Goal: Task Accomplishment & Management: Complete application form

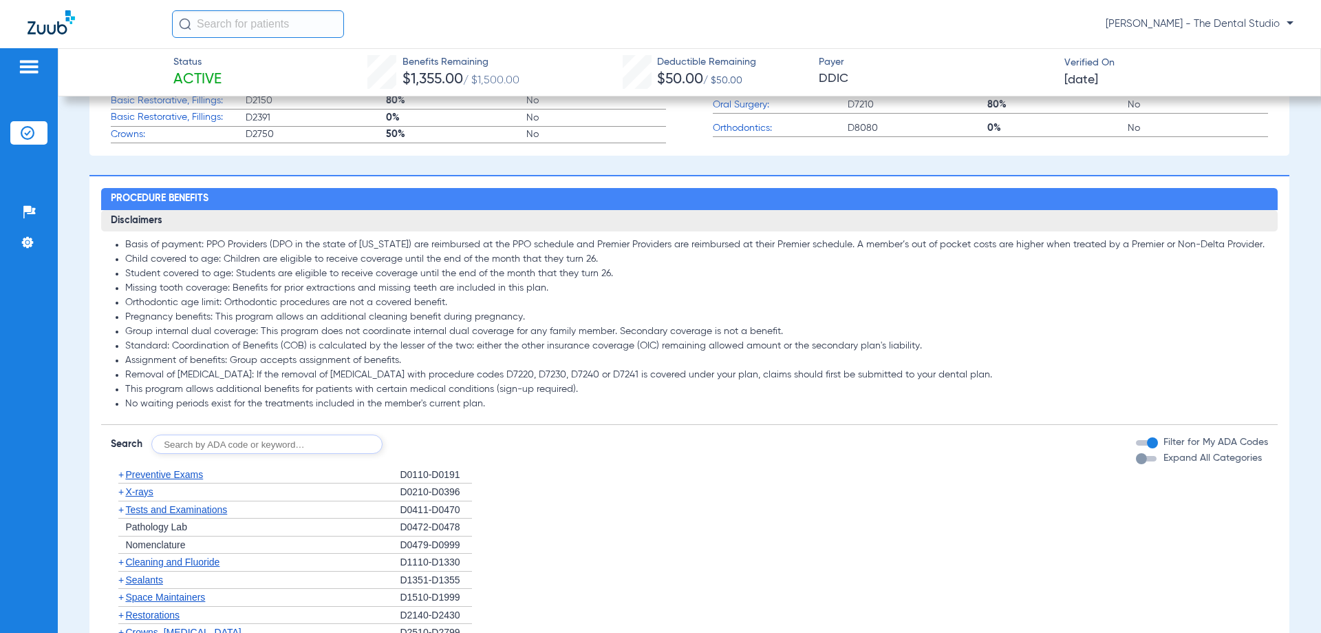
scroll to position [619, 0]
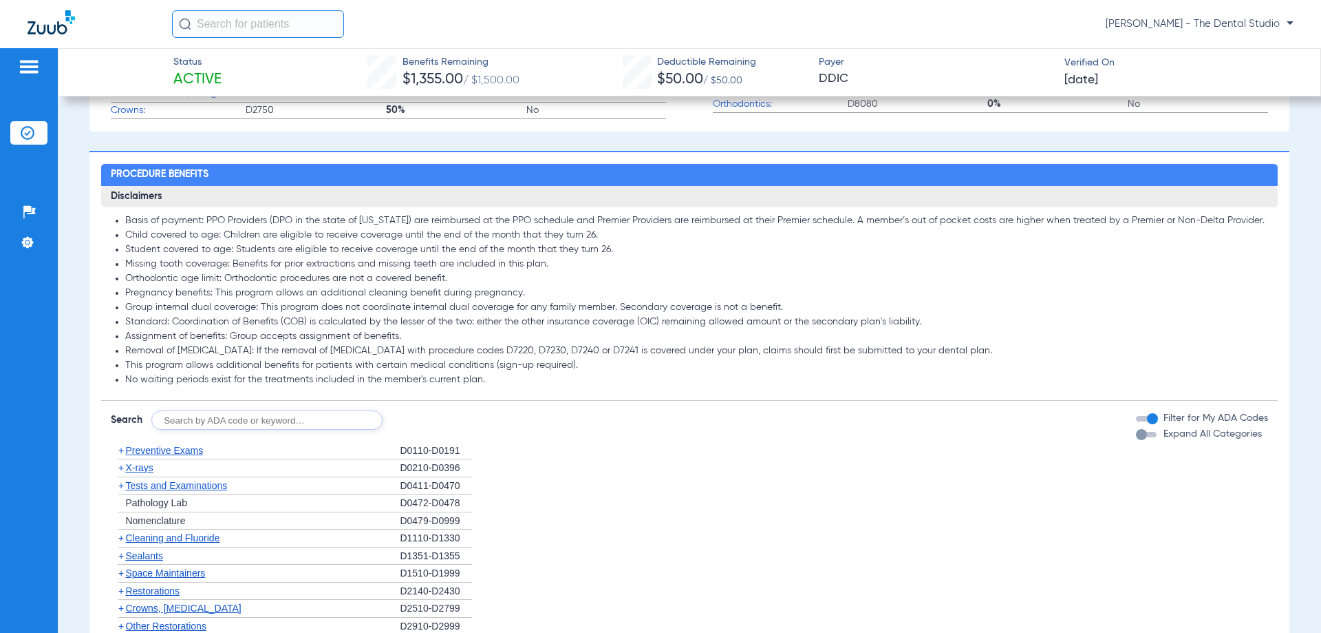
click at [217, 432] on div "Disclaimers Basis of payment: PPO Providers (DPO in the state of Texas) are rei…" at bounding box center [689, 547] width 1176 height 722
click at [217, 421] on input "text" at bounding box center [266, 419] width 231 height 19
type input "0120"
click button "Search" at bounding box center [434, 419] width 54 height 19
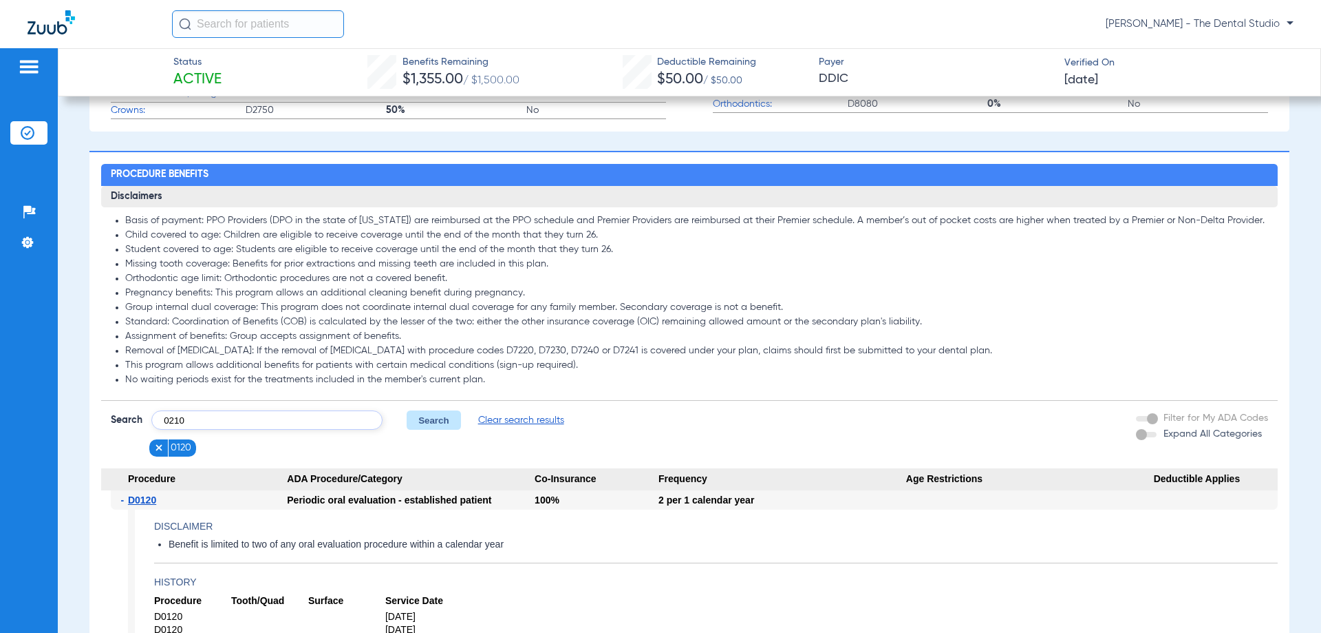
type input "0210"
click button "Search" at bounding box center [434, 419] width 54 height 19
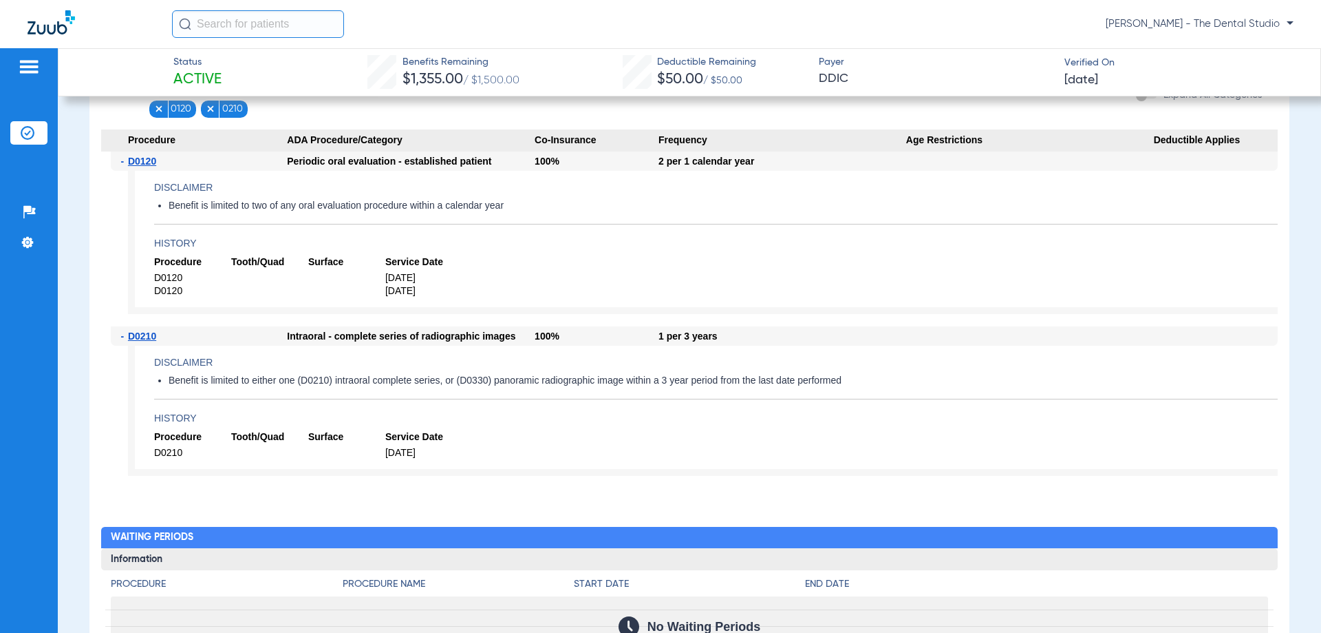
scroll to position [964, 0]
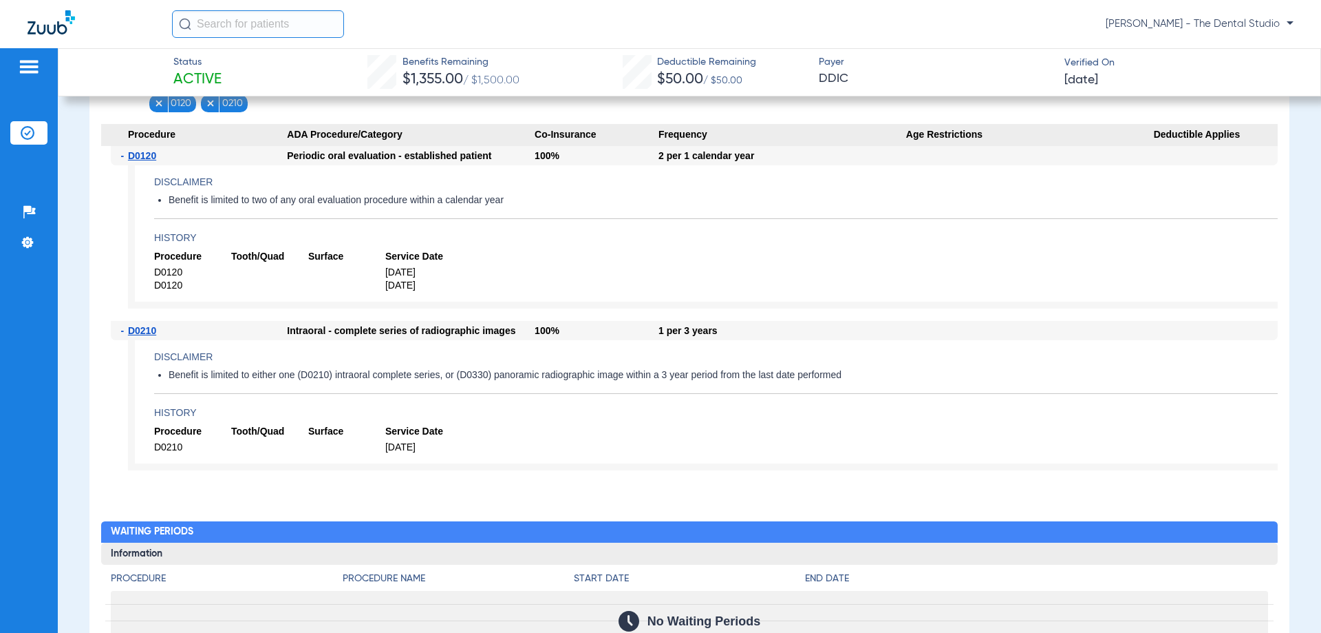
type input "110"
click button "Search" at bounding box center [434, 75] width 54 height 19
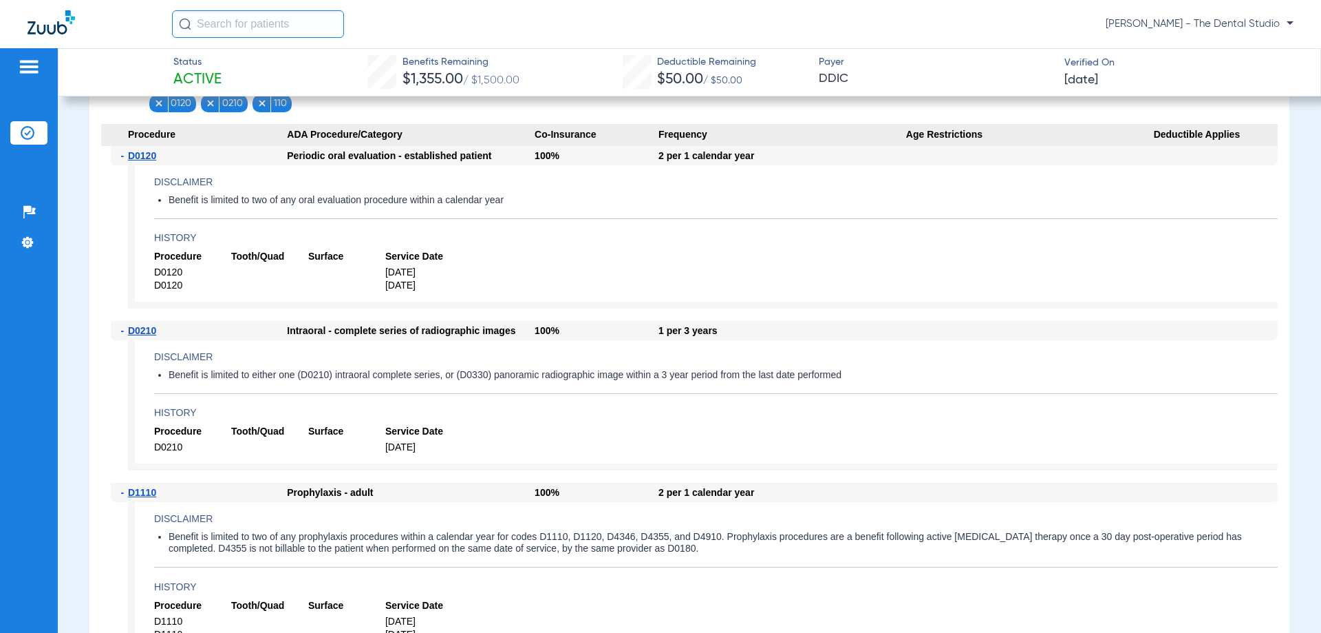
type input "2393"
click button "Search" at bounding box center [434, 75] width 54 height 19
type input "3310"
click button "Search" at bounding box center [434, 75] width 54 height 19
type input "4341"
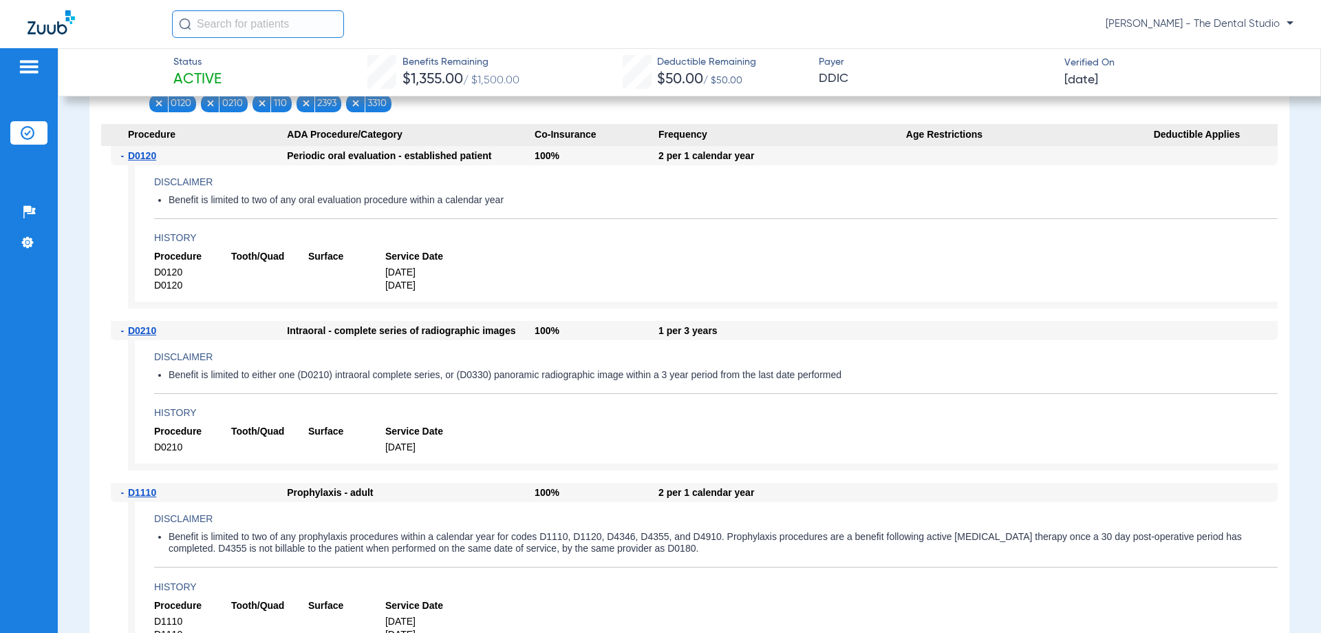
click button "Search" at bounding box center [434, 75] width 54 height 19
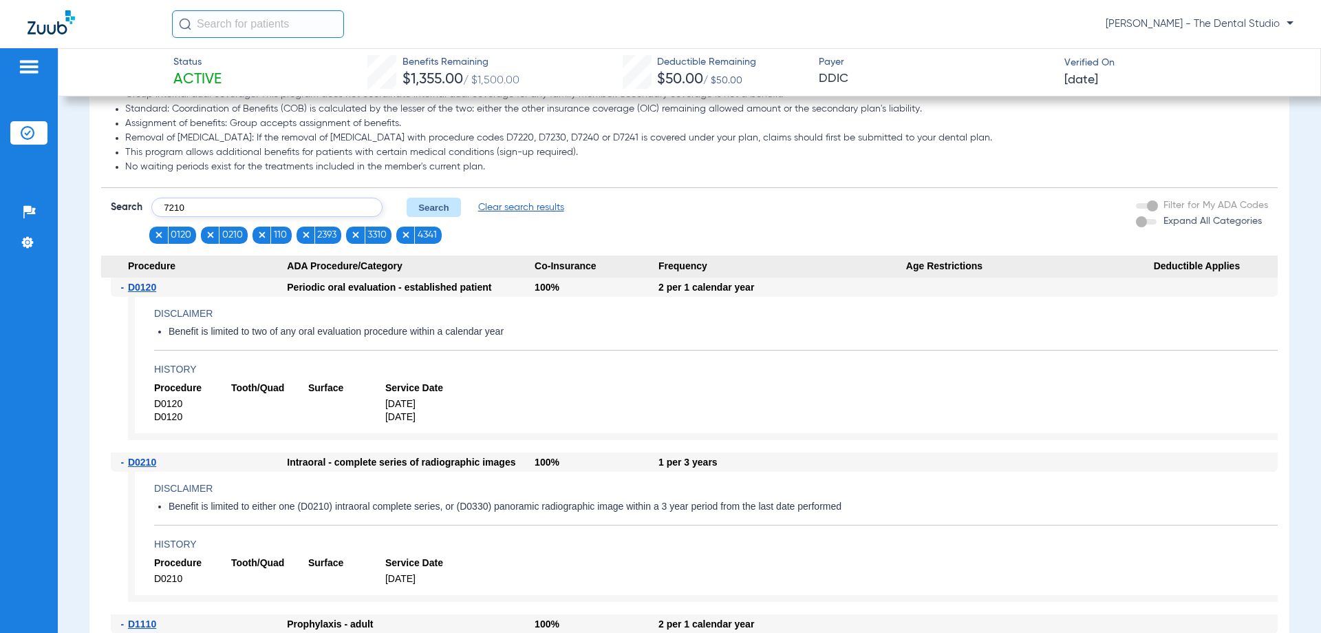
scroll to position [826, 0]
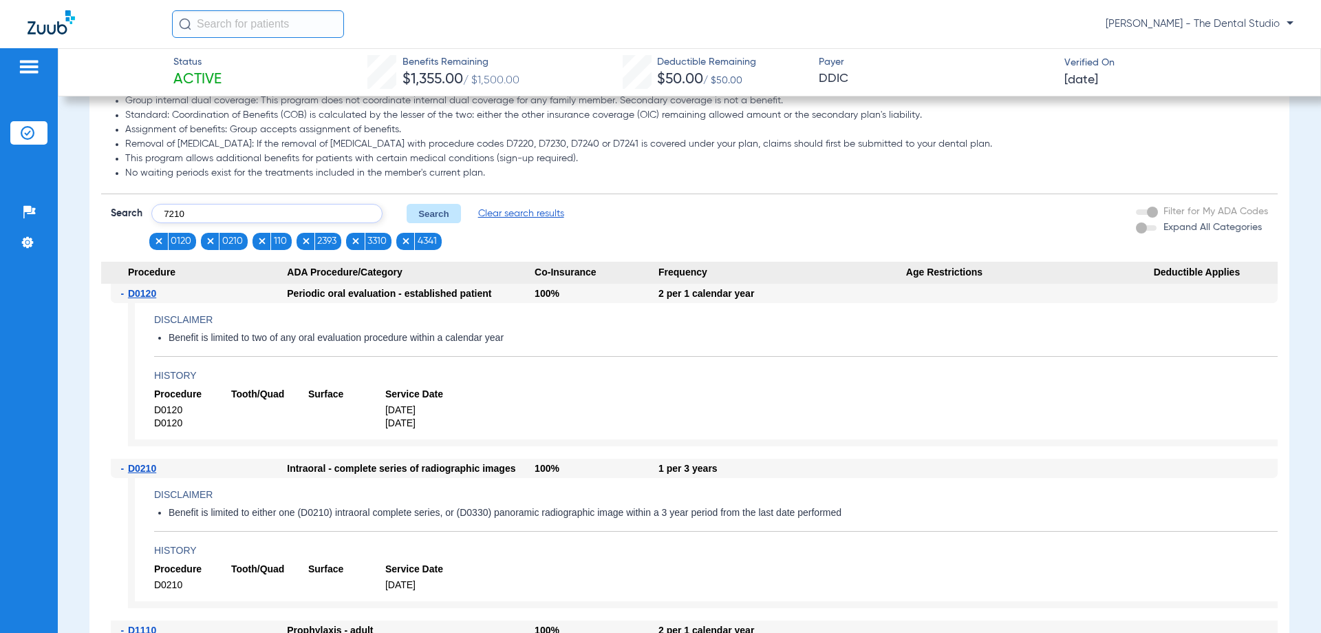
type input "7210"
click button "Search" at bounding box center [434, 213] width 54 height 19
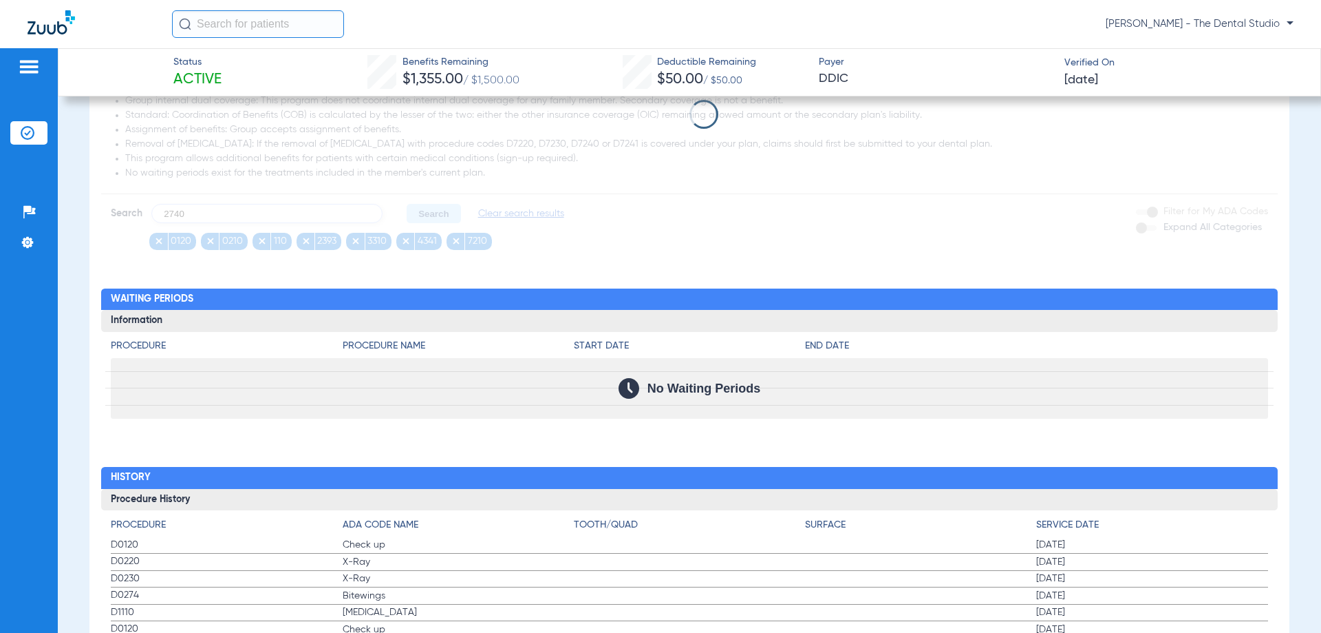
type input "2740"
click button "Search" at bounding box center [434, 213] width 54 height 19
type input "5110"
click button "Search" at bounding box center [434, 213] width 54 height 19
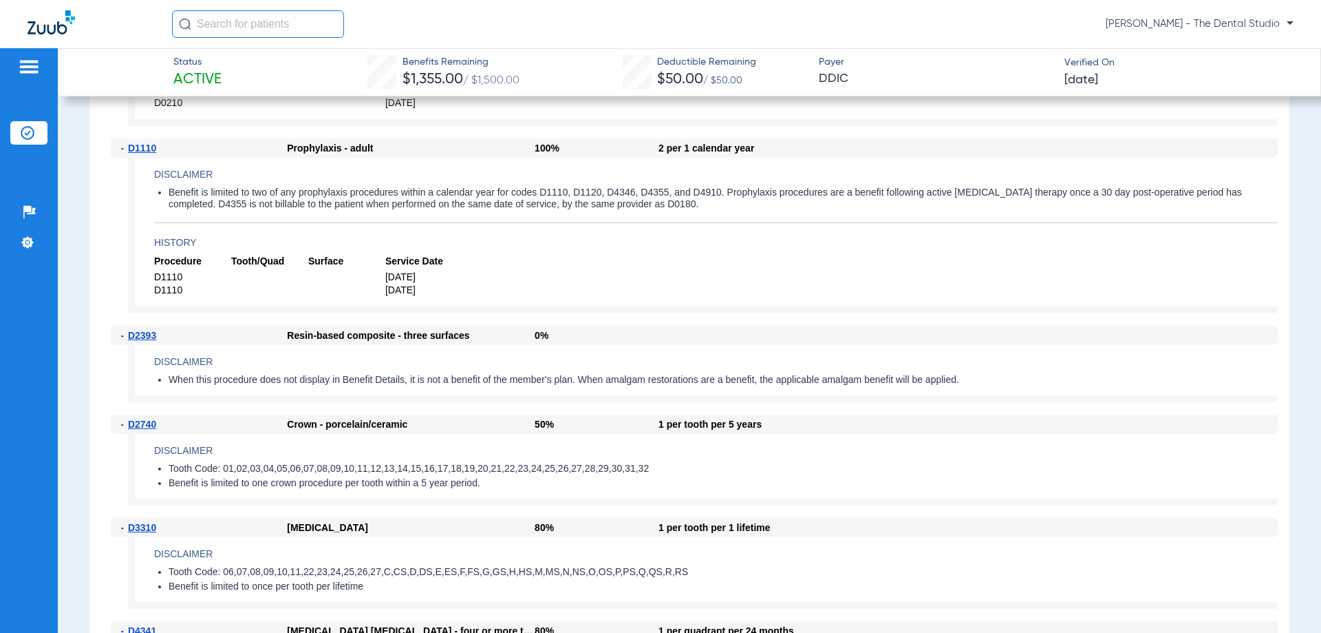
scroll to position [986, 0]
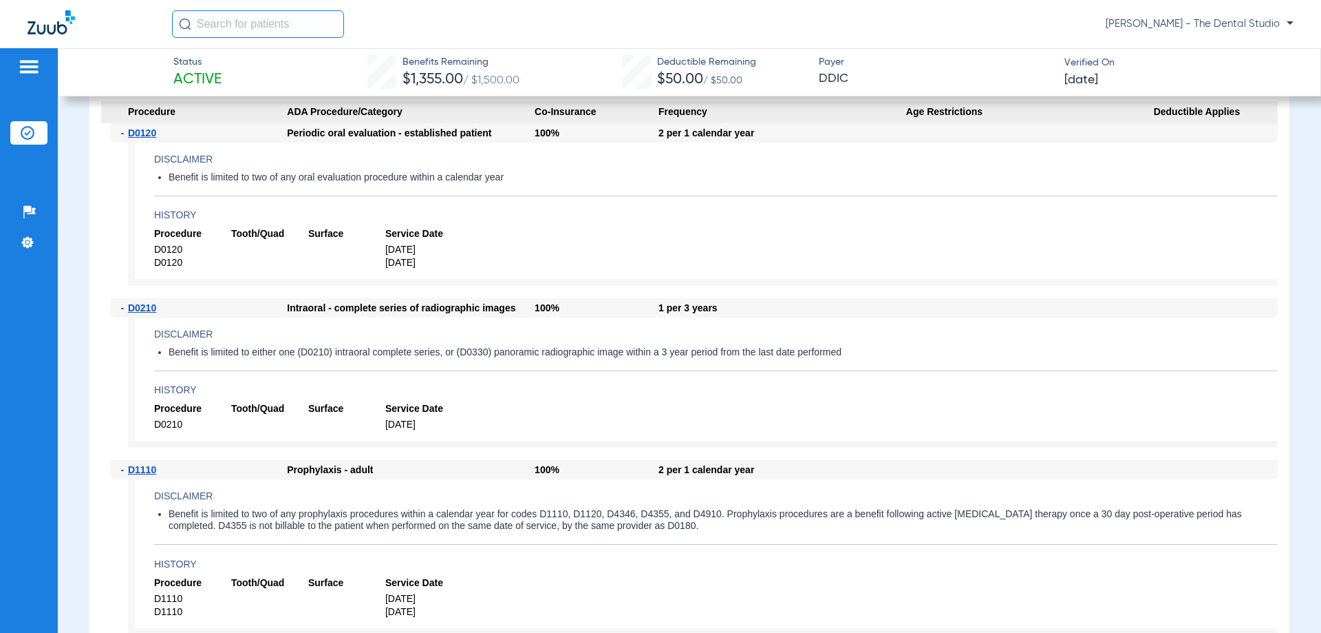
type input "5110"
click button "Search" at bounding box center [434, 52] width 54 height 19
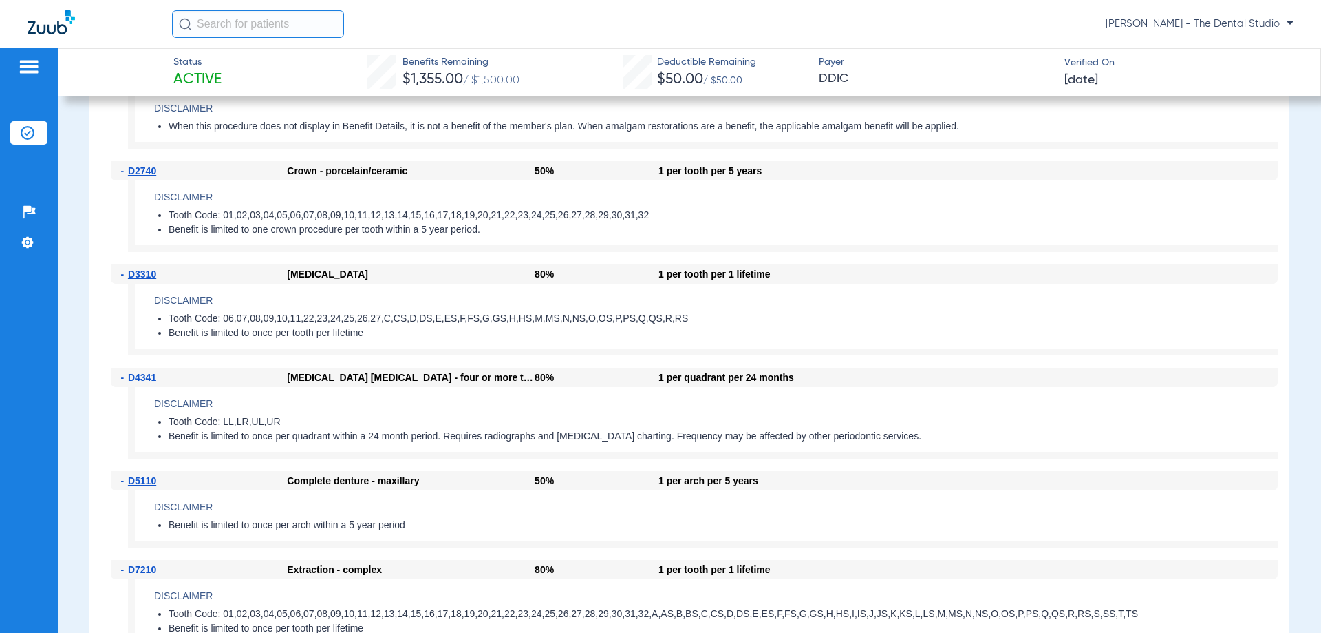
scroll to position [1537, 0]
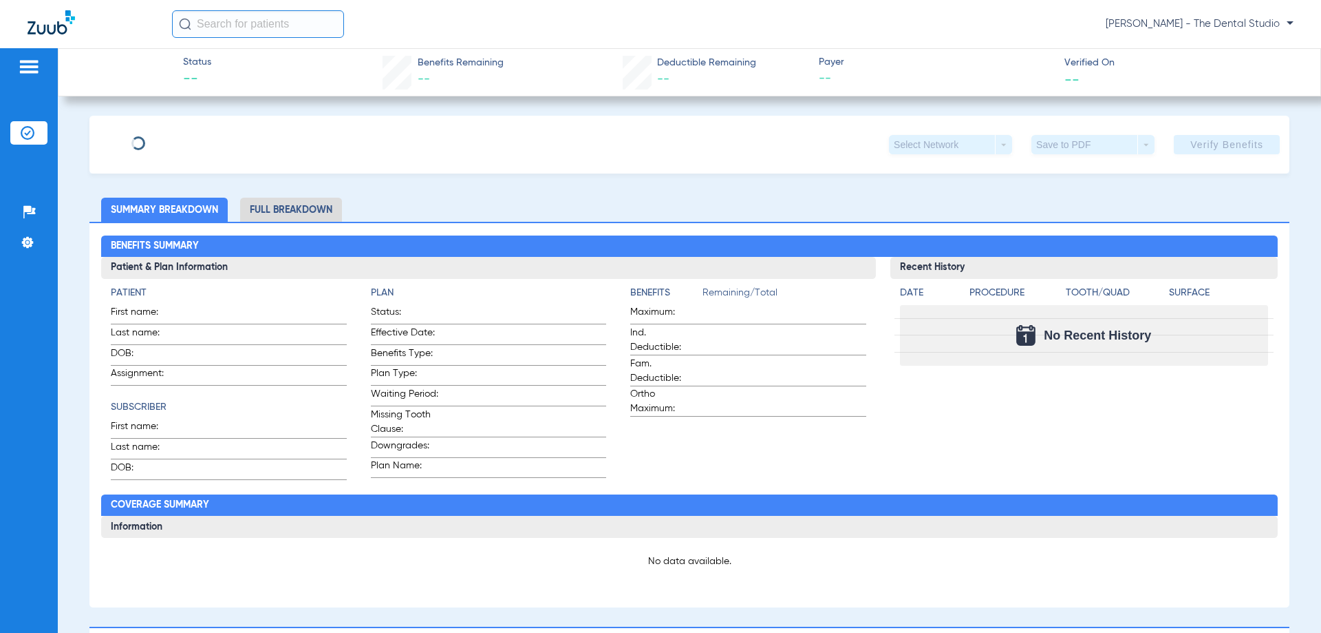
type input "[PERSON_NAME]"
type input "Sarwat"
type input "[DATE]"
type input "370373576"
type input "139944"
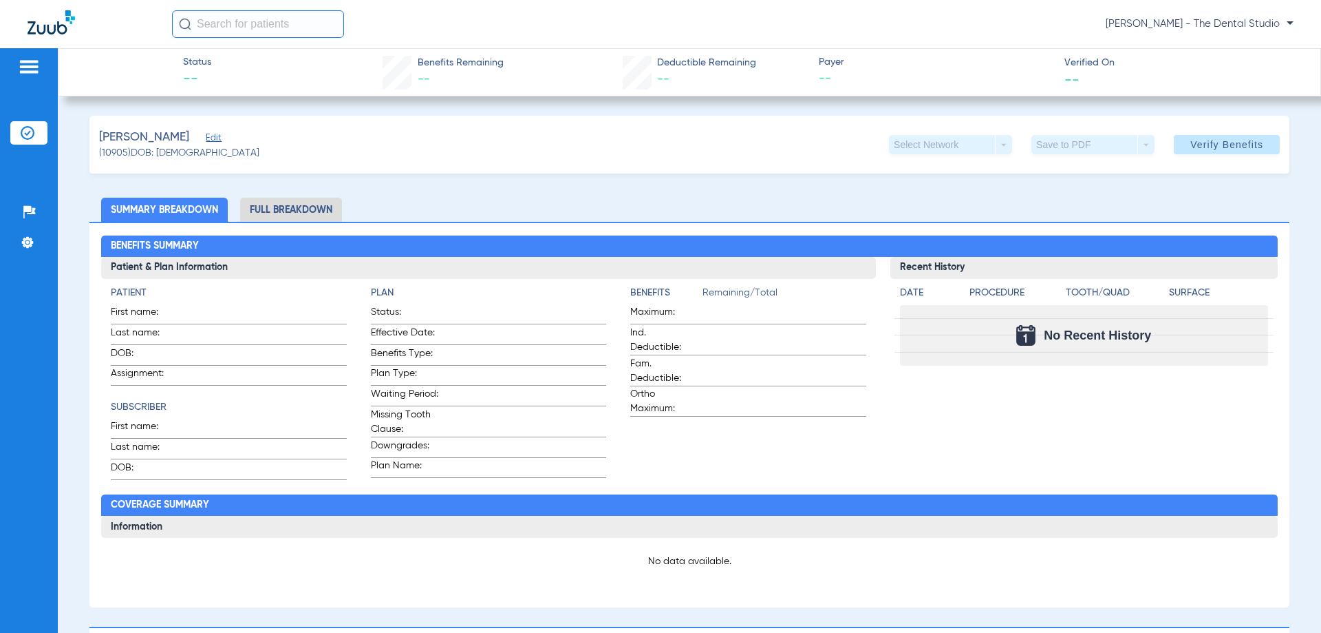
click at [205, 133] on div "Sarwat, Sohil Edit" at bounding box center [179, 137] width 160 height 17
click at [206, 140] on span "Edit" at bounding box center [212, 139] width 12 height 13
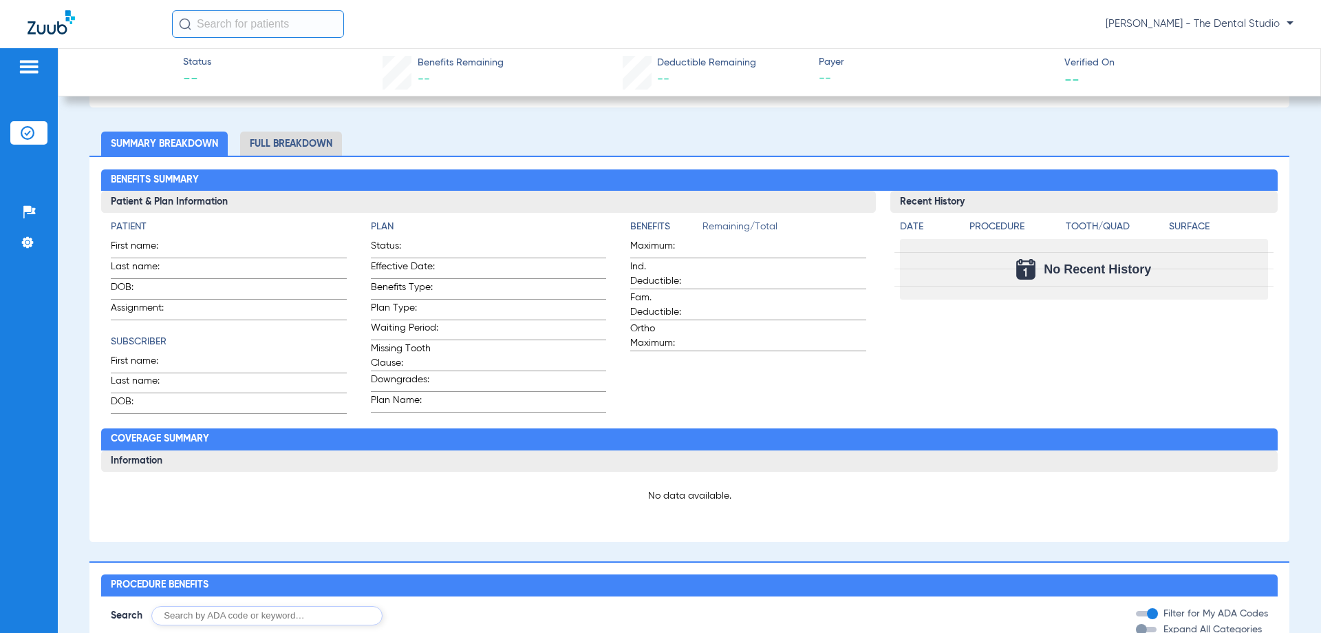
scroll to position [206, 0]
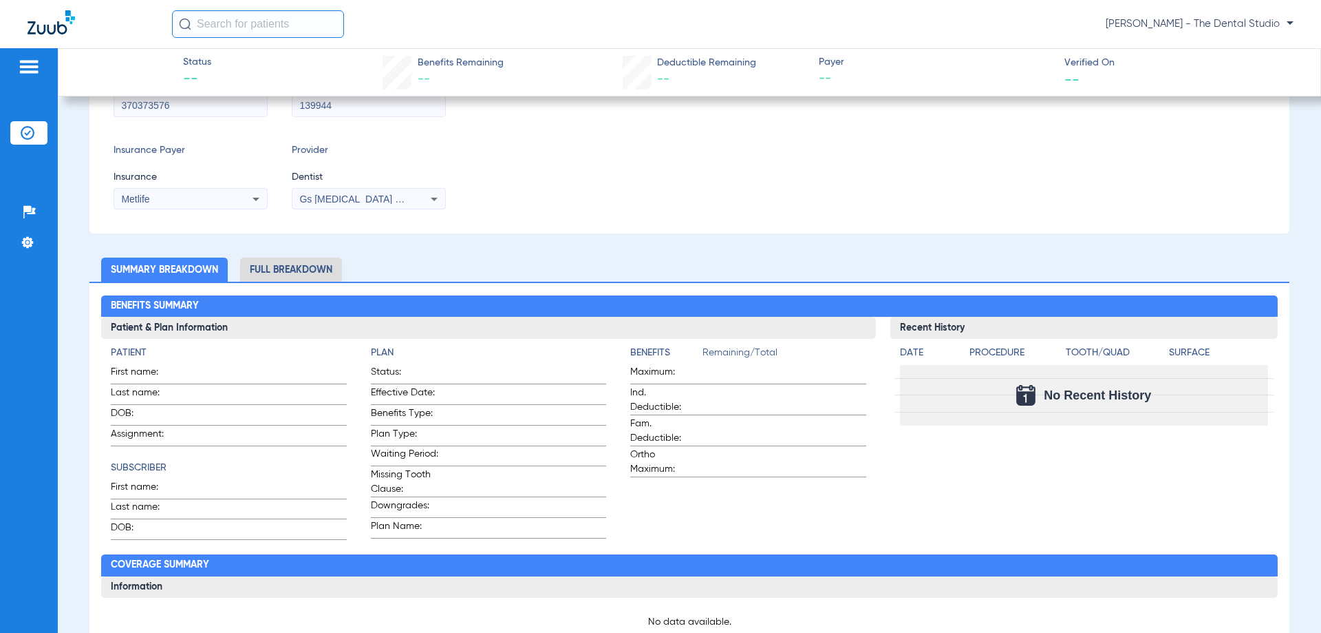
drag, startPoint x: 376, startPoint y: 178, endPoint x: 378, endPoint y: 191, distance: 12.5
click at [376, 180] on span "Dentist" at bounding box center [369, 177] width 154 height 14
click at [379, 197] on span "Gs [MEDICAL_DATA] Pllc 1972170603" at bounding box center [382, 198] width 167 height 11
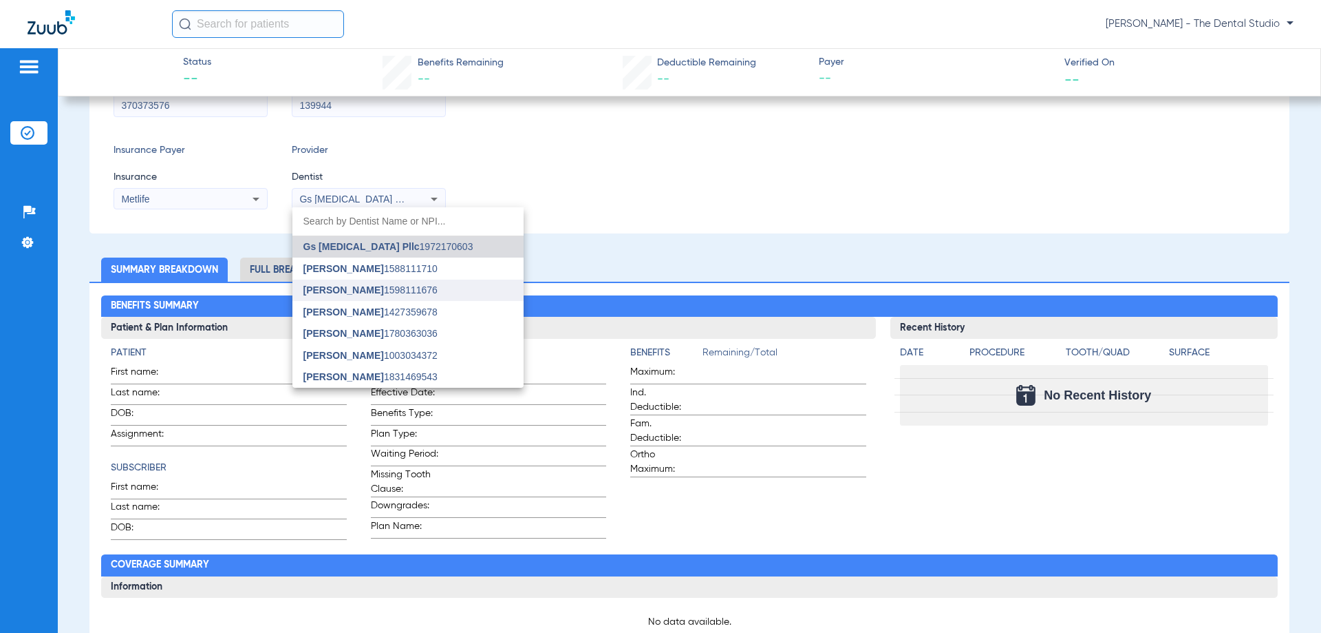
click at [354, 293] on span "[PERSON_NAME]" at bounding box center [344, 289] width 81 height 11
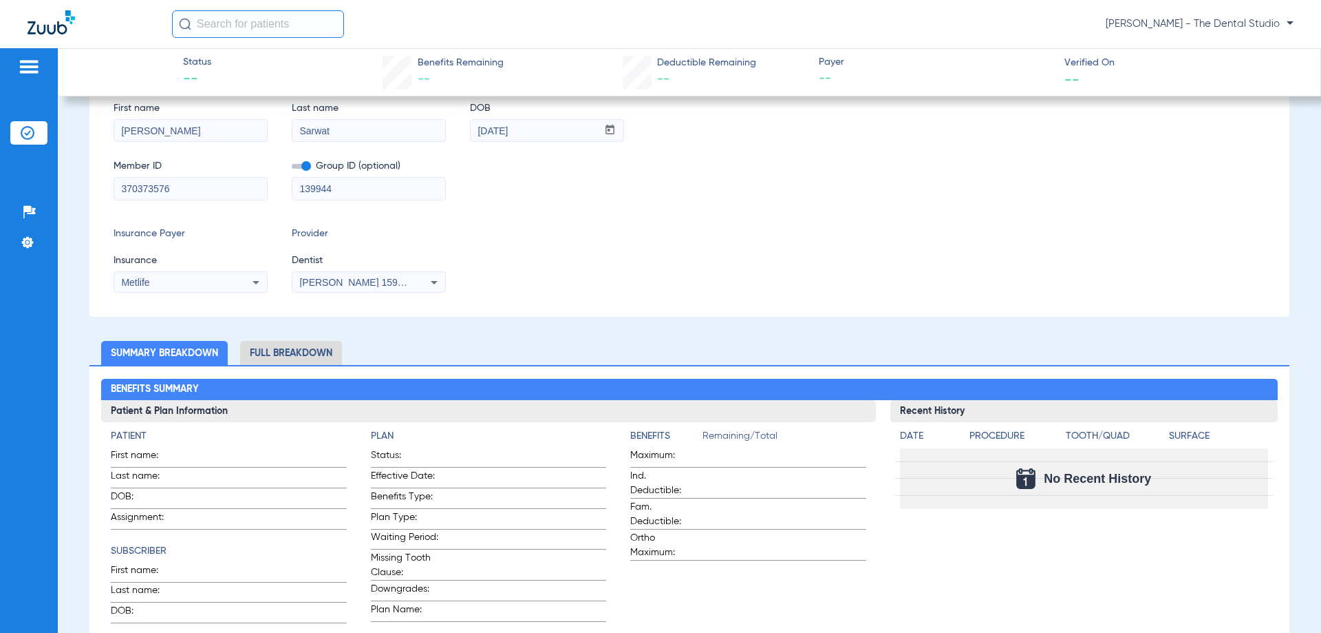
scroll to position [0, 0]
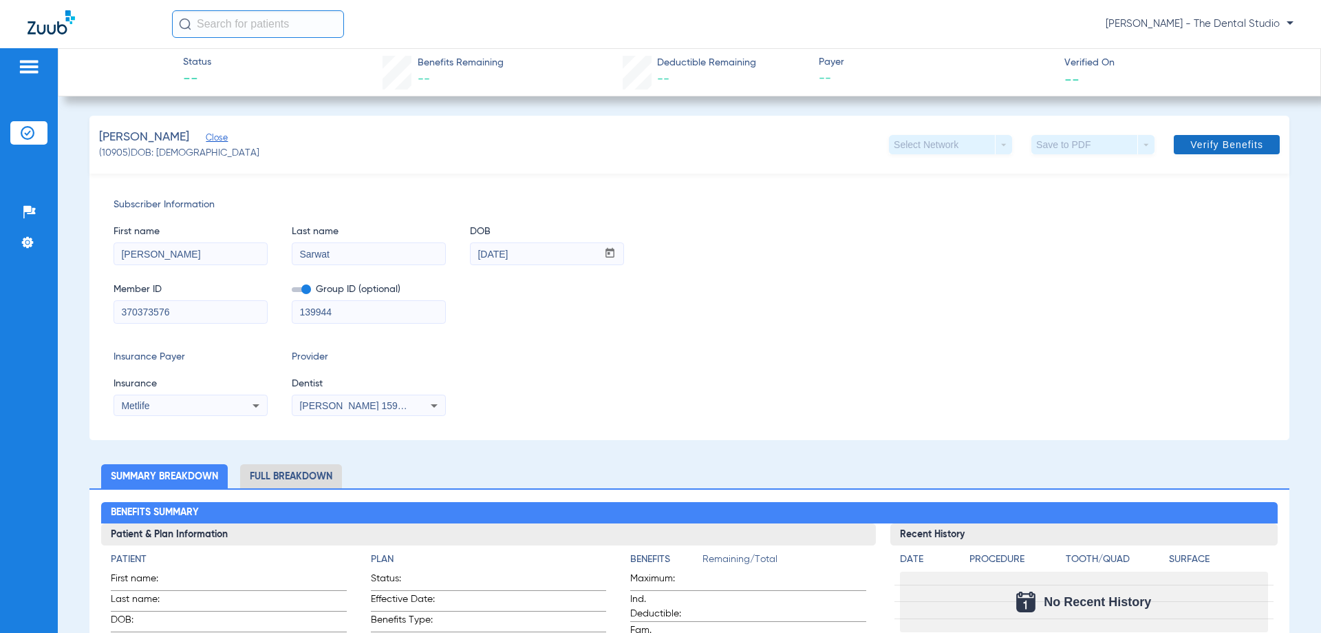
click at [1208, 142] on span "Verify Benefits" at bounding box center [1227, 144] width 73 height 11
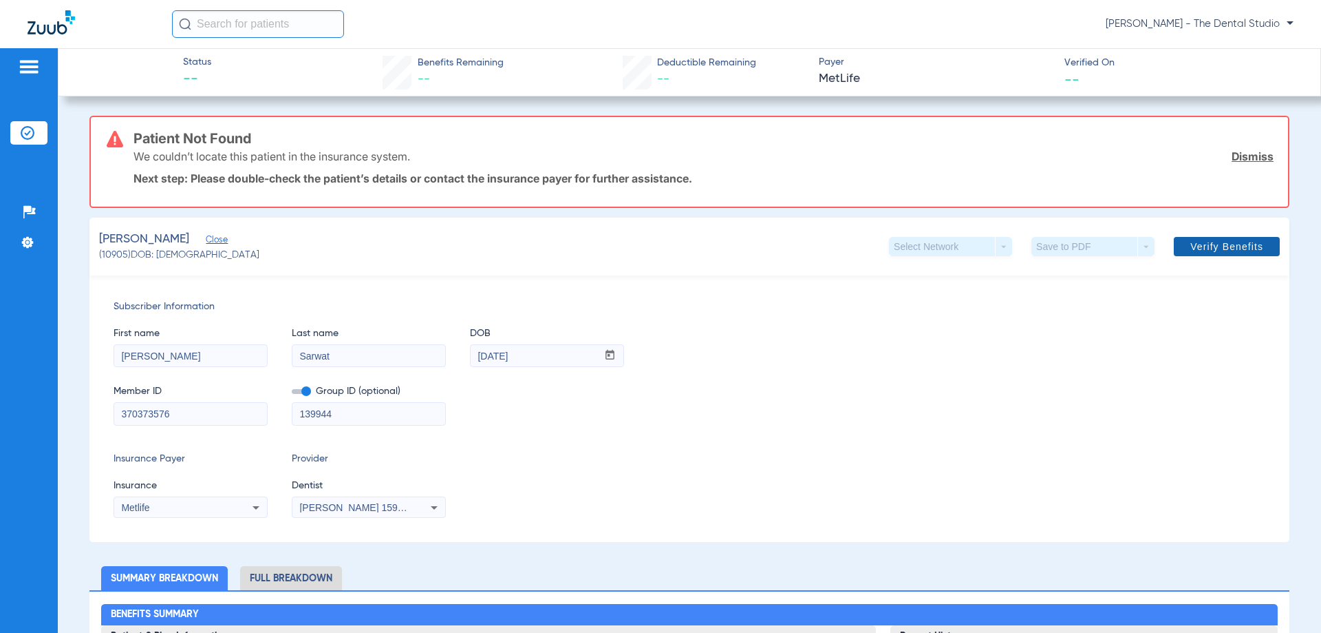
click at [1244, 253] on span at bounding box center [1227, 246] width 106 height 33
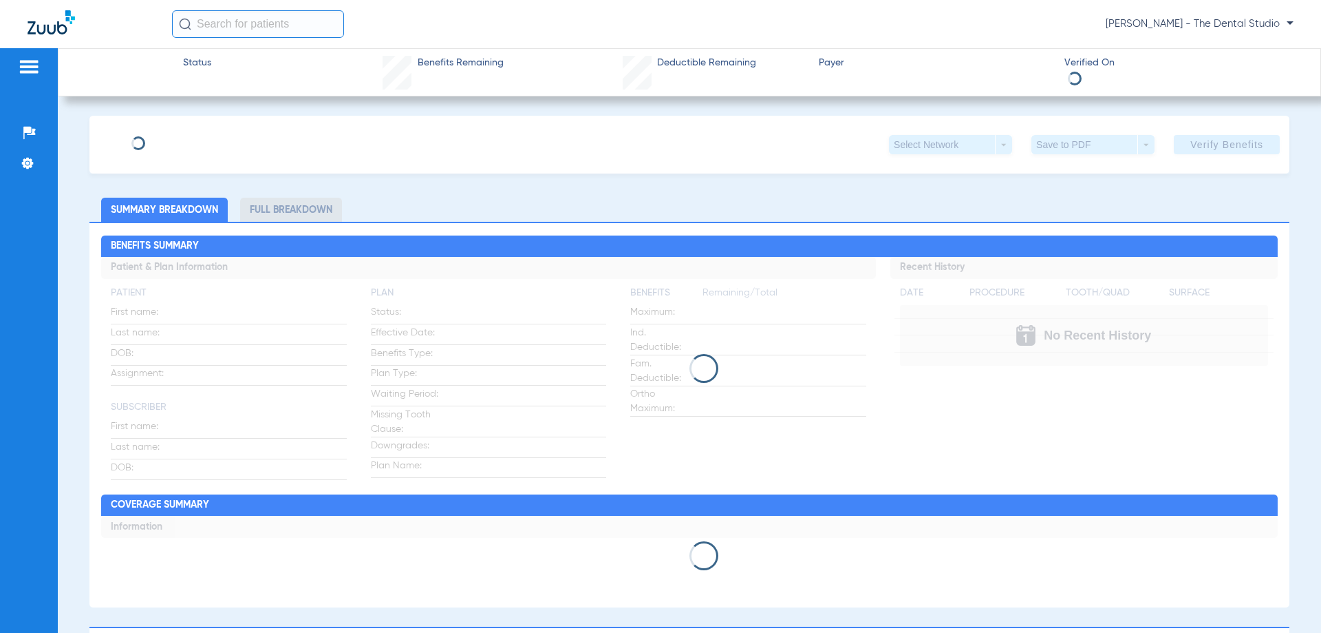
click at [1054, 105] on div "Status Benefits Remaining Deductible Remaining Payer Verified On Select Network…" at bounding box center [690, 340] width 1264 height 584
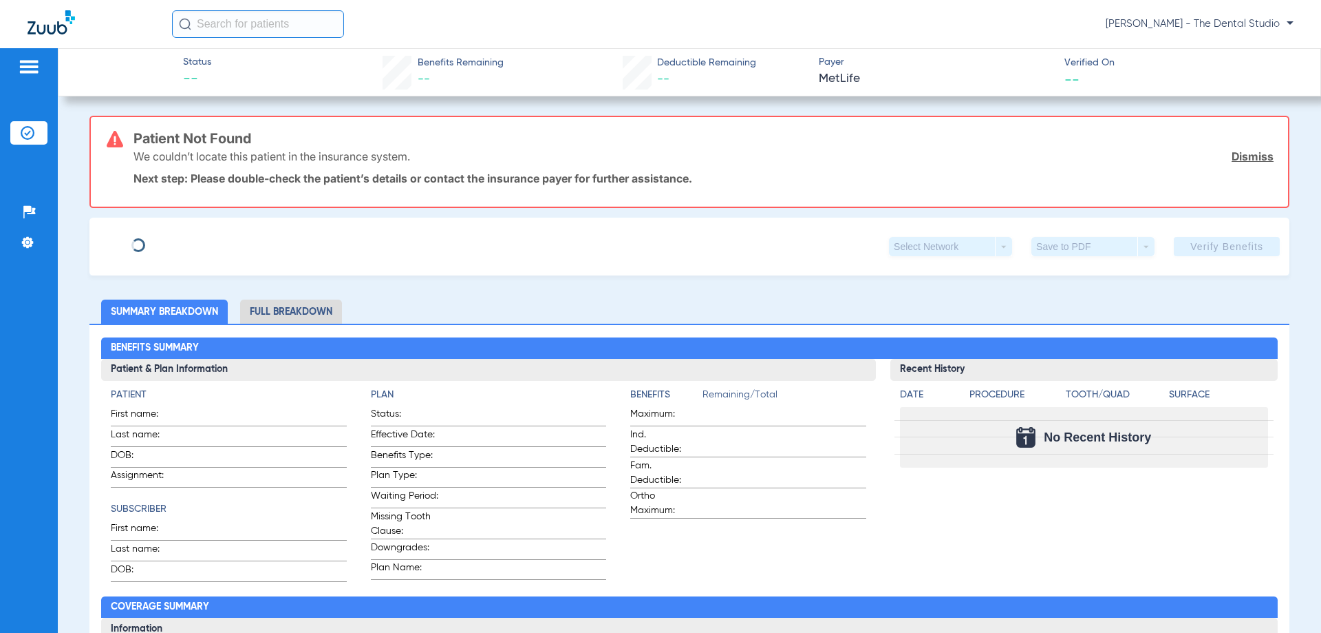
type input "[PERSON_NAME]"
type input "Sarwat"
type input "[DATE]"
type input "370373576"
type input "139944"
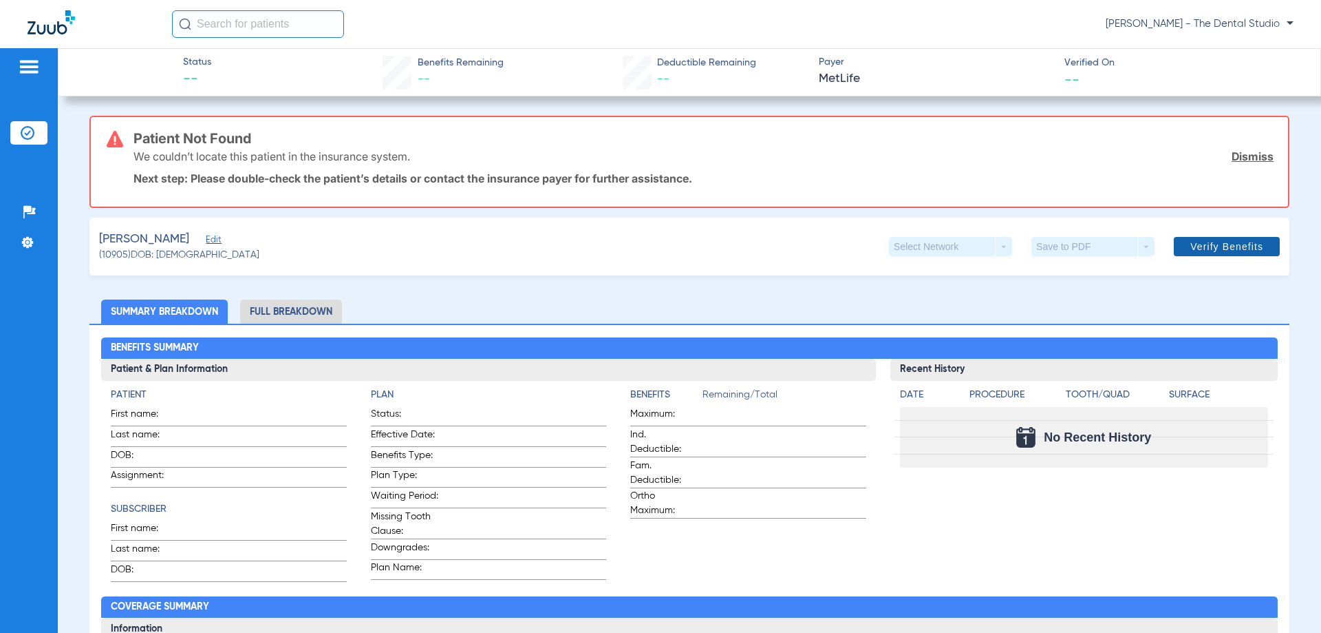
click at [1205, 244] on span "Verify Benefits" at bounding box center [1227, 246] width 73 height 11
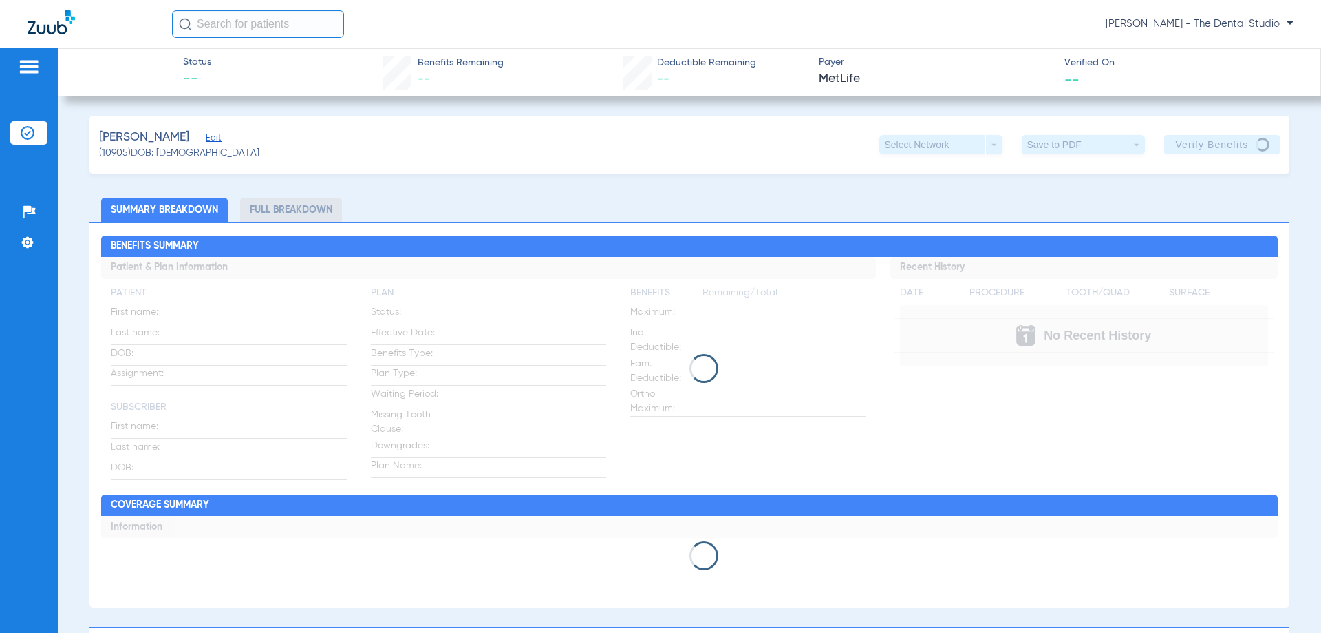
click at [206, 136] on span "Edit" at bounding box center [212, 139] width 12 height 13
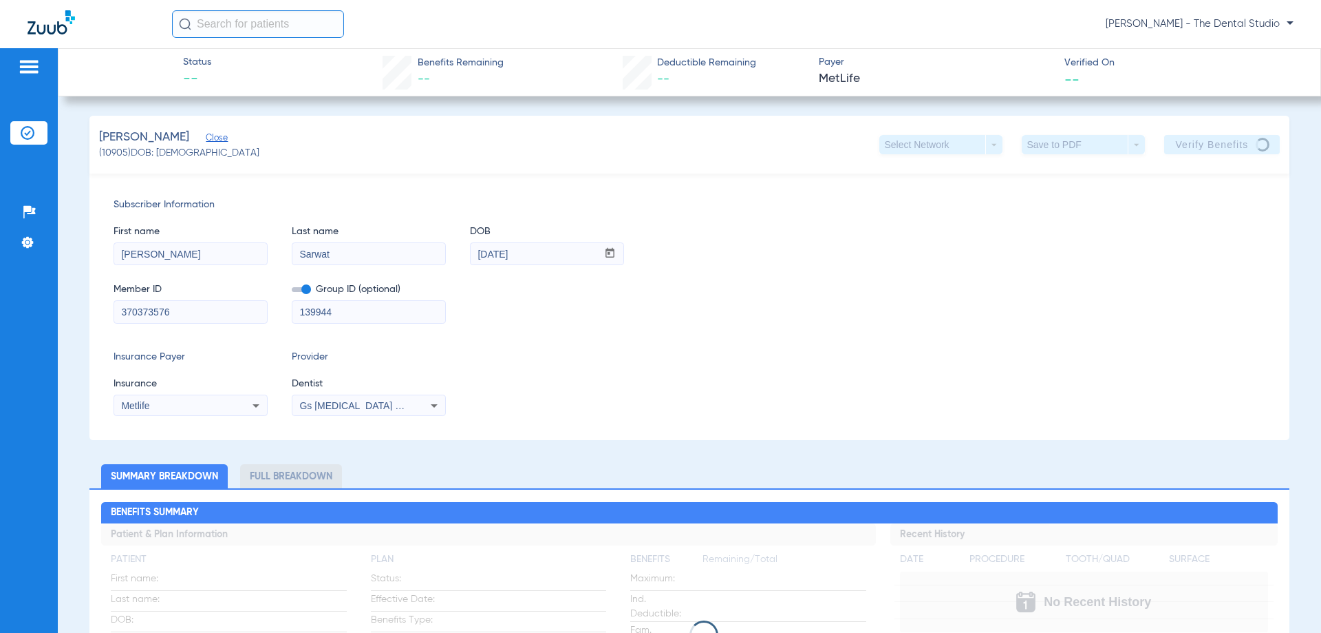
click at [334, 402] on div "Gs [MEDICAL_DATA] Pllc 1972170603" at bounding box center [369, 405] width 153 height 17
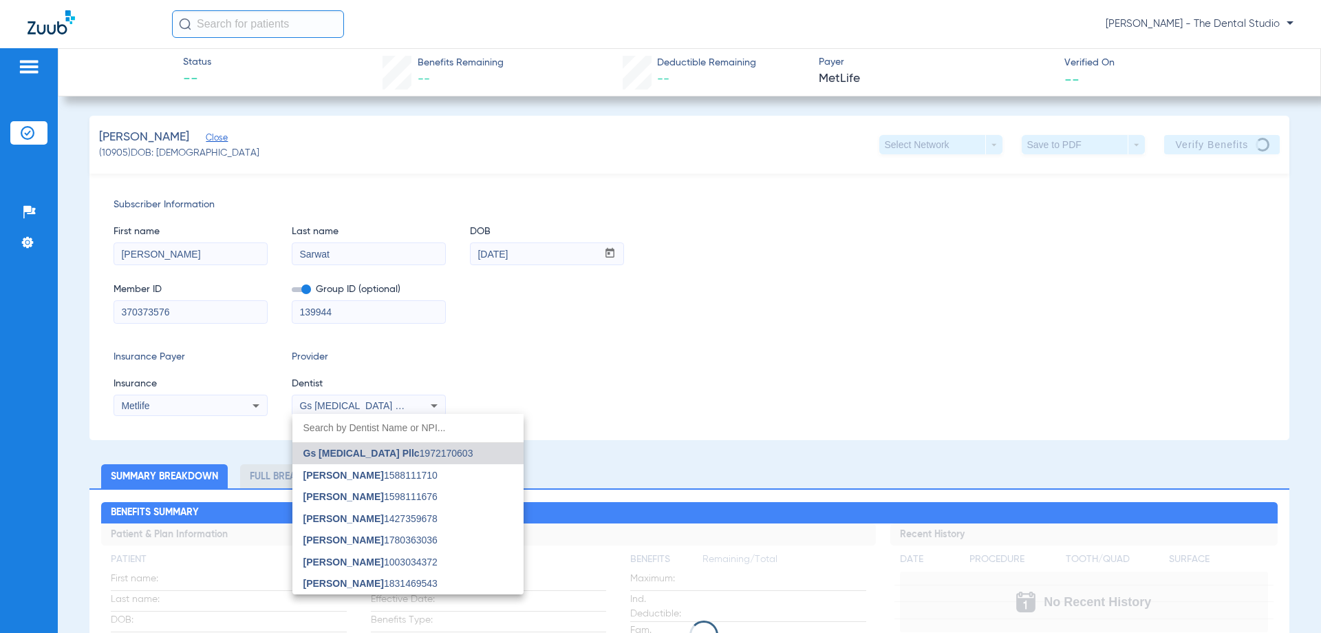
click at [373, 167] on div at bounding box center [660, 316] width 1321 height 633
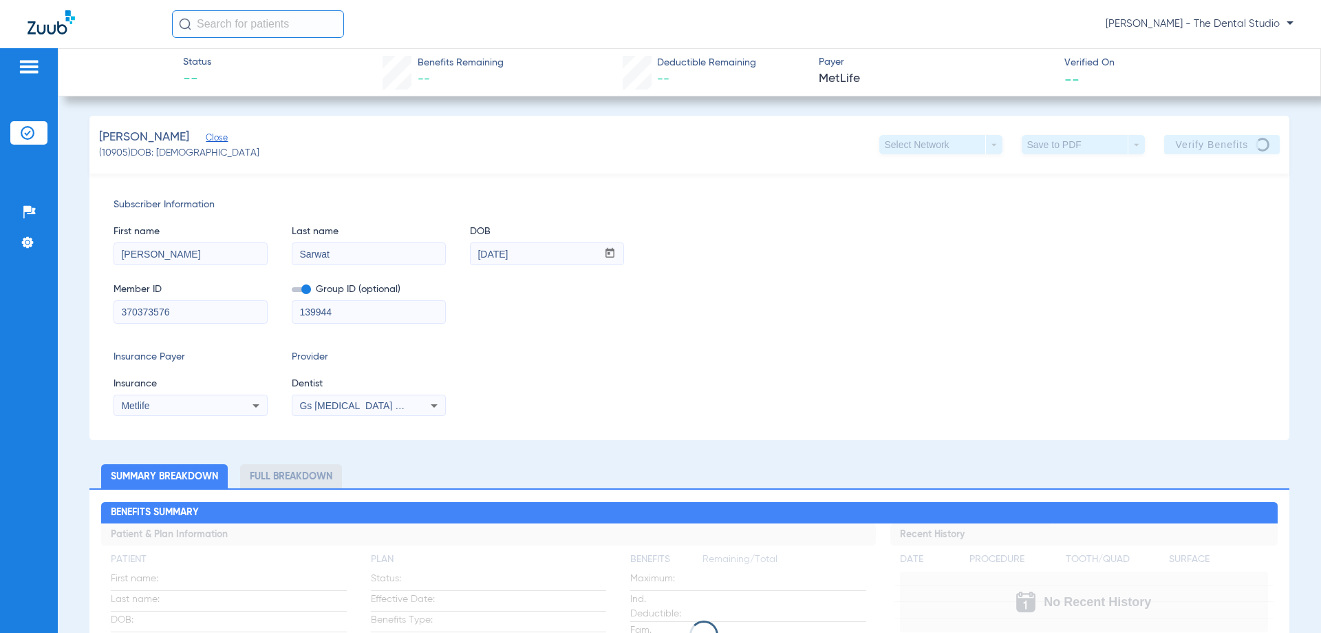
click at [284, 401] on div "Insurance Payer Insurance Metlife Provider Dentist Gs Prosthodontics Pllc 19721…" at bounding box center [690, 383] width 1152 height 66
click at [337, 405] on span "Gs [MEDICAL_DATA] Pllc 1972170603" at bounding box center [382, 405] width 167 height 11
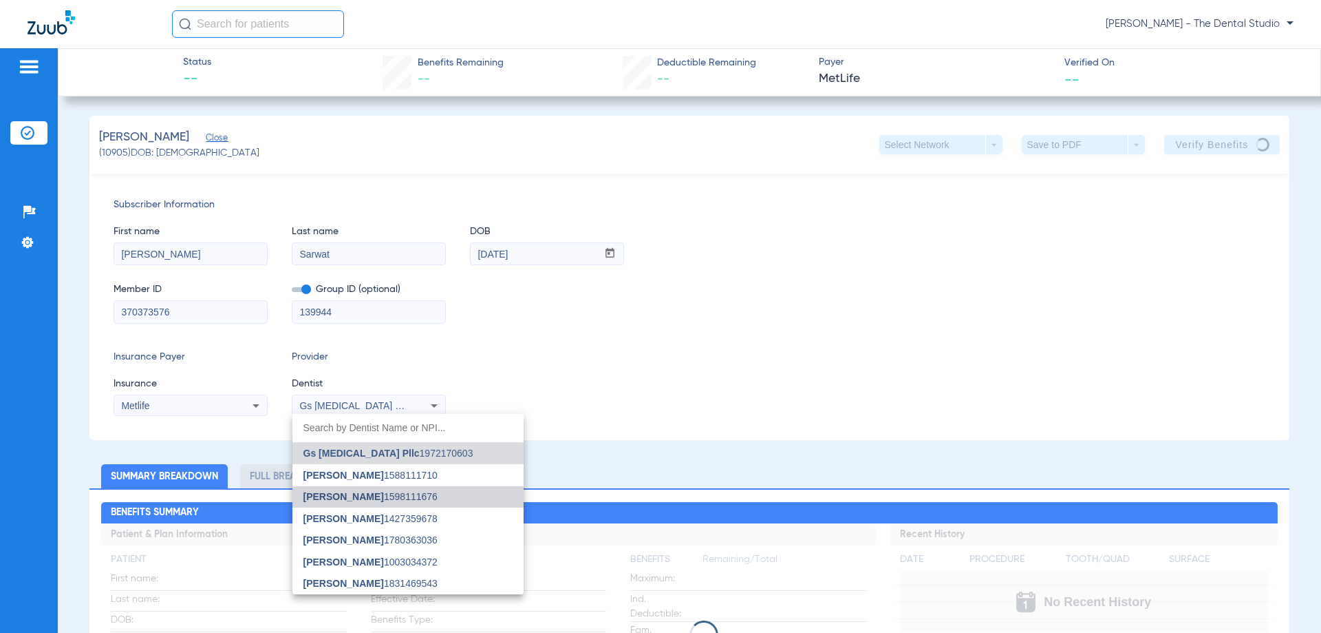
click at [341, 502] on mat-option "Gabriel Sader 1598111676" at bounding box center [408, 497] width 231 height 22
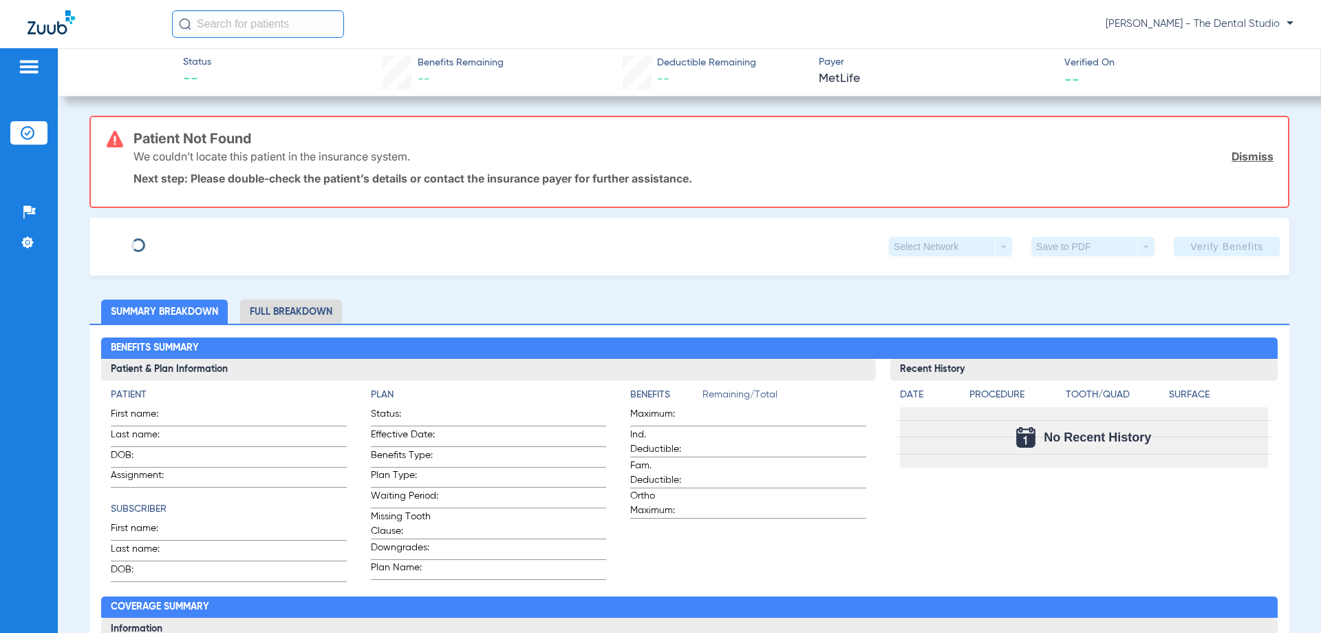
type input "[PERSON_NAME]"
type input "Sarwat"
type input "[DATE]"
type input "370373576"
type input "139944"
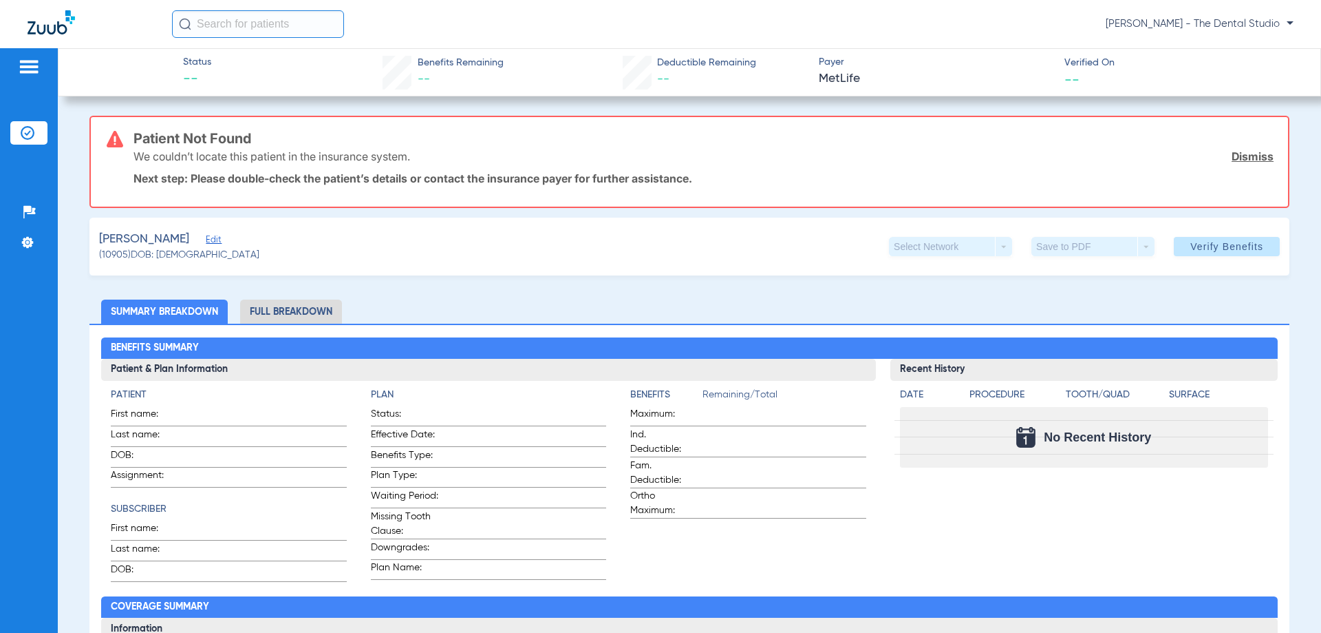
click at [206, 239] on span "Edit" at bounding box center [212, 241] width 12 height 13
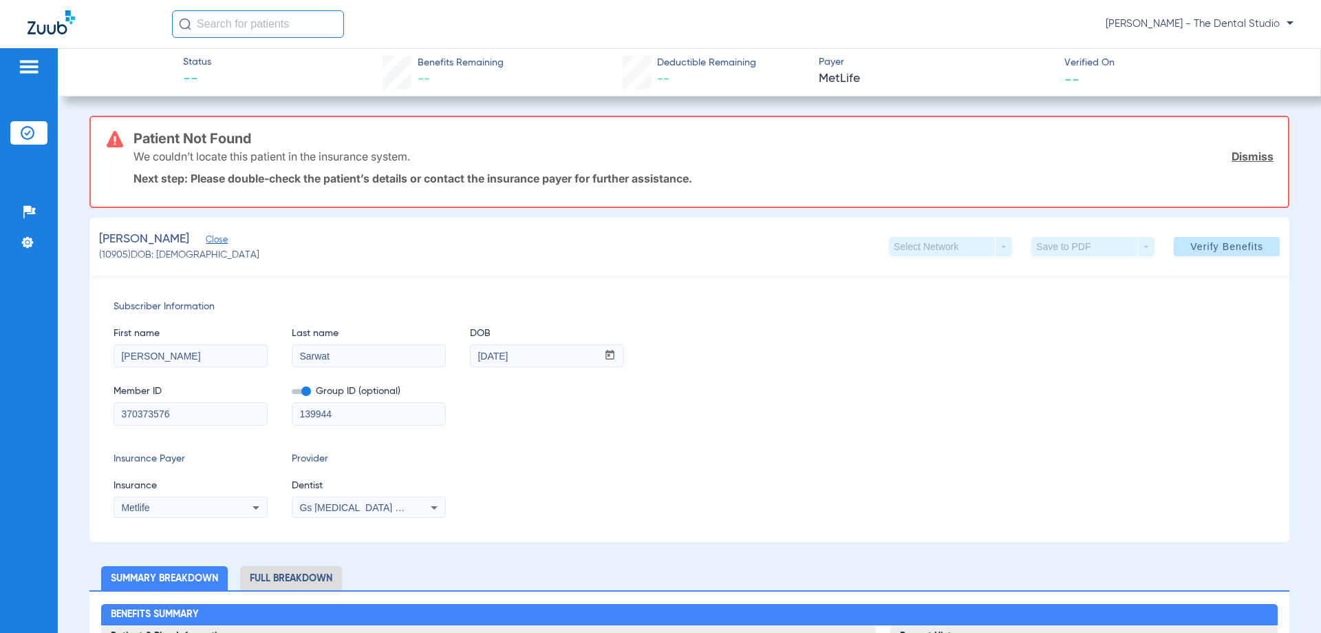
click at [387, 496] on app-form-autocomplete "Dentist Gs [MEDICAL_DATA] Pllc 1972170603" at bounding box center [369, 498] width 154 height 40
click at [387, 500] on div "Gs [MEDICAL_DATA] Pllc 1972170603" at bounding box center [369, 507] width 153 height 17
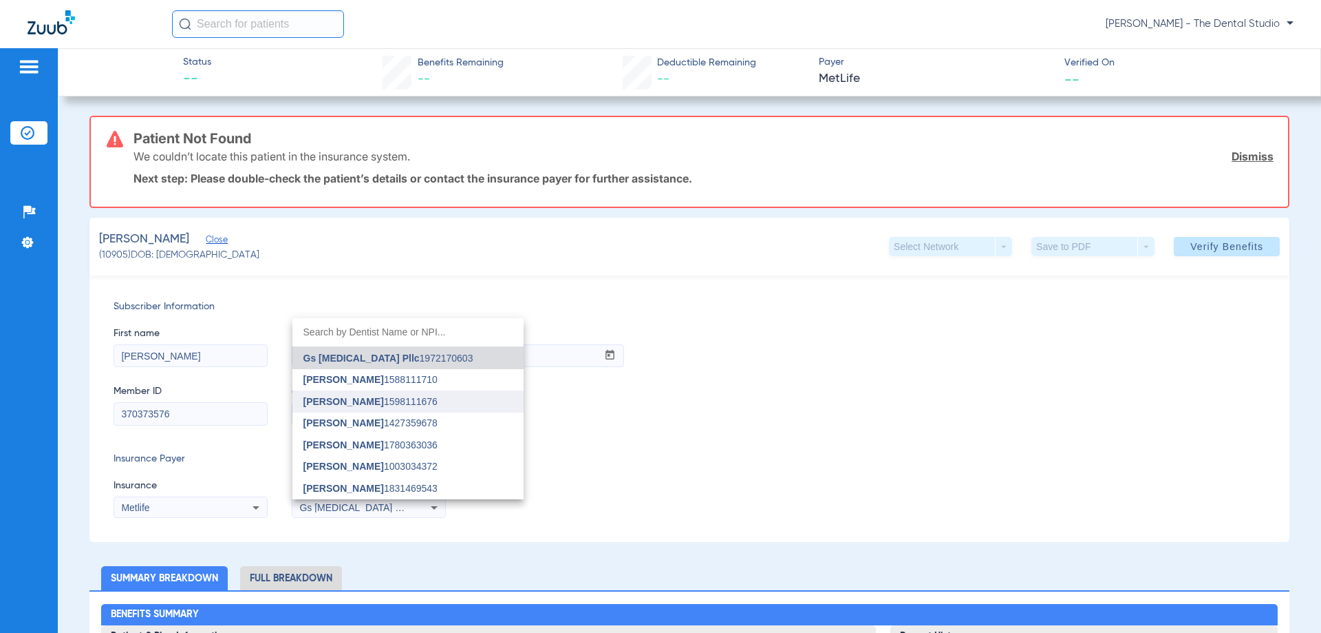
click at [355, 405] on span "Gabriel Sader" at bounding box center [344, 401] width 81 height 11
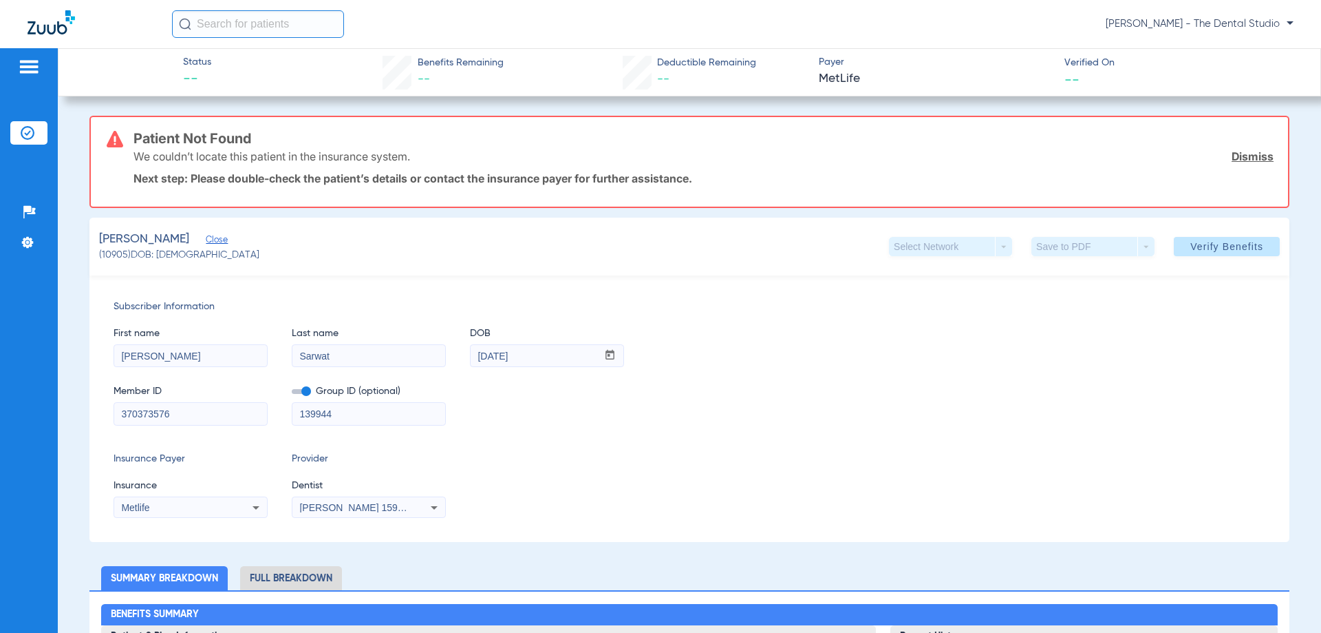
click at [1241, 233] on span at bounding box center [1227, 246] width 106 height 33
click at [471, 290] on div "Subscriber Information First name Sohil Last name Sarwat DOB mm / dd / yyyy 09/…" at bounding box center [689, 408] width 1200 height 266
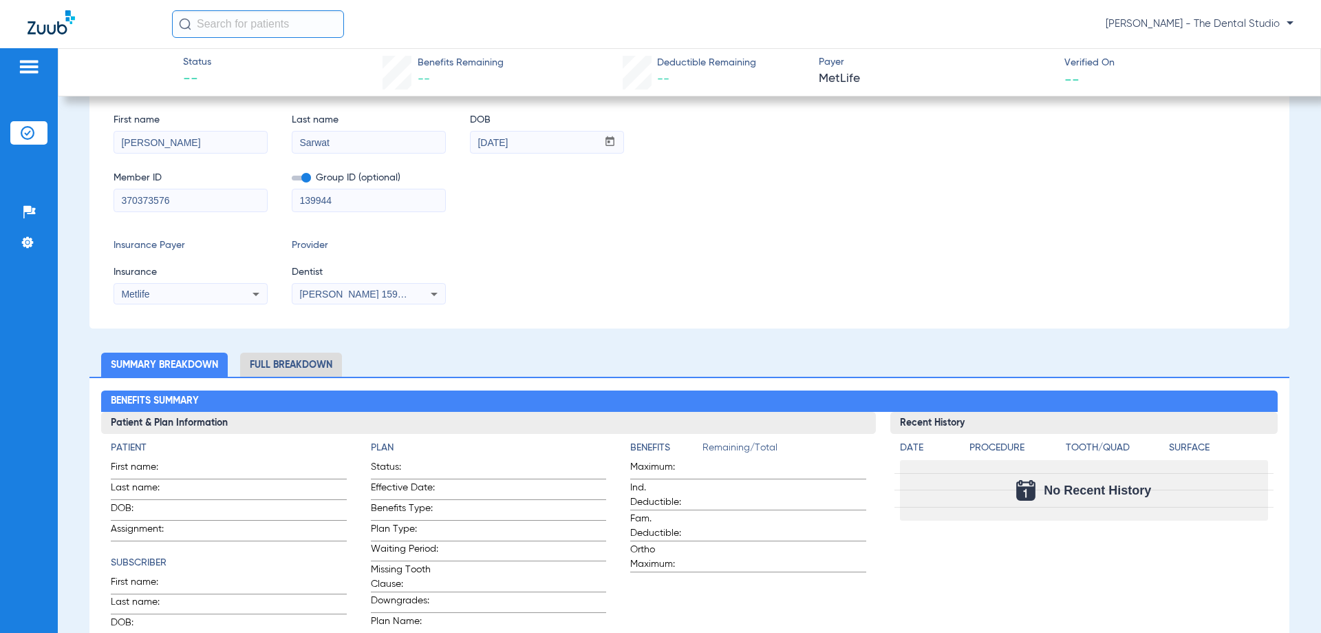
scroll to position [80, 0]
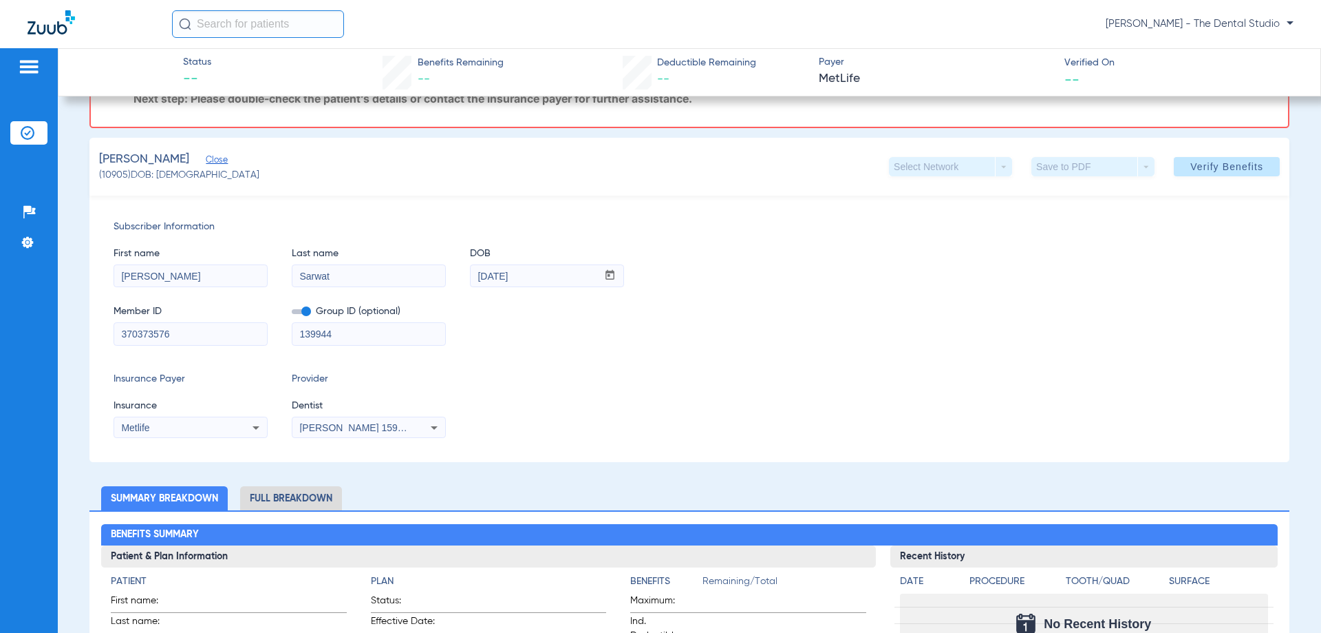
drag, startPoint x: 199, startPoint y: 274, endPoint x: 16, endPoint y: 295, distance: 184.3
click at [0, 301] on div "Patients Insurance Verification Setup Help Center Settings Status -- Benefits R…" at bounding box center [660, 364] width 1321 height 633
paste input "Sohail"
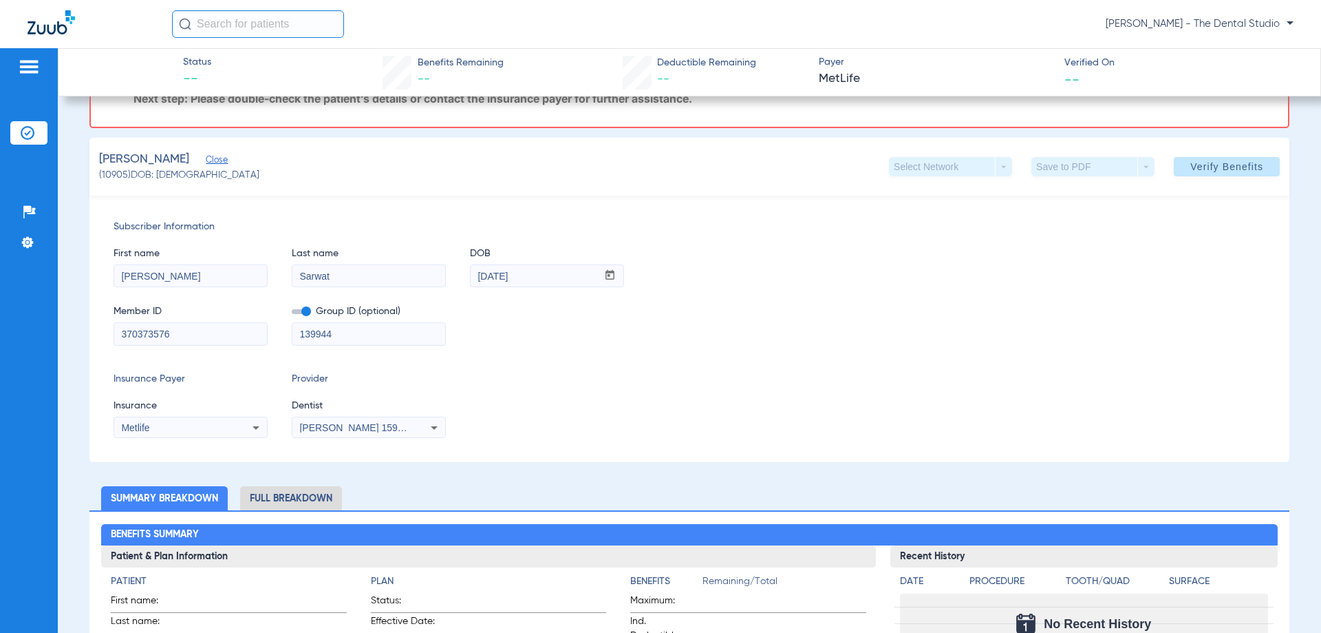
type input "[PERSON_NAME]"
drag, startPoint x: 385, startPoint y: 280, endPoint x: 33, endPoint y: 251, distance: 353.6
paste input "[PERSON_NAME]"
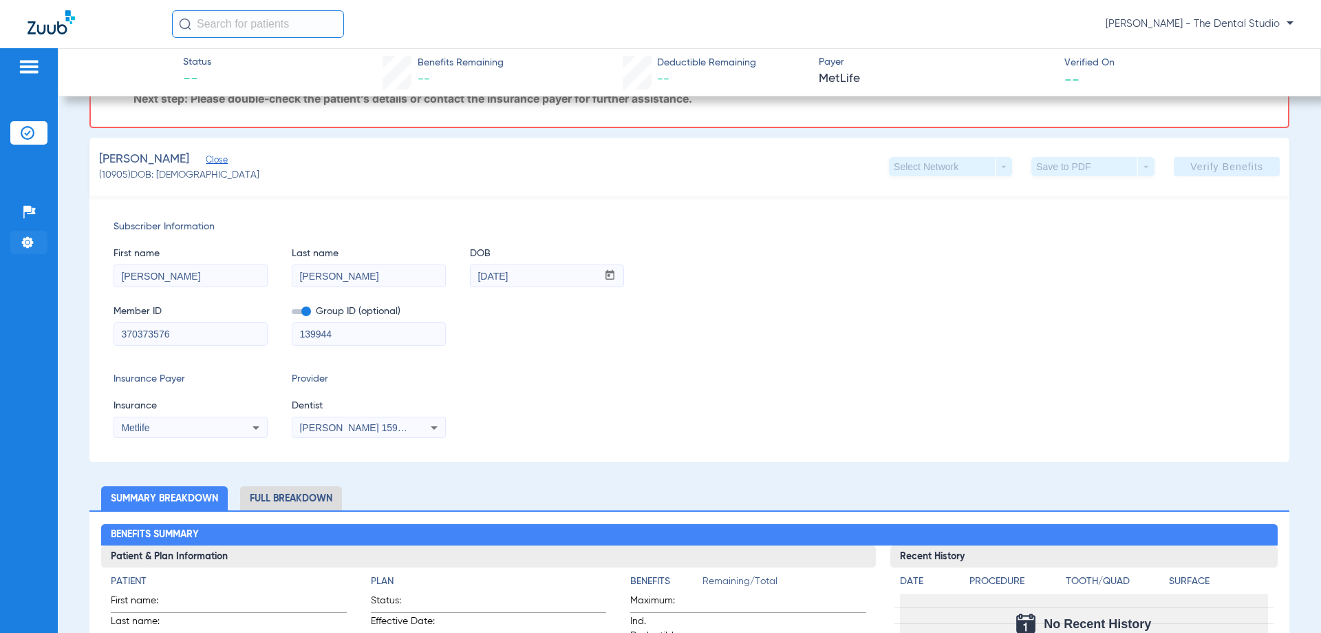
scroll to position [80, 0]
type input "[PERSON_NAME]"
click at [1228, 164] on span "Verify Benefits" at bounding box center [1227, 166] width 73 height 11
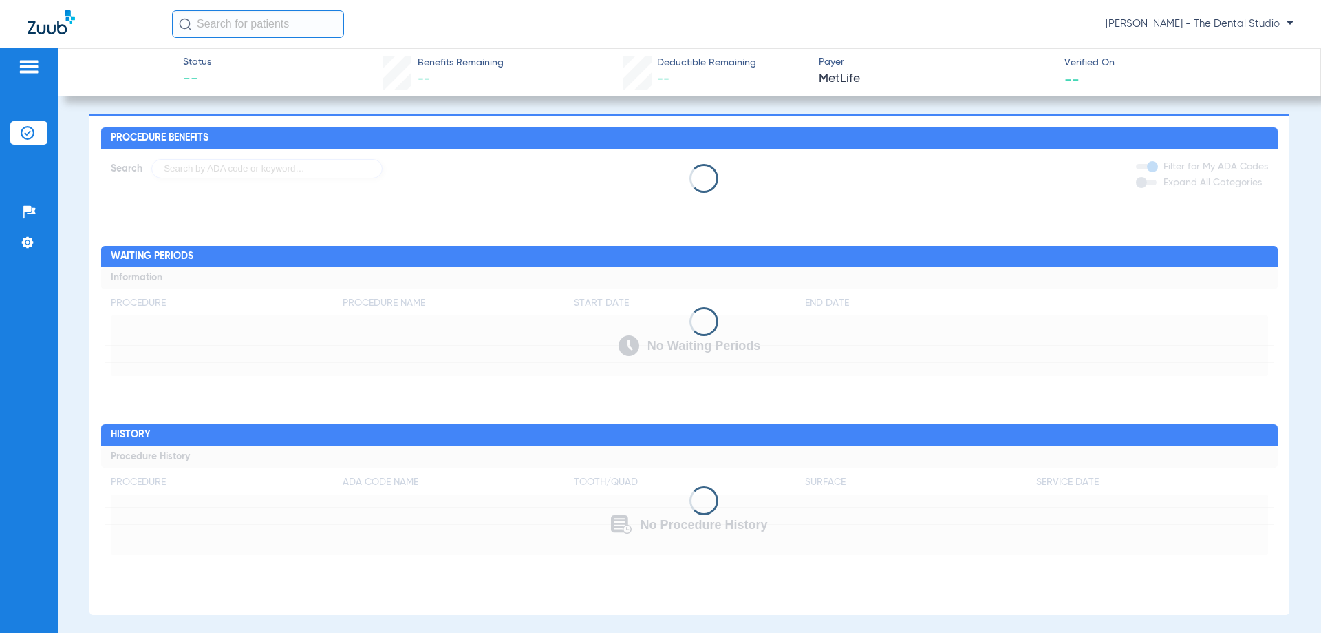
scroll to position [800, 0]
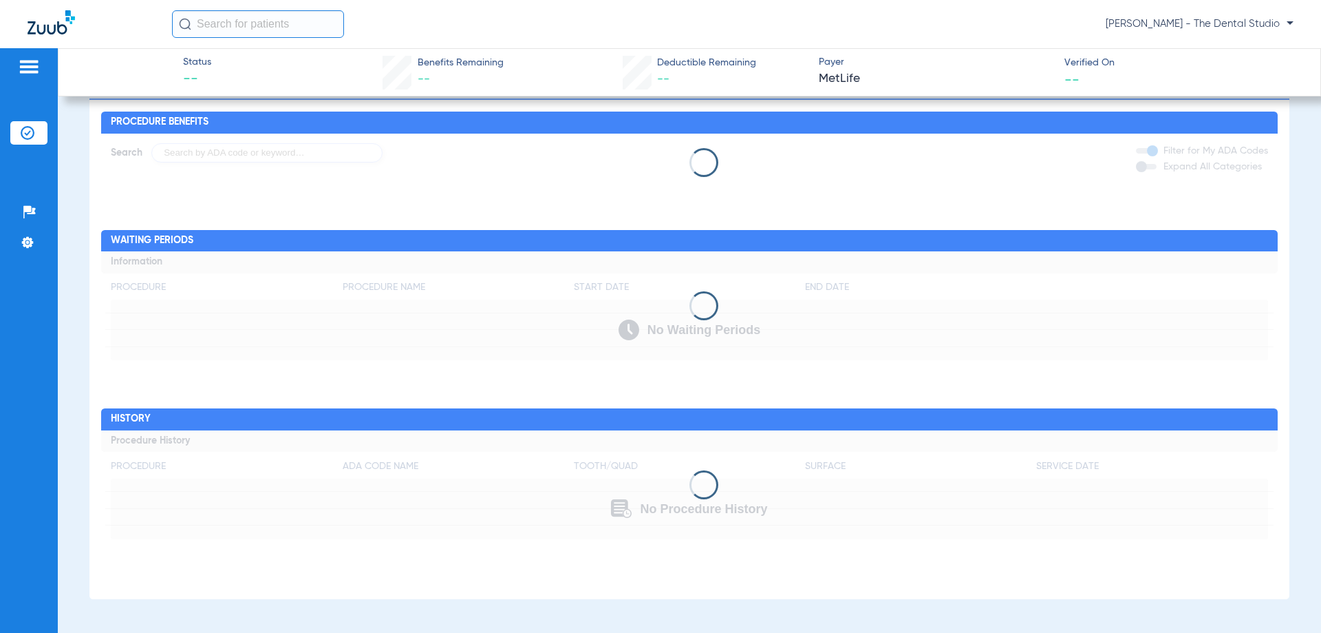
click at [738, 499] on app-loading-indicator at bounding box center [689, 484] width 1176 height 109
click at [732, 496] on div at bounding box center [689, 484] width 1176 height 29
drag, startPoint x: 732, startPoint y: 496, endPoint x: 639, endPoint y: 386, distance: 143.1
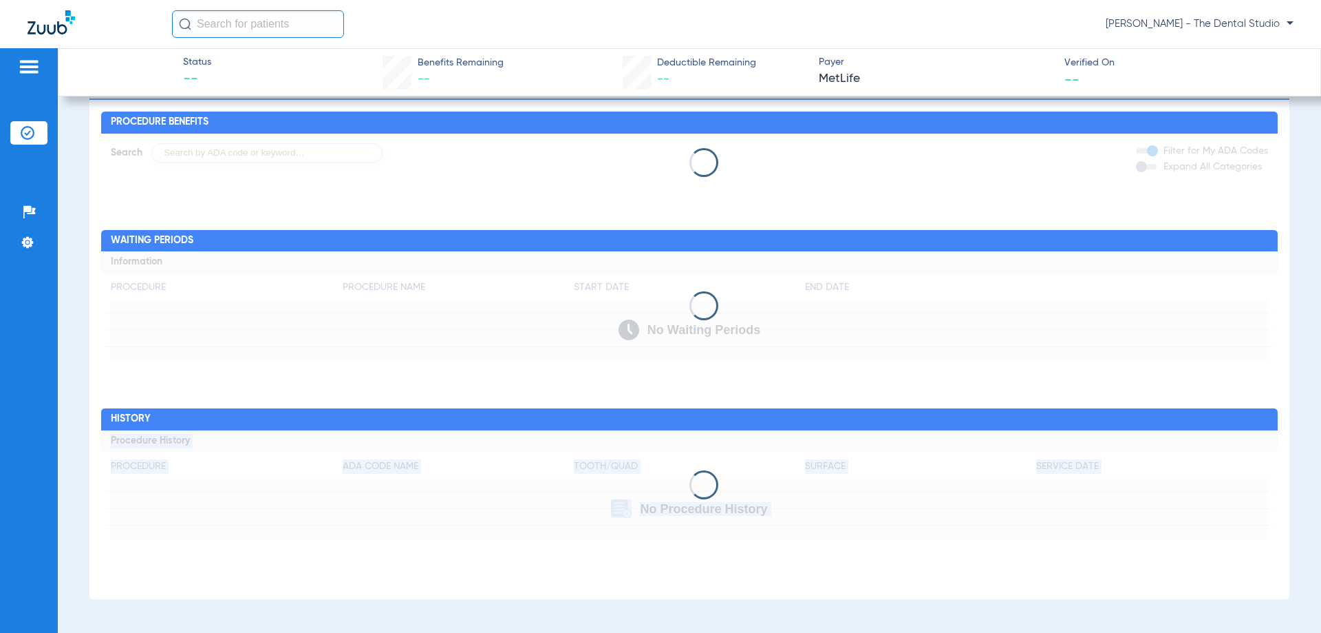
click at [640, 388] on div "Procedure Benefits Search Filter for My ADA Codes Expand All Categories Waiting…" at bounding box center [689, 348] width 1200 height 501
click at [652, 398] on div "Procedure Benefits Search Filter for My ADA Codes Expand All Categories Waiting…" at bounding box center [689, 348] width 1200 height 501
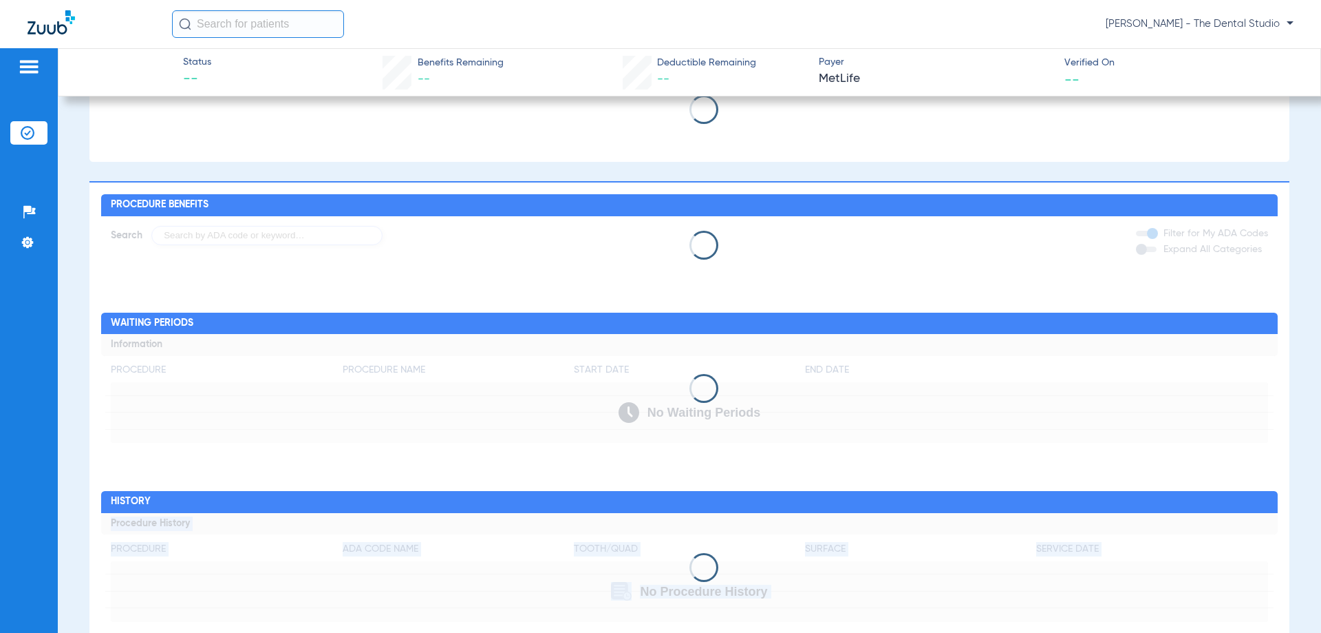
scroll to position [593, 0]
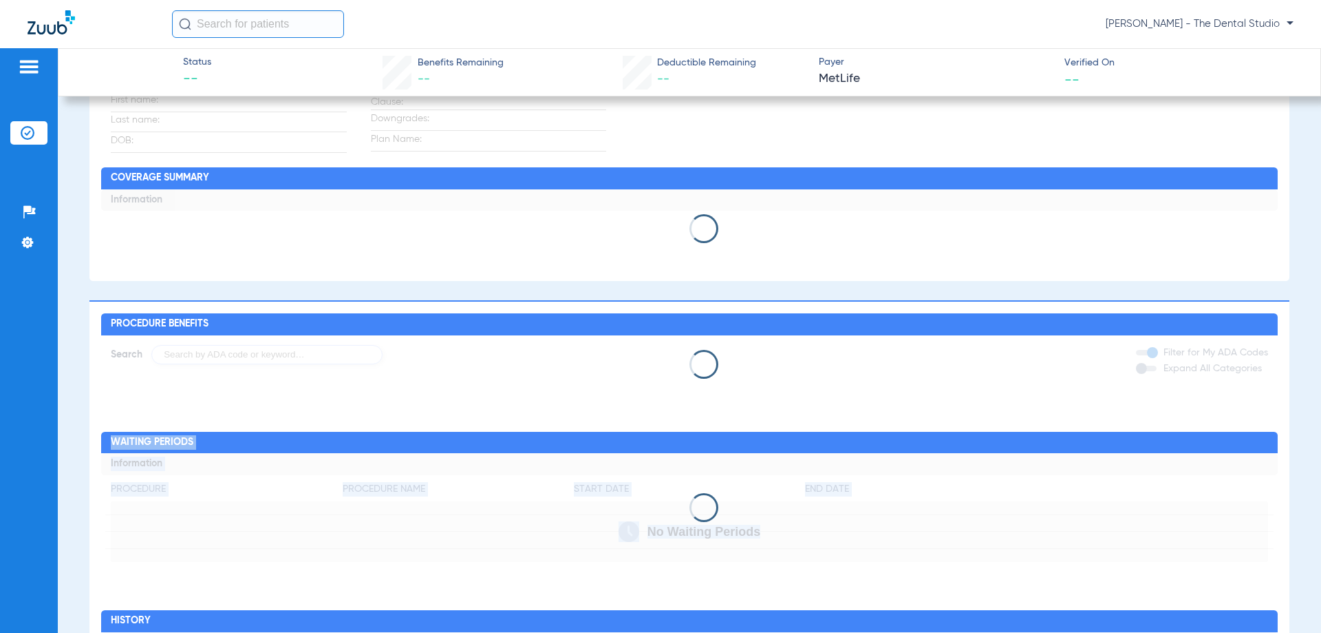
drag, startPoint x: 731, startPoint y: 458, endPoint x: 323, endPoint y: 339, distance: 424.5
click at [321, 343] on div "Procedure Benefits Search Filter for My ADA Codes Expand All Categories Waiting…" at bounding box center [689, 550] width 1200 height 501
click at [541, 359] on div at bounding box center [689, 364] width 1176 height 29
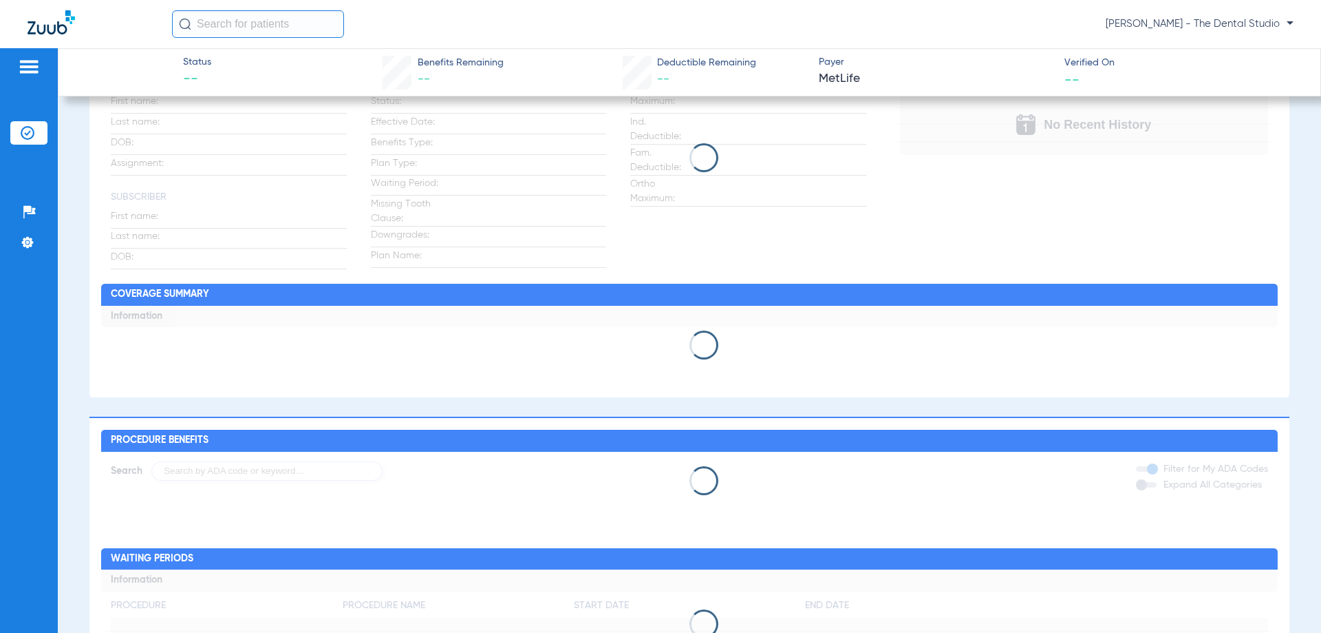
scroll to position [387, 0]
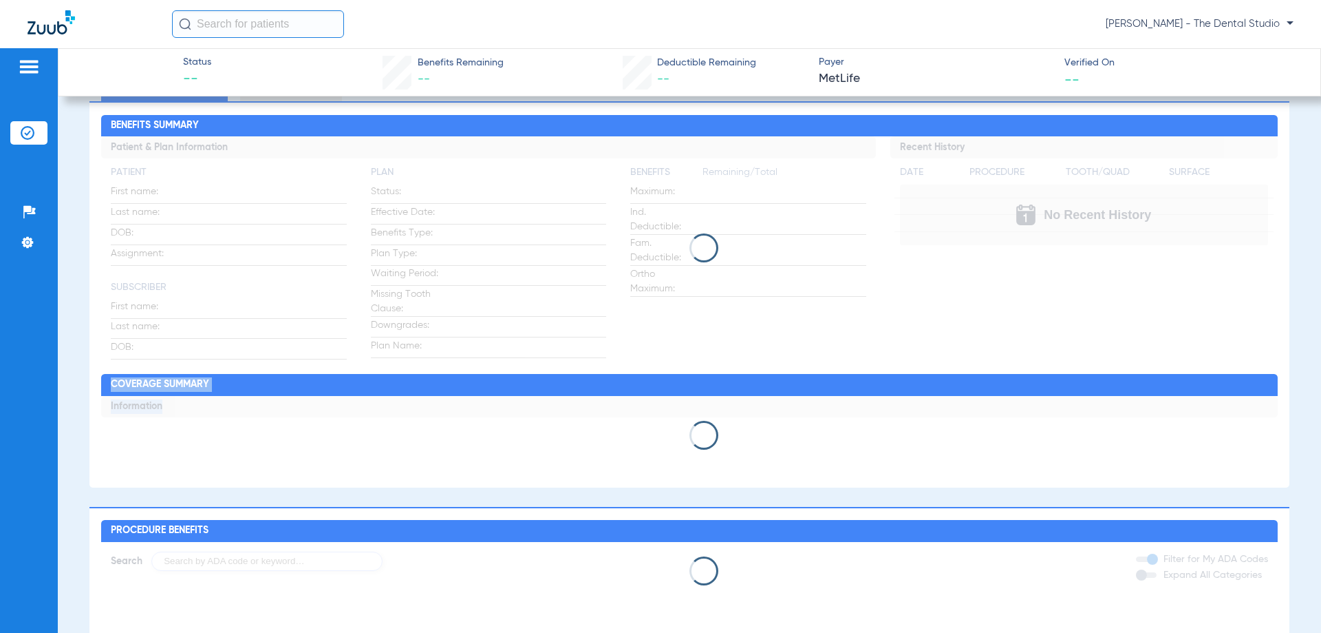
drag, startPoint x: 725, startPoint y: 413, endPoint x: 314, endPoint y: 224, distance: 452.1
click at [314, 224] on div "Benefits Summary Patient & Plan Information Patient First name: Last name: DOB:…" at bounding box center [689, 293] width 1200 height 385
drag, startPoint x: 291, startPoint y: 310, endPoint x: 209, endPoint y: 288, distance: 85.3
click at [186, 225] on app-loading-indicator at bounding box center [689, 247] width 1176 height 223
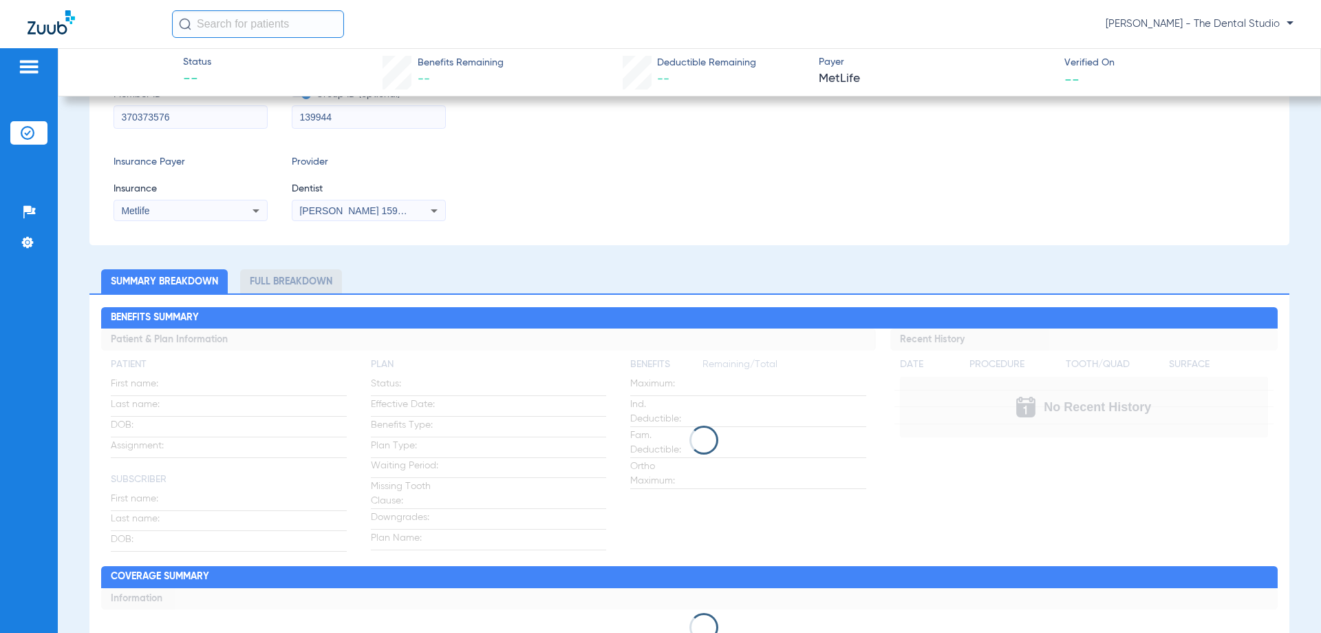
scroll to position [0, 0]
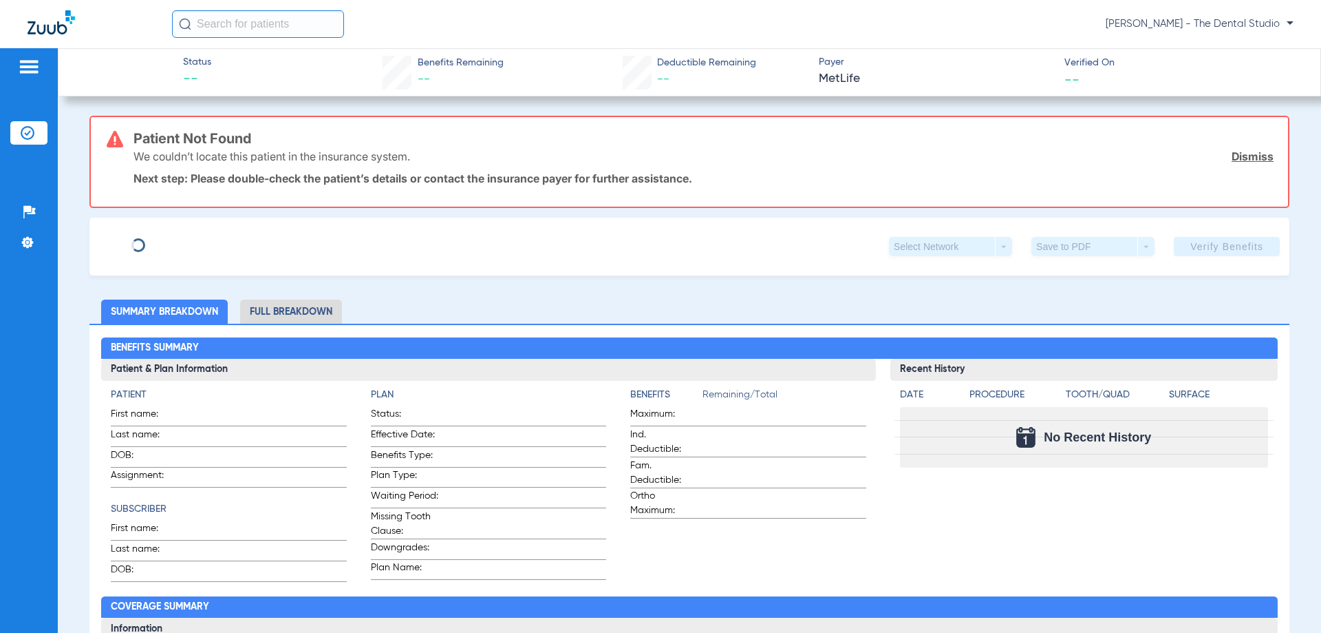
type input "[PERSON_NAME]"
type input "Sarwat"
type input "[DATE]"
type input "370373576"
type input "139944"
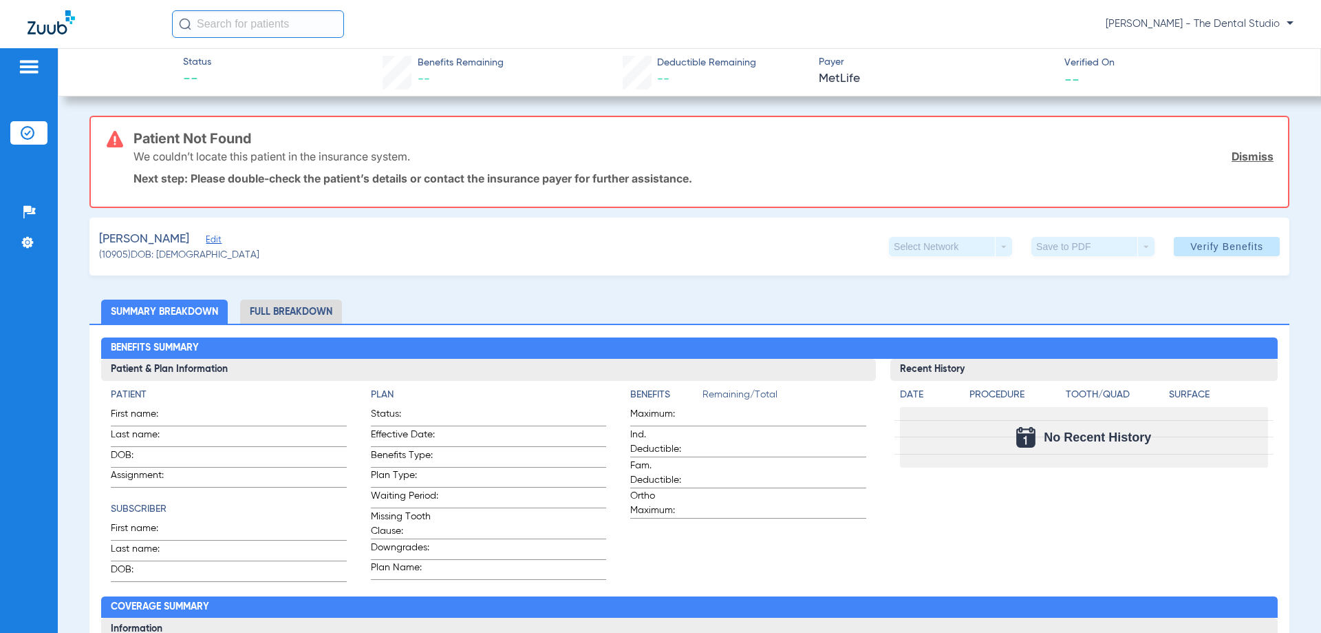
click at [206, 243] on span "Edit" at bounding box center [212, 241] width 12 height 13
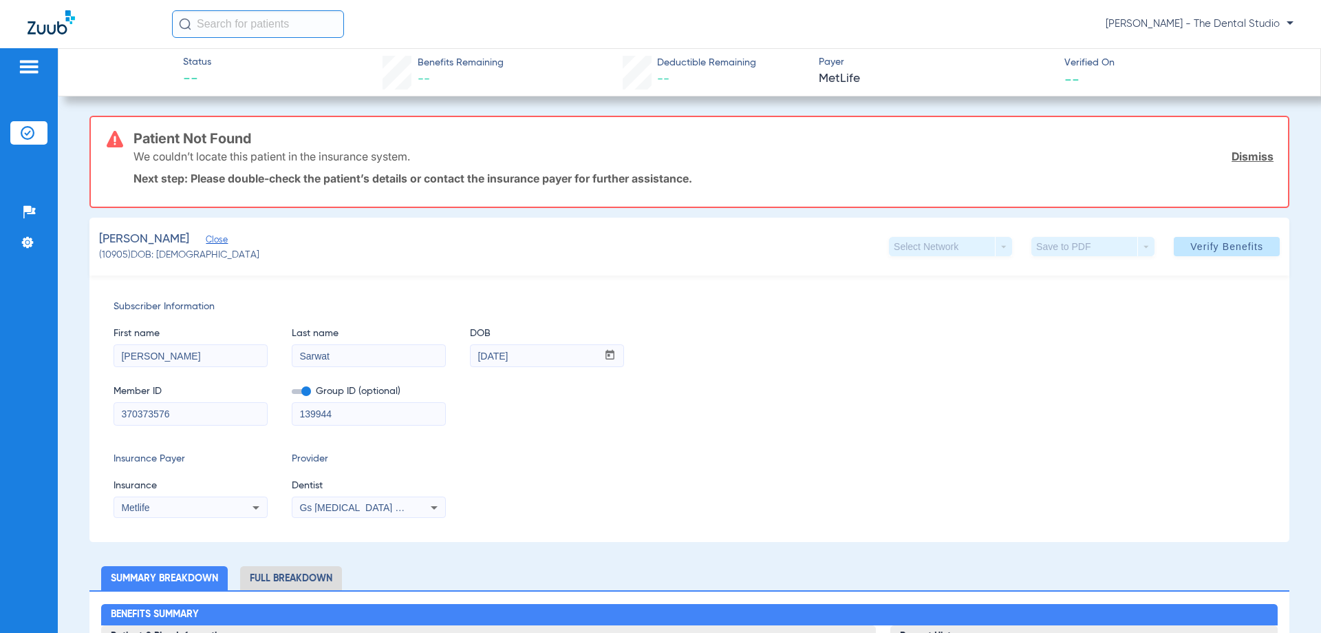
drag, startPoint x: 148, startPoint y: 361, endPoint x: 64, endPoint y: 367, distance: 84.1
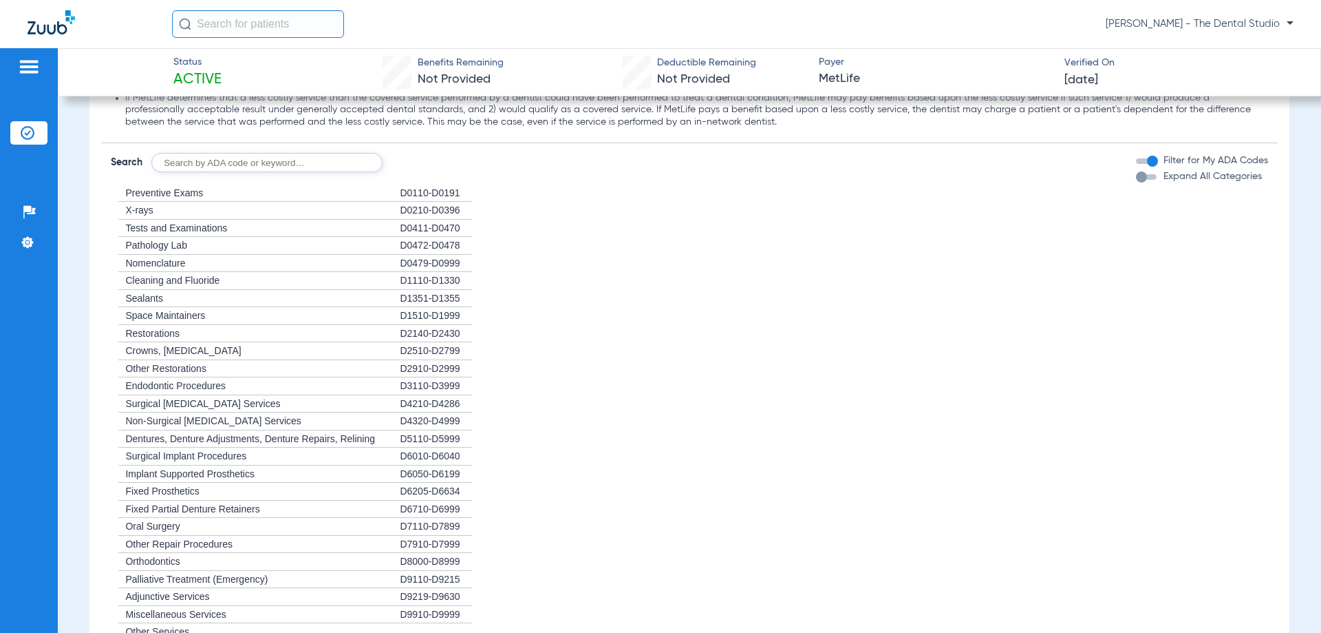
scroll to position [1170, 0]
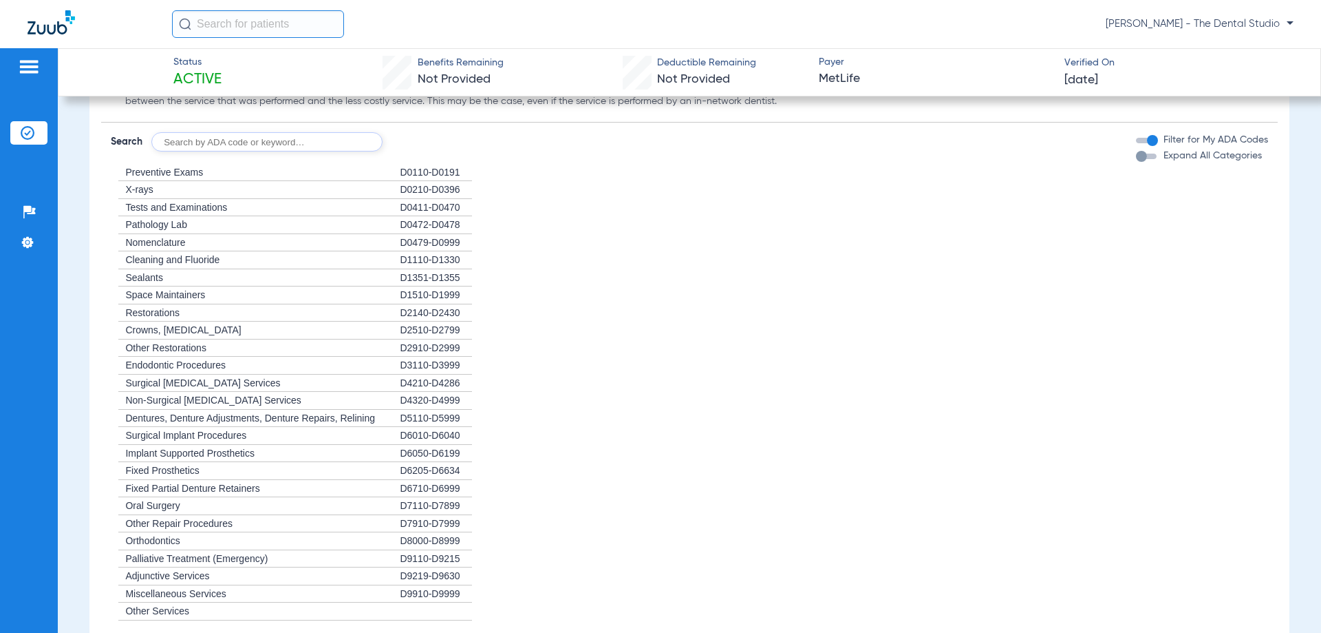
click at [239, 140] on input "text" at bounding box center [266, 141] width 231 height 19
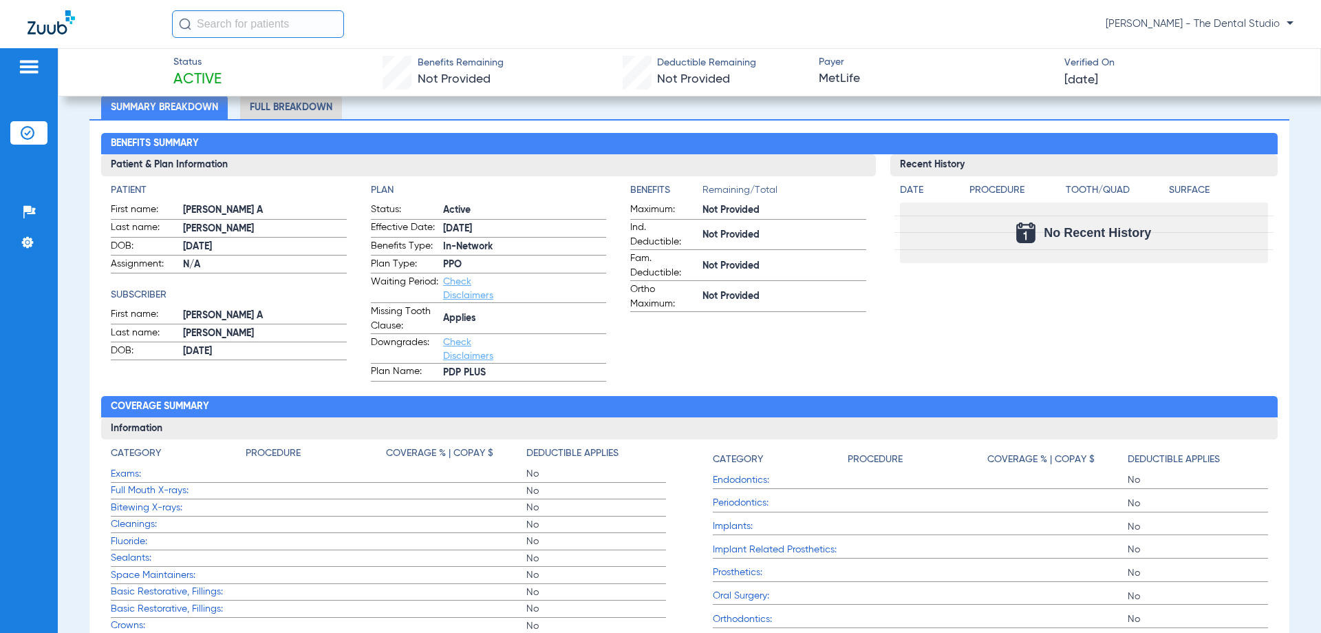
scroll to position [0, 0]
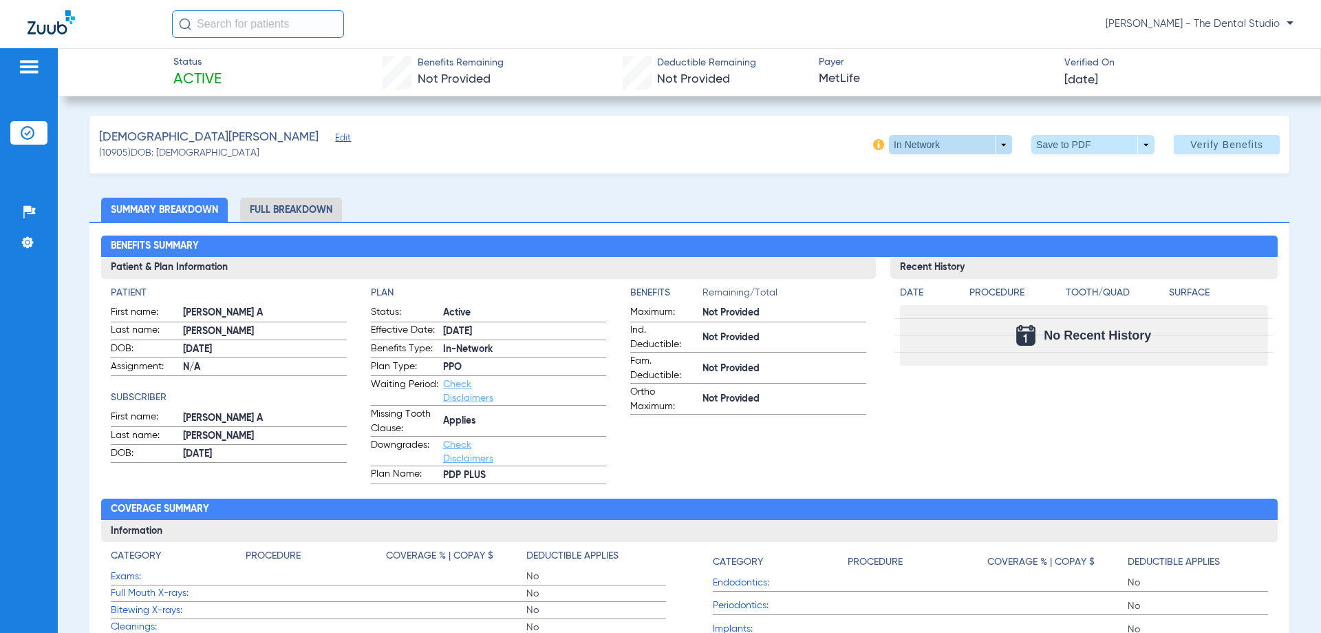
click at [935, 149] on span at bounding box center [951, 144] width 33 height 33
click at [921, 174] on span "In Network" at bounding box center [918, 172] width 54 height 10
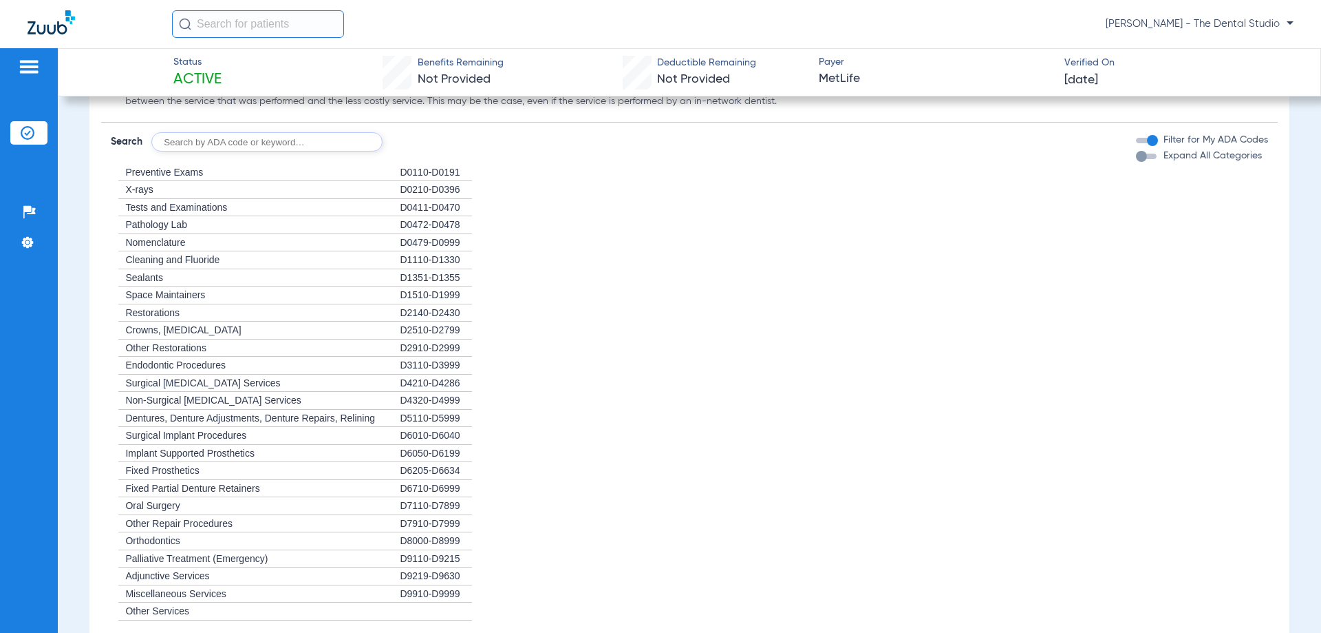
scroll to position [1032, 0]
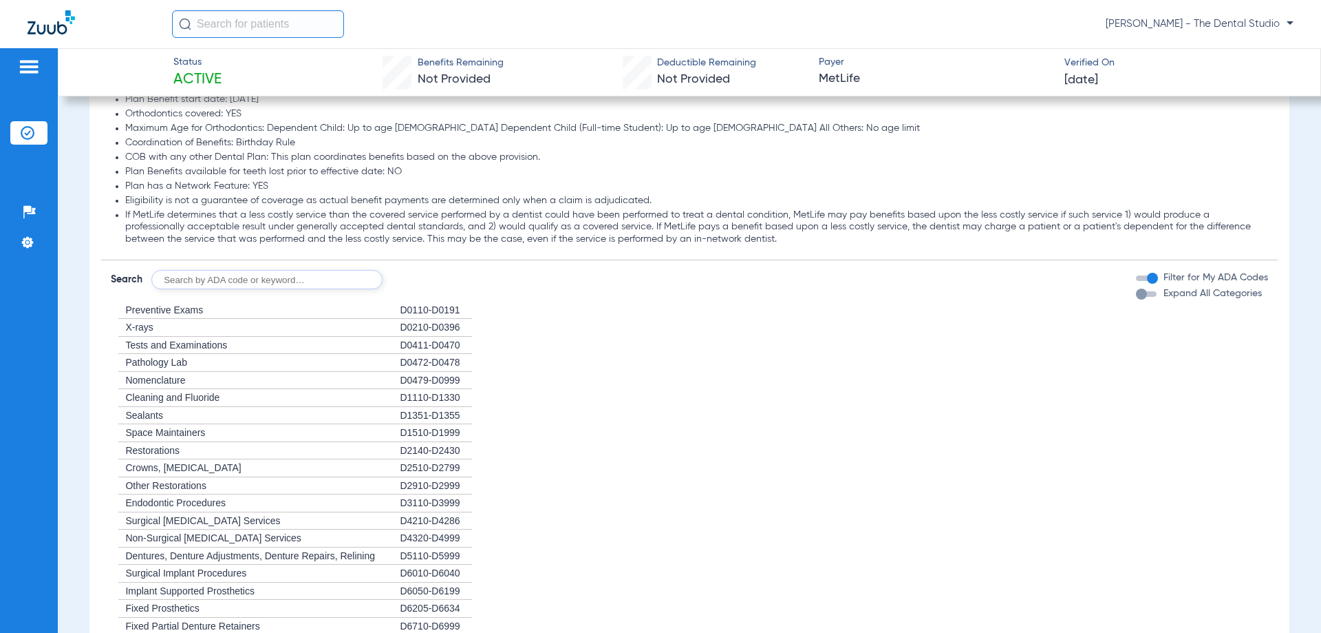
click at [275, 276] on input "text" at bounding box center [266, 279] width 231 height 19
type input "0120"
click button "Search" at bounding box center [434, 279] width 54 height 19
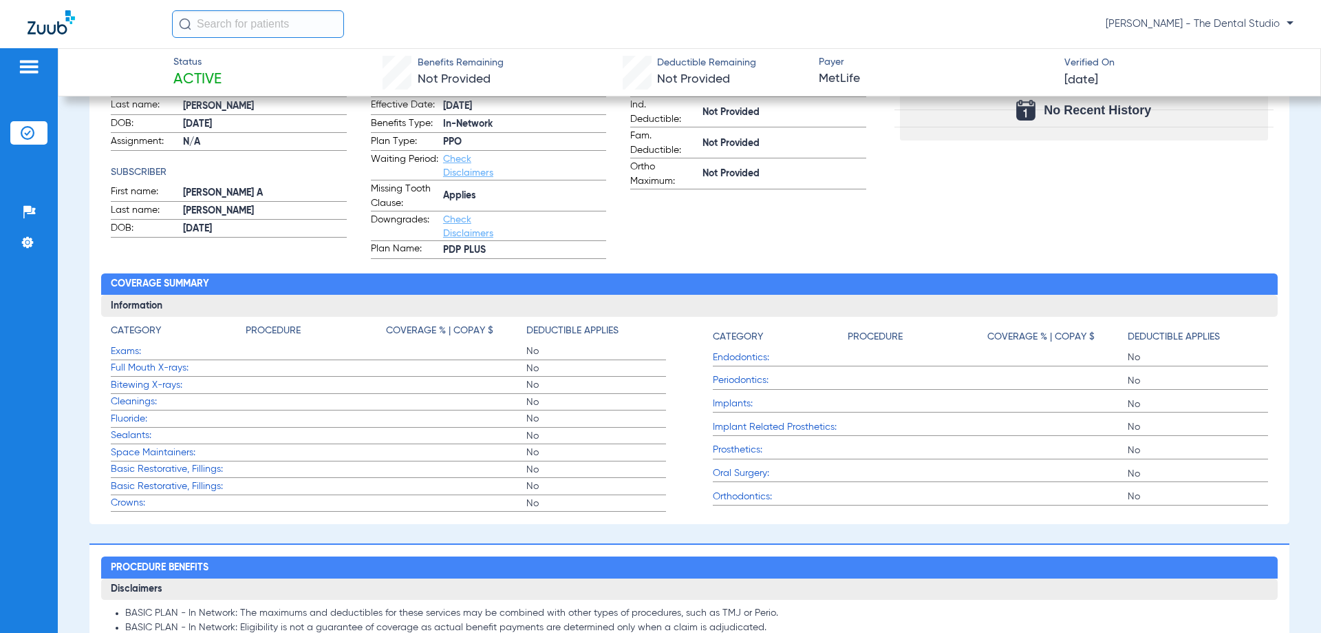
scroll to position [0, 0]
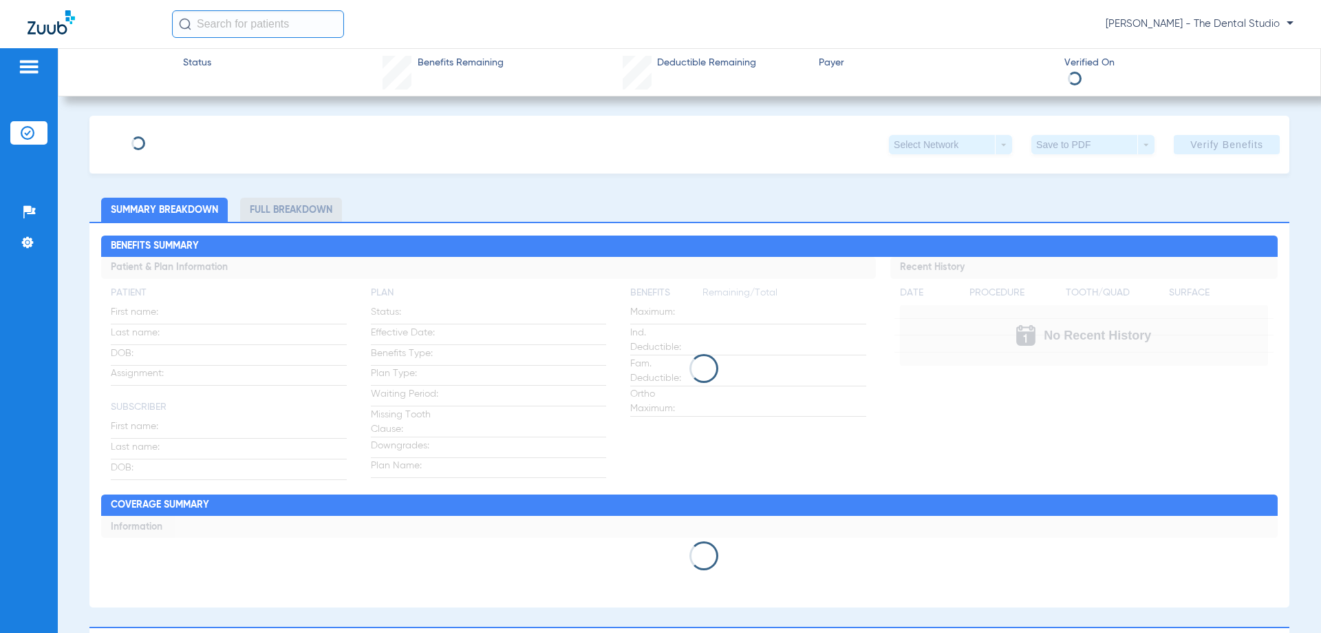
type input "[PERSON_NAME]"
type input "[DATE]"
type input "370373576"
type input "139944"
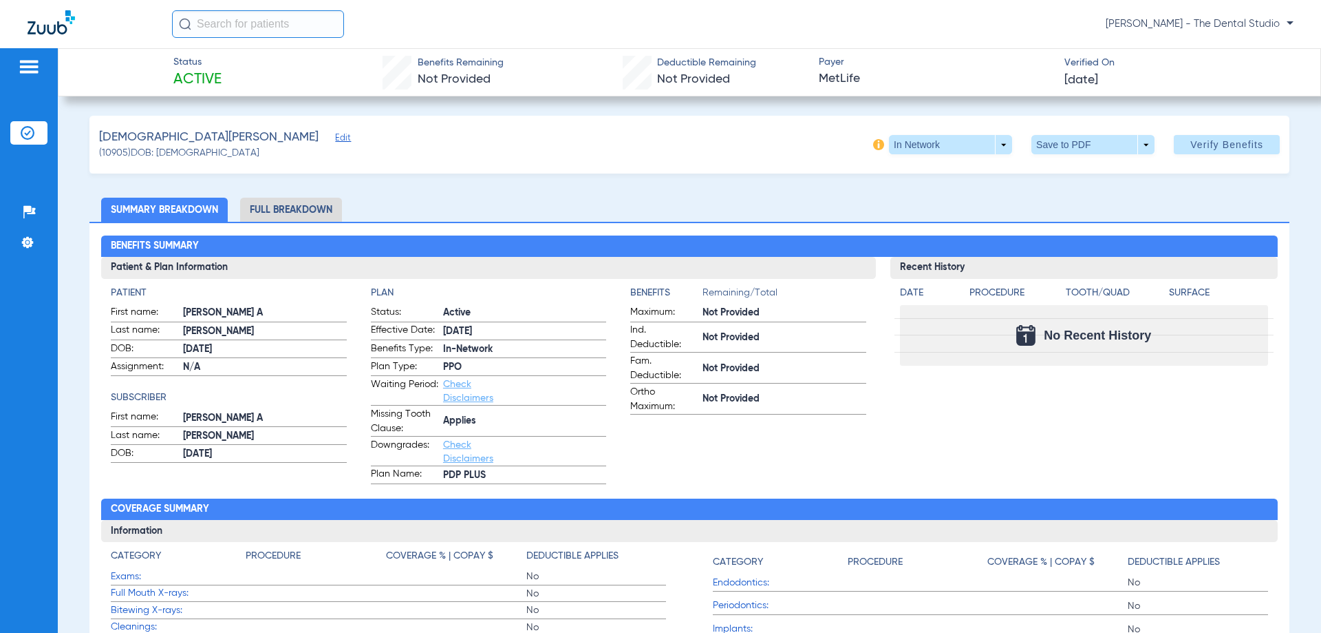
click at [335, 145] on span "Edit" at bounding box center [341, 139] width 12 height 13
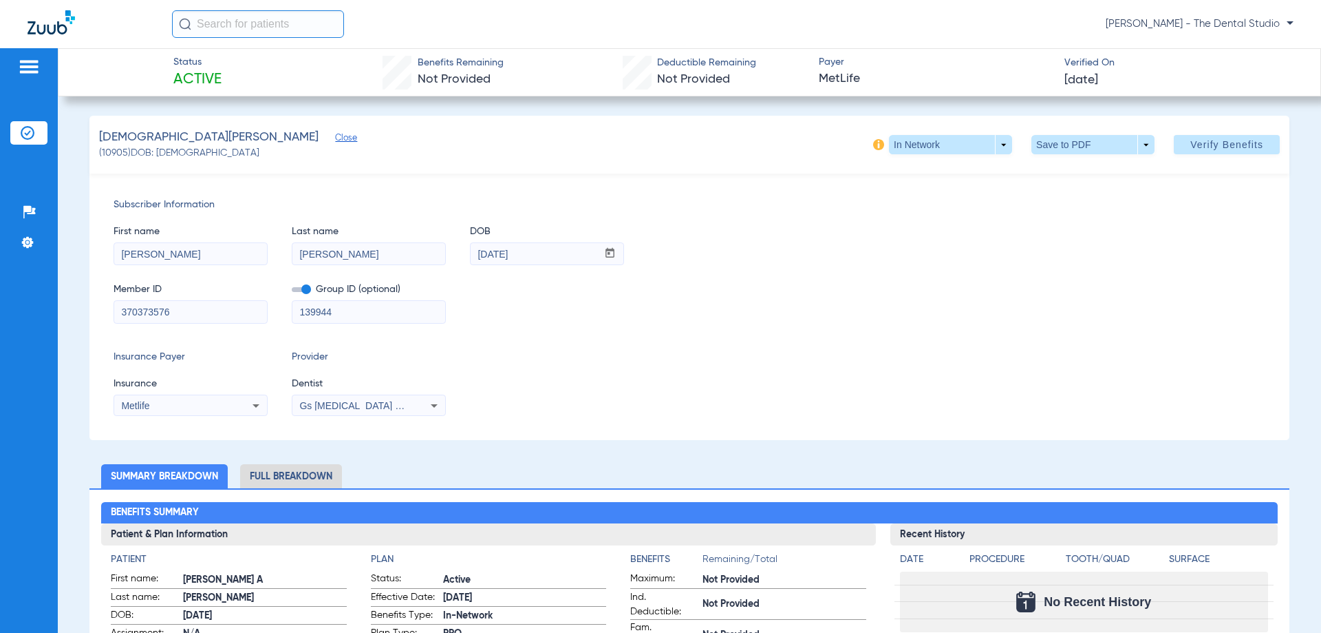
drag, startPoint x: 365, startPoint y: 420, endPoint x: 365, endPoint y: 412, distance: 8.3
click at [364, 420] on div "Subscriber Information First name Sohail Last name Mohammed DOB mm / dd / yyyy …" at bounding box center [689, 306] width 1200 height 266
click at [365, 411] on div "Gs [MEDICAL_DATA] Pllc 1972170603" at bounding box center [369, 405] width 153 height 17
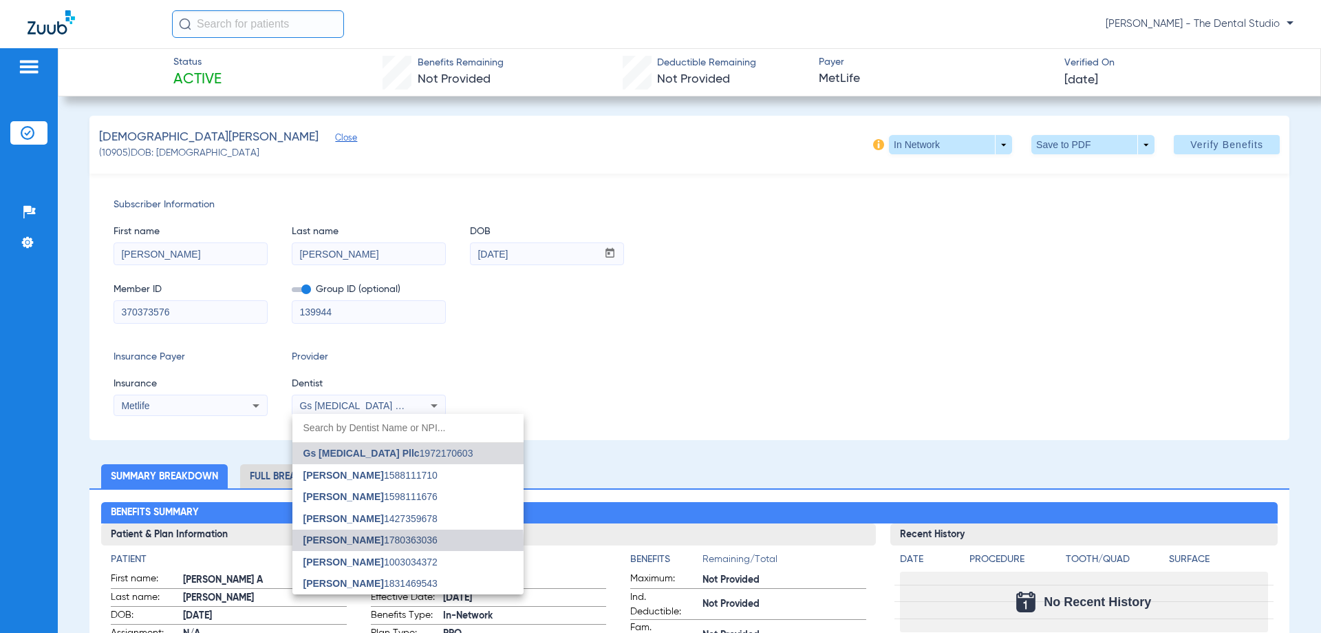
click at [354, 544] on span "Yahiled Garza" at bounding box center [344, 539] width 81 height 11
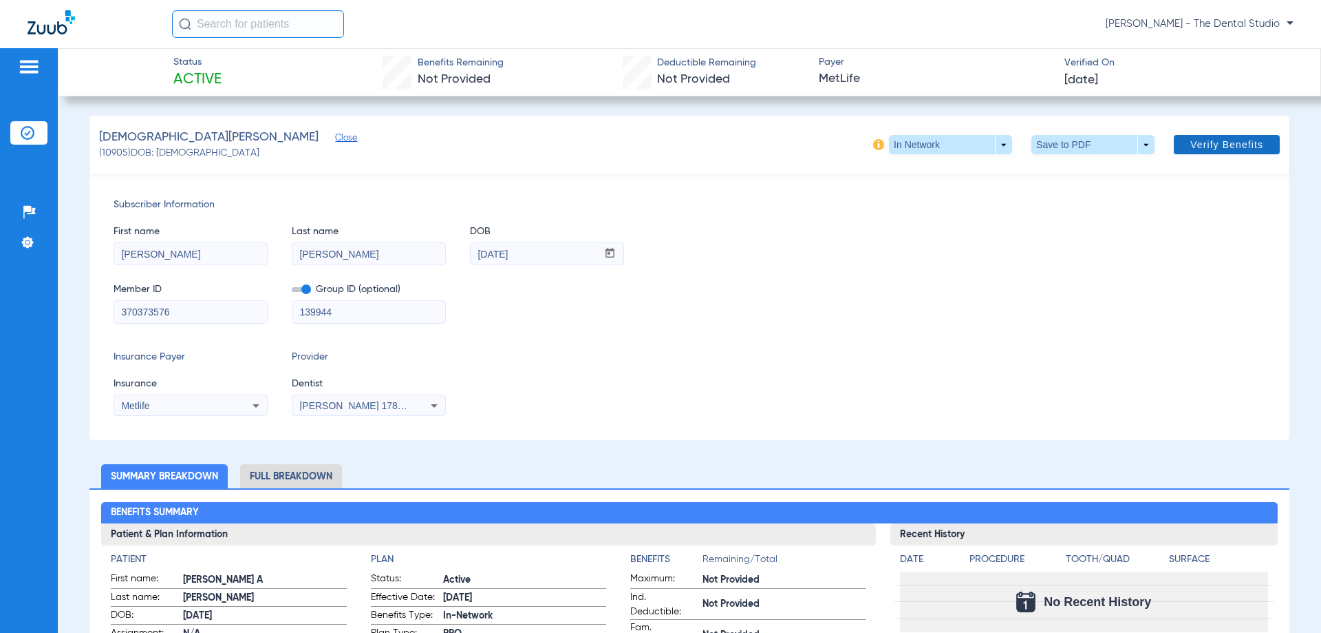
click at [1191, 147] on span "Verify Benefits" at bounding box center [1227, 144] width 73 height 11
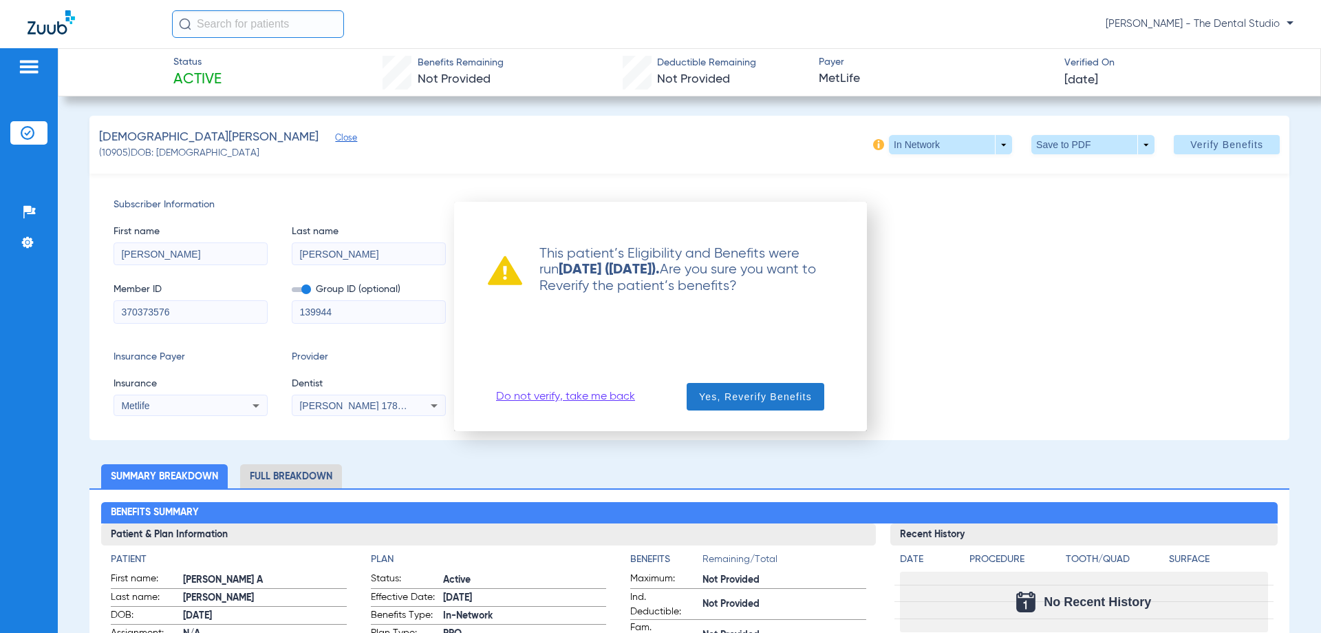
click at [780, 394] on span "Yes, Reverify Benefits" at bounding box center [755, 397] width 113 height 14
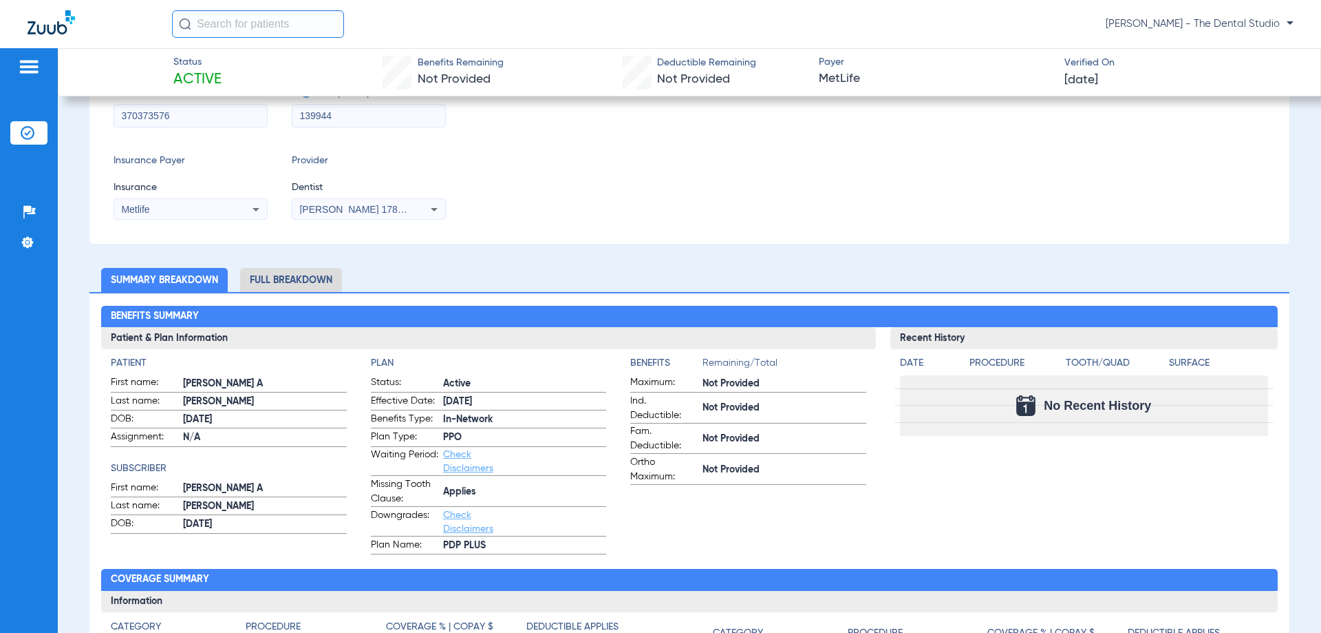
scroll to position [138, 0]
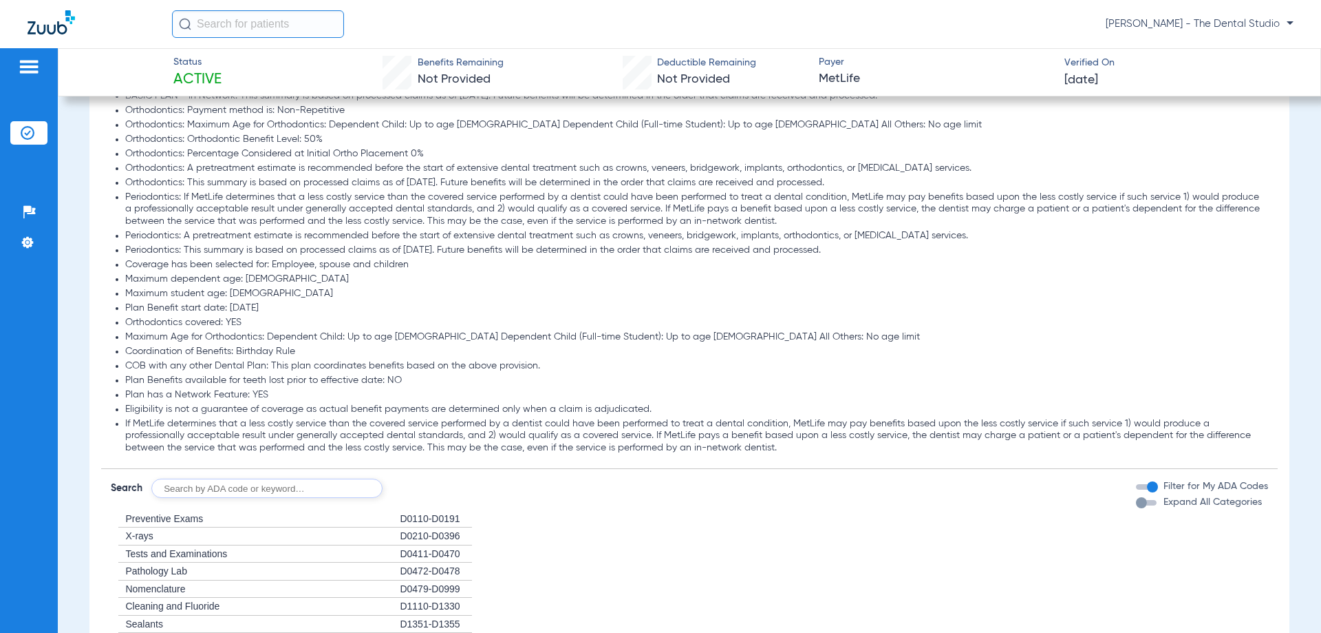
scroll to position [1101, 0]
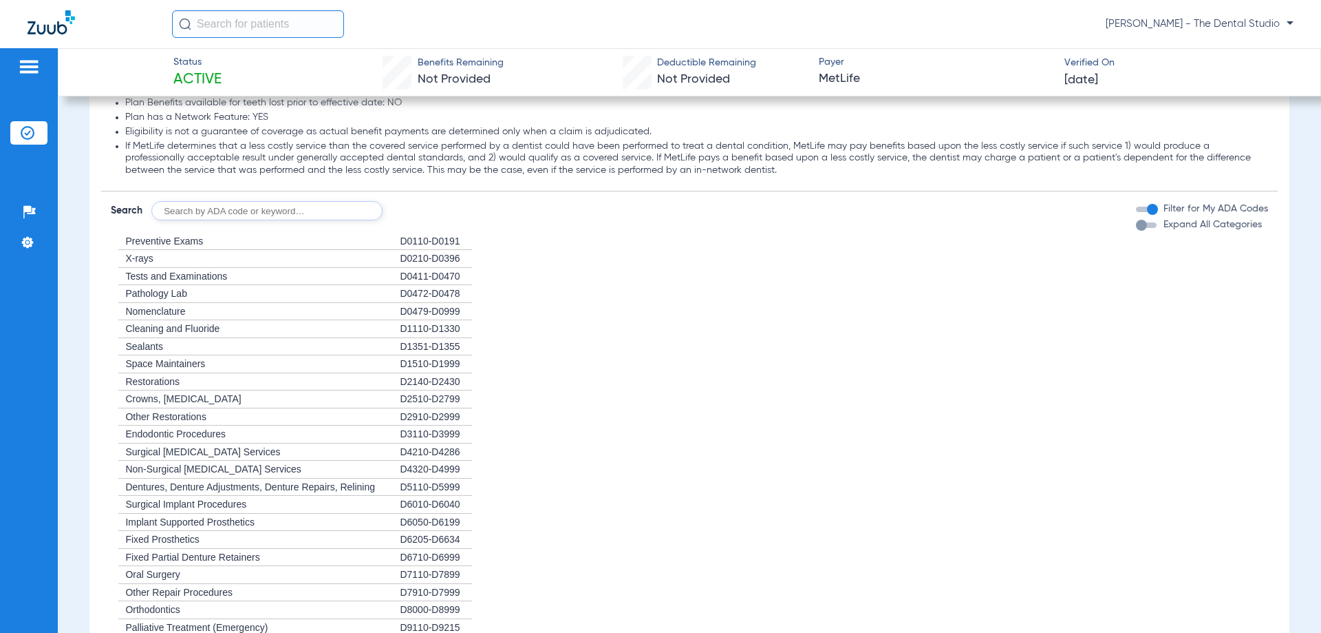
click at [138, 246] on span "Preventive Exams" at bounding box center [164, 240] width 78 height 11
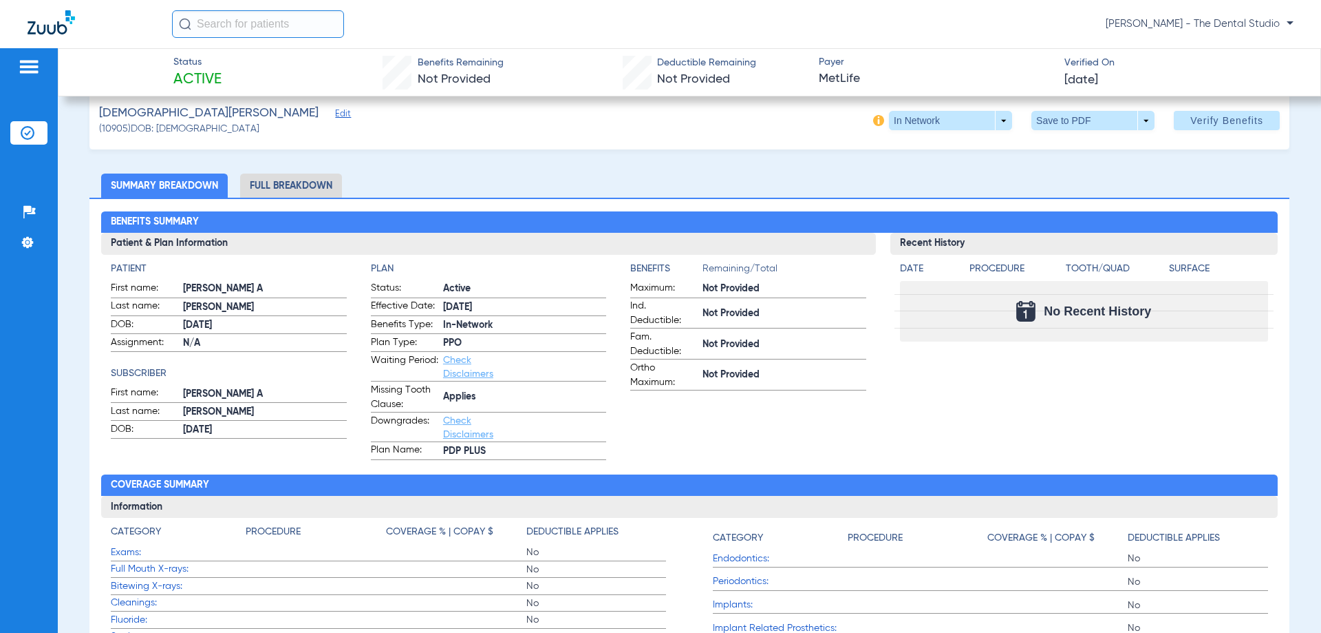
scroll to position [0, 0]
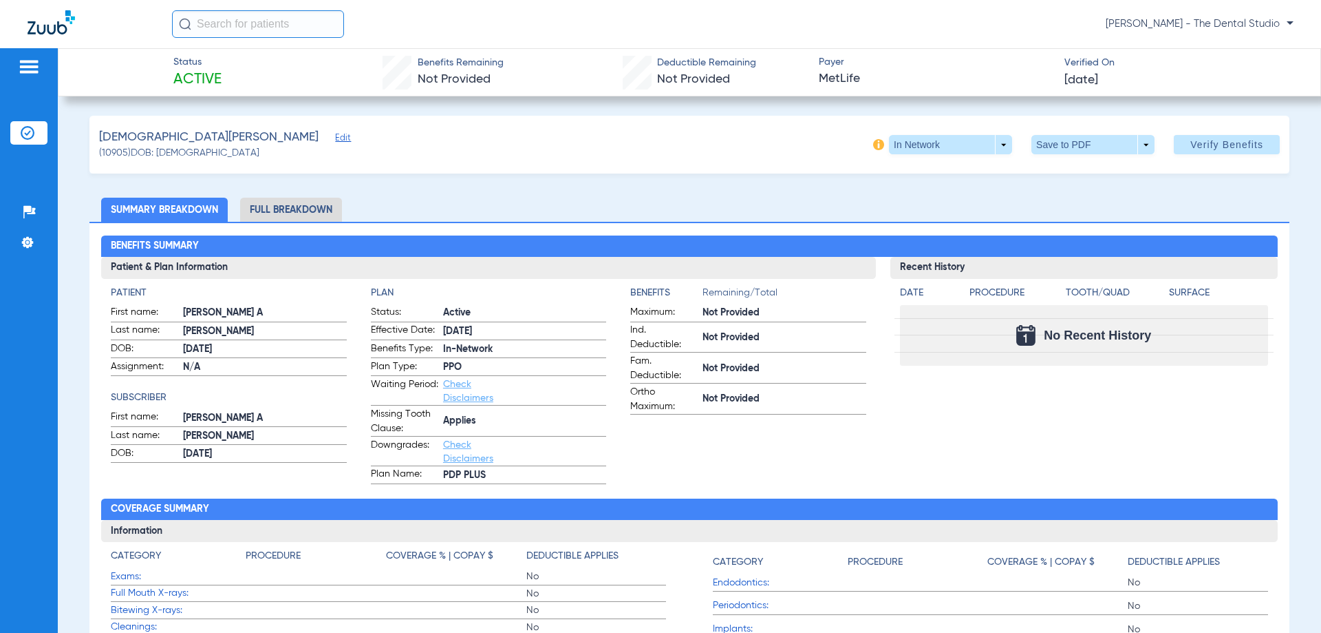
click at [335, 141] on span "Edit" at bounding box center [341, 139] width 12 height 13
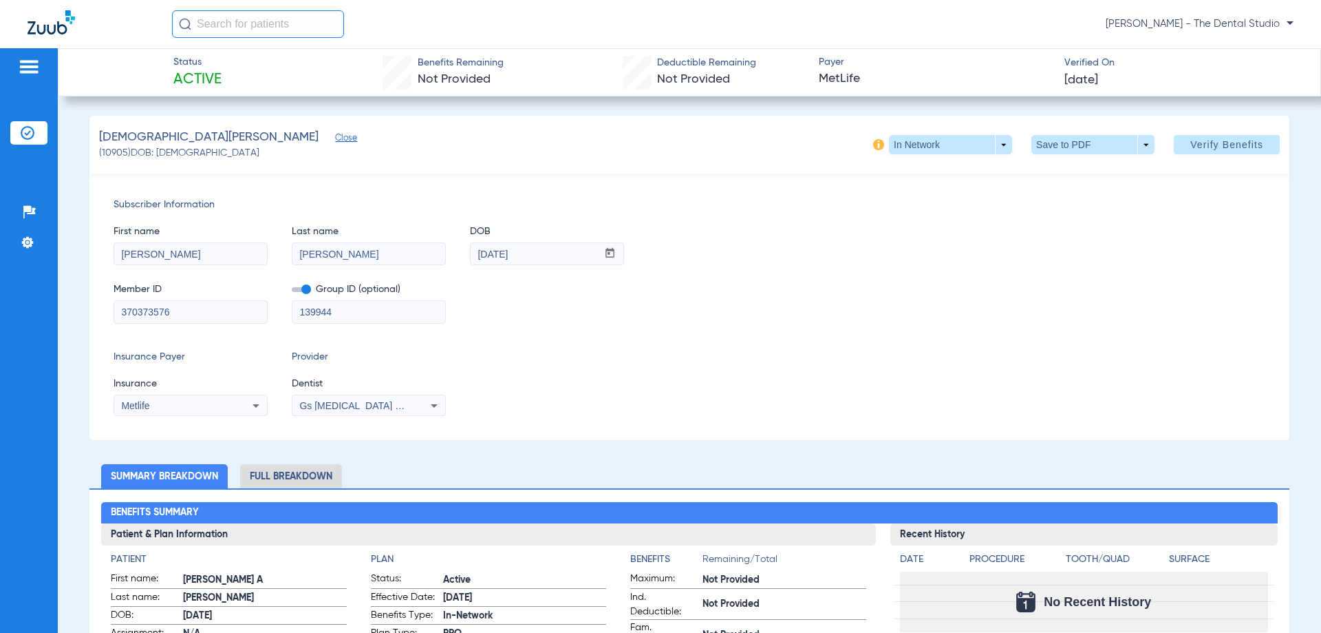
click at [345, 404] on span "Gs [MEDICAL_DATA] Pllc 1972170603" at bounding box center [382, 405] width 167 height 11
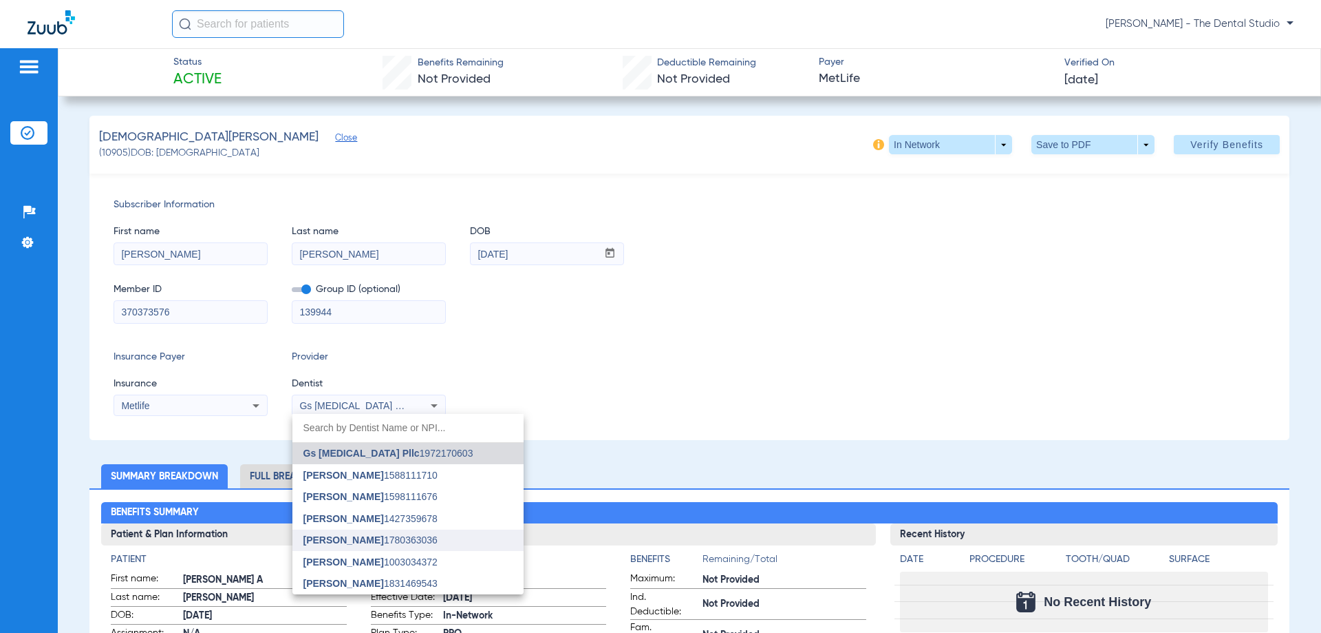
click at [337, 540] on span "[PERSON_NAME]" at bounding box center [344, 539] width 81 height 11
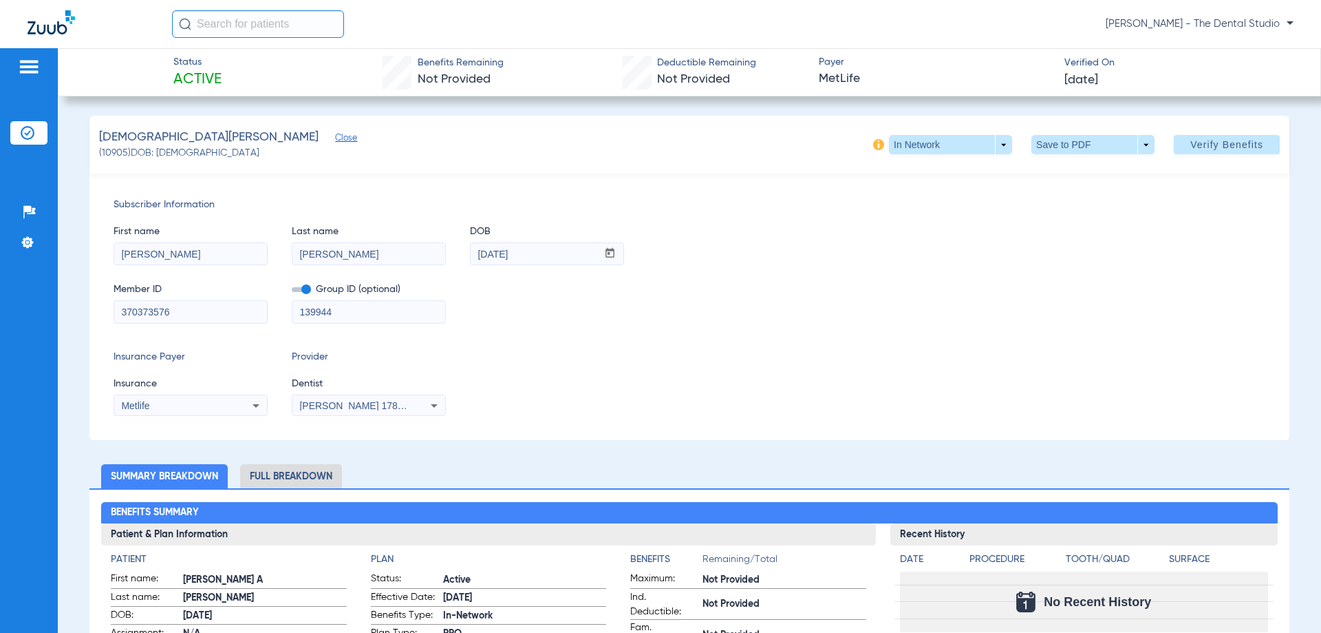
drag, startPoint x: 245, startPoint y: 307, endPoint x: 0, endPoint y: 267, distance: 248.2
click at [0, 267] on div "Patients Insurance Verification Setup Help Center Settings Status Active Benefi…" at bounding box center [660, 364] width 1321 height 633
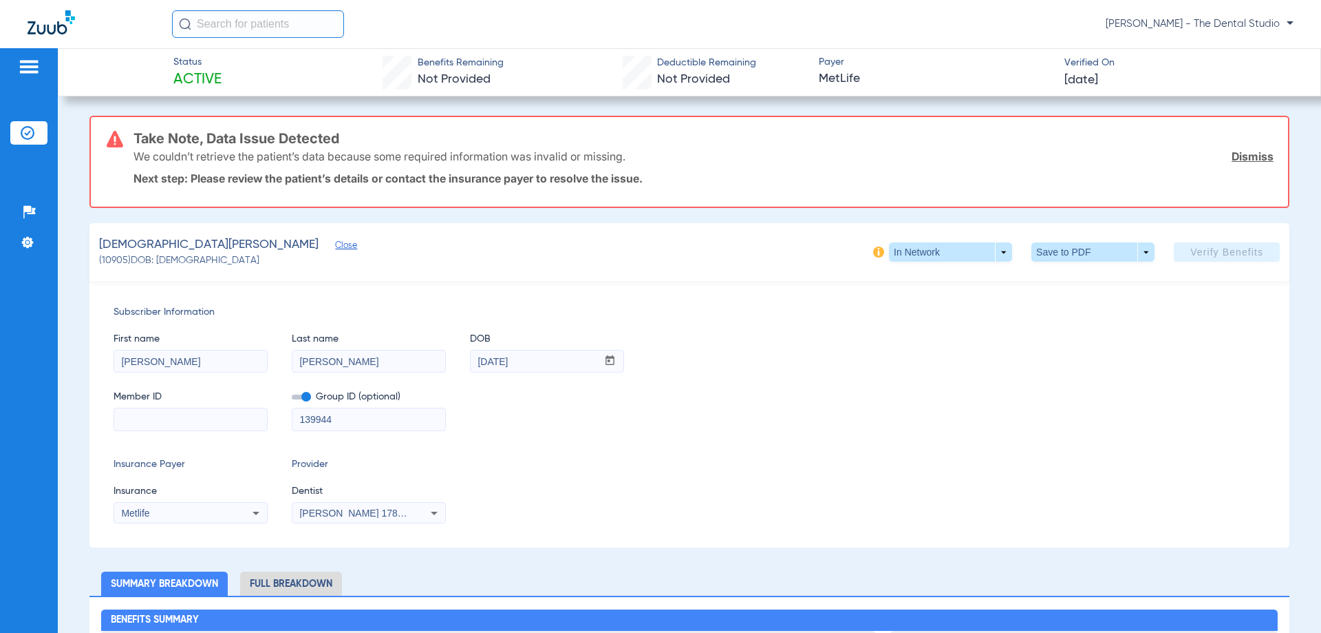
click at [217, 425] on input at bounding box center [190, 419] width 153 height 22
paste input "370373576"
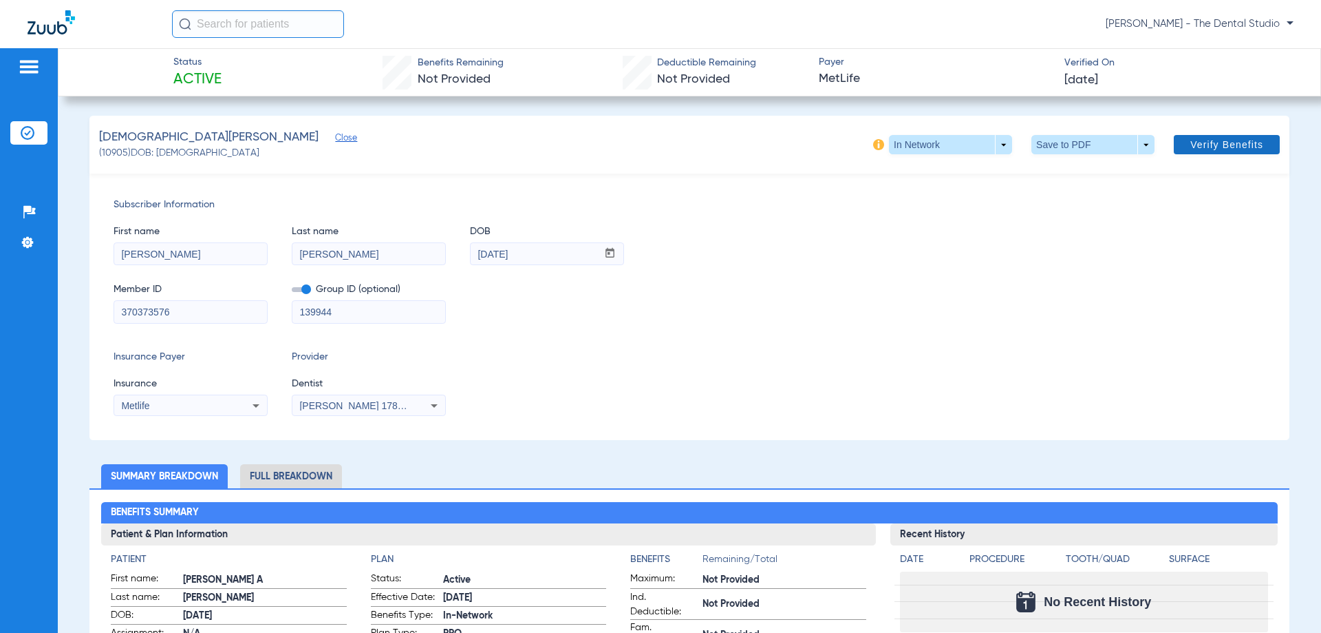
type input "370373576"
click at [1213, 139] on span "Verify Benefits" at bounding box center [1227, 144] width 73 height 11
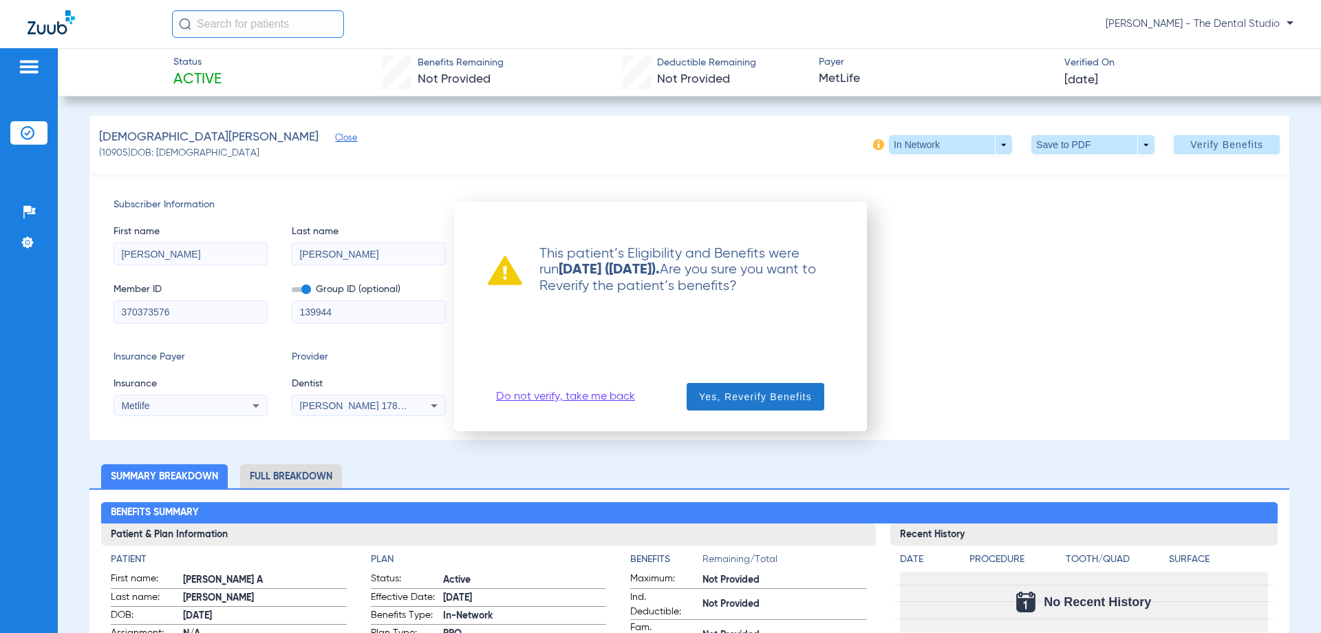
click at [703, 397] on span "Yes, Reverify Benefits" at bounding box center [755, 397] width 113 height 14
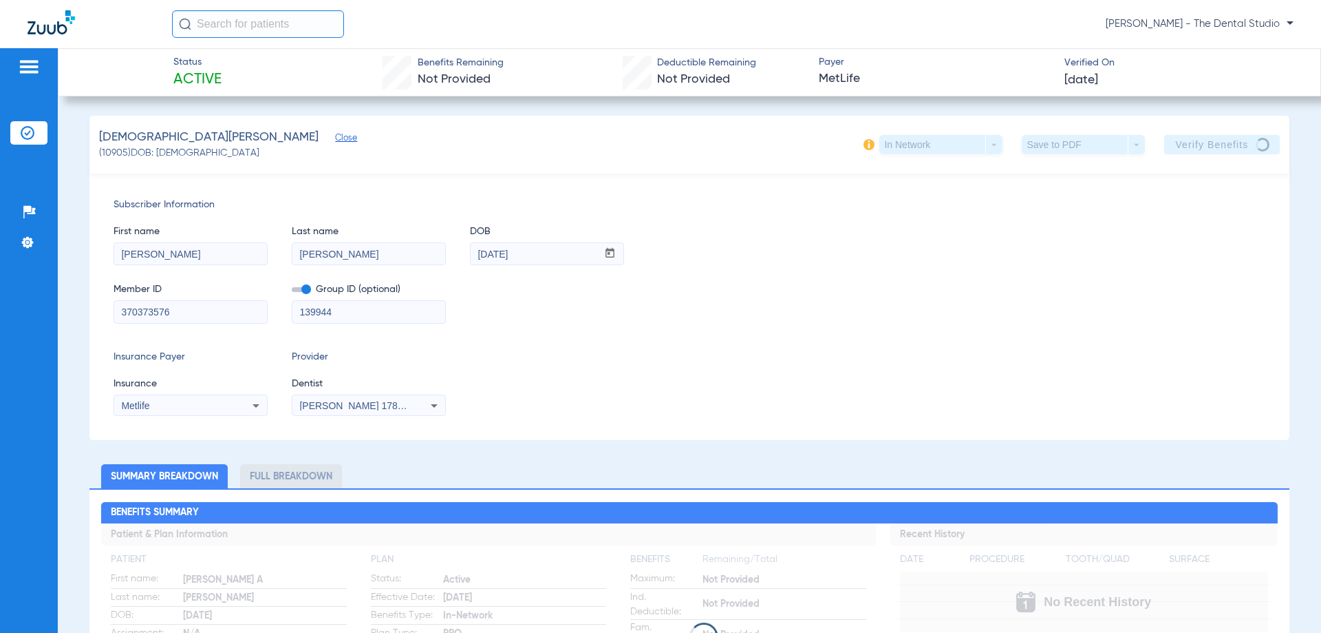
click at [933, 295] on div "Member ID 370373576 Group ID (optional) 139944" at bounding box center [690, 296] width 1152 height 53
click at [880, 147] on div "In Network arrow_drop_down" at bounding box center [941, 144] width 123 height 19
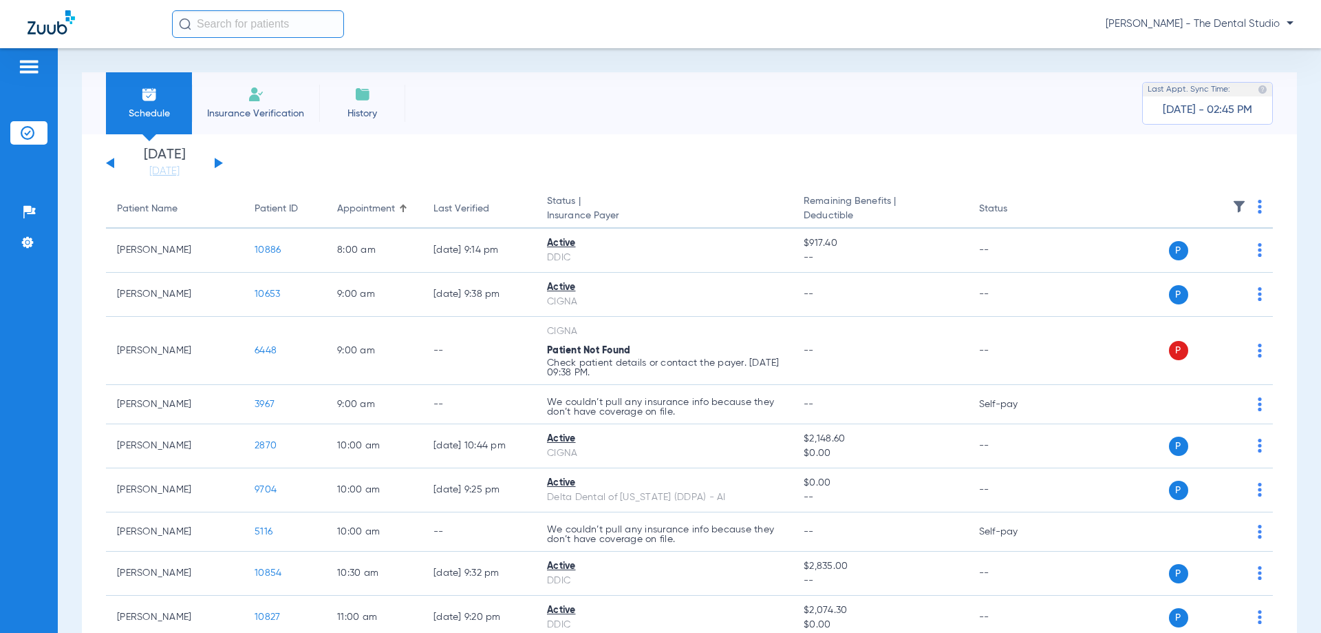
click at [248, 110] on span "Insurance Verification" at bounding box center [255, 114] width 107 height 14
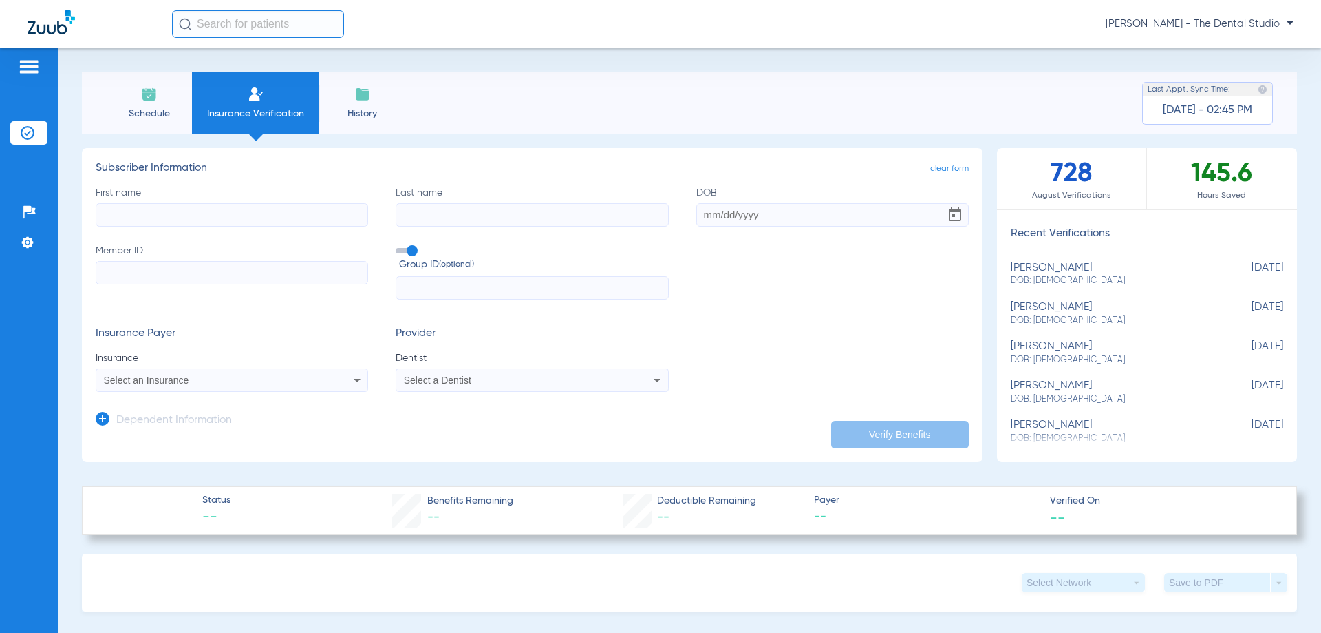
click at [204, 224] on input "First name" at bounding box center [232, 214] width 273 height 23
type input "sohail"
click at [466, 209] on input "Last name" at bounding box center [532, 214] width 273 height 23
type input "mohammed"
click at [722, 209] on input "DOB" at bounding box center [833, 214] width 273 height 23
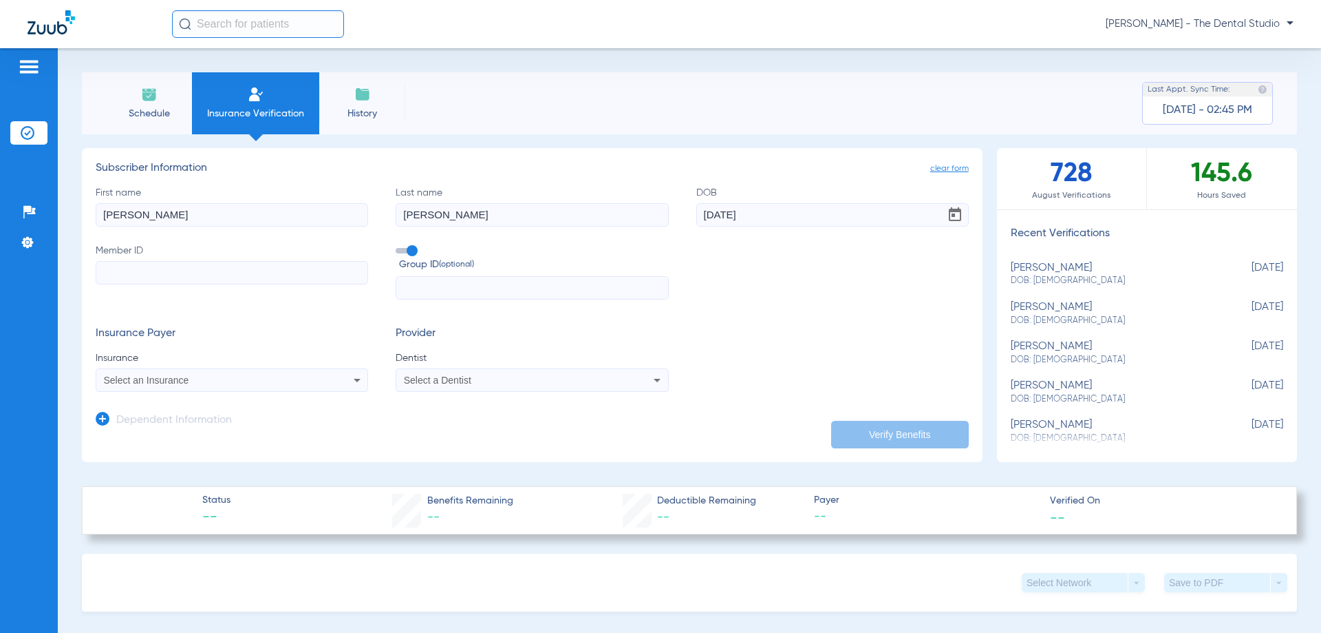
type input "09/27/1987"
click at [257, 270] on input "Member ID" at bounding box center [232, 272] width 273 height 23
click at [248, 290] on label "Member ID Required" at bounding box center [232, 272] width 273 height 56
click at [248, 284] on input "Member ID Required" at bounding box center [232, 272] width 273 height 23
paste input "370373576"
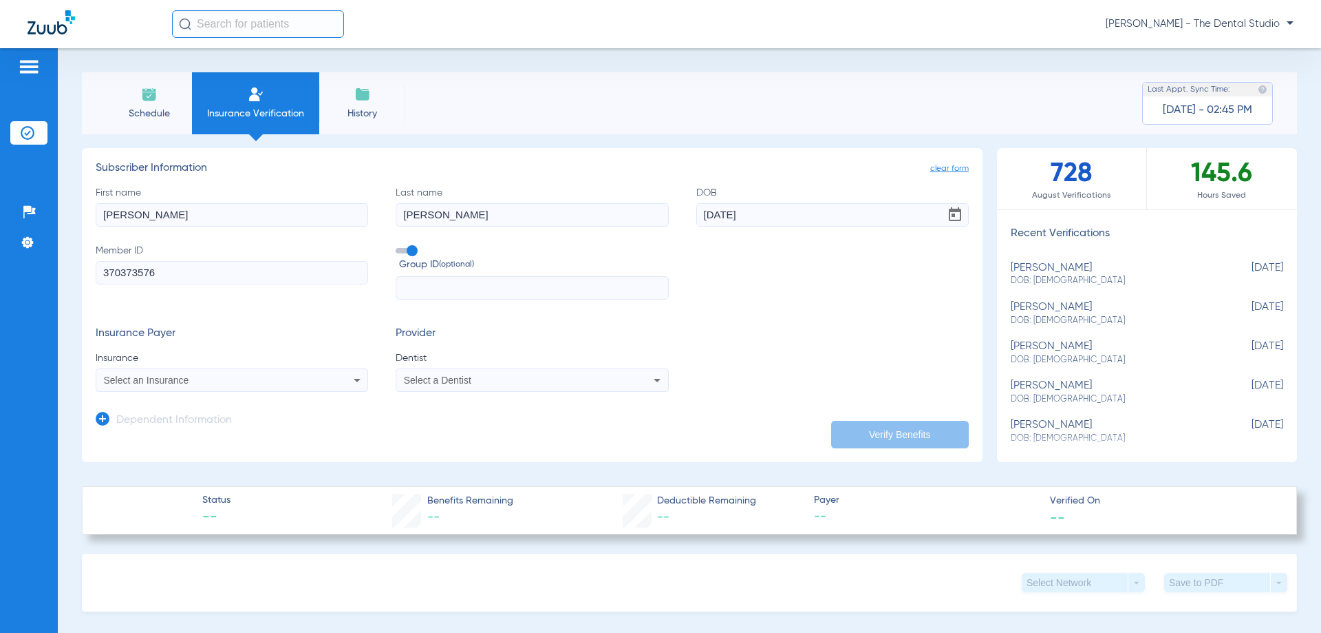
type input "370373576"
click at [213, 385] on div "Select an Insurance" at bounding box center [231, 380] width 271 height 17
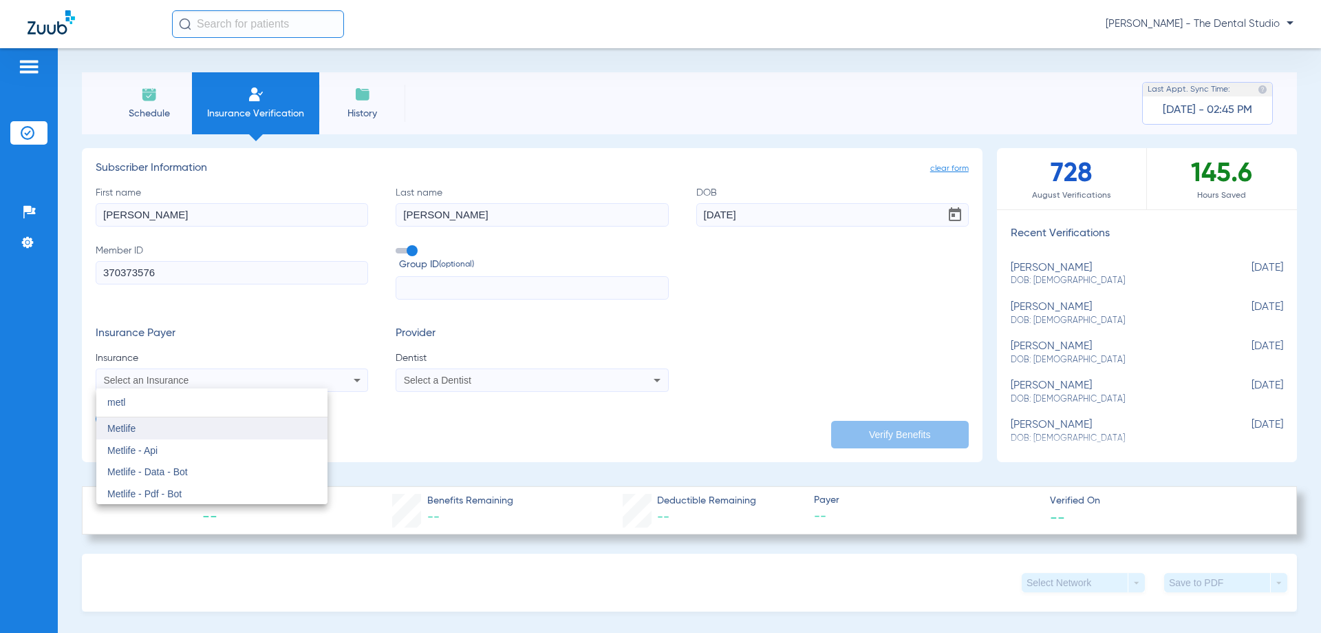
type input "metl"
click at [255, 423] on mat-option "Metlife" at bounding box center [211, 428] width 231 height 22
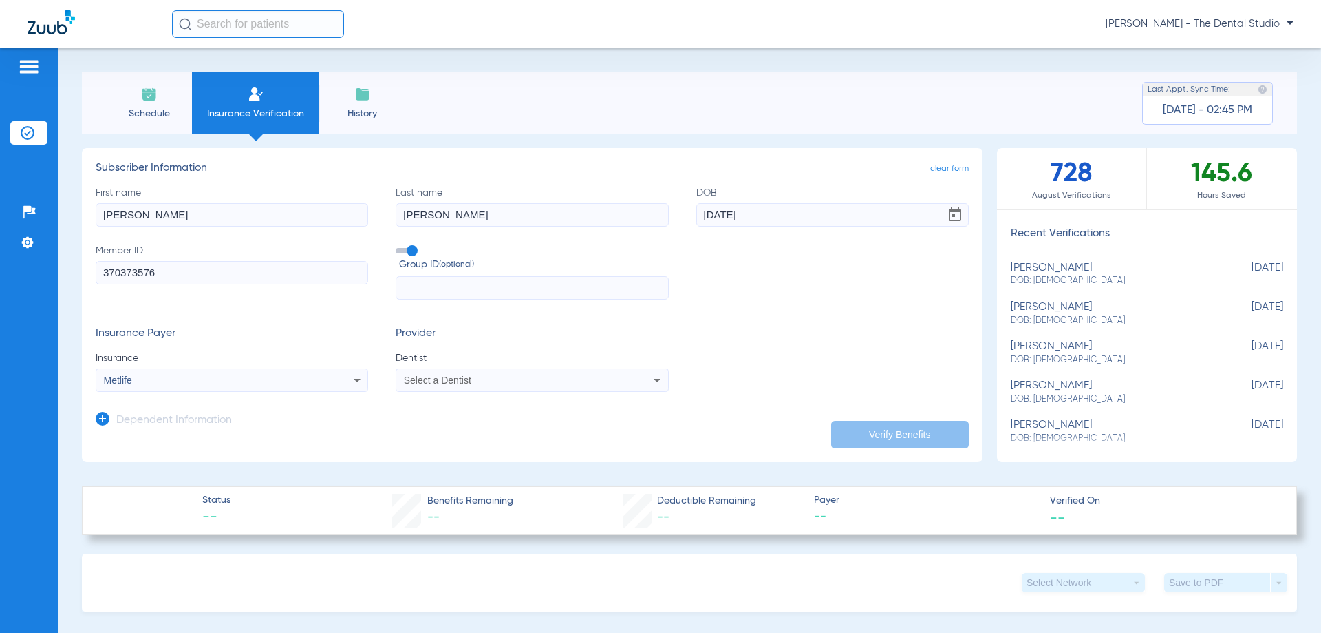
click at [416, 374] on div "Select a Dentist" at bounding box center [531, 380] width 271 height 17
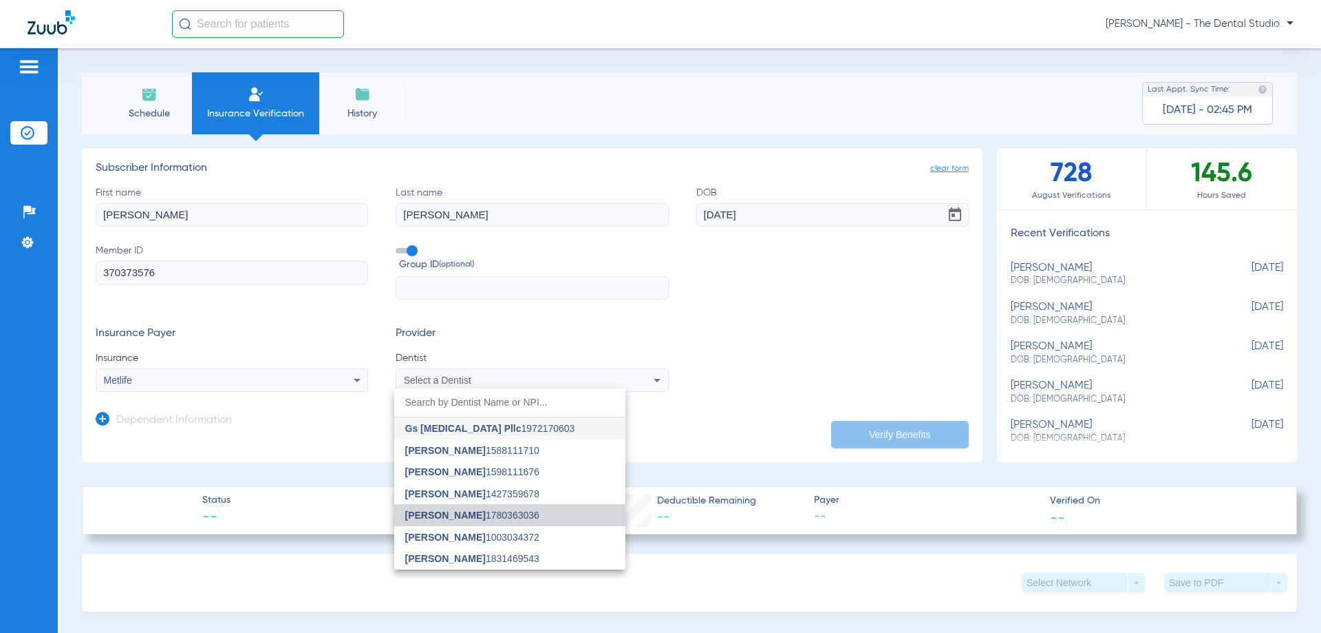
click at [421, 513] on span "Yahiled Garza" at bounding box center [445, 514] width 81 height 11
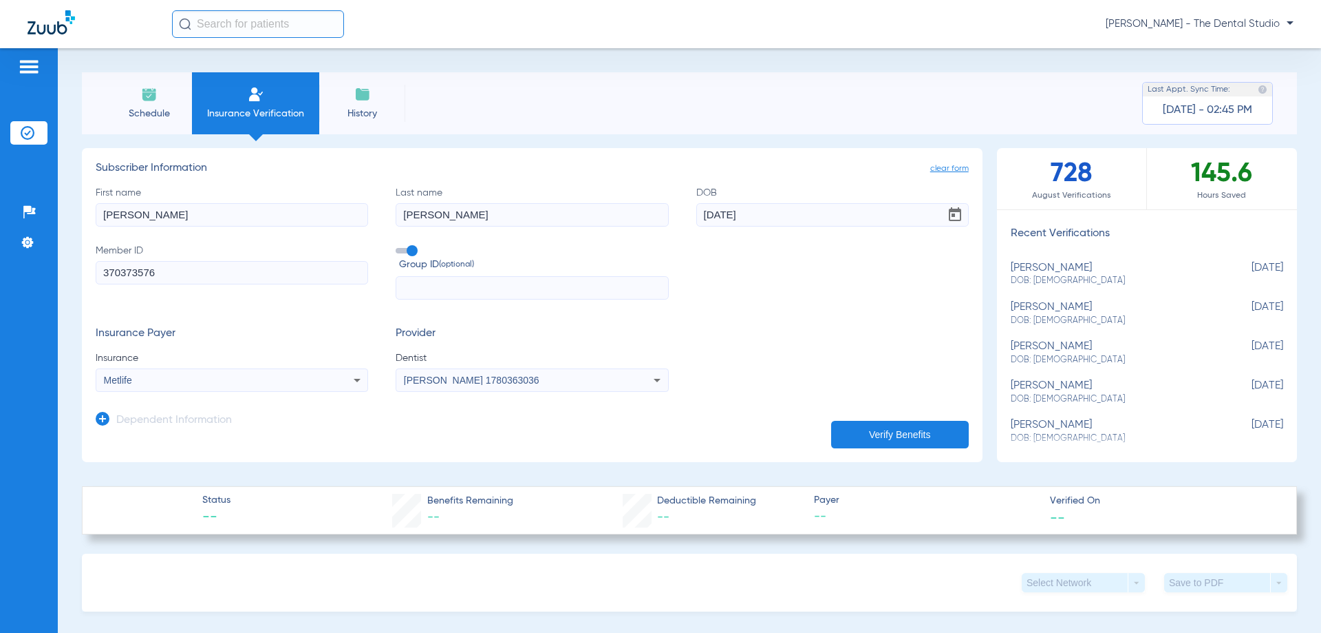
click at [864, 437] on button "Verify Benefits" at bounding box center [900, 435] width 138 height 28
click at [1090, 270] on div "sohail mohammed DOB: 09/27/1987" at bounding box center [1113, 274] width 204 height 25
type input "Sohail"
type input "Mohammed"
type input "139944"
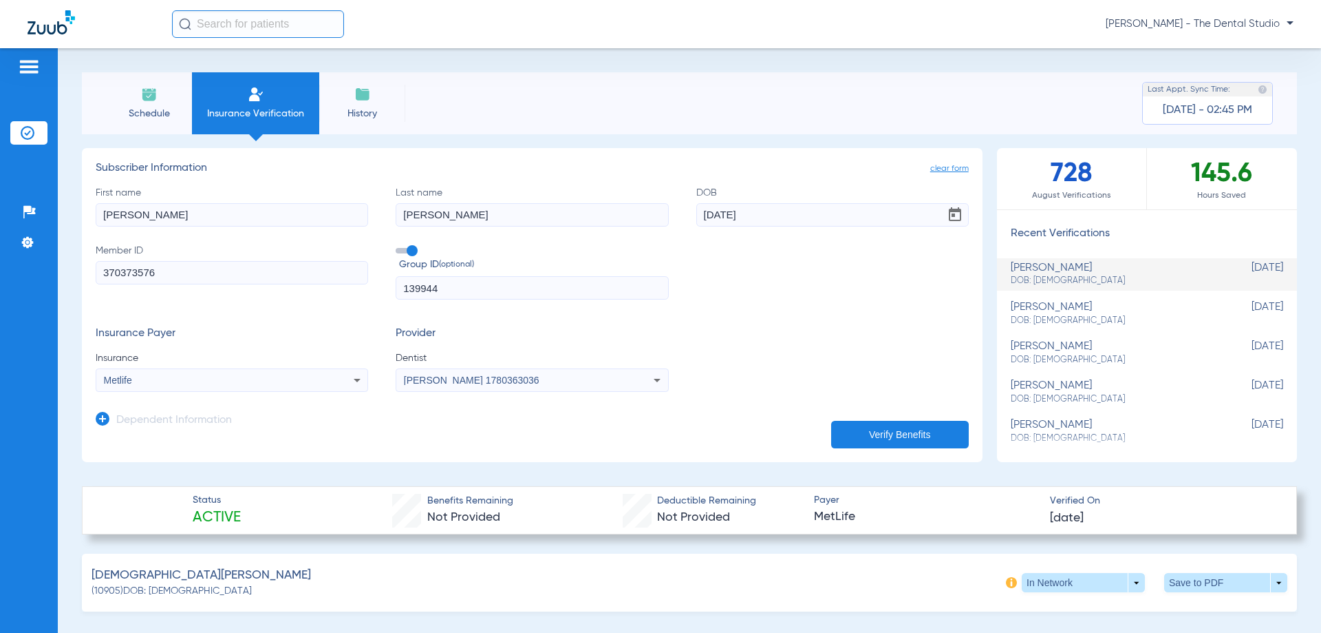
click at [896, 447] on button "Verify Benefits" at bounding box center [900, 435] width 138 height 28
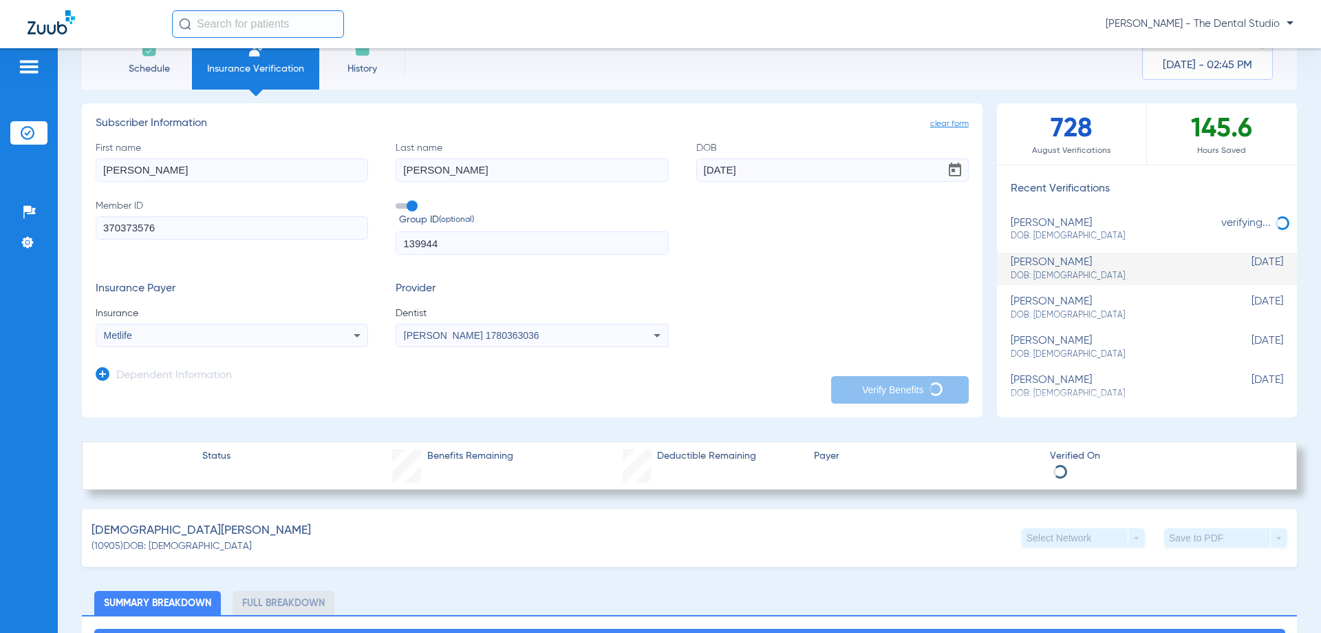
scroll to position [69, 0]
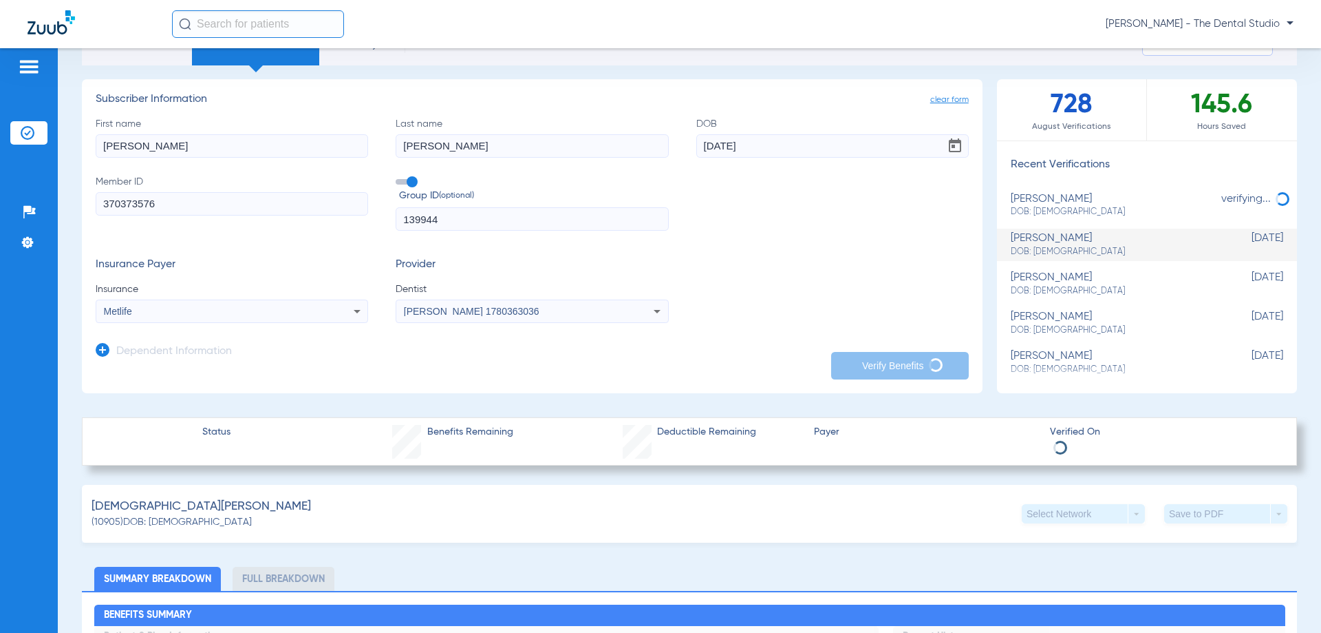
click at [634, 438] on div "Deductible Remaining" at bounding box center [690, 442] width 134 height 34
click at [615, 434] on div "Status Benefits Remaining Deductible Remaining Payer Verified On" at bounding box center [689, 441] width 1215 height 48
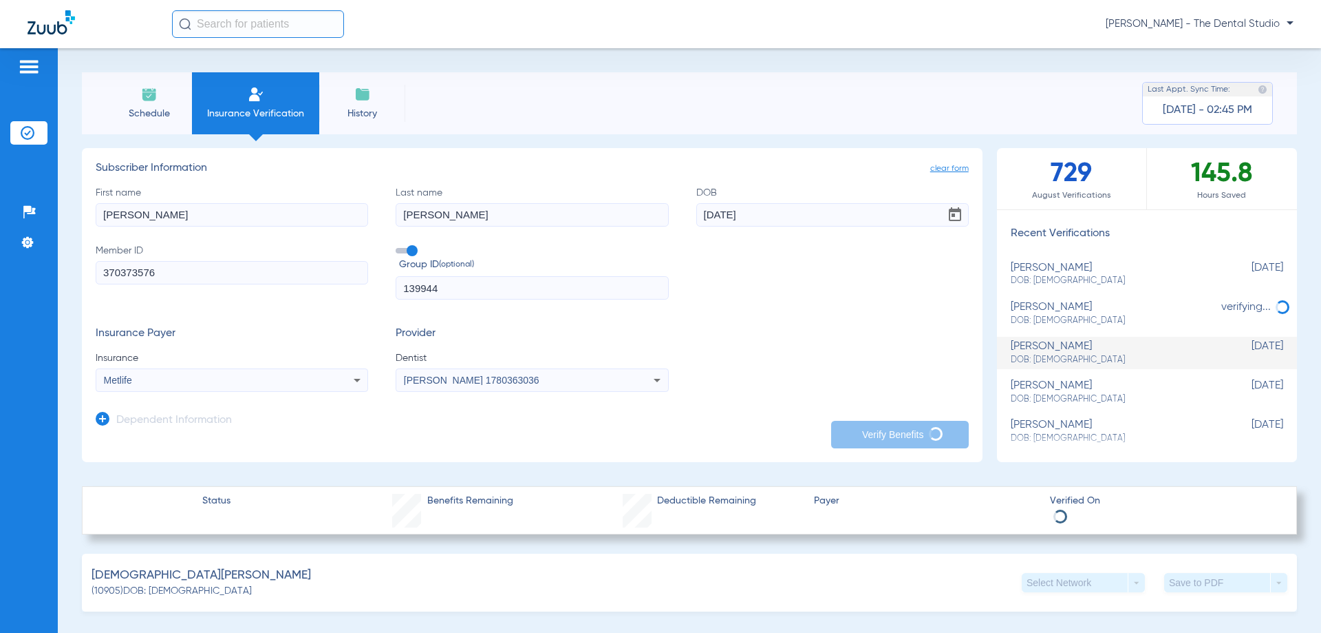
click at [116, 418] on div "Dependent Information" at bounding box center [164, 423] width 136 height 29
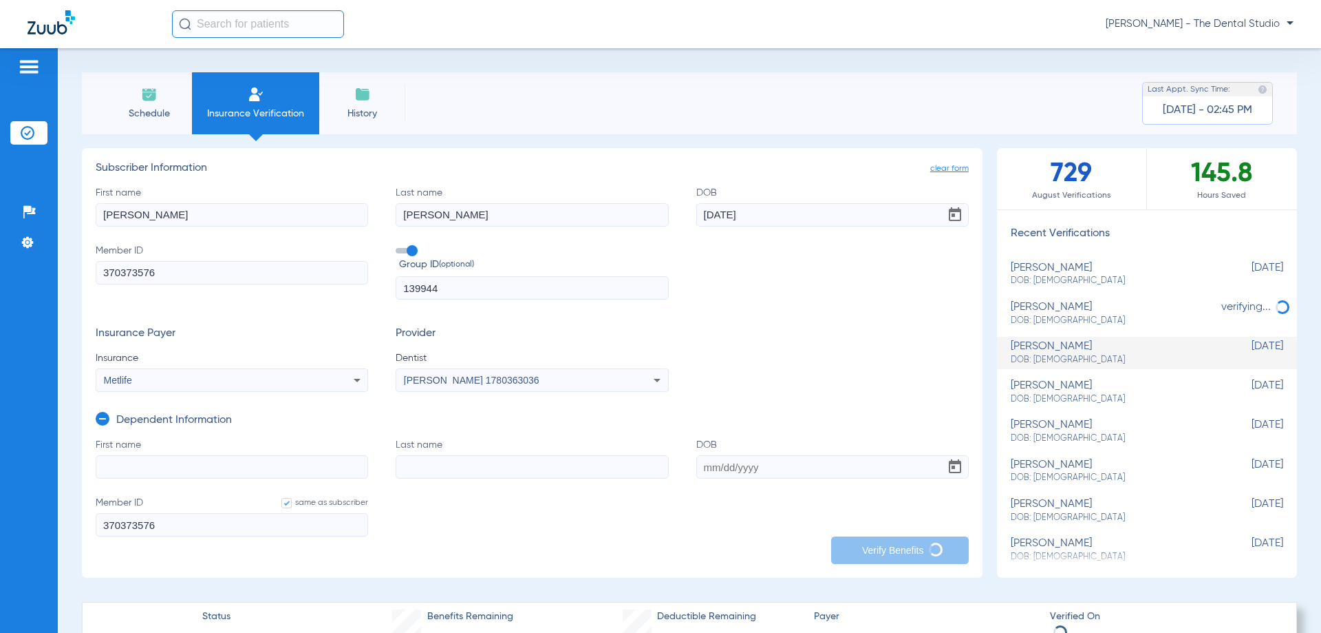
click at [1056, 302] on div "sohail mohammed DOB: 09/27/1987" at bounding box center [1113, 313] width 204 height 25
type input "sohail"
type input "mohammed"
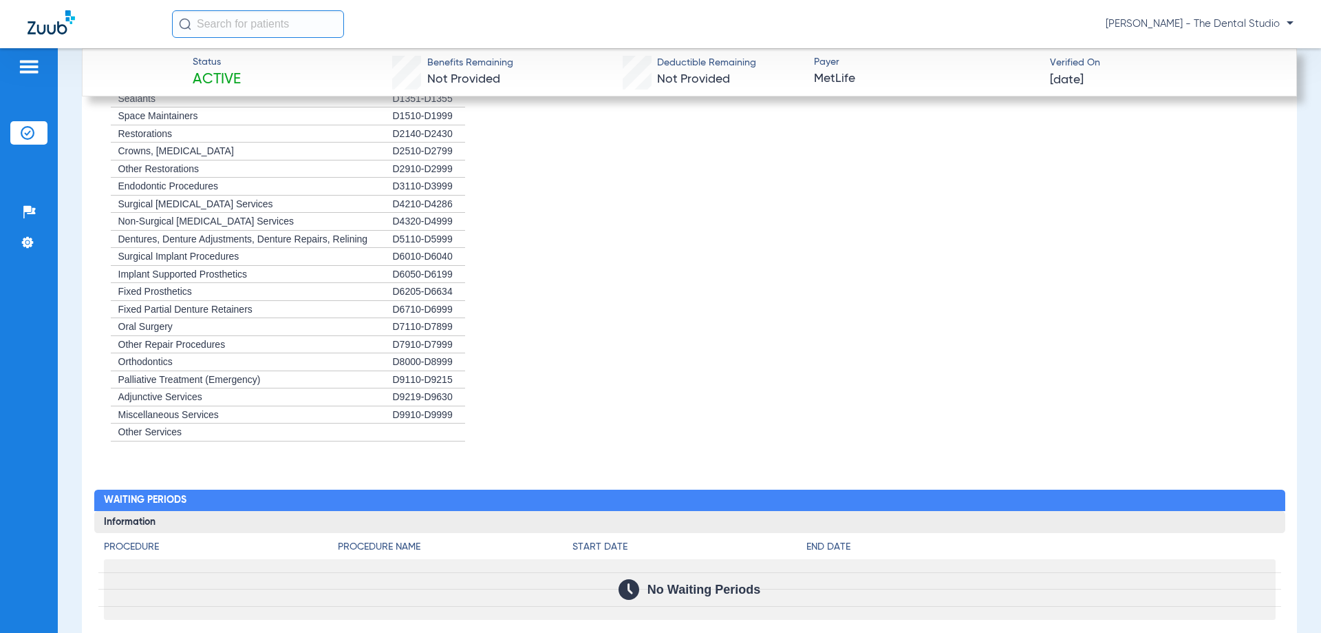
scroll to position [1721, 0]
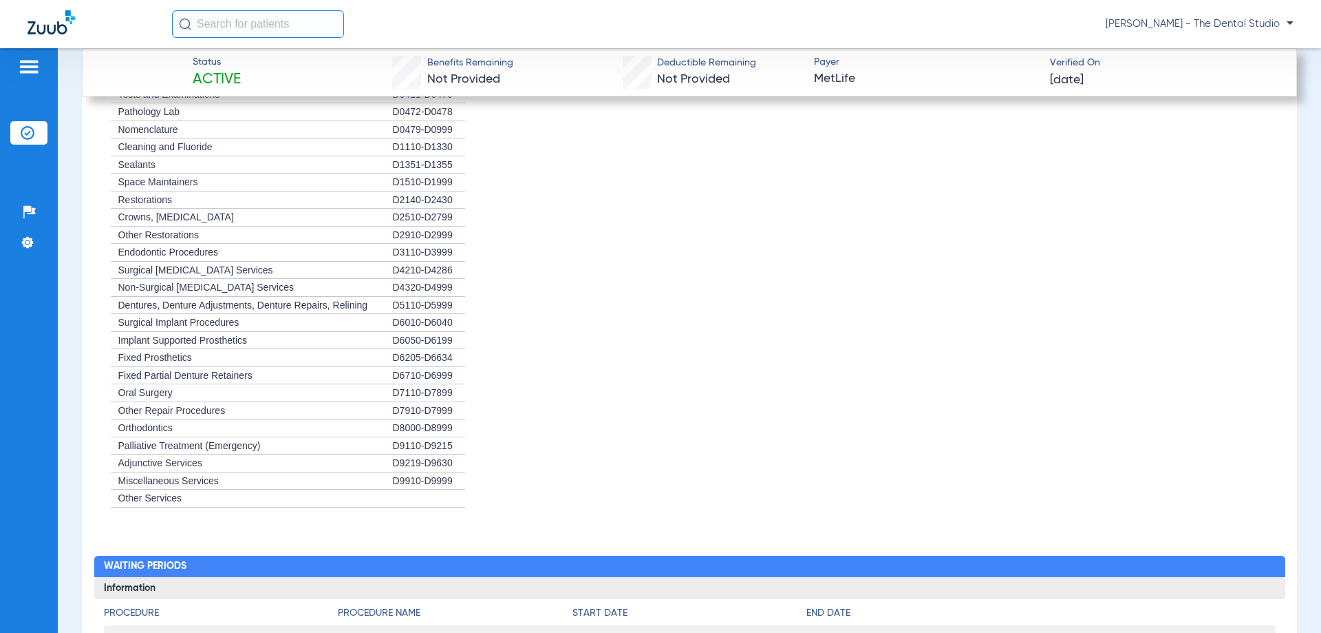
click at [833, 180] on li "+ Space Maintainers D1510-D1999" at bounding box center [690, 182] width 1172 height 18
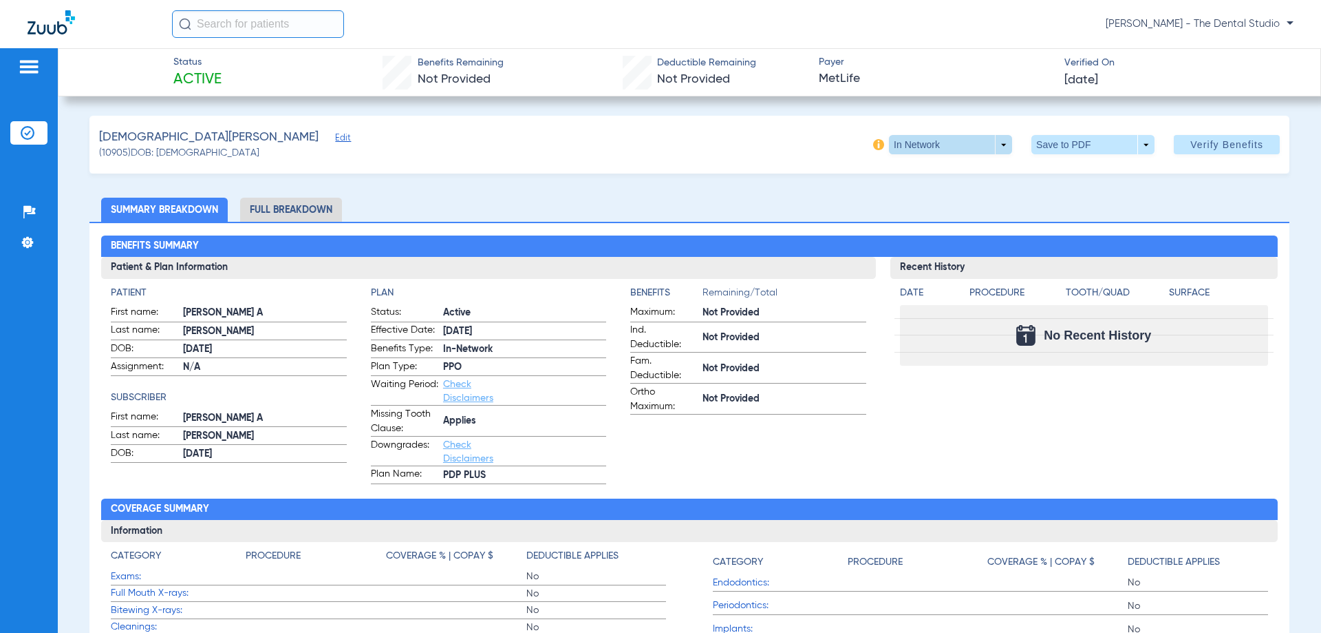
click at [950, 149] on span at bounding box center [951, 144] width 33 height 33
click at [931, 178] on button "In Network" at bounding box center [918, 172] width 76 height 28
click at [998, 146] on span at bounding box center [950, 144] width 123 height 19
click at [914, 177] on span "In Network" at bounding box center [918, 172] width 54 height 10
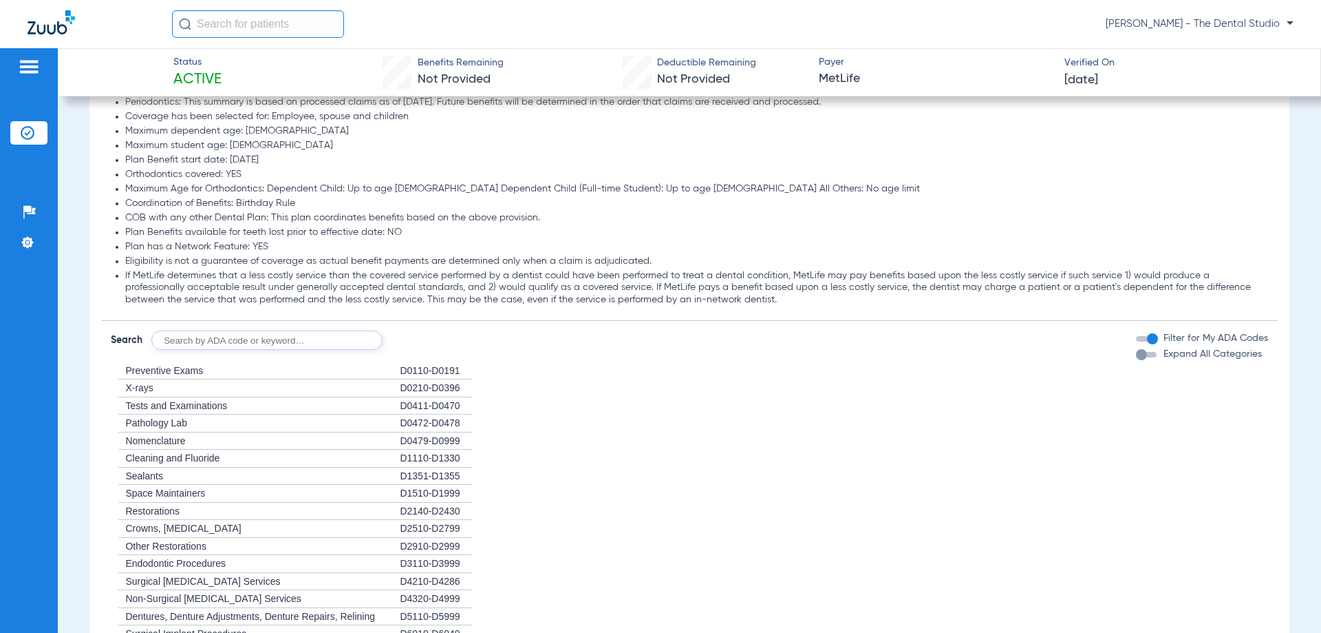
scroll to position [964, 0]
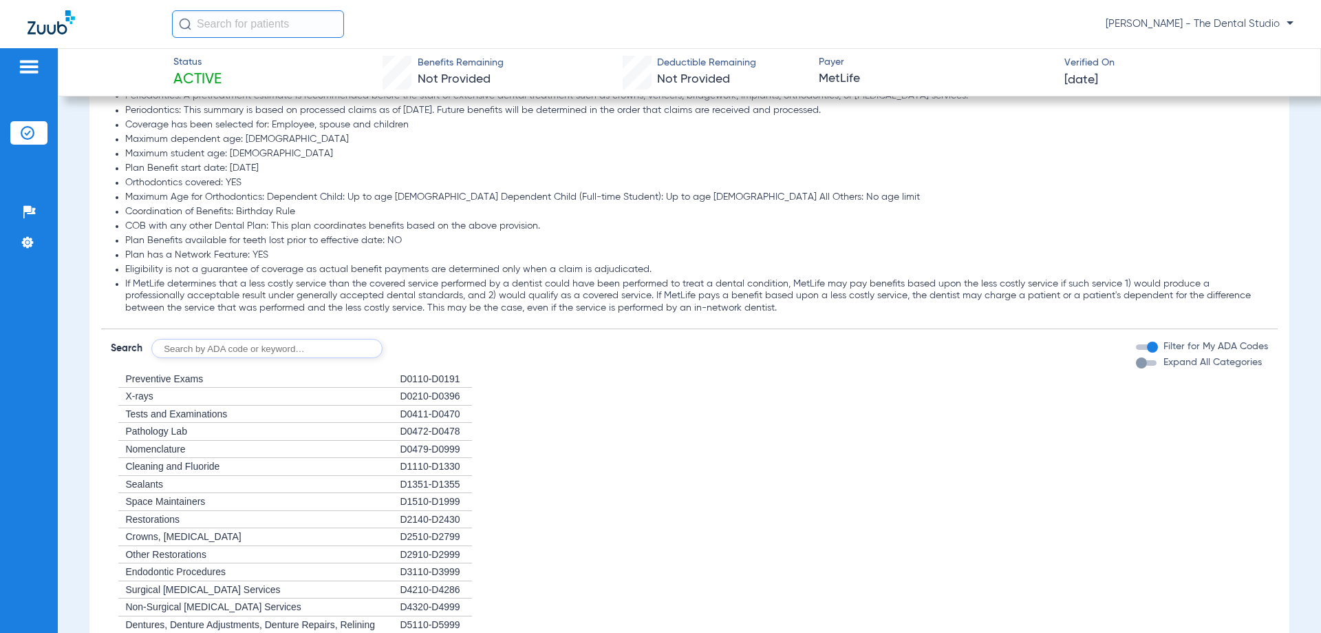
click at [977, 447] on li "+ Nomenclature D0479-D0999" at bounding box center [689, 449] width 1157 height 18
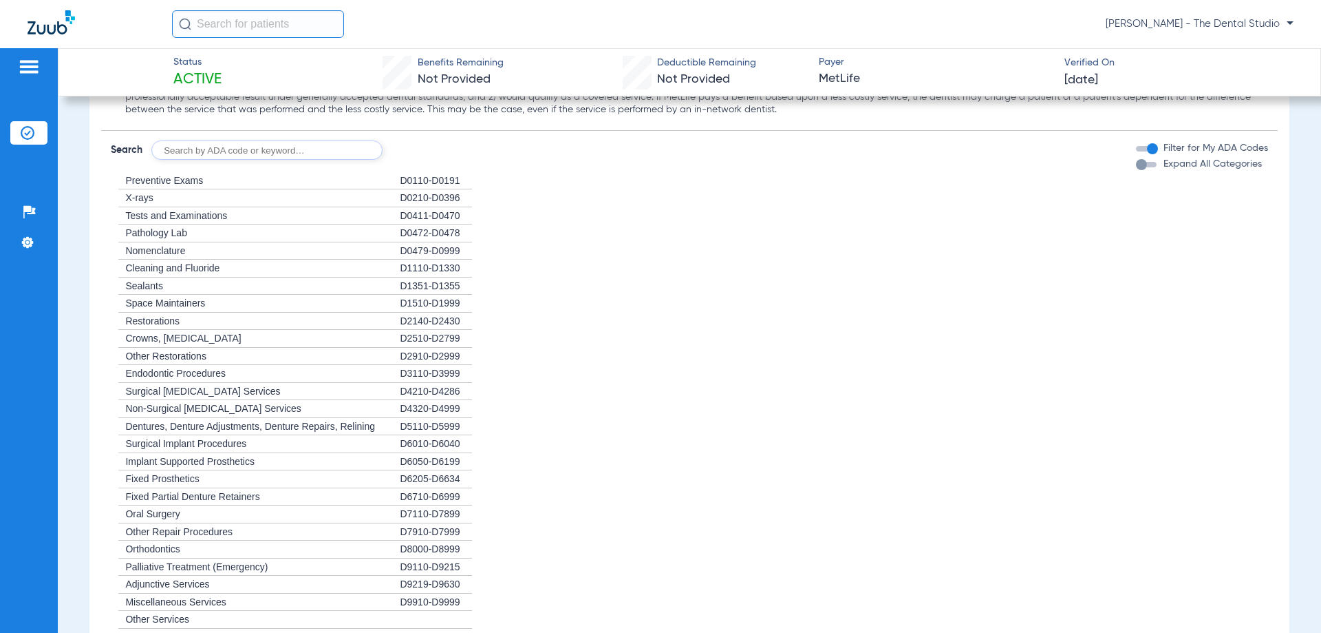
scroll to position [1170, 0]
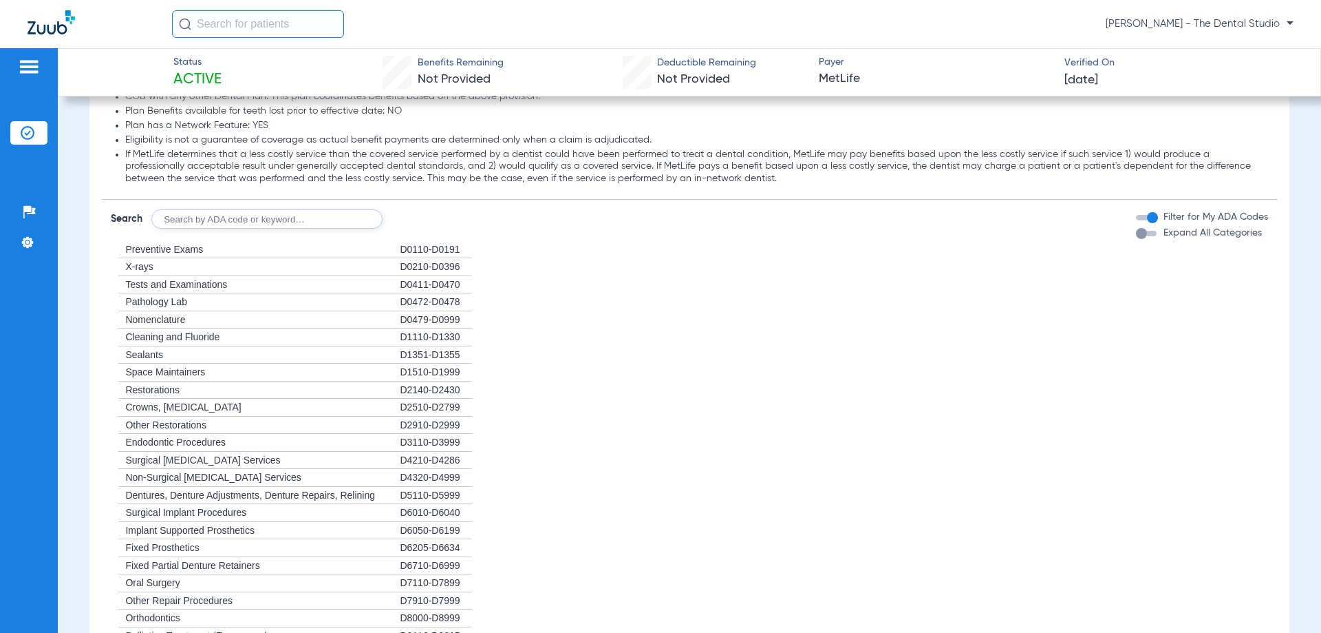
scroll to position [1308, 0]
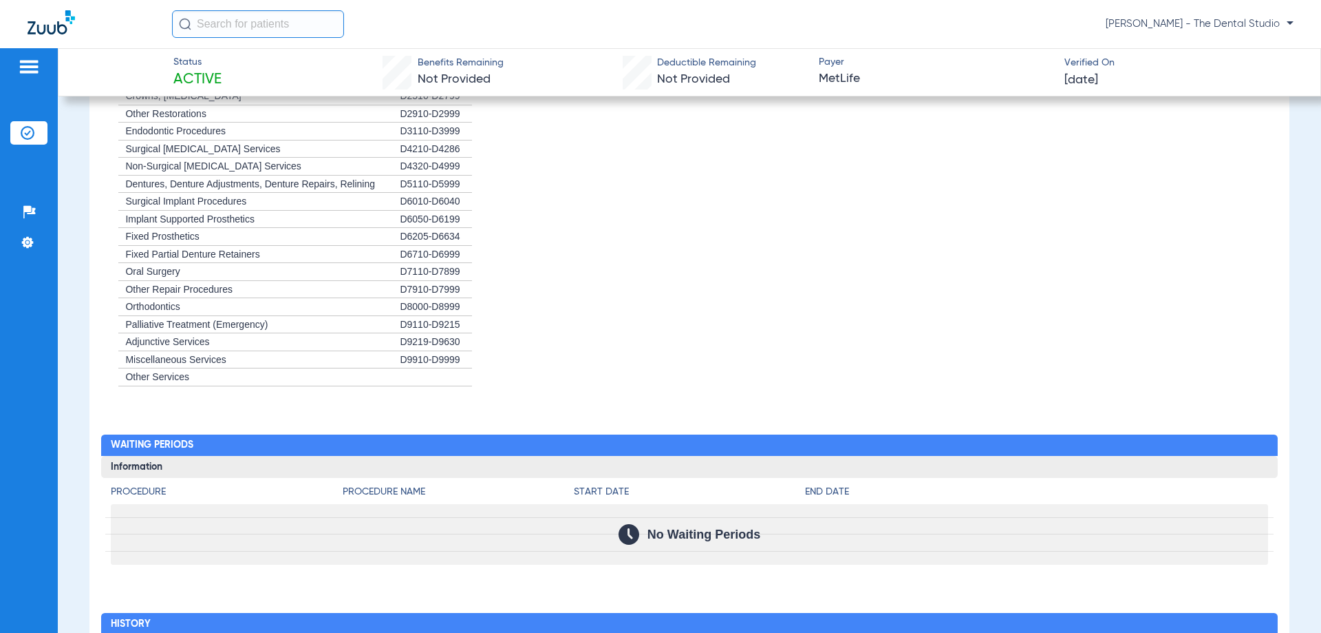
click at [230, 355] on div "+ Miscellaneous Services" at bounding box center [255, 360] width 289 height 18
drag, startPoint x: 204, startPoint y: 354, endPoint x: 184, endPoint y: 352, distance: 19.4
click at [202, 354] on div "+ Miscellaneous Services" at bounding box center [255, 360] width 289 height 18
drag, startPoint x: 155, startPoint y: 351, endPoint x: 146, endPoint y: 342, distance: 12.7
click at [151, 350] on div "+ Adjunctive Services" at bounding box center [255, 342] width 289 height 18
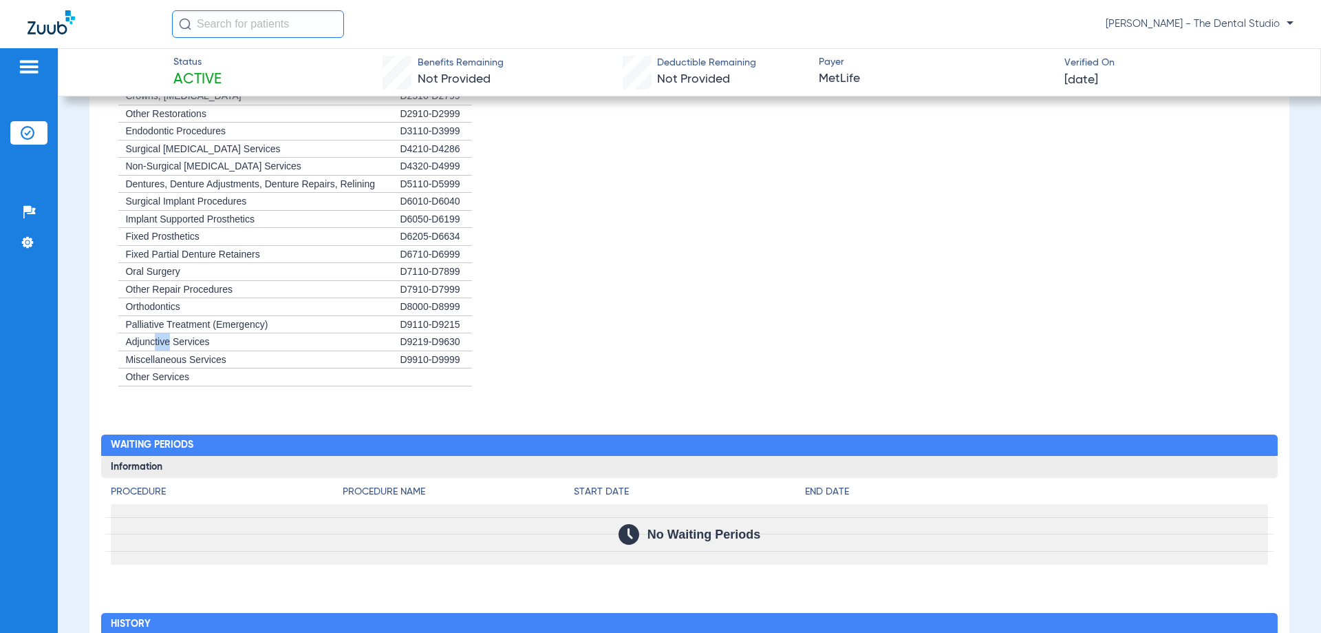
drag, startPoint x: 146, startPoint y: 342, endPoint x: 661, endPoint y: 296, distance: 517.6
click at [654, 298] on ul "+ Preventive Exams D0110-D0191 + X-rays D0210-D0396 + Tests and Examinations D0…" at bounding box center [689, 158] width 1157 height 456
click at [661, 295] on li "+ Other Repair Procedures D7910-D7999" at bounding box center [689, 290] width 1157 height 18
click at [657, 294] on li "+ Other Repair Procedures D7910-D7999" at bounding box center [689, 290] width 1157 height 18
click at [655, 295] on li "+ Other Repair Procedures D7910-D7999" at bounding box center [689, 290] width 1157 height 18
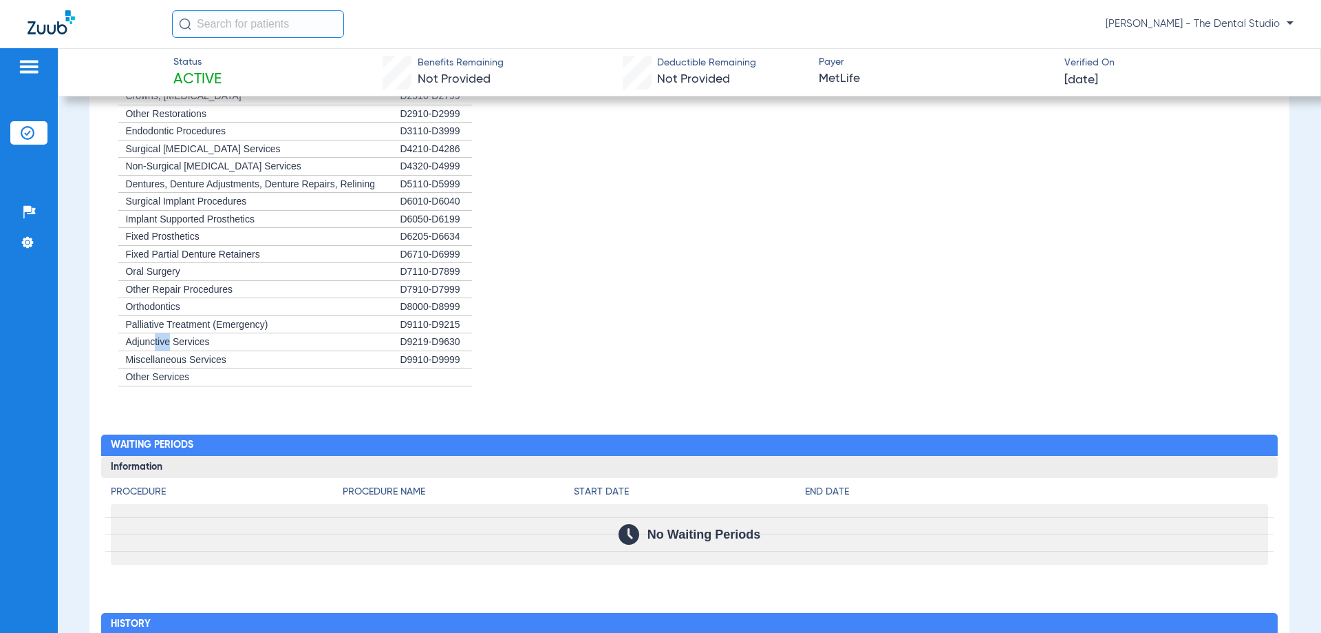
click at [653, 298] on li "+ Other Repair Procedures D7910-D7999" at bounding box center [689, 290] width 1157 height 18
click at [652, 298] on li "+ Other Repair Procedures D7910-D7999" at bounding box center [689, 290] width 1157 height 18
click at [635, 306] on li "+ Orthodontics D8000-D8999" at bounding box center [689, 307] width 1157 height 18
drag, startPoint x: 288, startPoint y: 365, endPoint x: 302, endPoint y: 363, distance: 13.9
click at [290, 366] on div "+ Miscellaneous Services" at bounding box center [255, 360] width 289 height 18
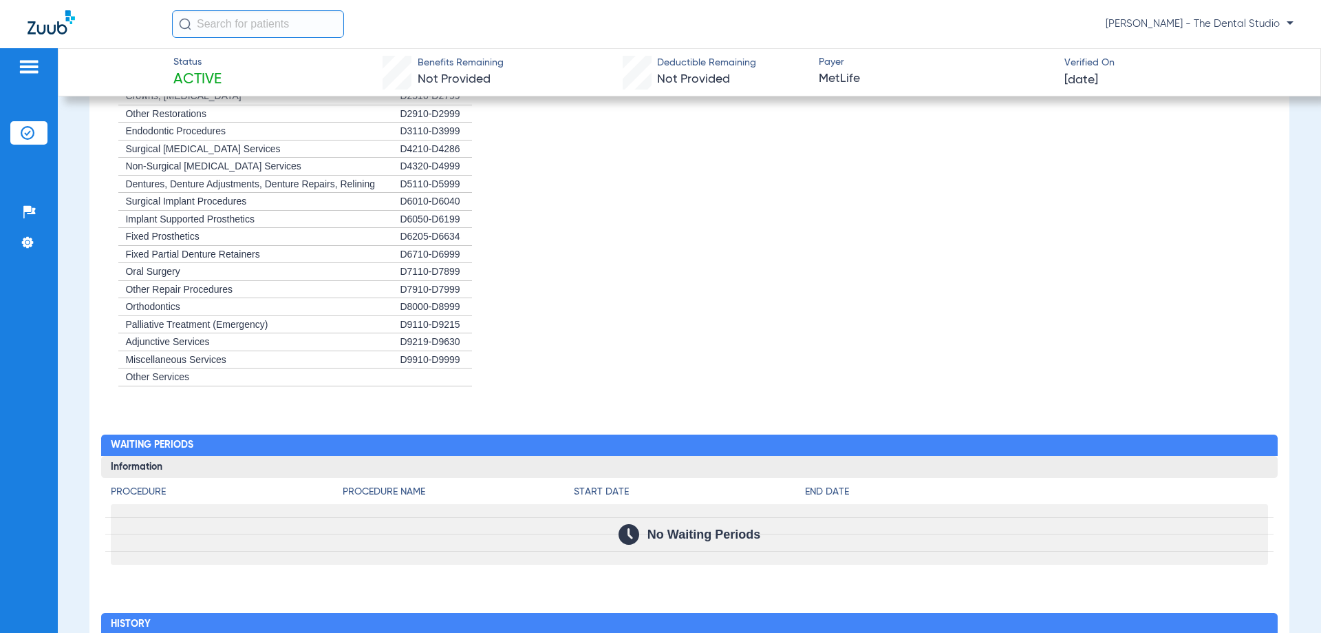
drag, startPoint x: 434, startPoint y: 359, endPoint x: 547, endPoint y: 354, distance: 113.0
click at [507, 358] on li "+ Miscellaneous Services D9910-D9999" at bounding box center [689, 360] width 1157 height 18
click at [679, 339] on li "+ Adjunctive Services D9219-D9630" at bounding box center [689, 342] width 1157 height 18
click at [693, 341] on li "+ Adjunctive Services D9219-D9630" at bounding box center [689, 342] width 1157 height 18
click at [900, 559] on div "No Waiting Periods" at bounding box center [689, 534] width 1157 height 61
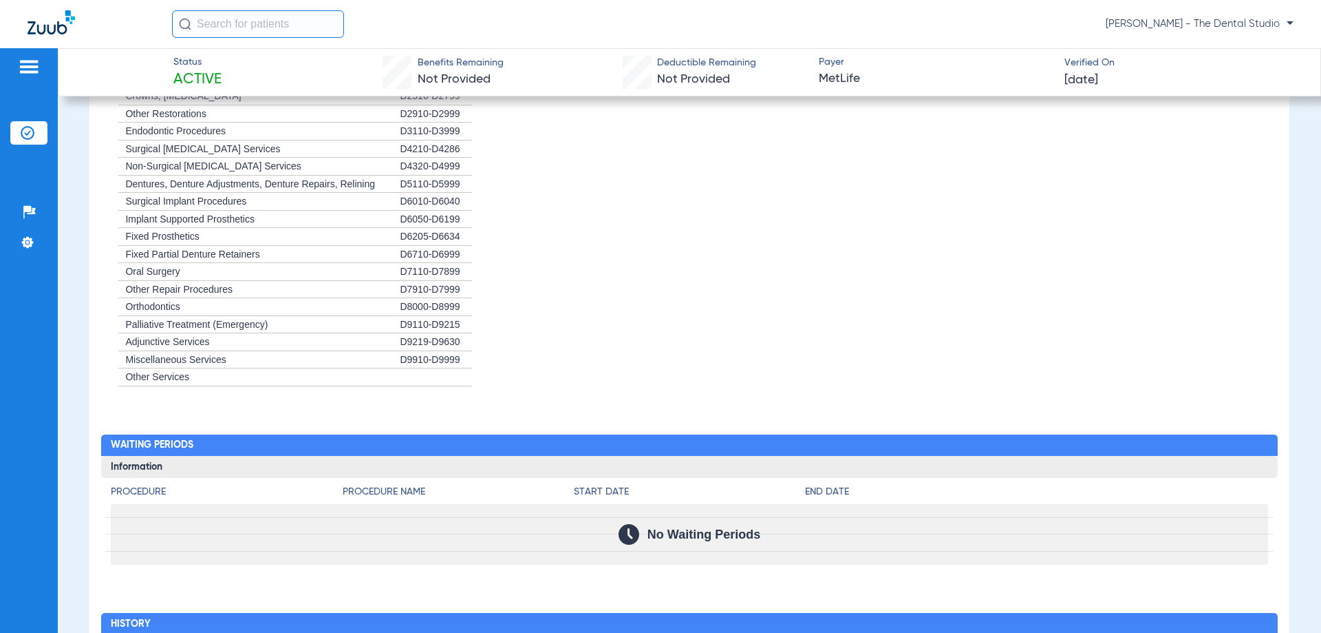
click at [811, 572] on div "Procedure Benefits Disclaimers Orthodontics: Payment method is: Non-Repetitive …" at bounding box center [689, 131] width 1200 height 1343
click at [776, 340] on li "+ Adjunctive Services D9219-D9630" at bounding box center [689, 342] width 1157 height 18
click at [767, 135] on li "+ Endodontic Procedures D3110-D3999" at bounding box center [689, 132] width 1157 height 18
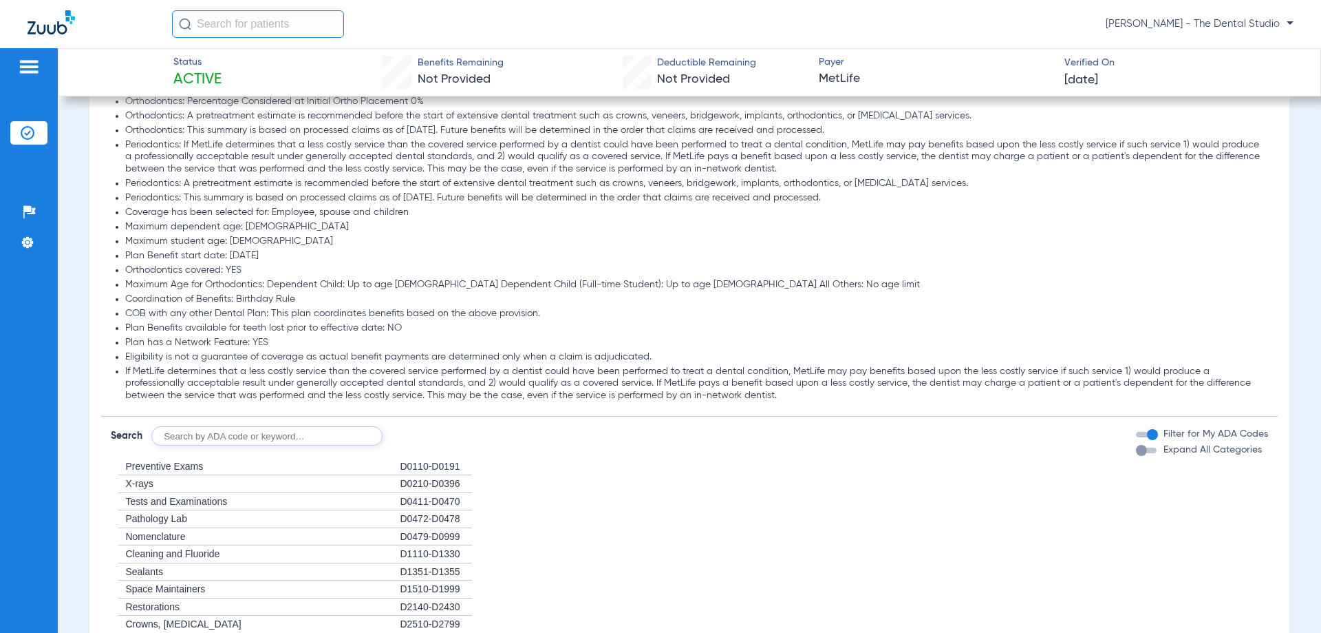
scroll to position [1032, 0]
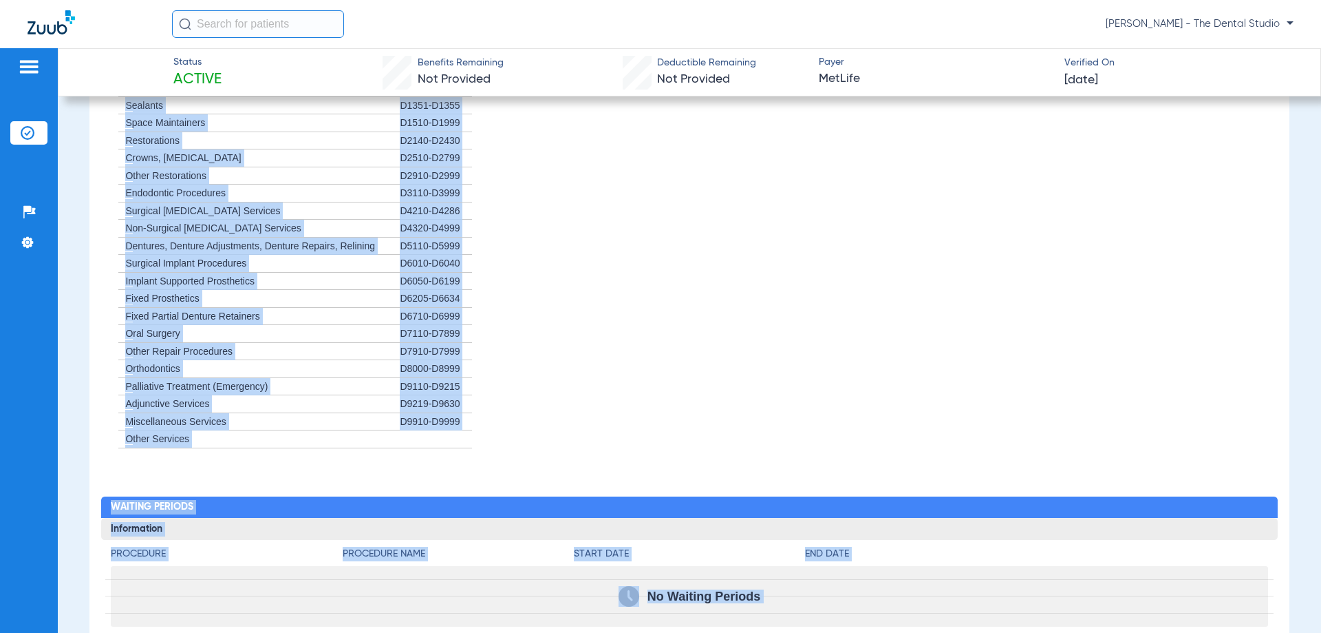
drag, startPoint x: 407, startPoint y: 211, endPoint x: 467, endPoint y: 629, distance: 422.6
click at [467, 629] on div "Procedure Benefits Disclaimers Orthodontics: Payment method is: Non-Repetitive …" at bounding box center [689, 193] width 1200 height 1343
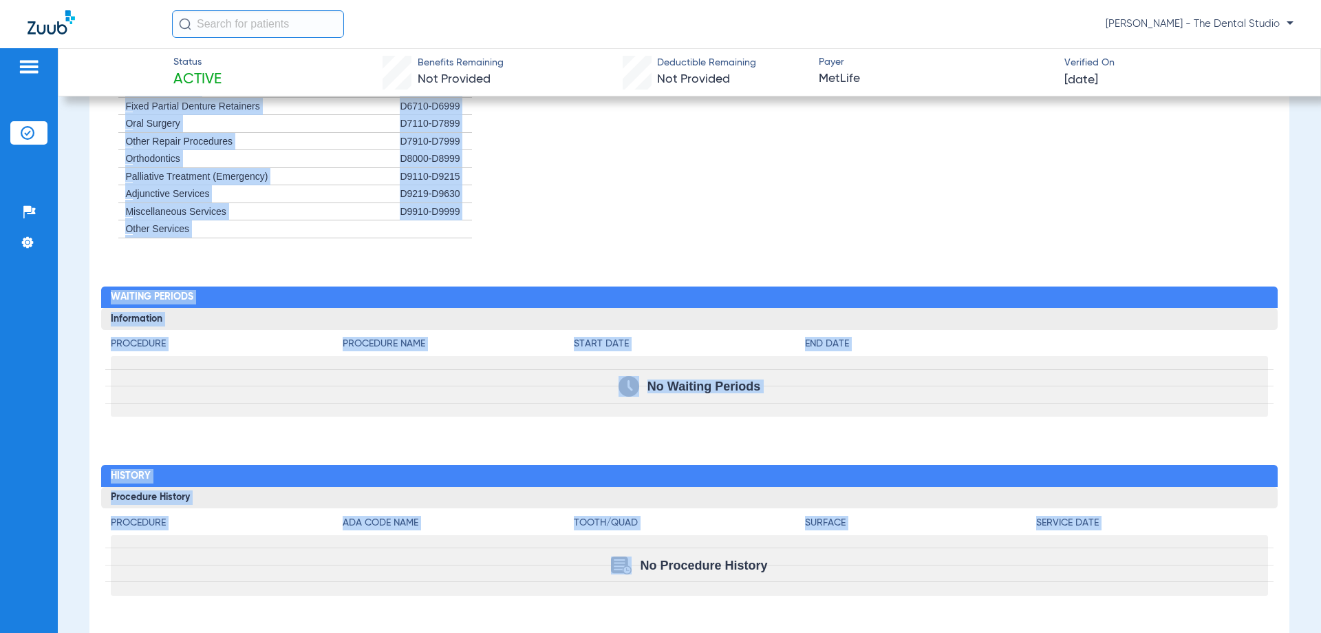
click at [538, 209] on li "+ Miscellaneous Services D9910-D9999" at bounding box center [689, 212] width 1157 height 18
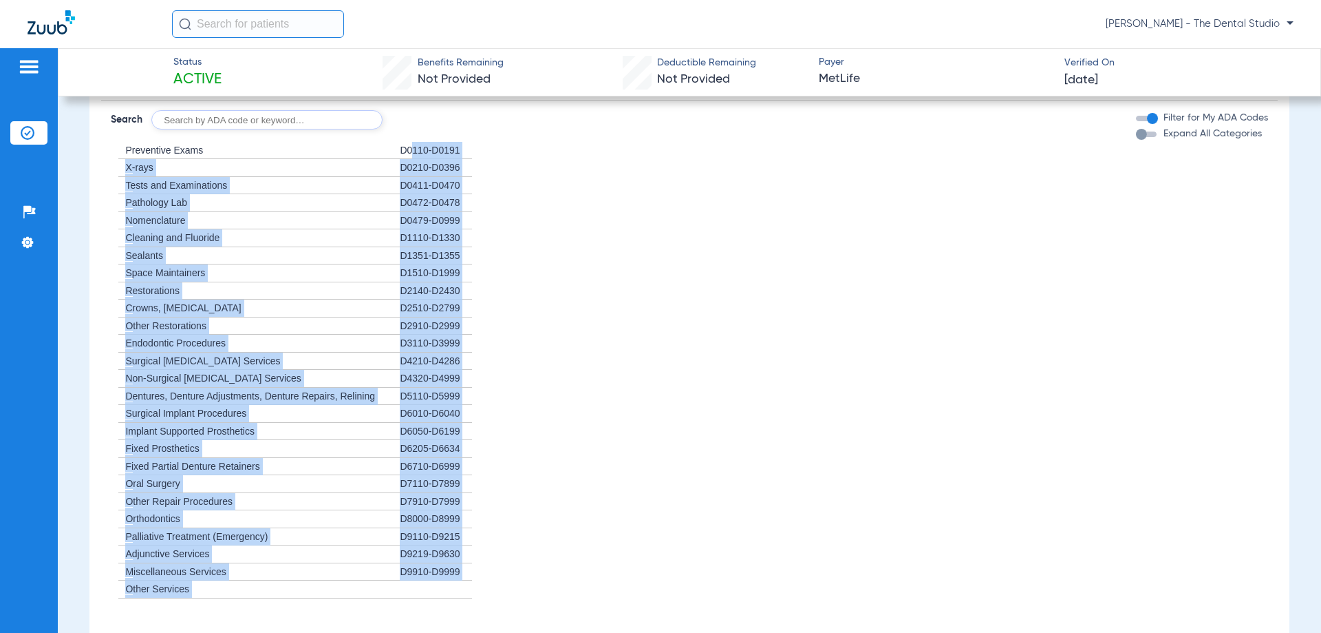
scroll to position [974, 0]
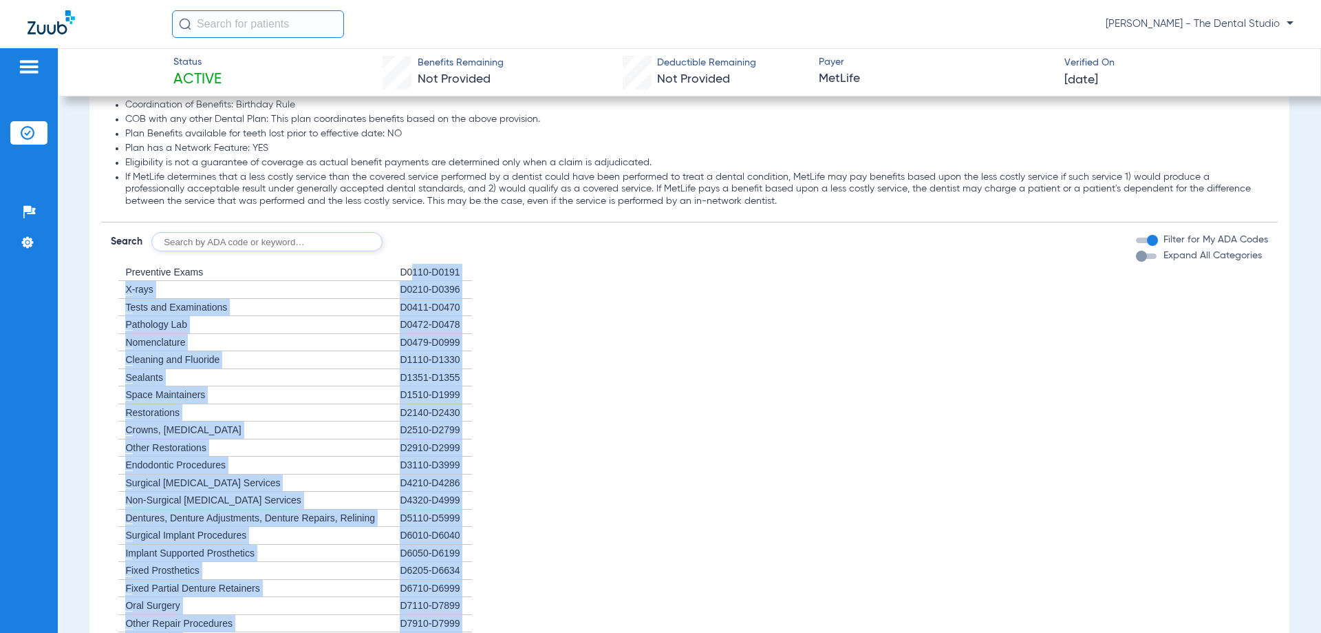
drag, startPoint x: 549, startPoint y: 279, endPoint x: 458, endPoint y: 245, distance: 96.3
click at [550, 279] on li "+ Preventive Exams D0110-D0191" at bounding box center [689, 273] width 1157 height 18
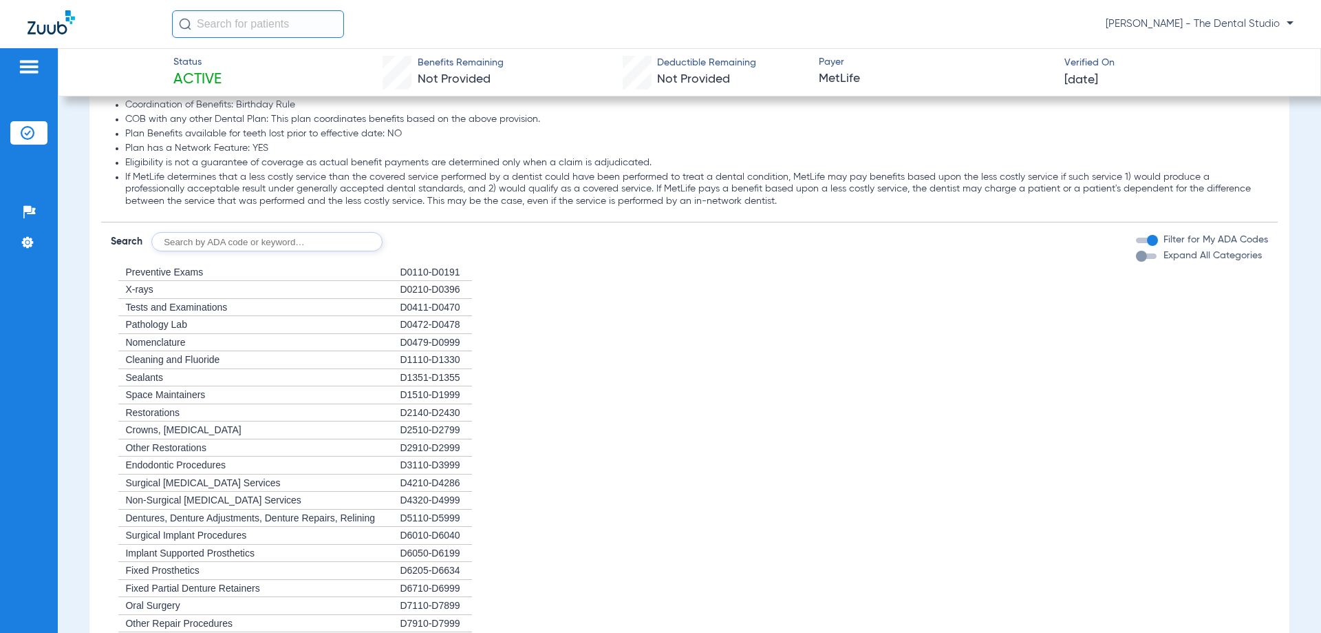
click at [258, 258] on div "Disclaimers Orthodontics: Payment method is: Non-Repetitive Orthodontics: Maxim…" at bounding box center [689, 279] width 1176 height 900
click at [251, 242] on input "text" at bounding box center [266, 241] width 231 height 19
type input "0120"
click button "Search" at bounding box center [434, 241] width 54 height 19
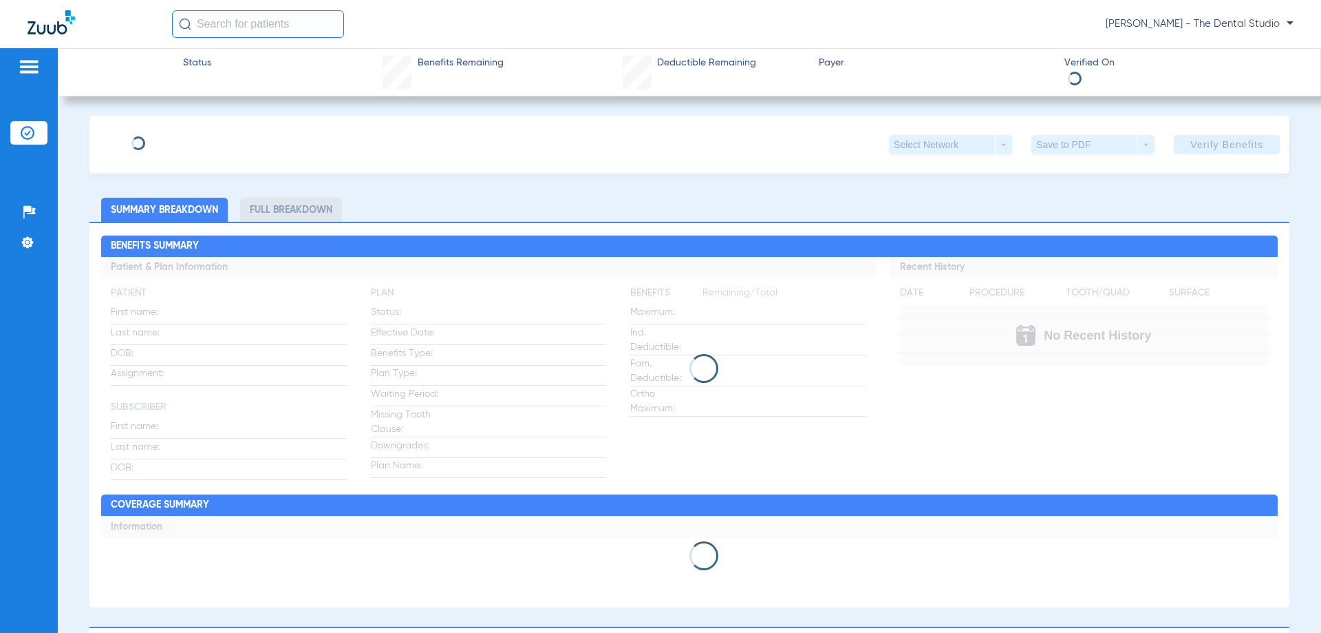
type input "[PERSON_NAME]"
type input "[DATE]"
type input "16458099W"
type input "8000"
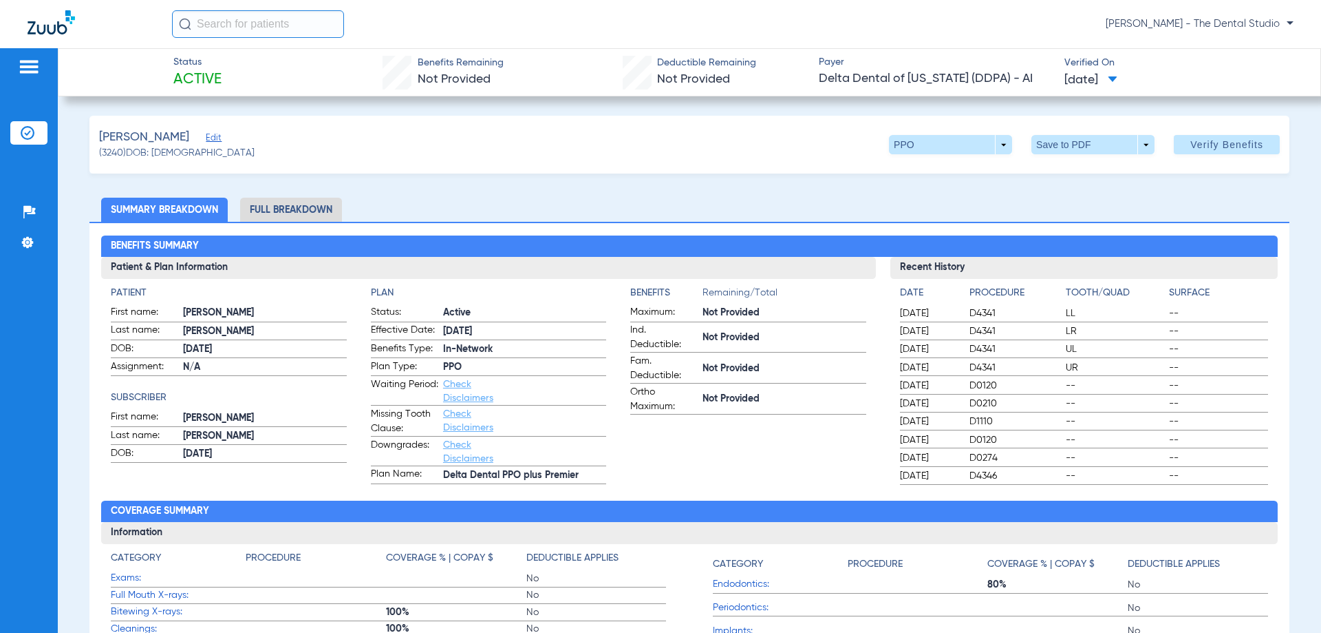
click at [213, 141] on span "Edit" at bounding box center [212, 139] width 12 height 13
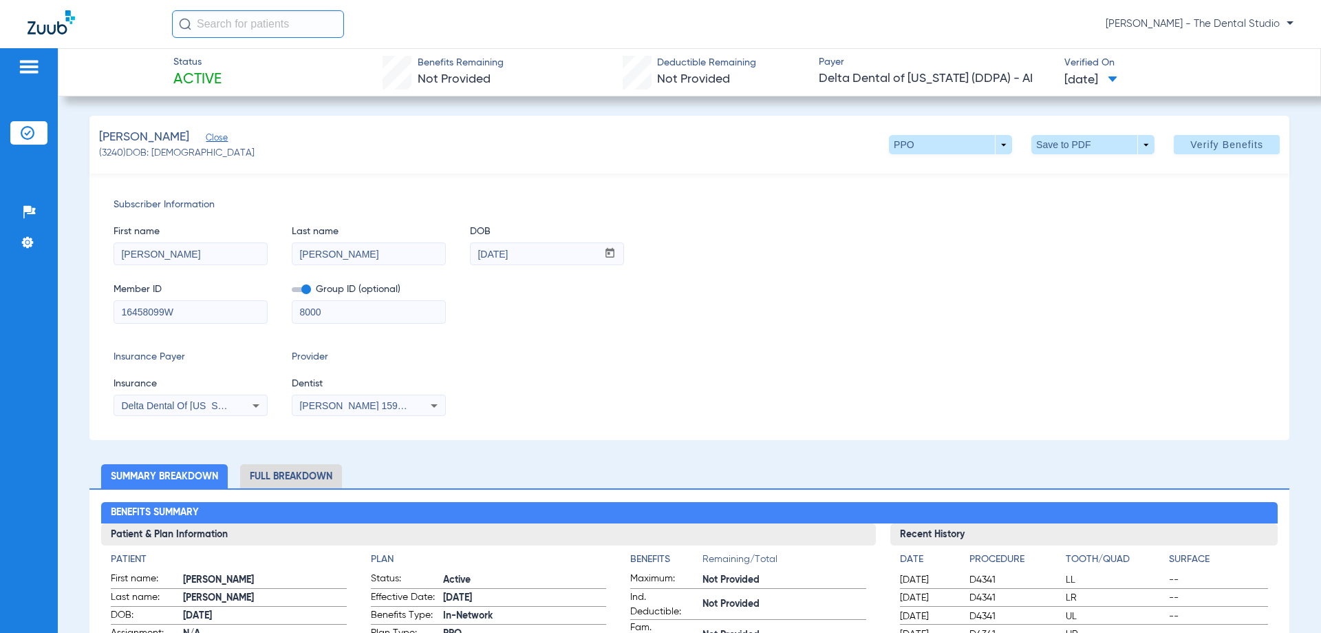
click at [125, 312] on input "16458099W" at bounding box center [190, 312] width 153 height 22
click at [129, 310] on input "16458099W" at bounding box center [190, 312] width 153 height 22
click at [134, 310] on input "16458099W" at bounding box center [190, 312] width 153 height 22
click at [209, 143] on span "Close" at bounding box center [212, 139] width 12 height 13
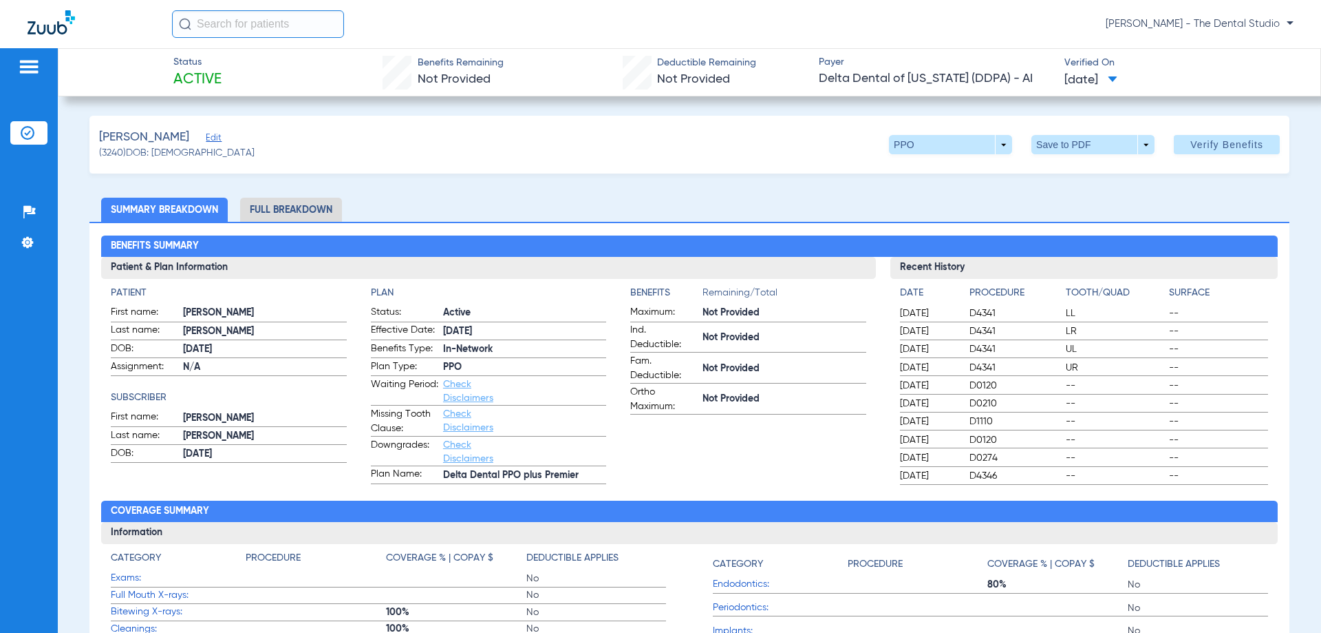
click at [209, 143] on span "Edit" at bounding box center [212, 139] width 12 height 13
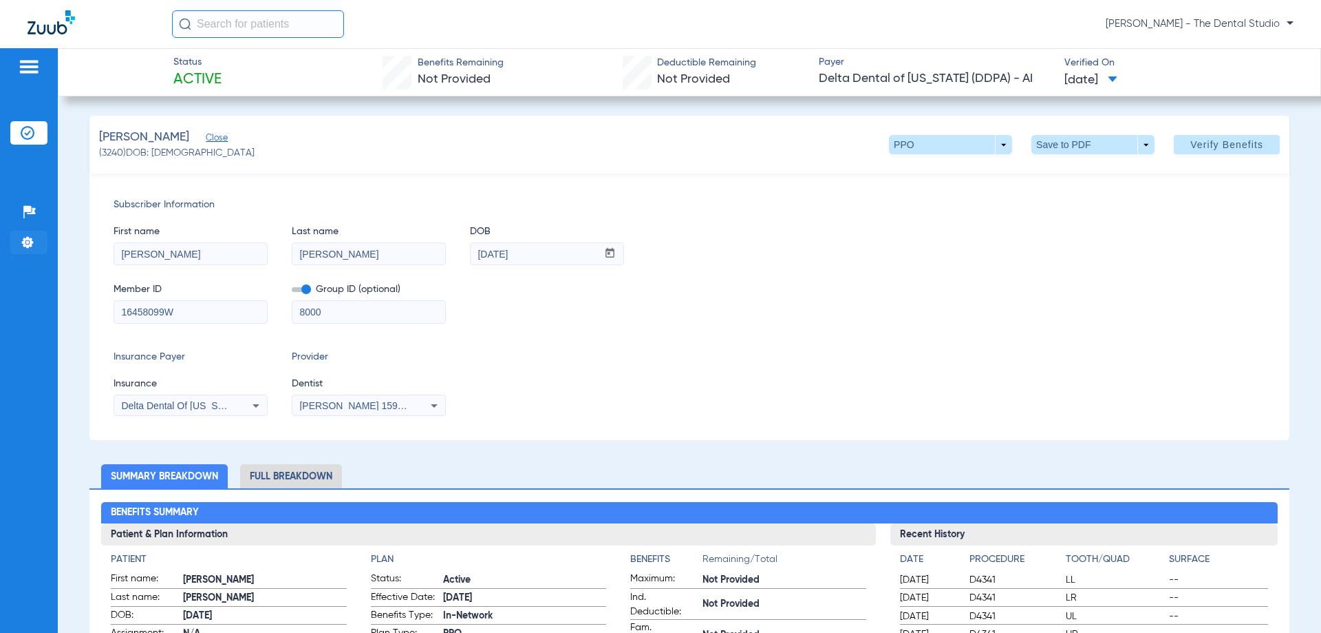
click at [26, 240] on img at bounding box center [28, 242] width 14 height 14
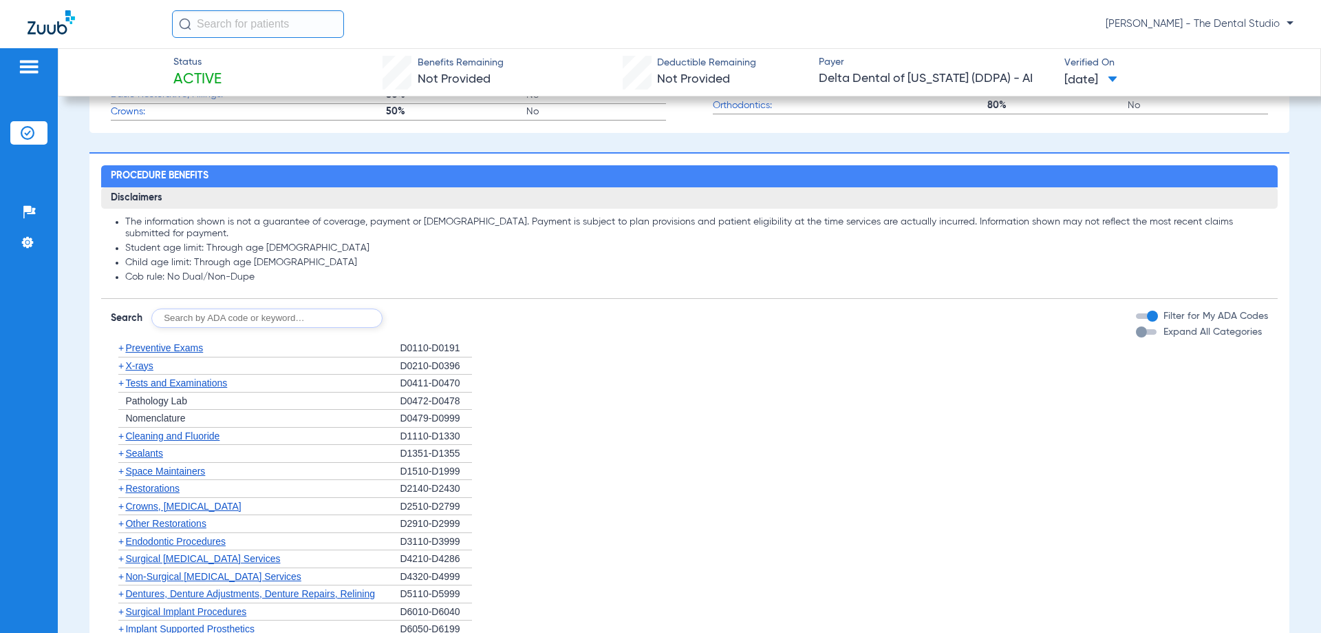
scroll to position [619, 0]
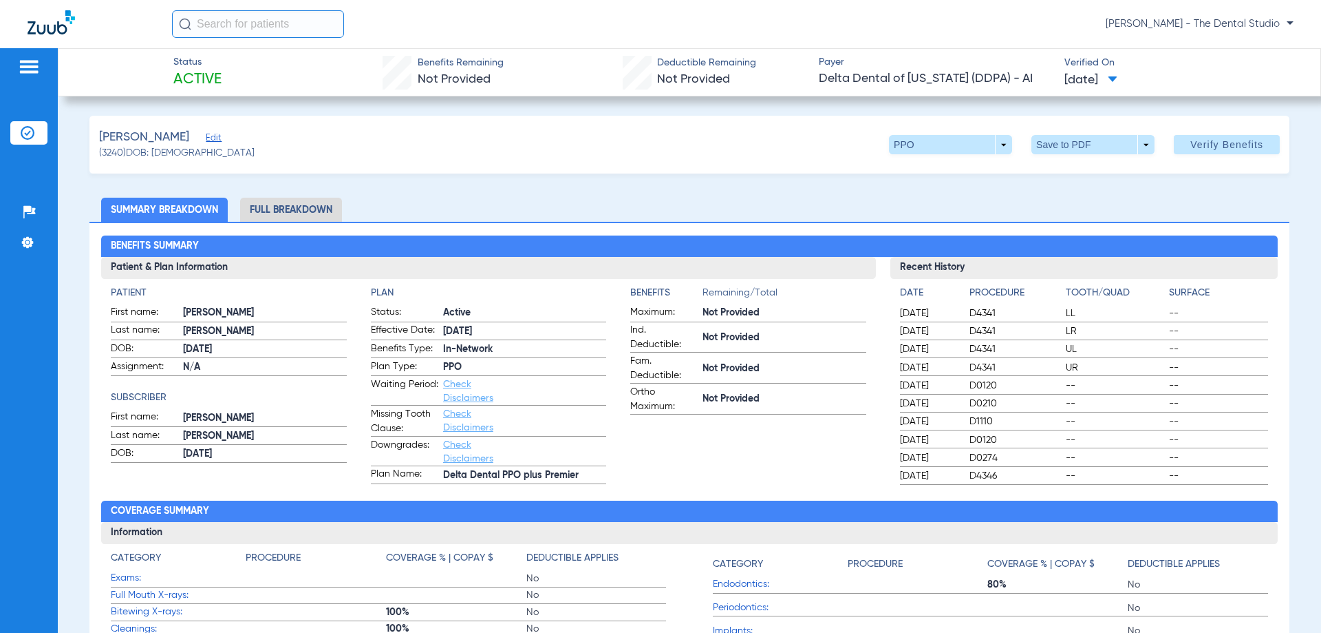
scroll to position [69, 0]
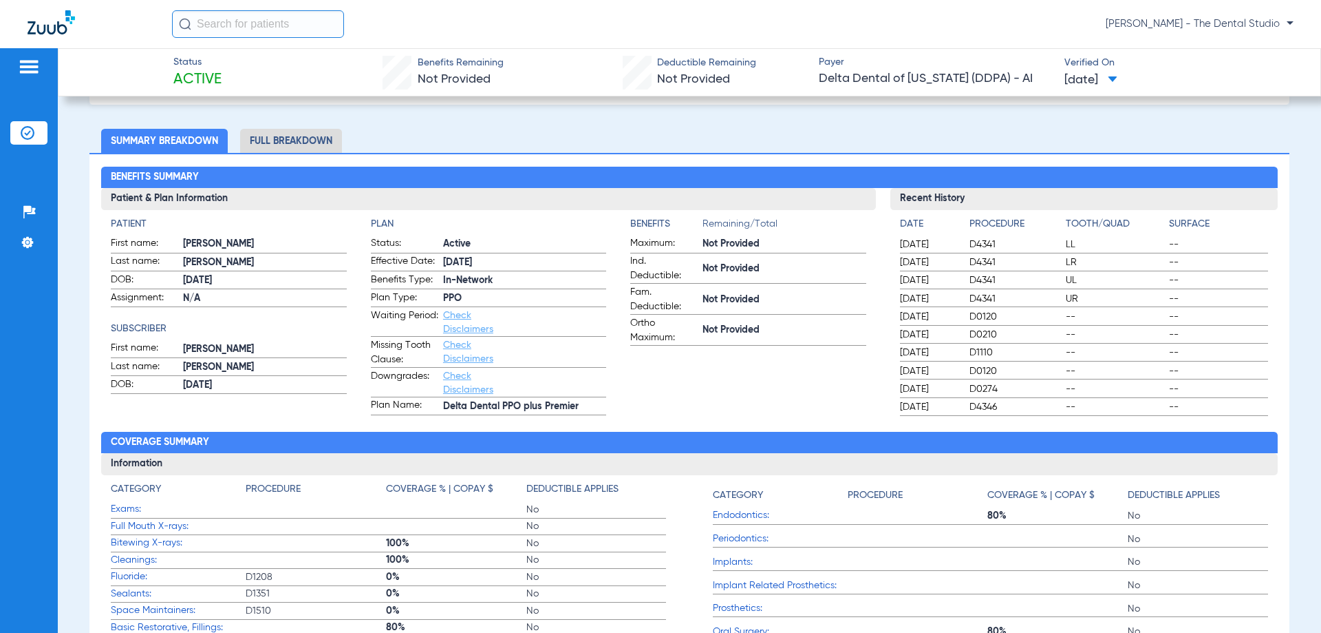
click at [299, 136] on li "Full Breakdown" at bounding box center [291, 141] width 102 height 24
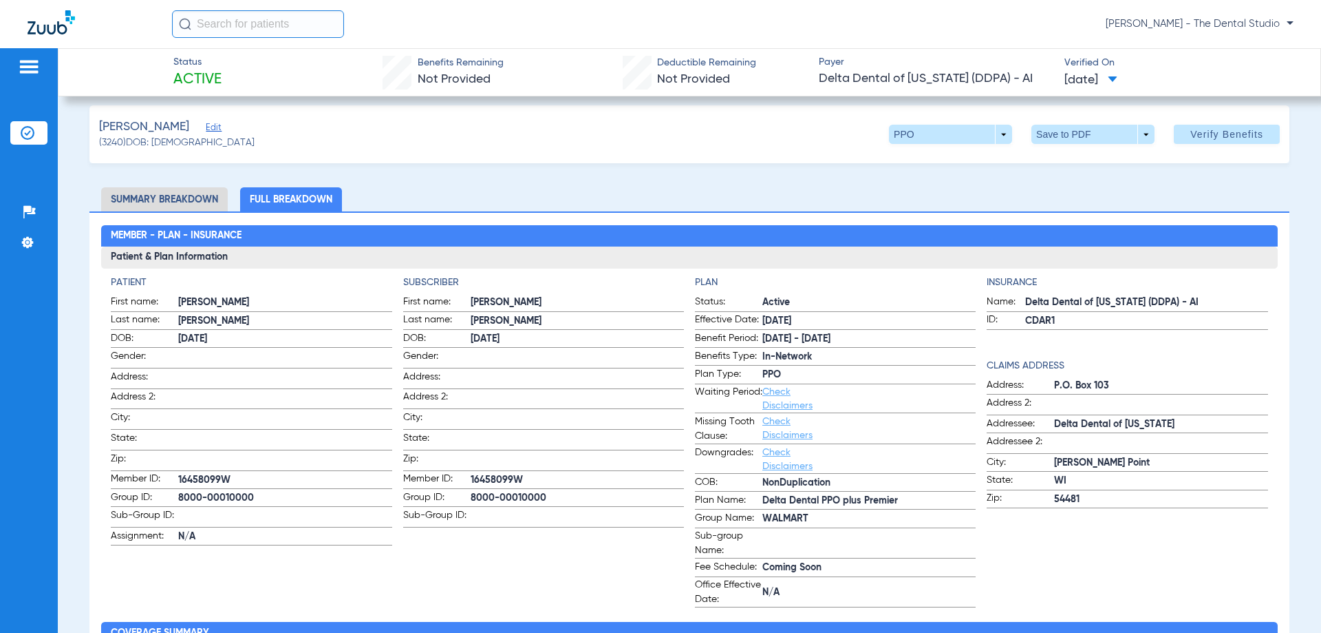
scroll to position [0, 0]
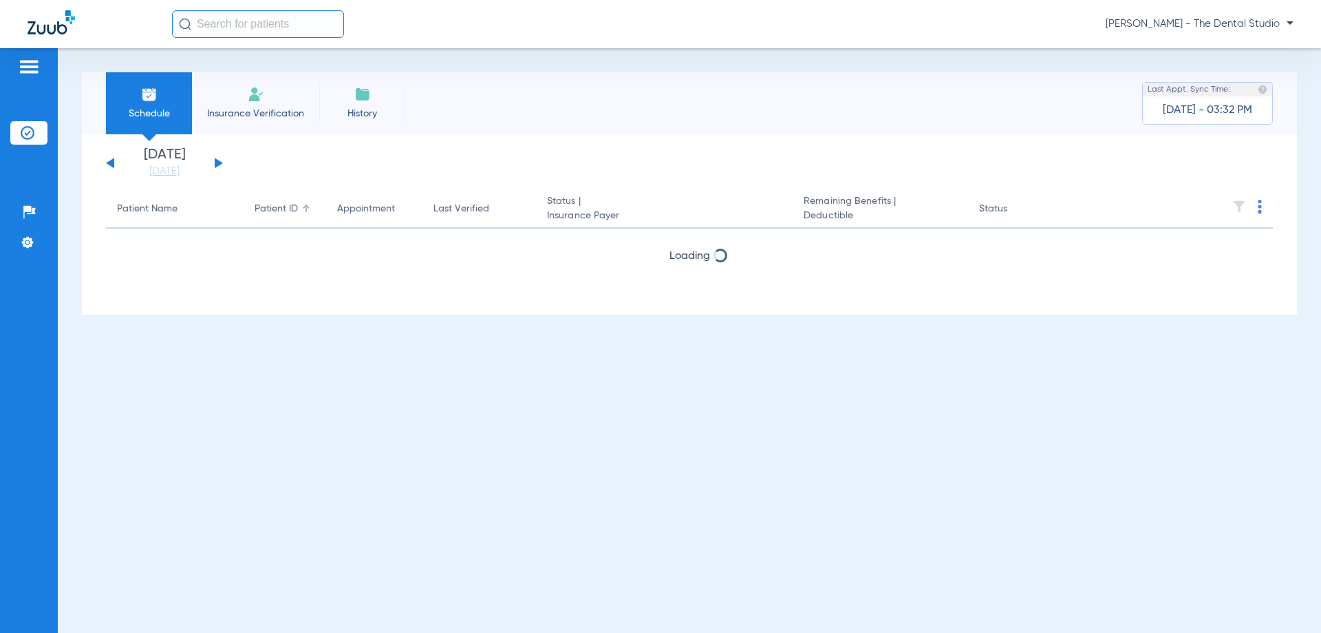
click at [270, 209] on div "Patient ID" at bounding box center [276, 209] width 43 height 14
click at [277, 211] on div "Patient ID" at bounding box center [276, 209] width 43 height 14
click at [268, 212] on div "Patient ID" at bounding box center [276, 209] width 43 height 14
click at [174, 209] on div "Patient Name" at bounding box center [147, 209] width 61 height 14
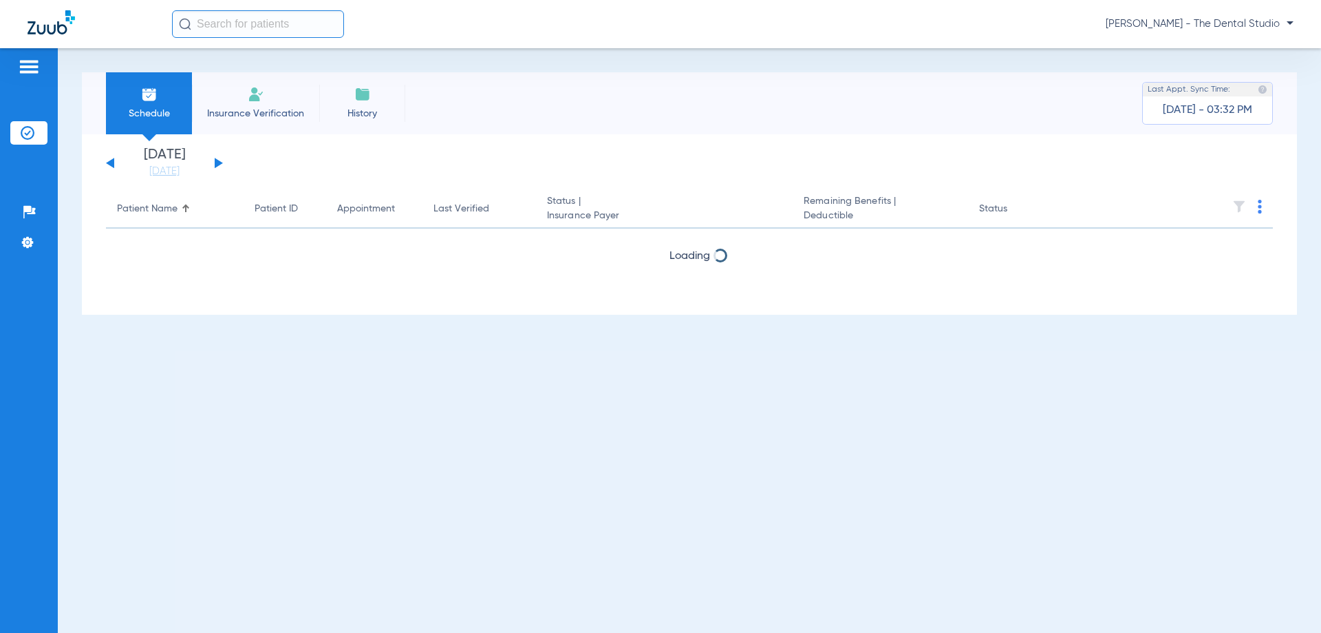
click at [181, 205] on div "Patient Name" at bounding box center [175, 209] width 116 height 14
click at [147, 209] on div "Patient Name" at bounding box center [147, 209] width 61 height 14
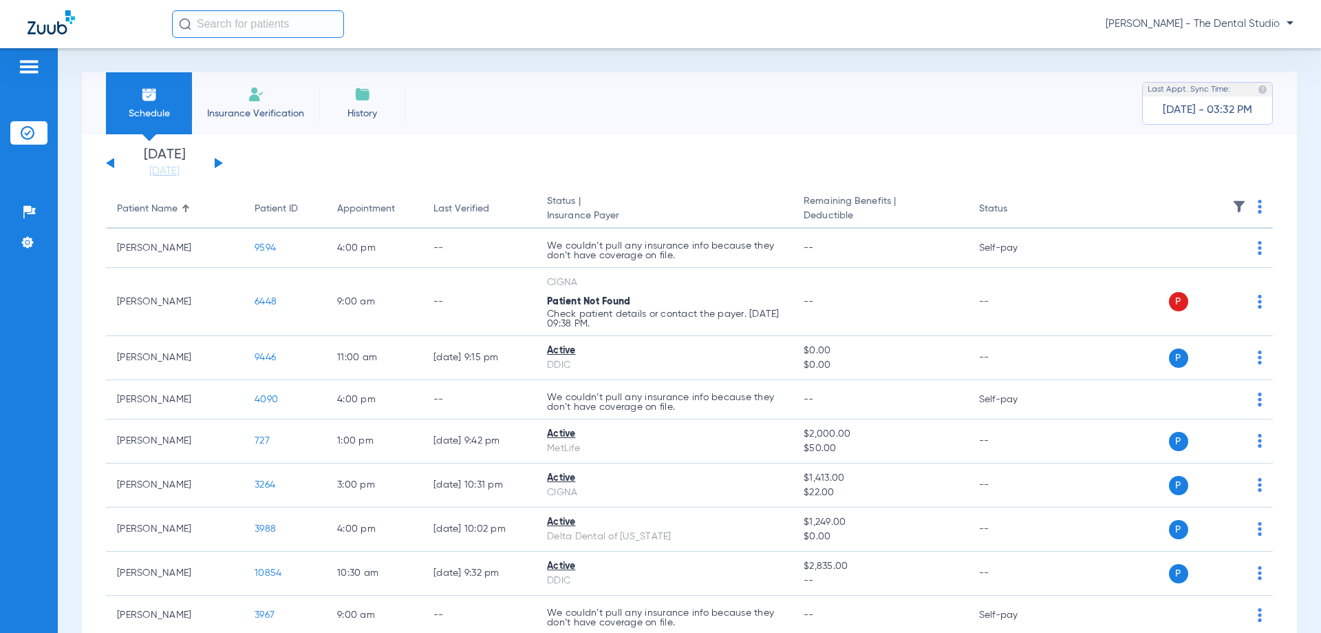
click at [151, 205] on div "Patient Name" at bounding box center [147, 209] width 61 height 14
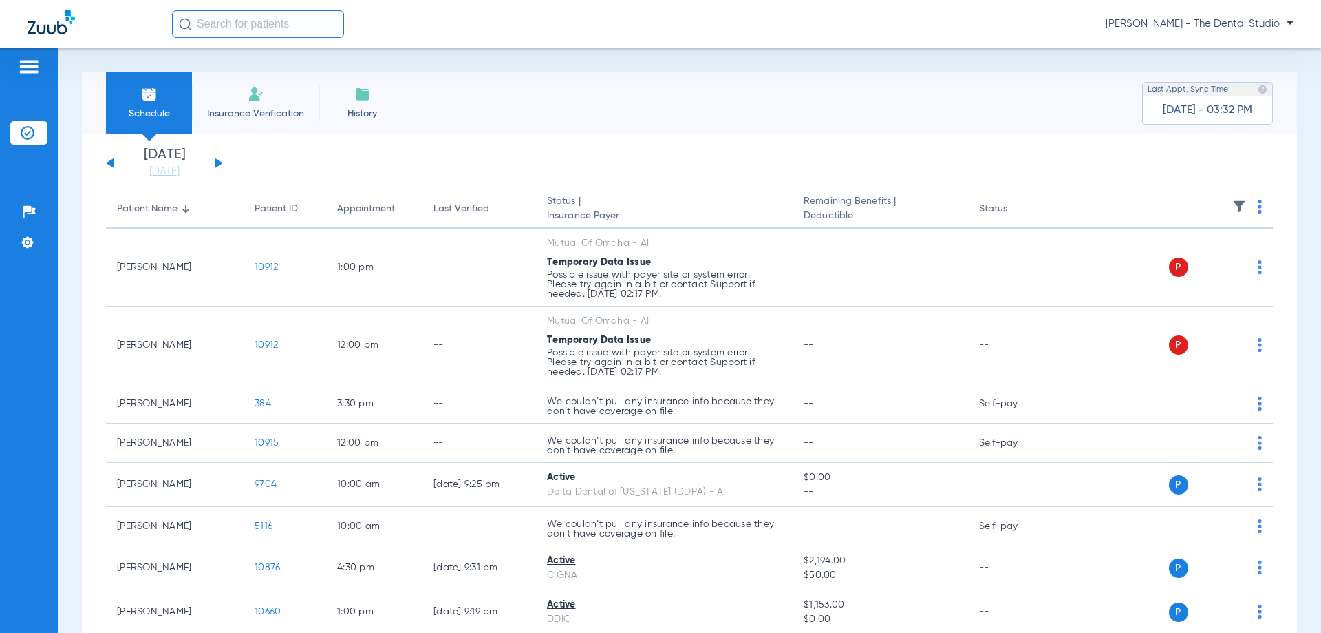
click at [151, 205] on div "Patient Name" at bounding box center [147, 209] width 61 height 14
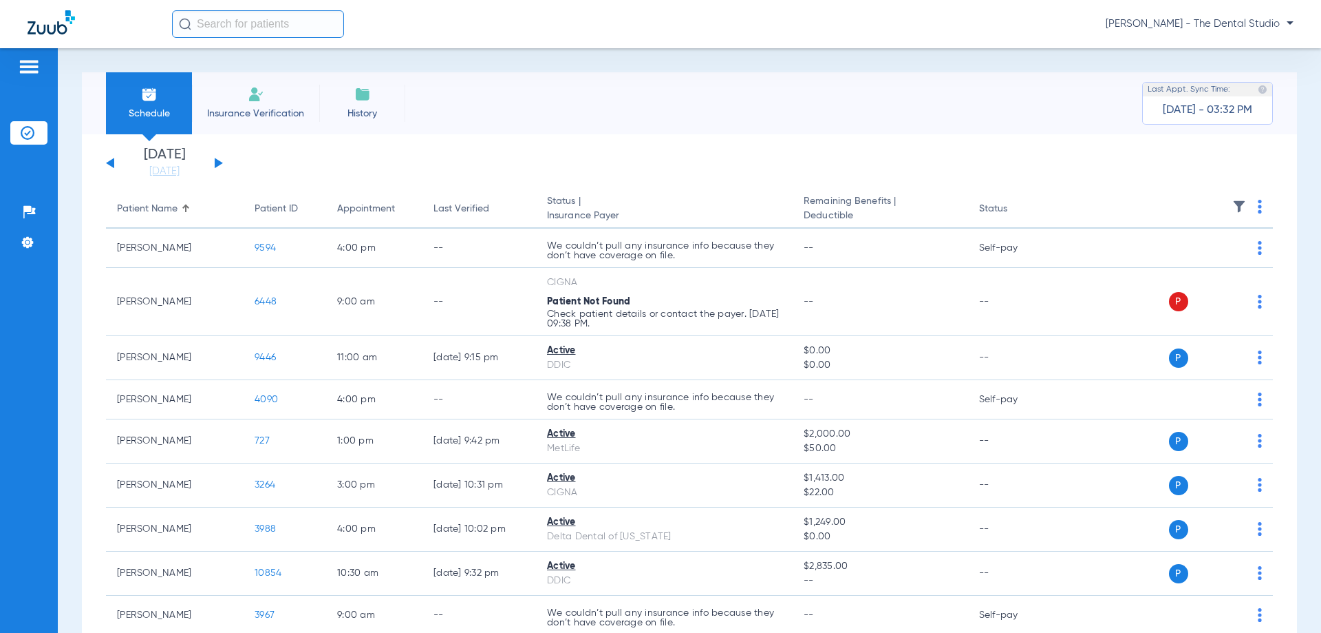
click at [224, 165] on app-single-date-navigator "Tuesday 06-17-2025 Wednesday 06-18-2025 Thursday 06-19-2025 Friday 06-20-2025 S…" at bounding box center [689, 163] width 1167 height 30
click at [213, 162] on div "Tuesday 06-17-2025 Wednesday 06-18-2025 Thursday 06-19-2025 Friday 06-20-2025 S…" at bounding box center [164, 163] width 117 height 30
click at [217, 164] on button at bounding box center [219, 163] width 8 height 10
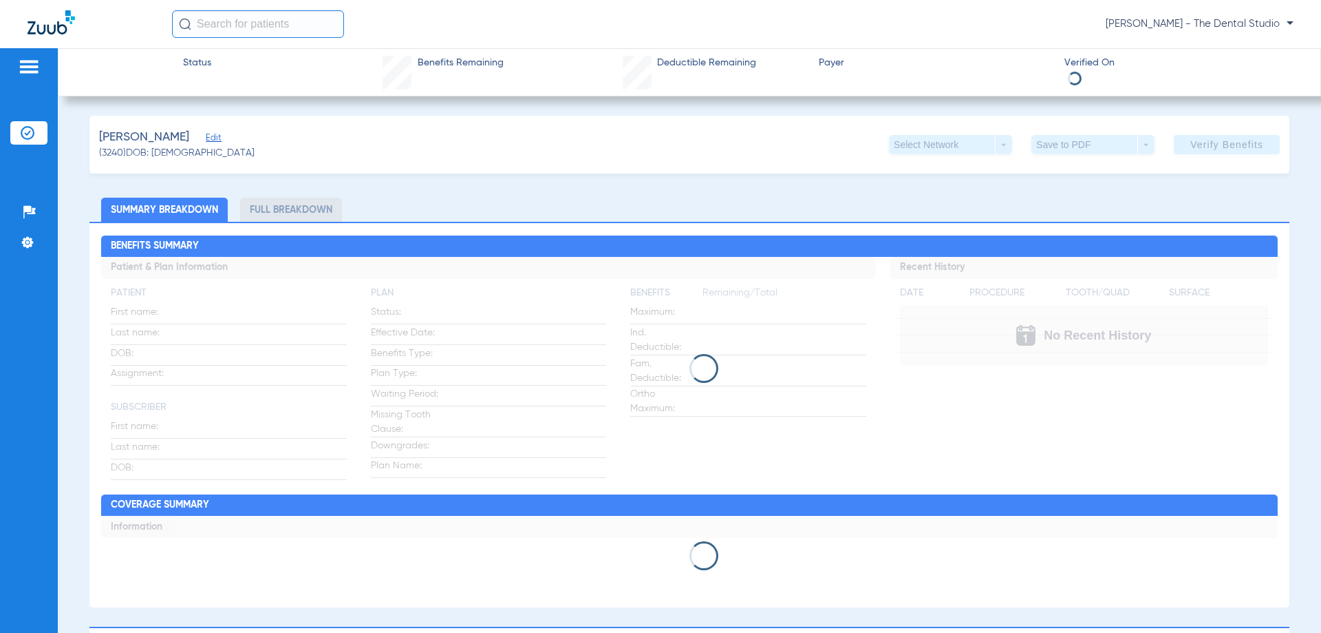
type input "[PERSON_NAME]"
type input "[DATE]"
type input "16458099W"
type input "8000"
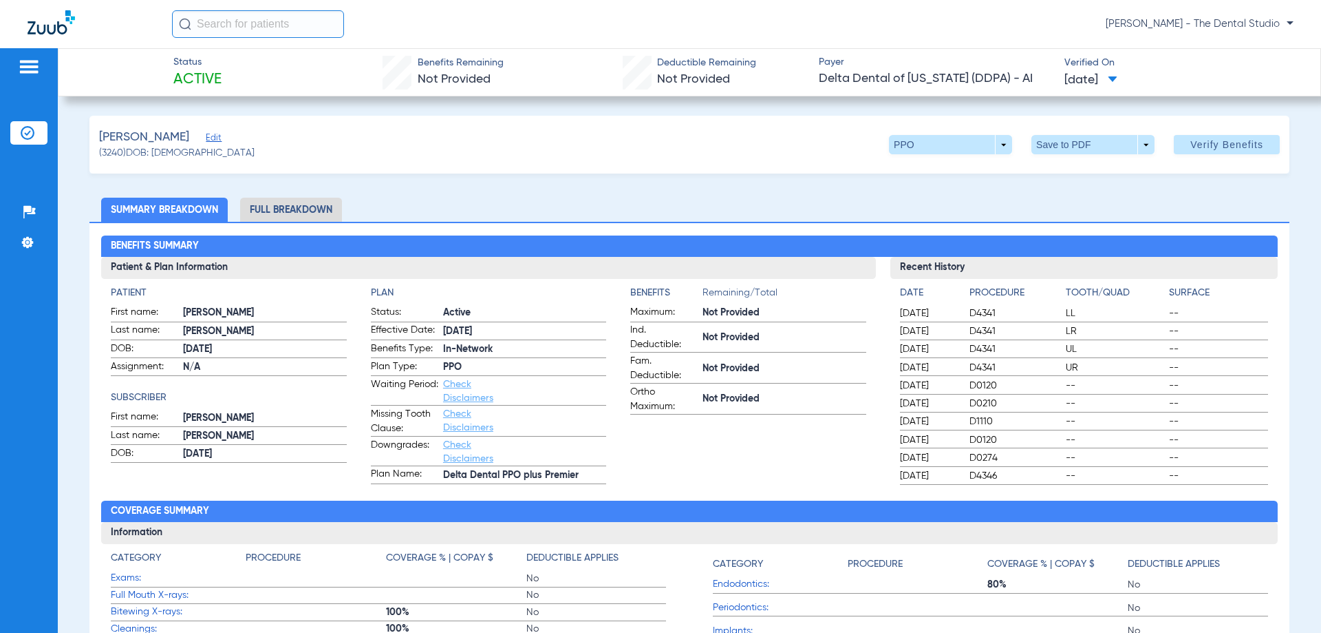
click at [211, 136] on span "Edit" at bounding box center [212, 139] width 12 height 13
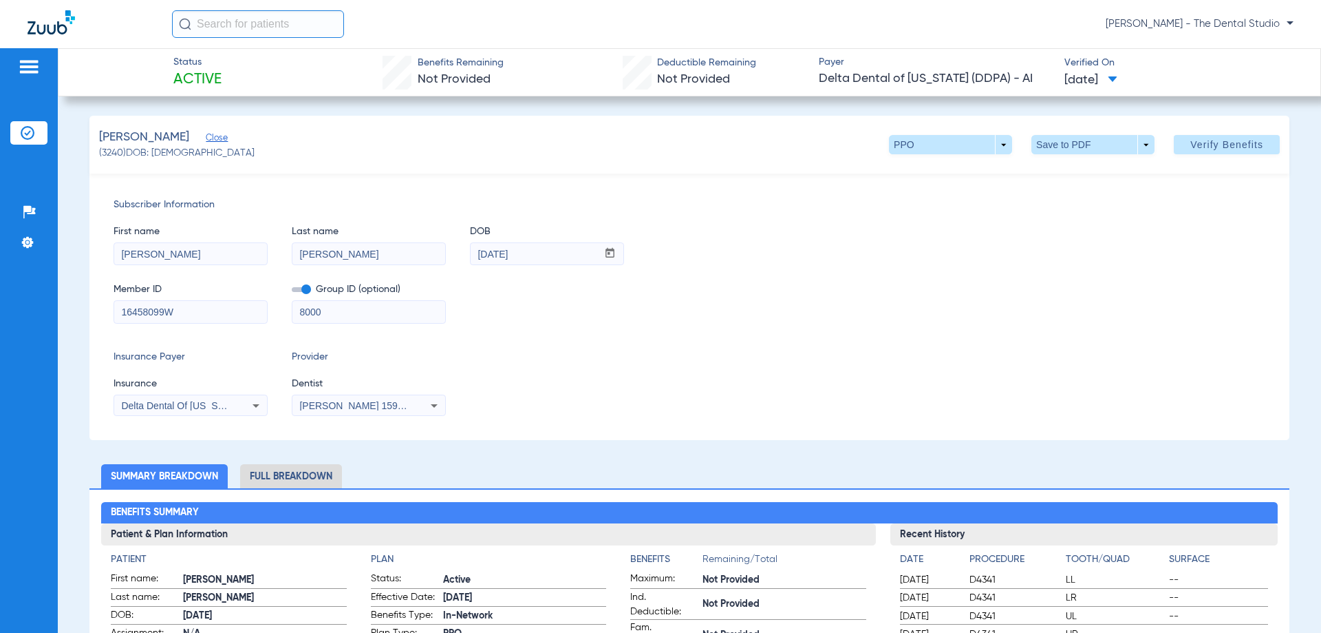
click at [369, 400] on span "[PERSON_NAME] 1598111676" at bounding box center [367, 405] width 136 height 11
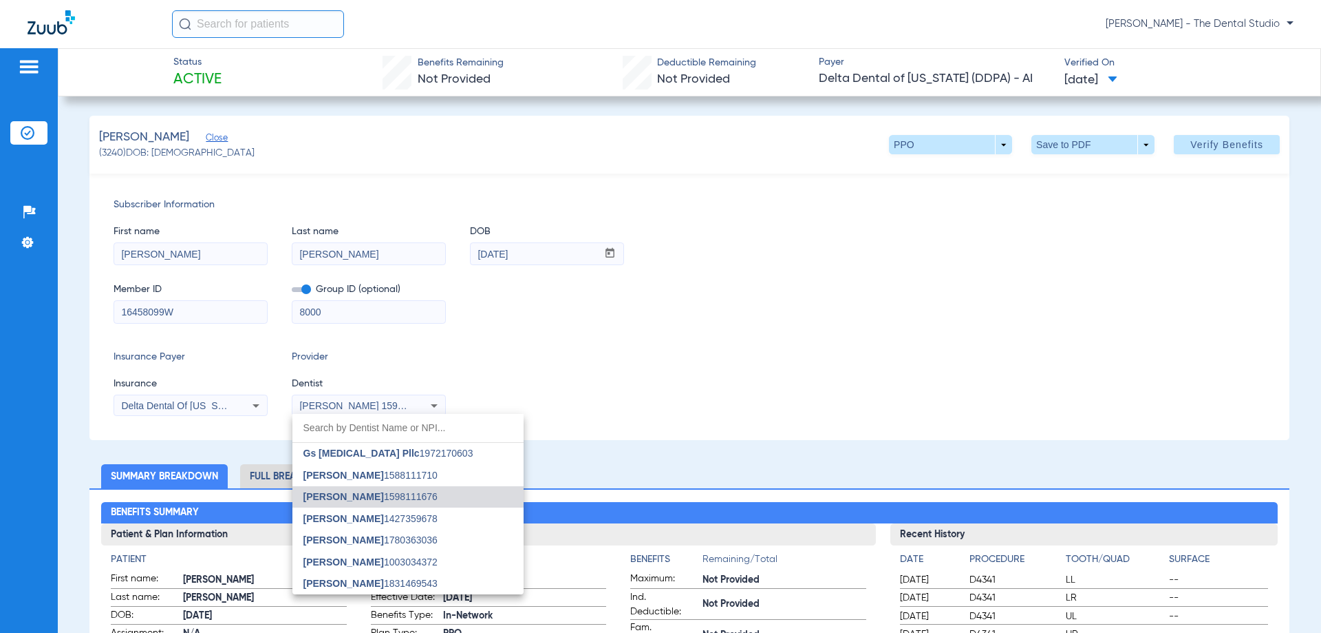
click at [520, 325] on div at bounding box center [660, 316] width 1321 height 633
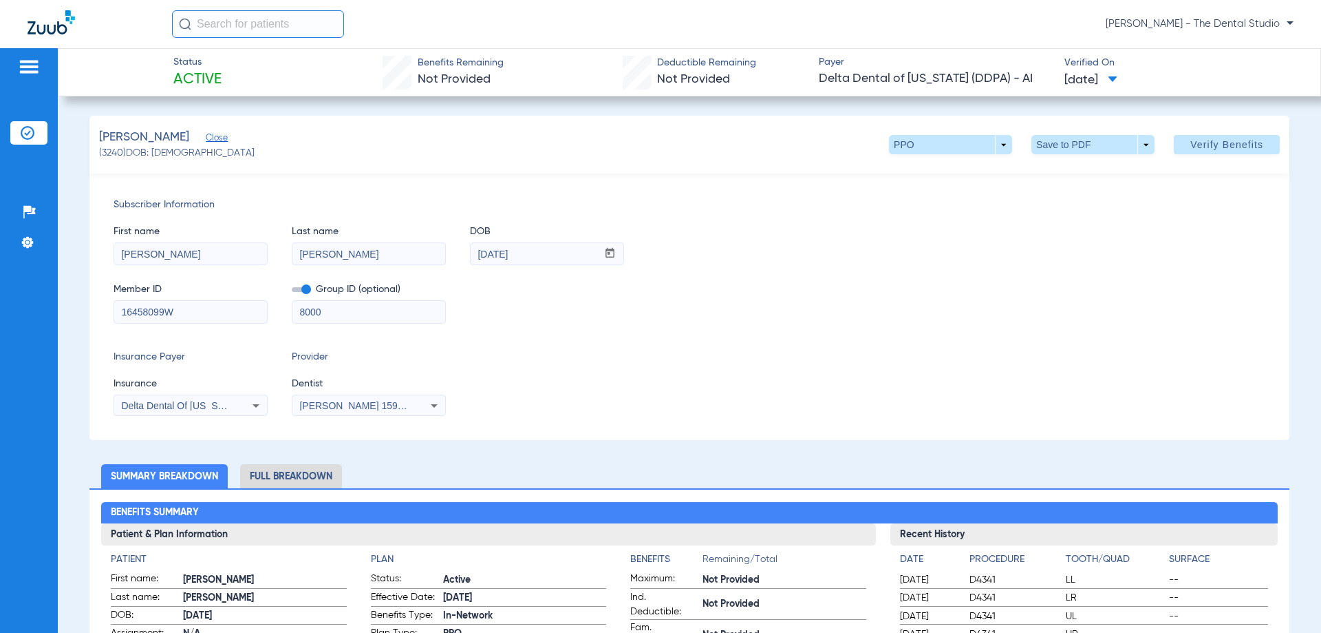
drag, startPoint x: 461, startPoint y: 294, endPoint x: 470, endPoint y: 287, distance: 11.3
drag, startPoint x: 470, startPoint y: 287, endPoint x: 818, endPoint y: 248, distance: 349.7
click at [814, 248] on div "First name Adriana Last name Calles DOB mm / dd / yyyy 05/25/1998" at bounding box center [690, 238] width 1152 height 53
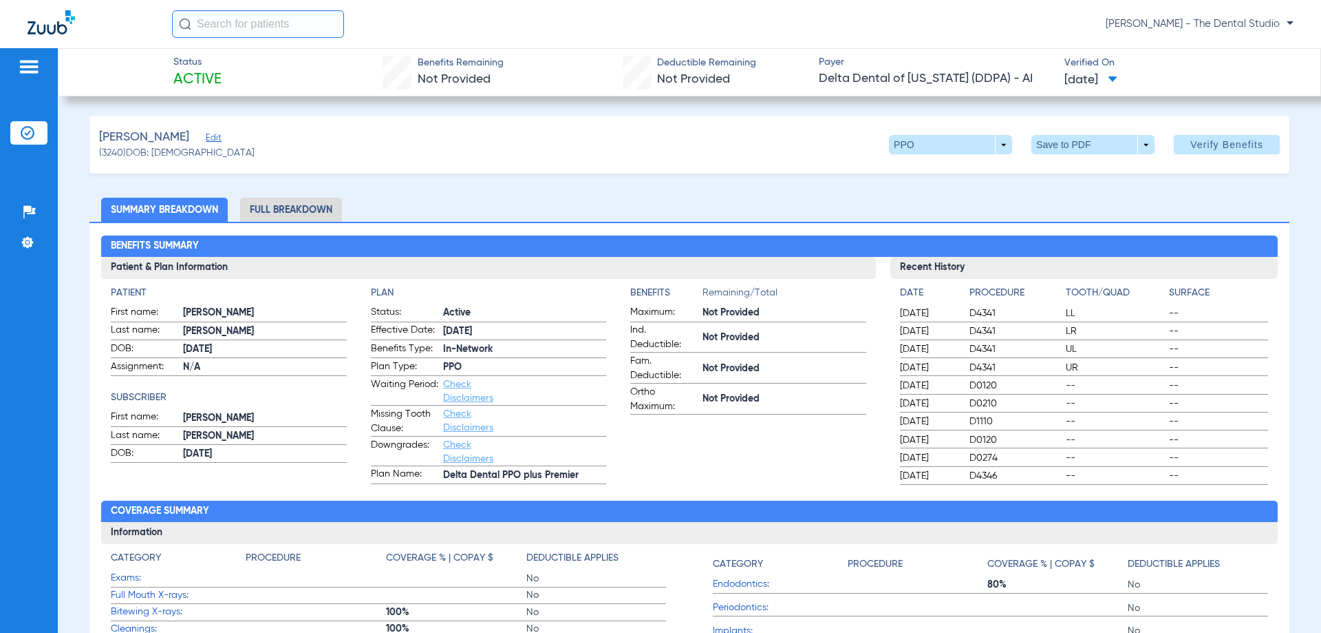
click at [208, 139] on span "Edit" at bounding box center [212, 139] width 12 height 13
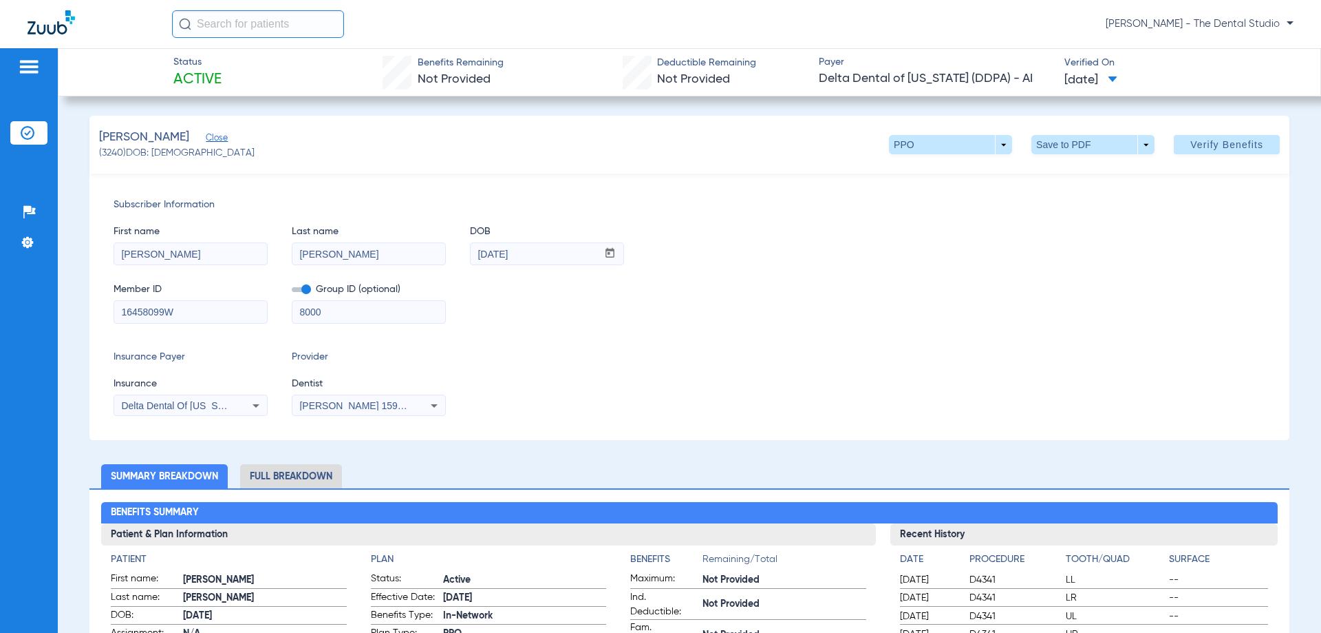
click at [207, 139] on span "Close" at bounding box center [212, 139] width 12 height 13
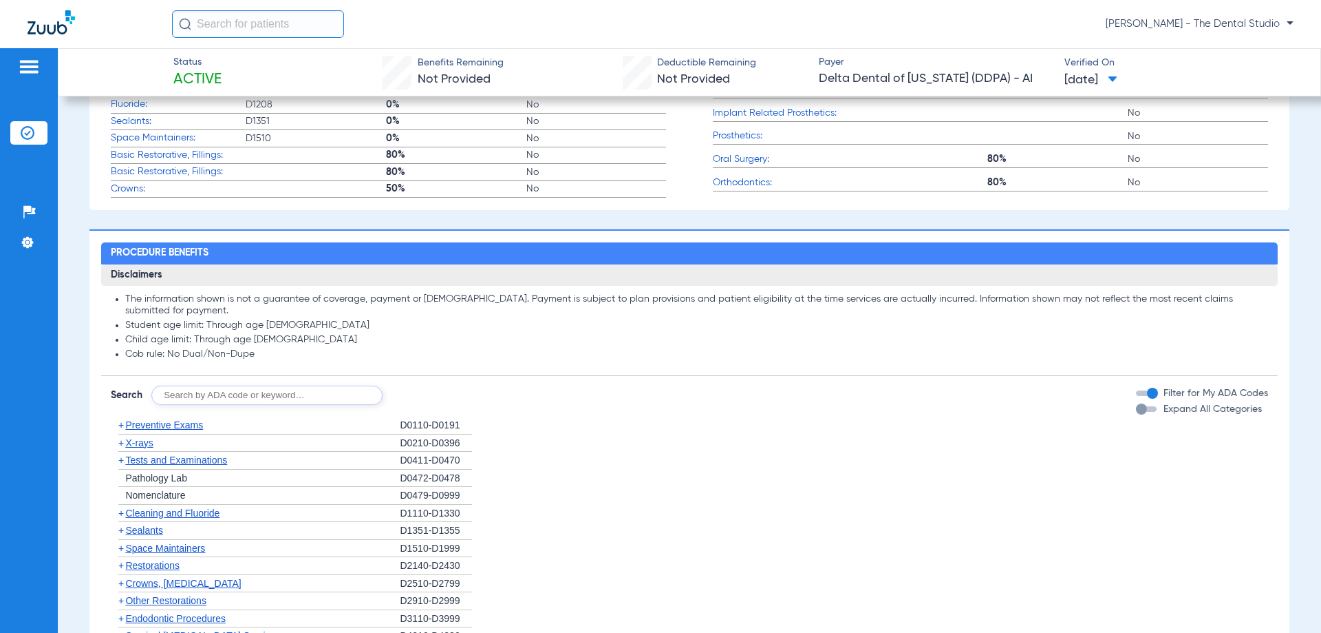
scroll to position [344, 0]
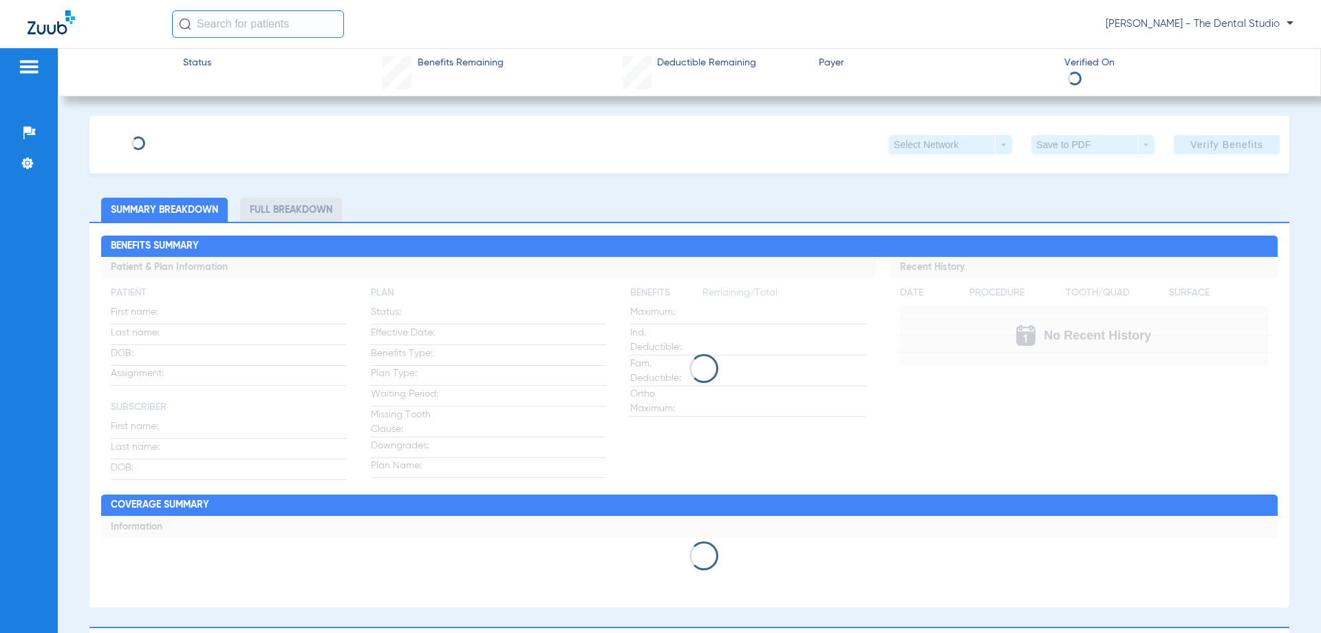
type input "[PERSON_NAME]"
type input "[DATE]"
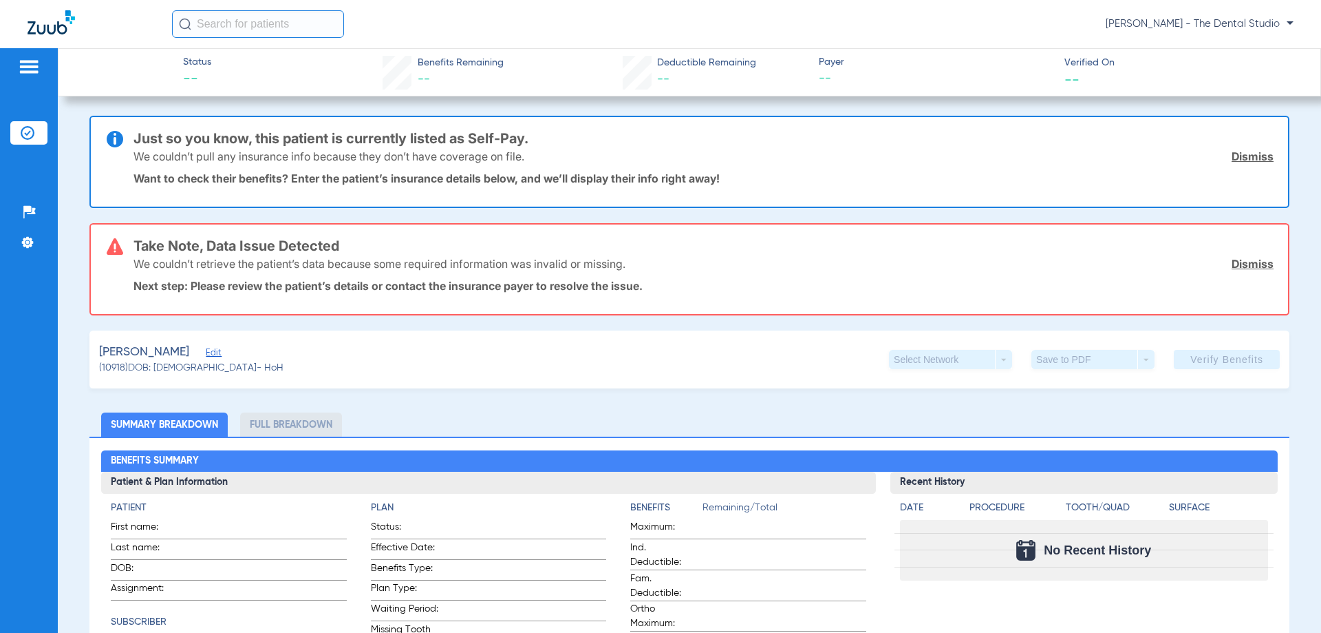
click at [206, 348] on span "Edit" at bounding box center [212, 354] width 12 height 13
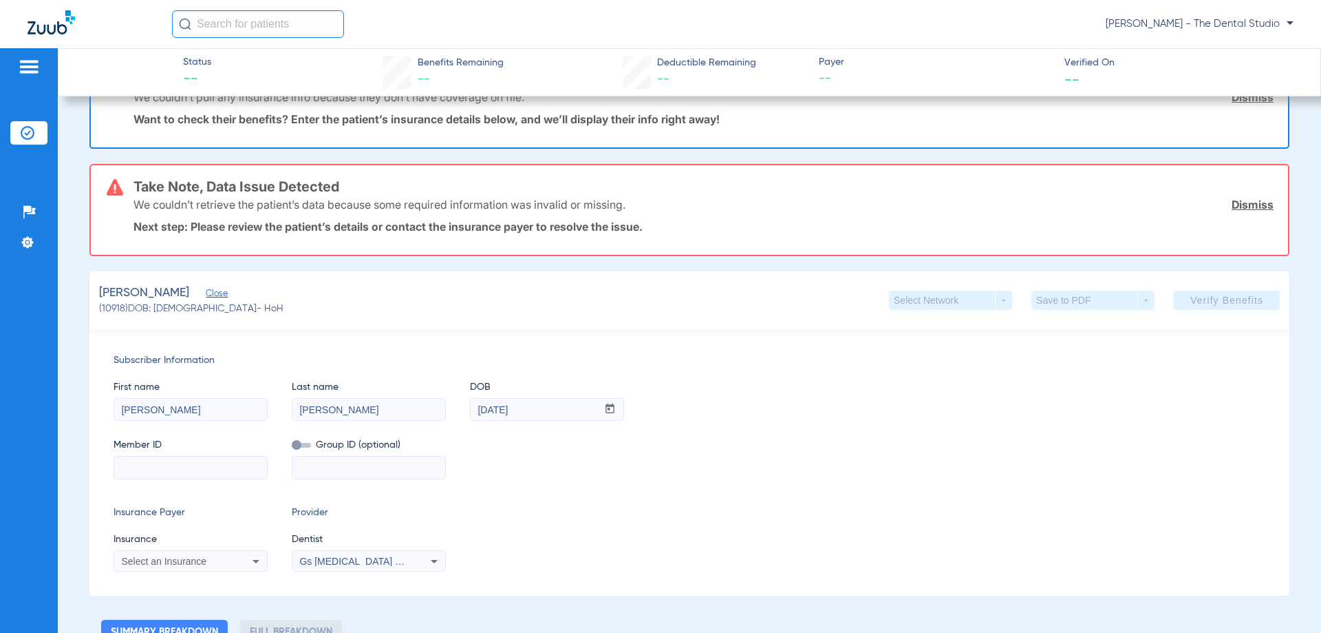
scroll to position [138, 0]
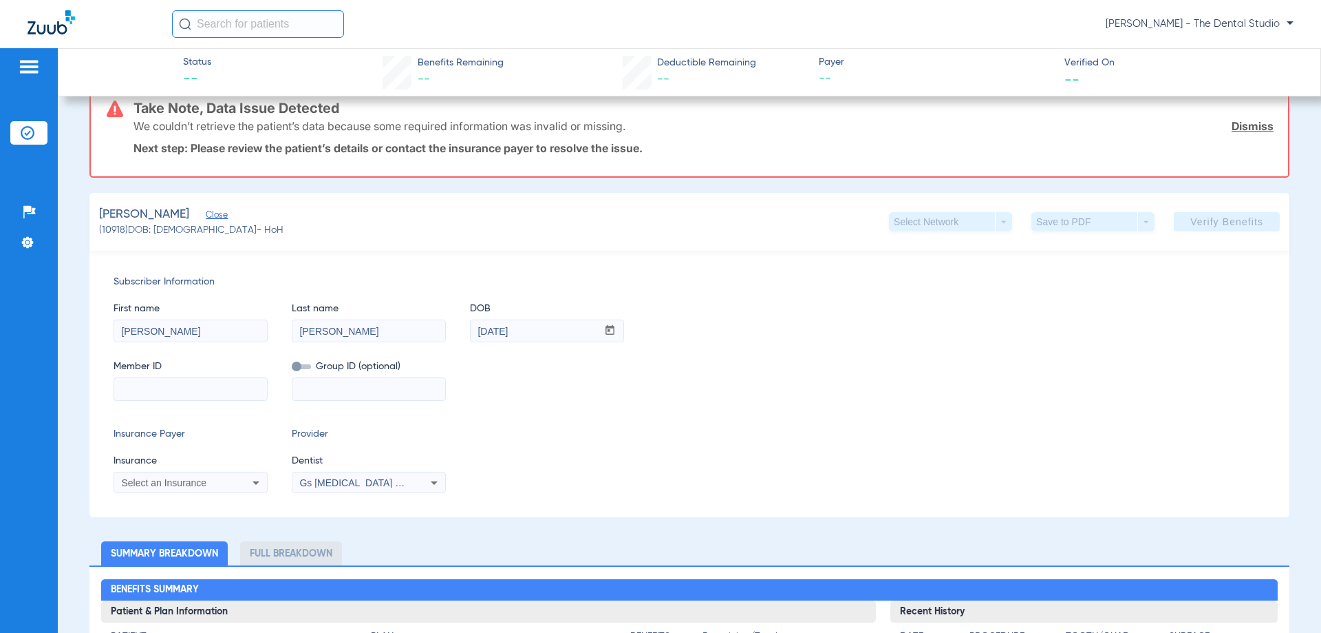
drag, startPoint x: 201, startPoint y: 466, endPoint x: 202, endPoint y: 475, distance: 9.0
click at [201, 467] on span "Insurance" at bounding box center [191, 461] width 154 height 14
click at [202, 480] on span "Select an Insurance" at bounding box center [163, 482] width 85 height 11
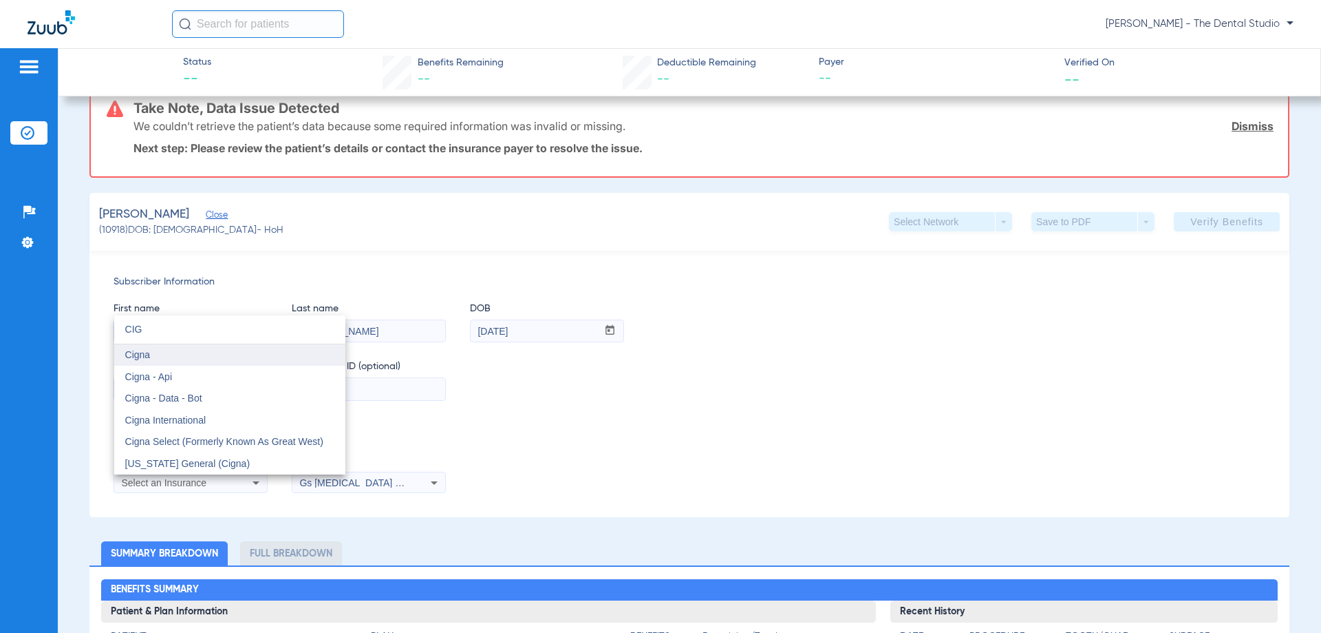
type input "CIG"
click at [165, 356] on mat-option "Cigna" at bounding box center [229, 355] width 231 height 22
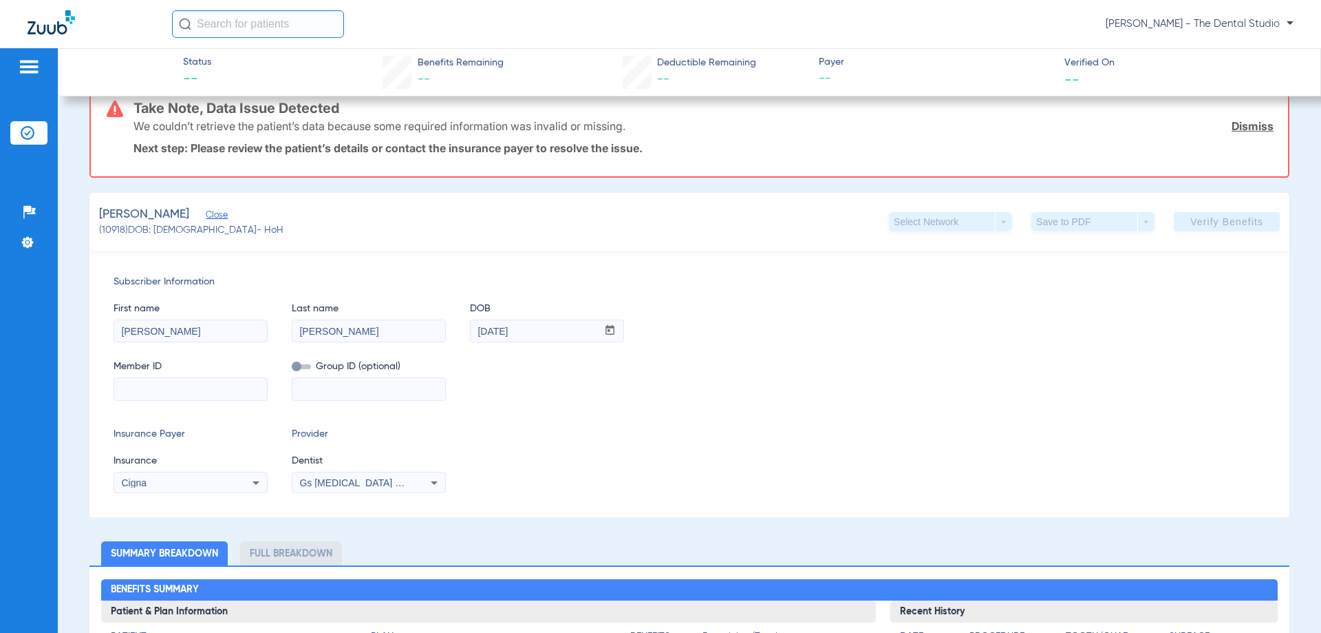
click at [314, 478] on span "Gs [MEDICAL_DATA] Pllc 1972170603" at bounding box center [382, 482] width 167 height 11
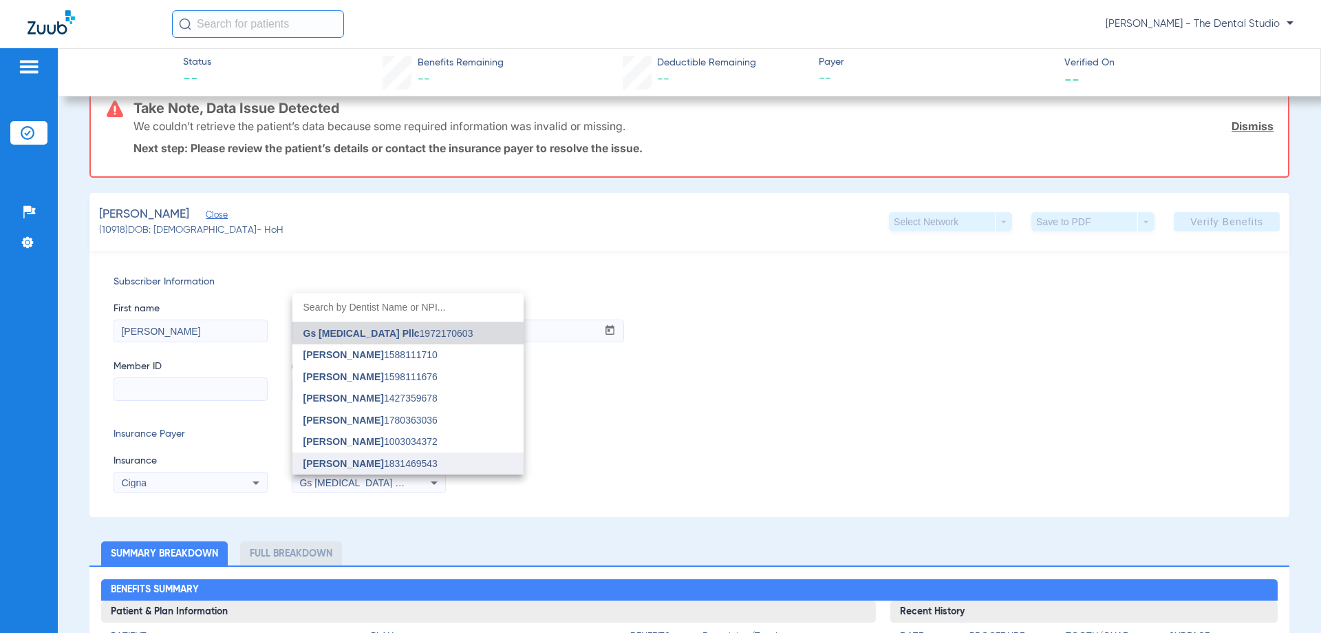
click at [331, 465] on span "[PERSON_NAME]" at bounding box center [344, 463] width 81 height 11
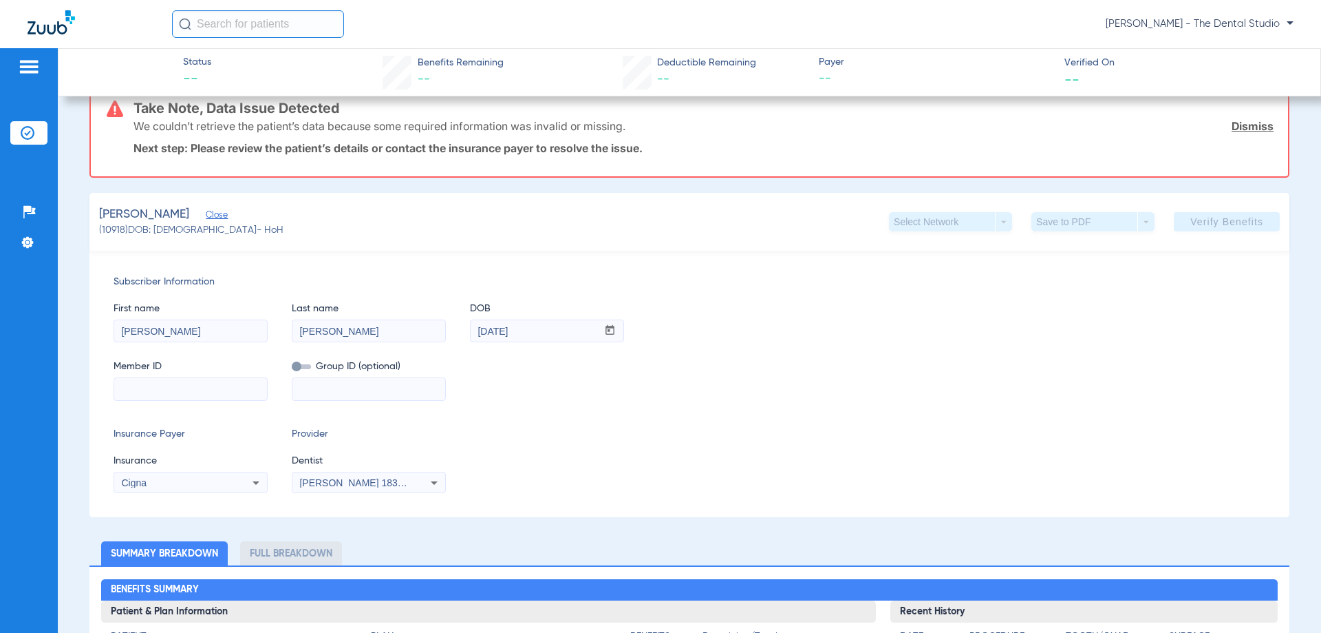
click at [230, 394] on input at bounding box center [190, 389] width 153 height 22
paste input "2501931"
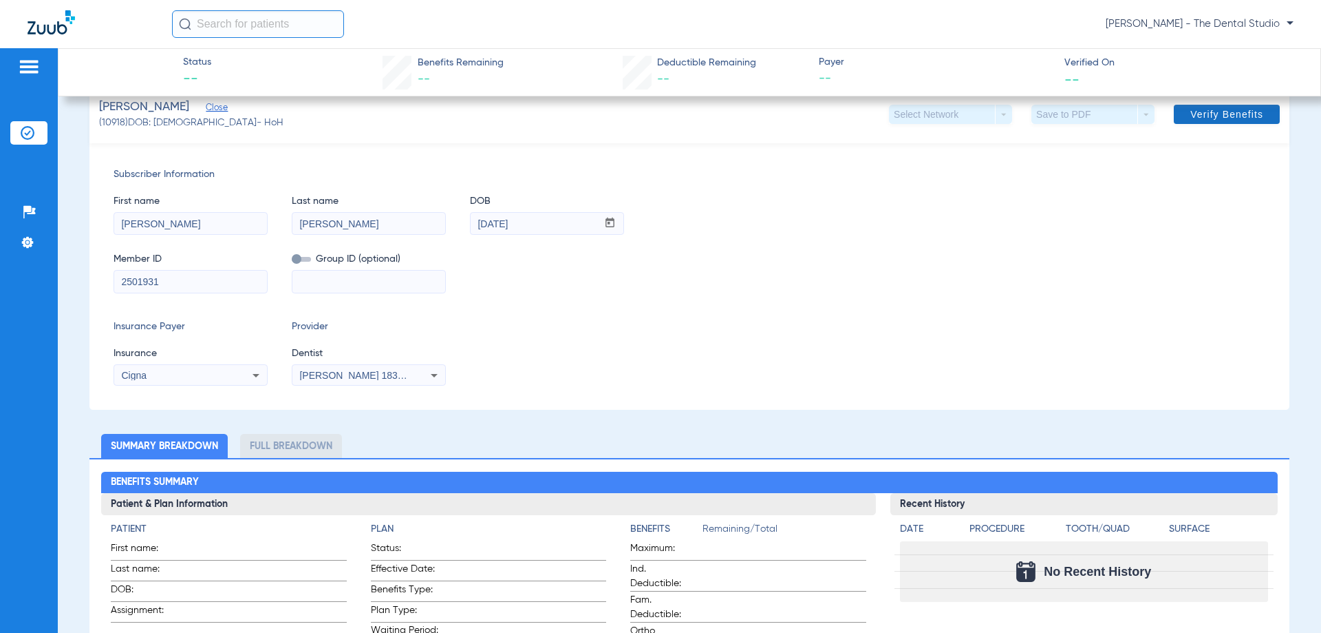
type input "2501931"
click at [1224, 114] on span "Verify Benefits" at bounding box center [1227, 114] width 73 height 11
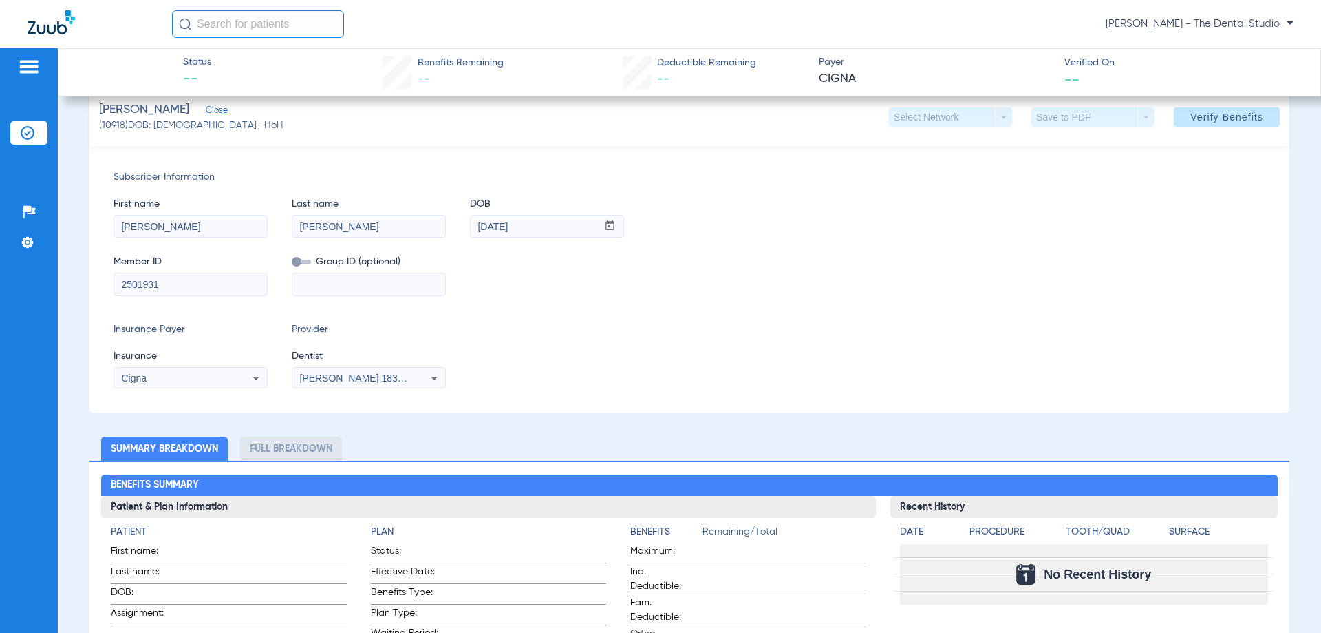
scroll to position [446, 0]
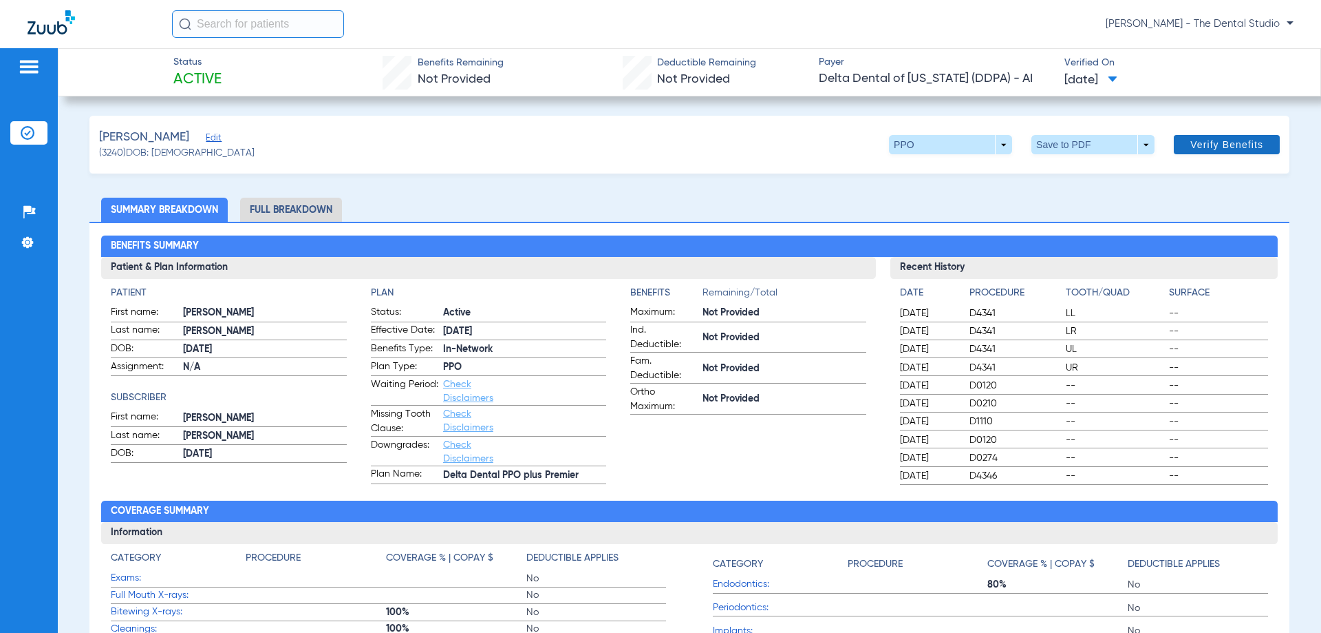
click at [1218, 141] on span "Verify Benefits" at bounding box center [1227, 144] width 73 height 11
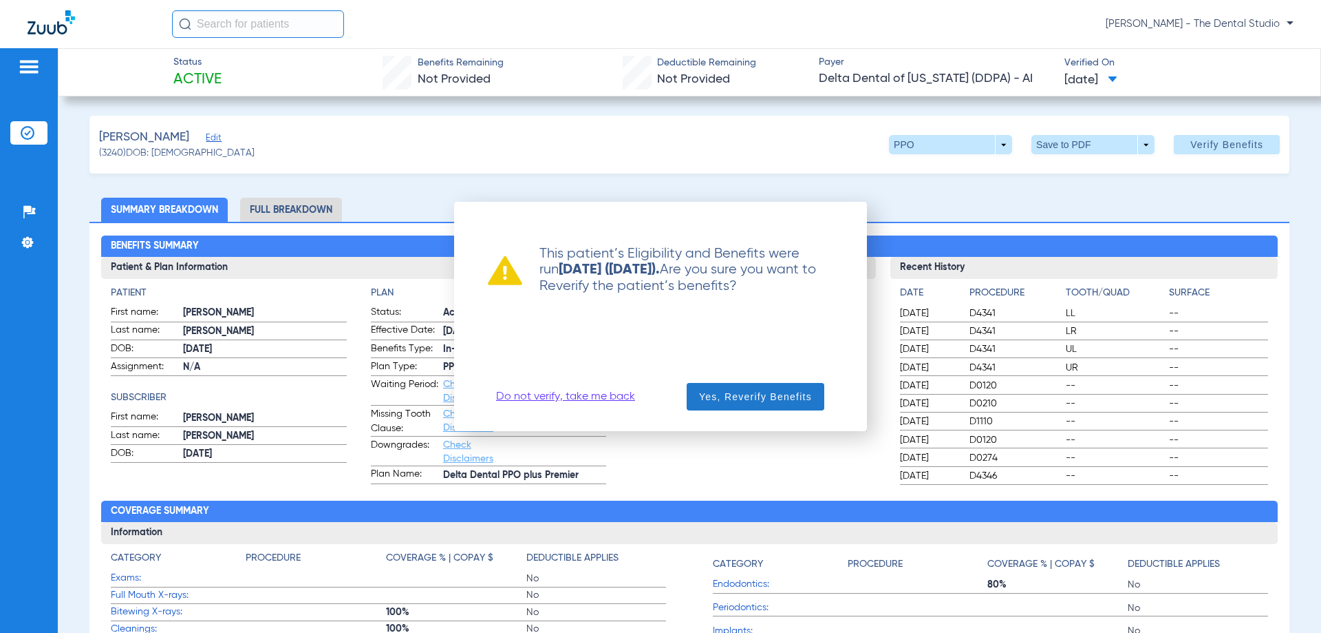
click at [764, 396] on span "Yes, Reverify Benefits" at bounding box center [755, 397] width 113 height 14
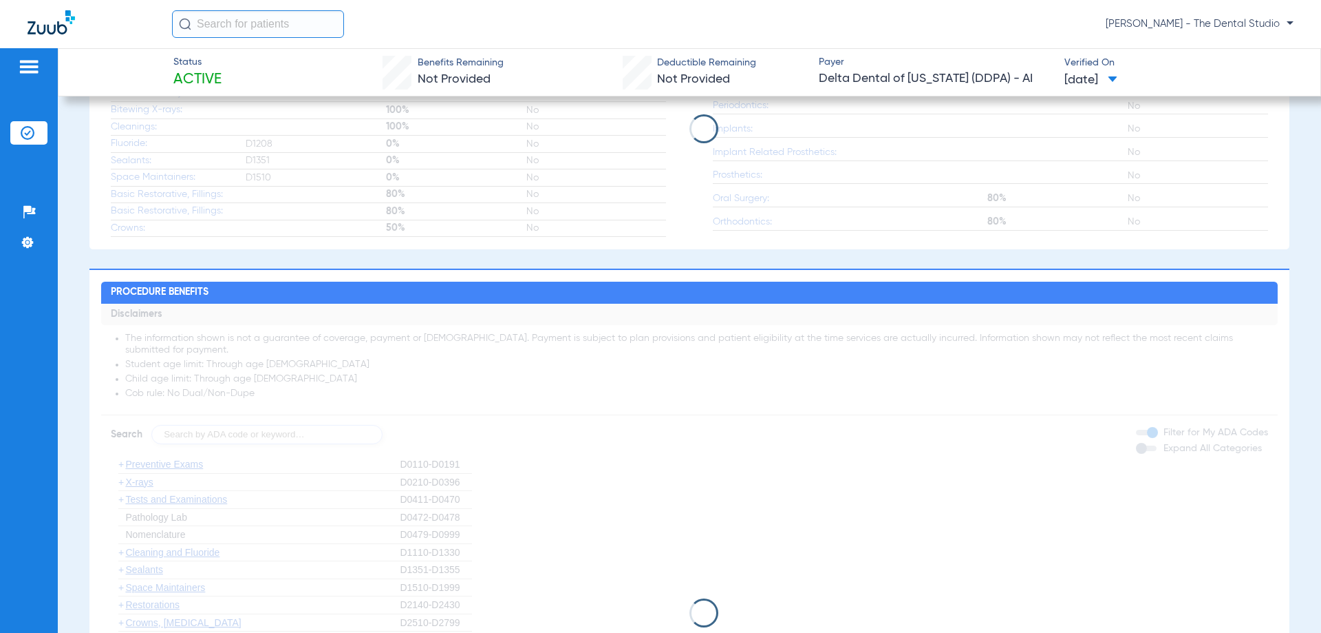
scroll to position [496, 0]
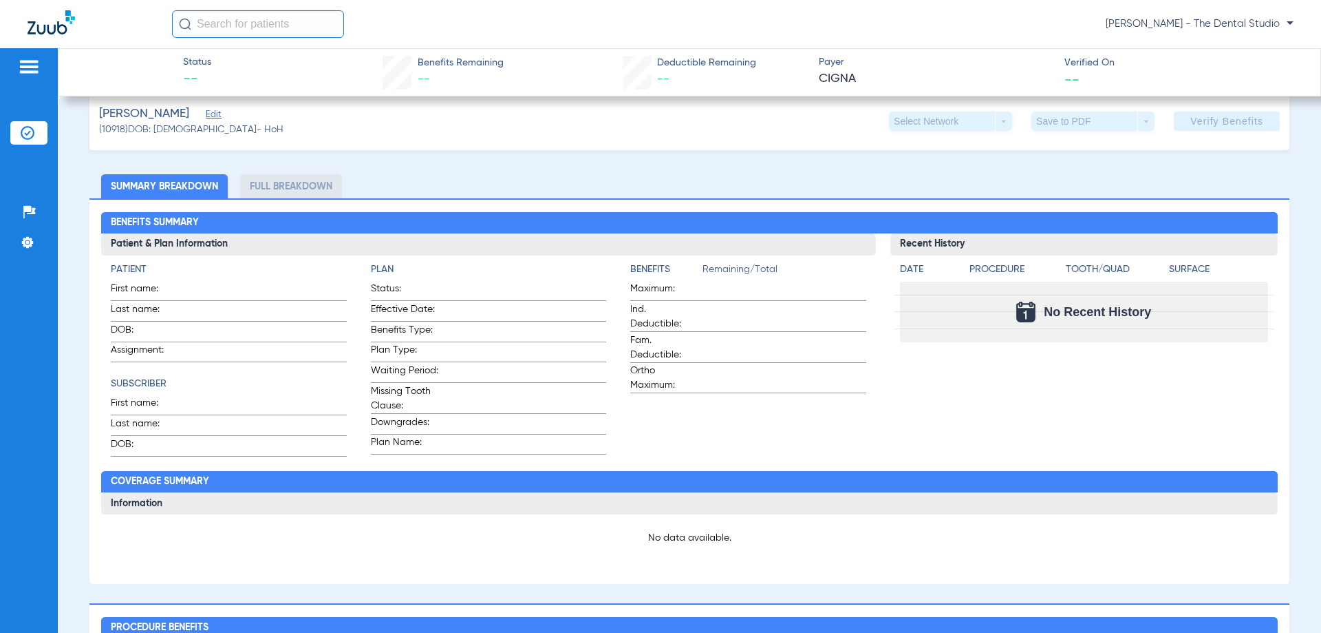
scroll to position [344, 0]
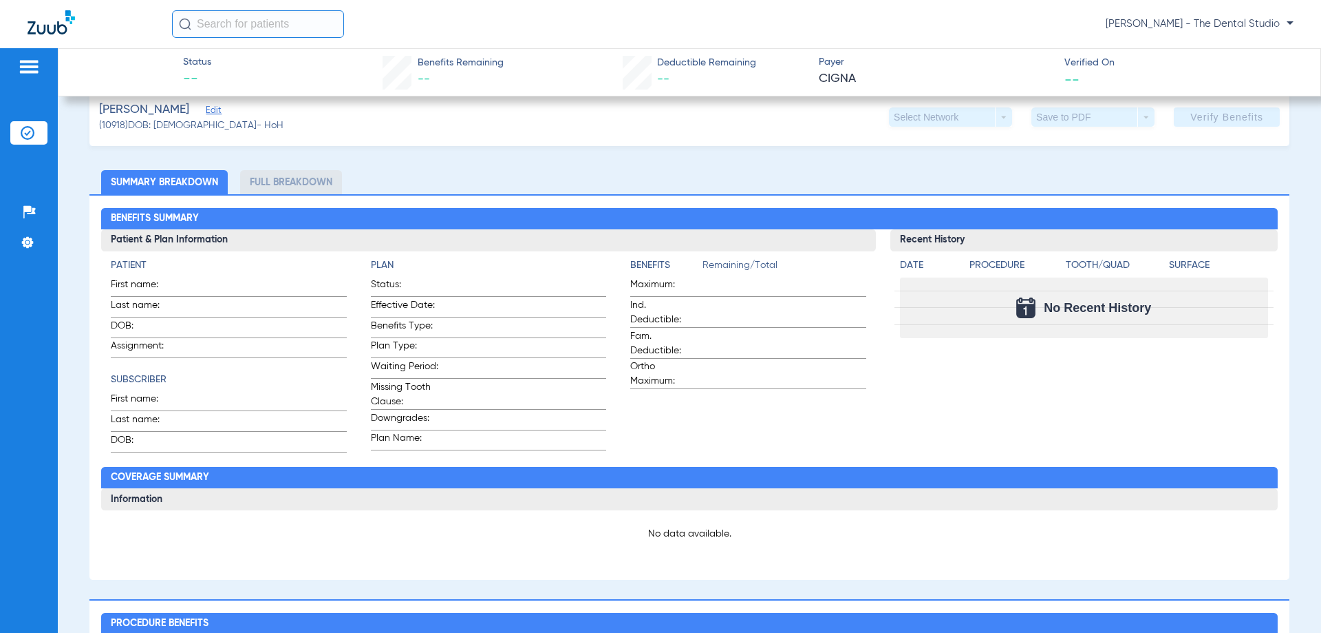
click at [206, 109] on span "Edit" at bounding box center [212, 111] width 12 height 13
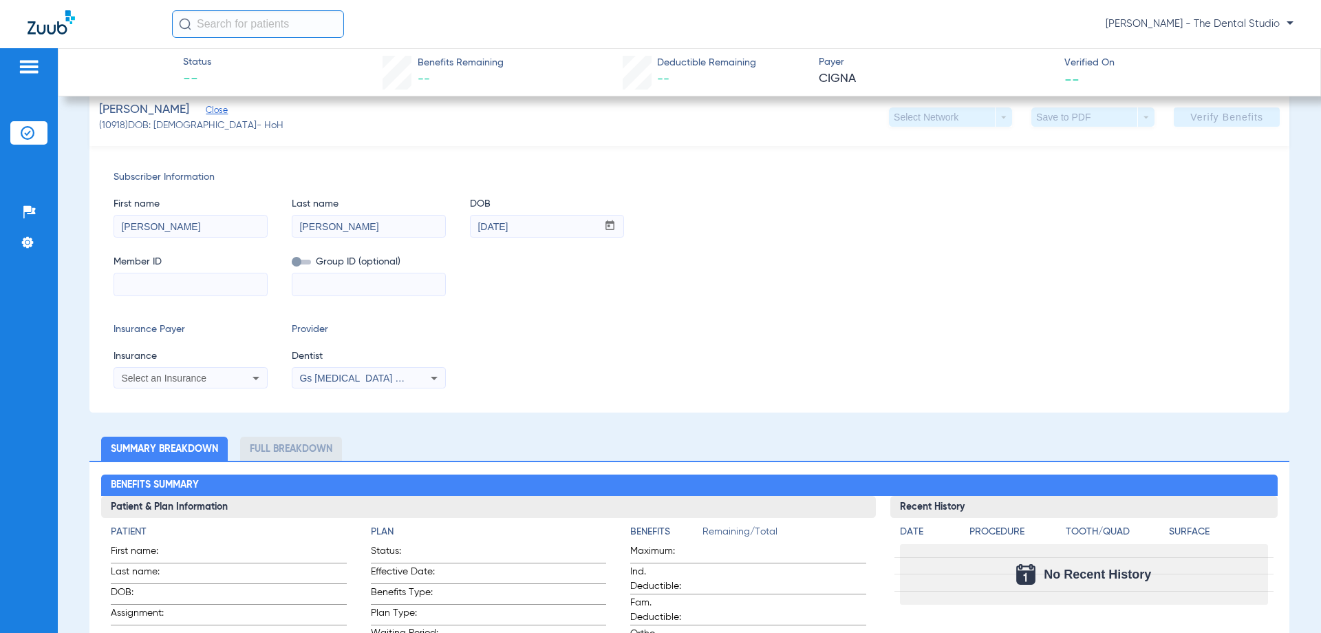
click at [200, 290] on input at bounding box center [190, 284] width 153 height 22
paste input "2501931"
type input "2501931"
drag, startPoint x: 133, startPoint y: 295, endPoint x: 104, endPoint y: 295, distance: 28.9
click at [104, 295] on div "Subscriber Information First name Betty Last name Cooke DOB mm / dd / yyyy 03/2…" at bounding box center [689, 279] width 1200 height 266
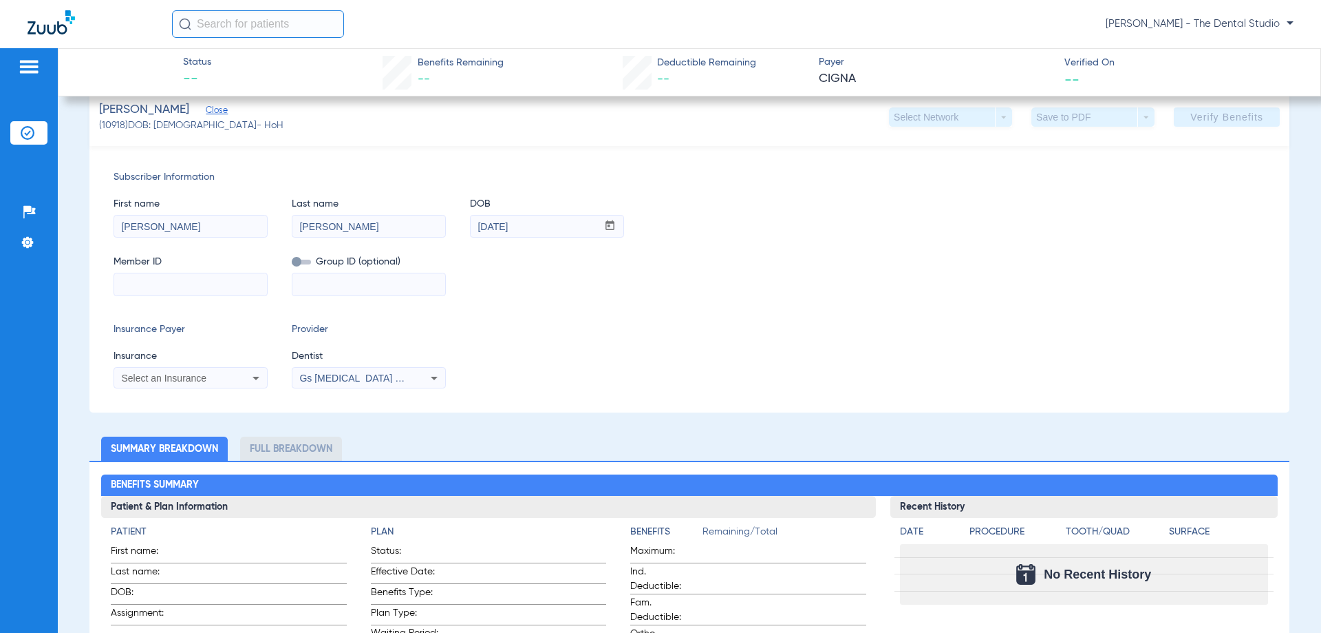
paste input "2501931"
type input "2501931"
click at [171, 371] on div "Select an Insurance" at bounding box center [190, 378] width 153 height 17
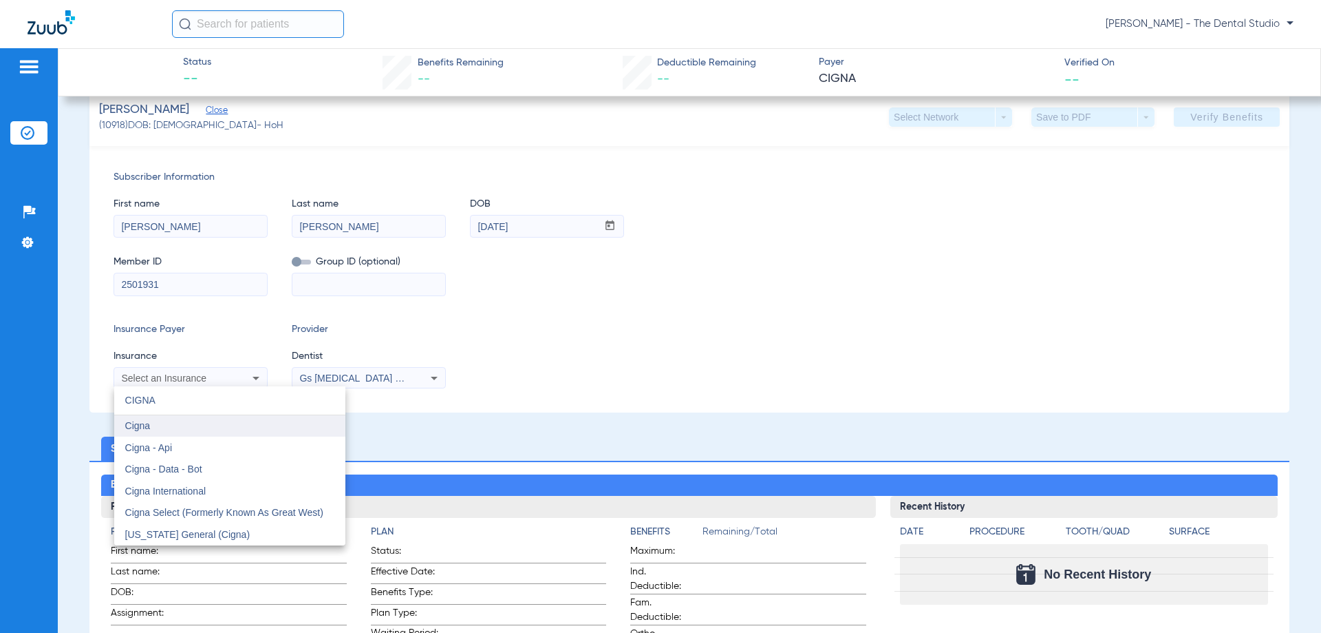
type input "CIGNA"
click at [182, 417] on mat-option "Cigna" at bounding box center [229, 426] width 231 height 22
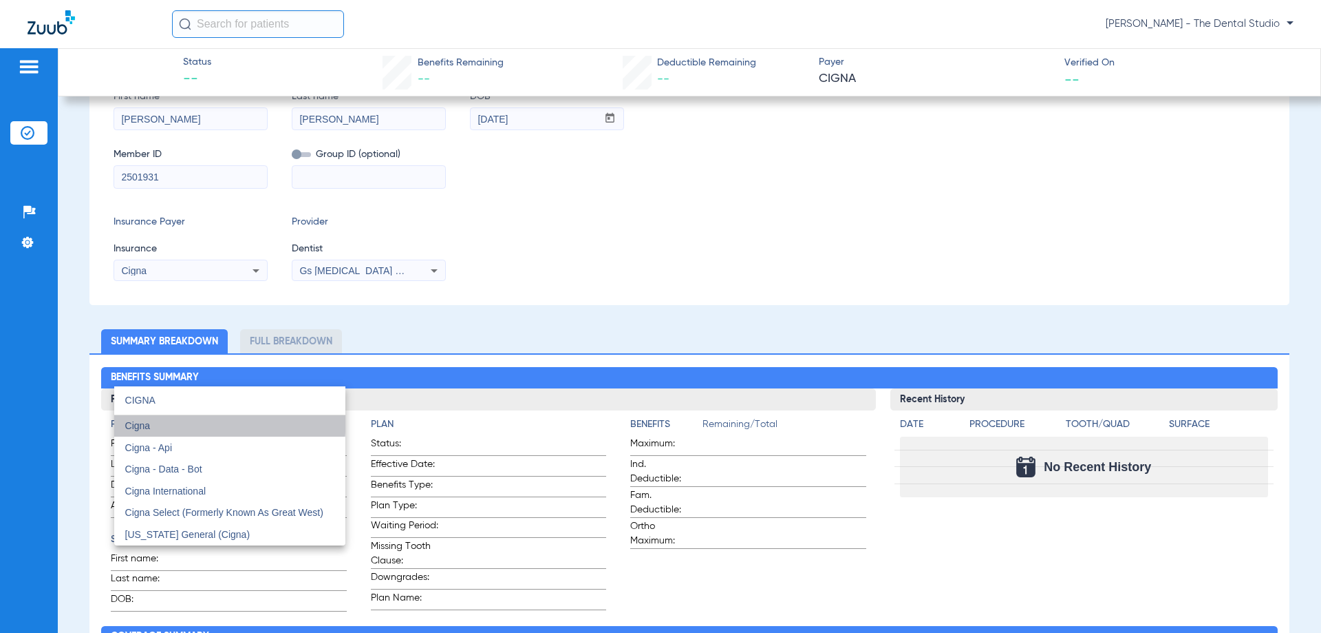
scroll to position [237, 0]
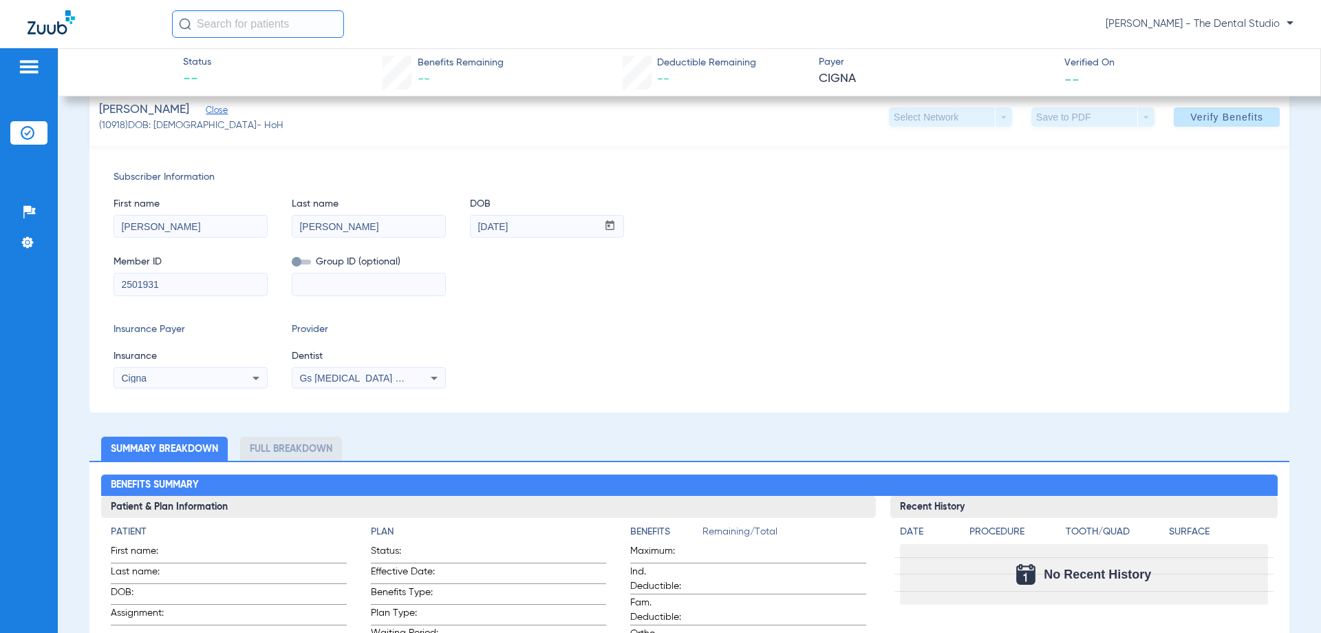
click at [350, 376] on span "Gs Prosthodontics Pllc 1972170603" at bounding box center [382, 377] width 167 height 11
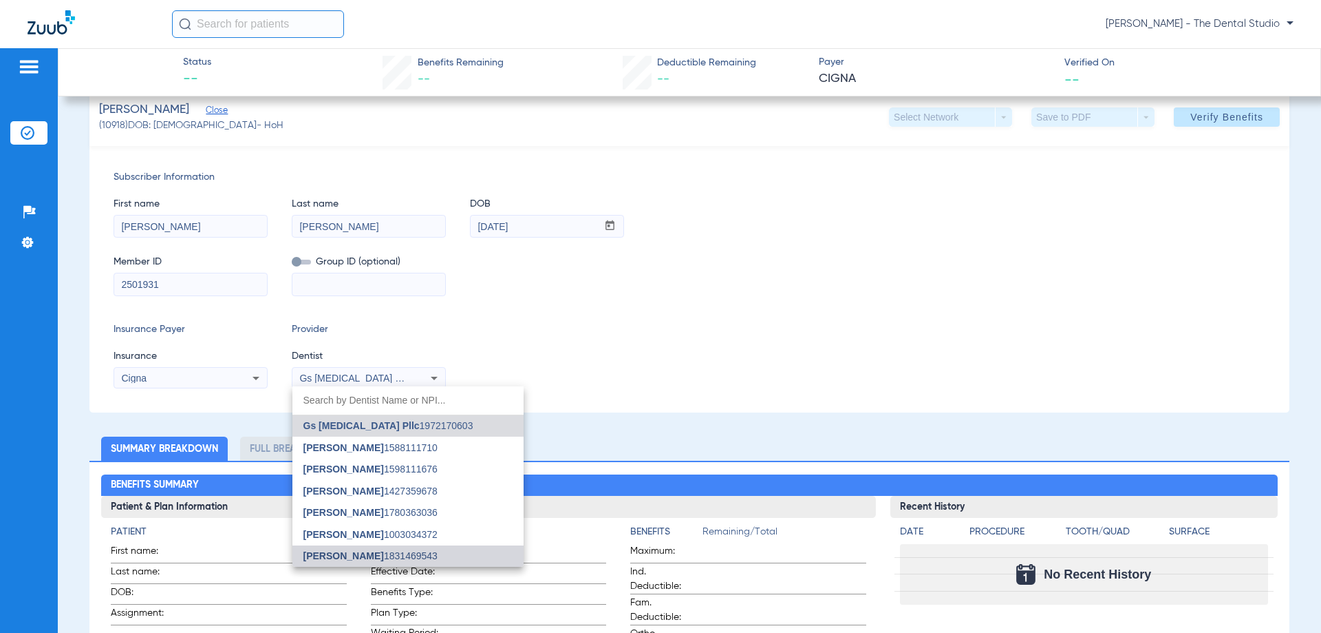
click at [376, 552] on span "Jennifer Naranjo" at bounding box center [344, 555] width 81 height 11
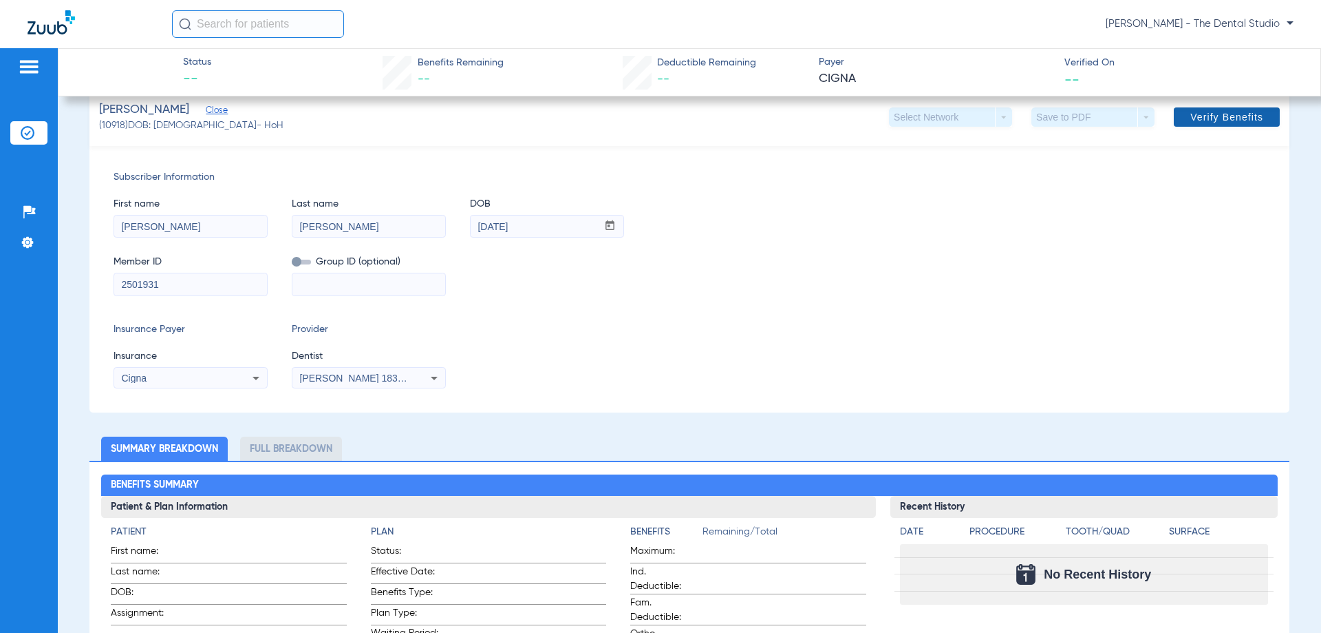
click at [1214, 121] on span "Verify Benefits" at bounding box center [1227, 116] width 73 height 11
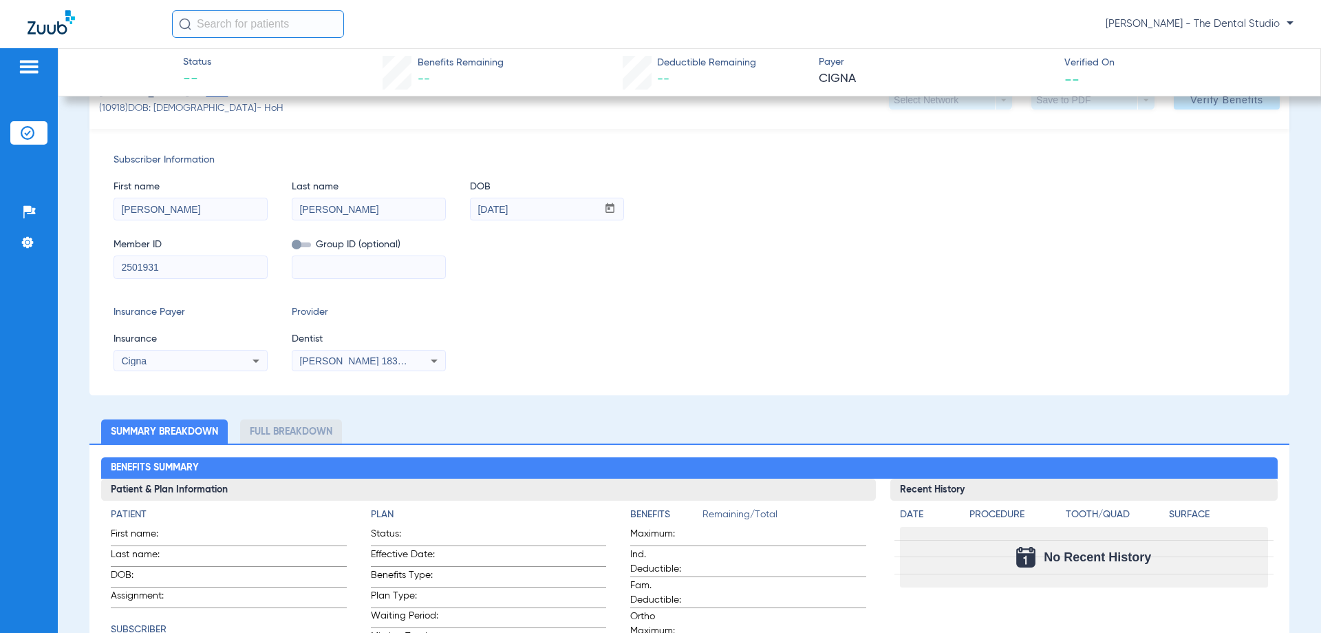
scroll to position [99, 0]
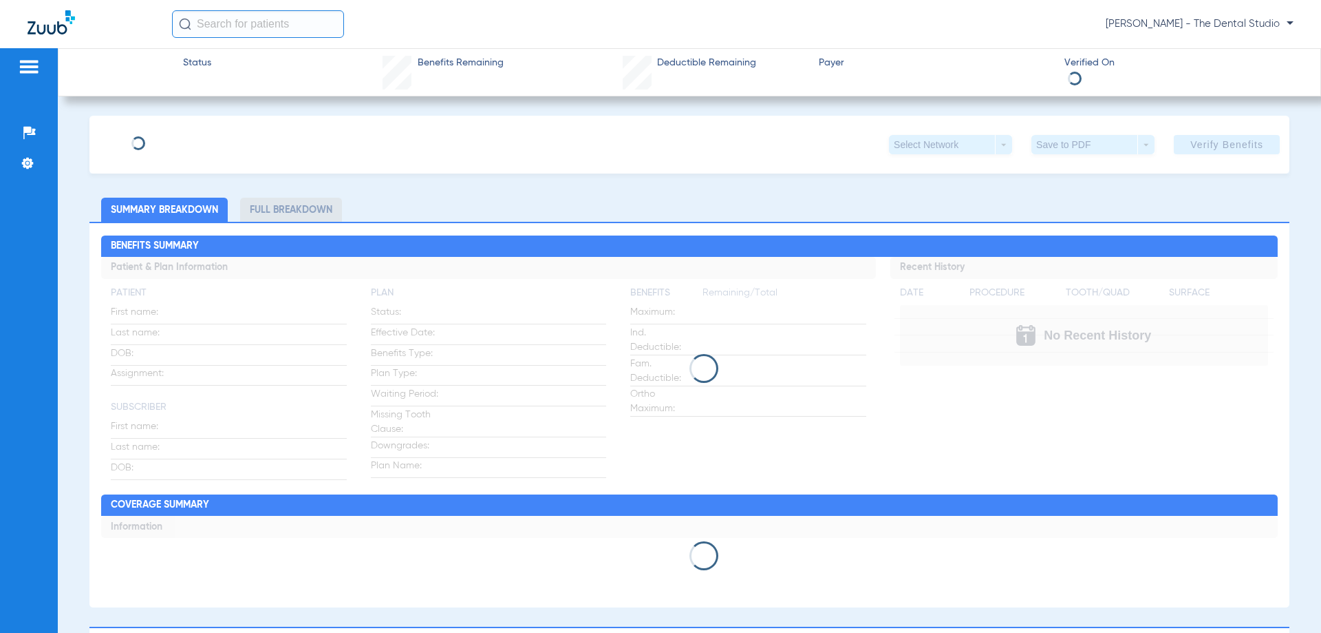
type input "[PERSON_NAME]"
type input "[DATE]"
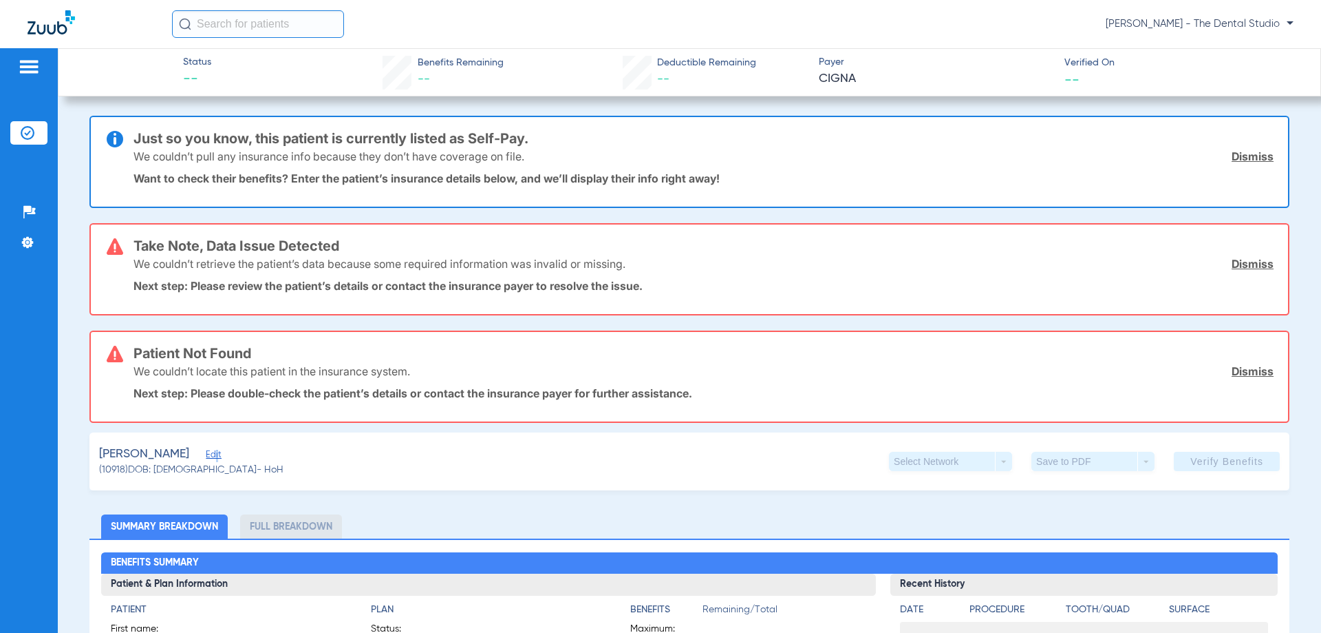
click at [206, 458] on span "Edit" at bounding box center [212, 455] width 12 height 13
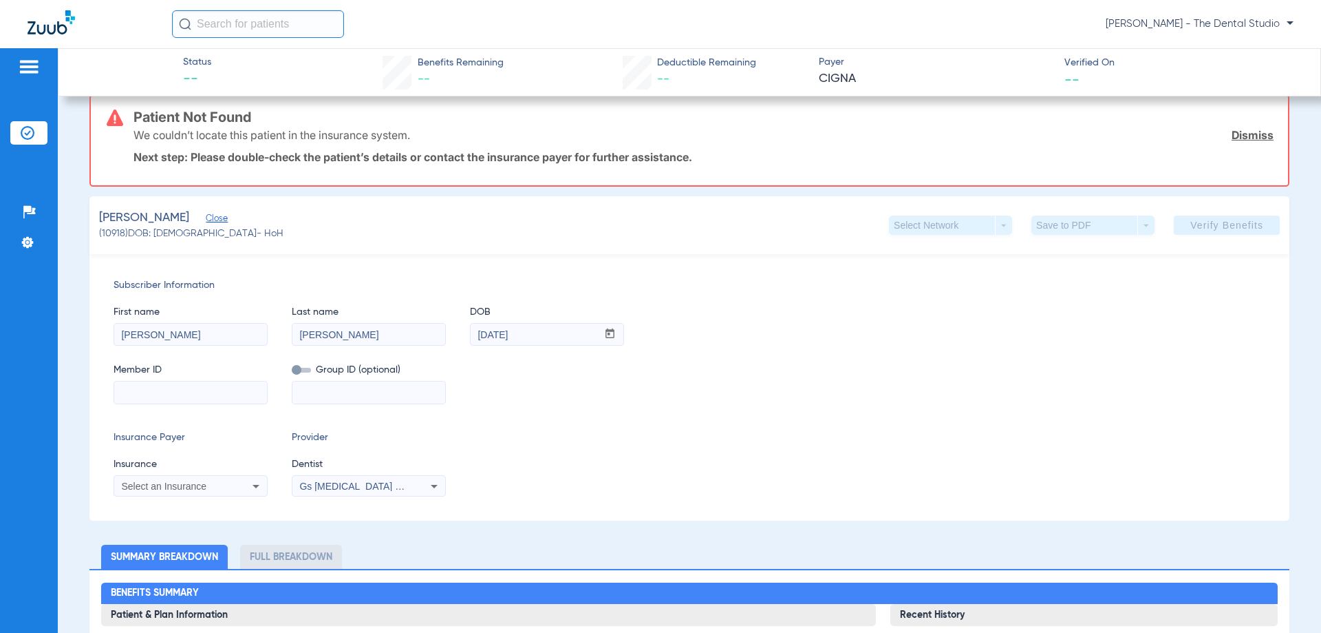
scroll to position [275, 0]
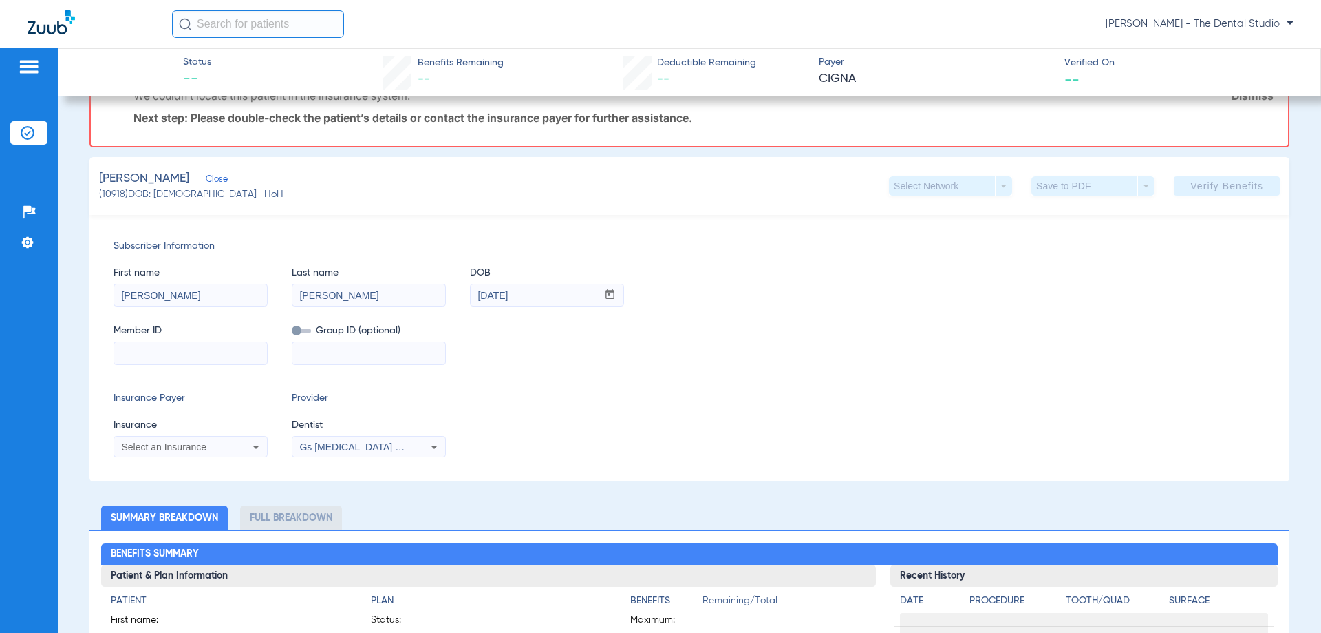
click at [202, 358] on input at bounding box center [190, 353] width 153 height 22
paste input "35781682 01"
click at [170, 350] on input "35781682 01" at bounding box center [190, 353] width 153 height 22
click at [167, 350] on input "35781682 01" at bounding box center [190, 353] width 153 height 22
type input "3578168201"
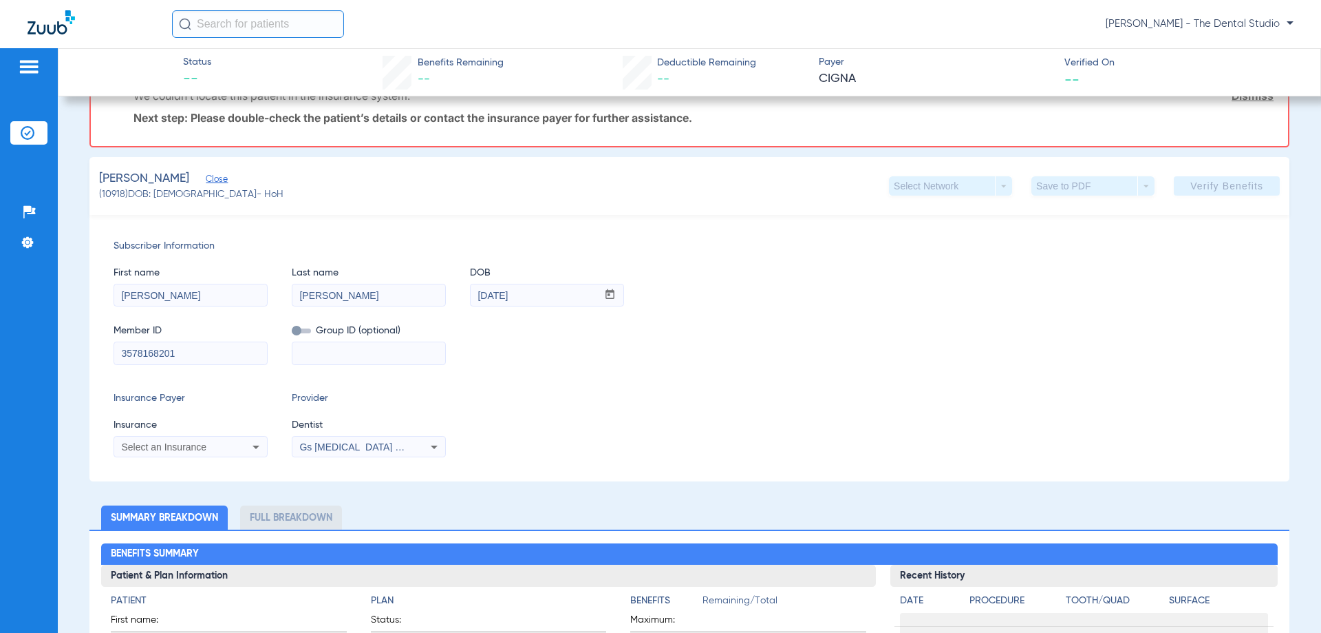
click at [186, 442] on span "Select an Insurance" at bounding box center [163, 446] width 85 height 11
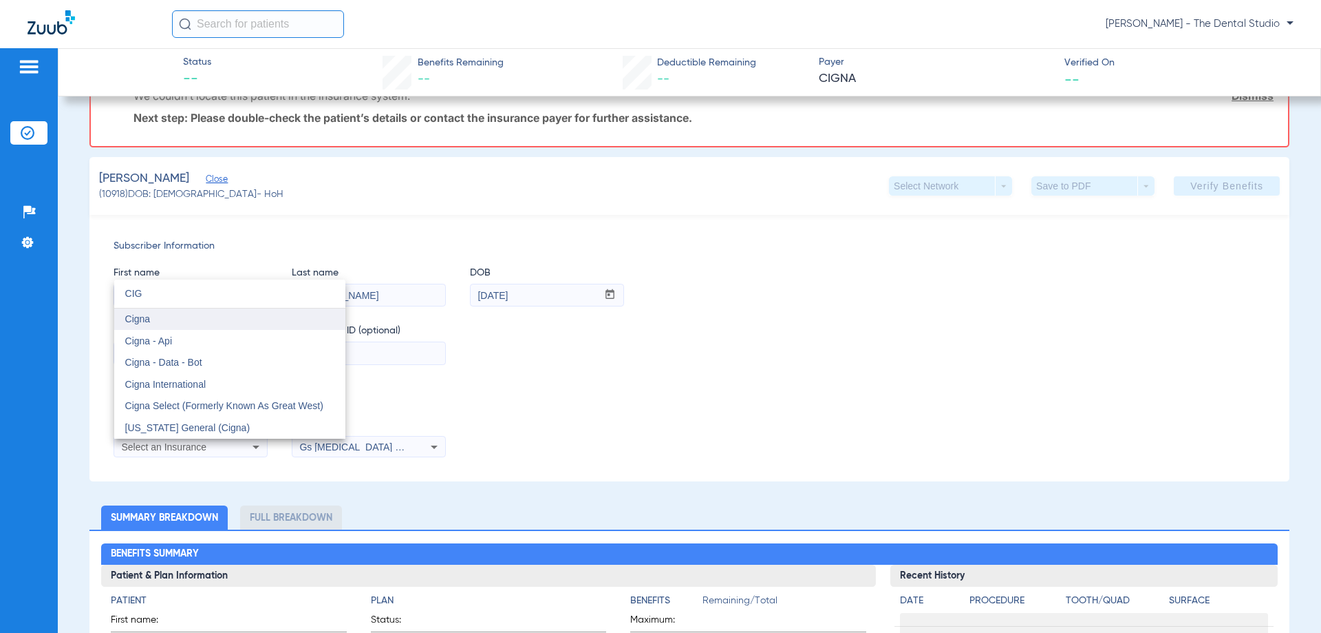
type input "CIG"
click at [190, 320] on mat-option "Cigna" at bounding box center [229, 319] width 231 height 22
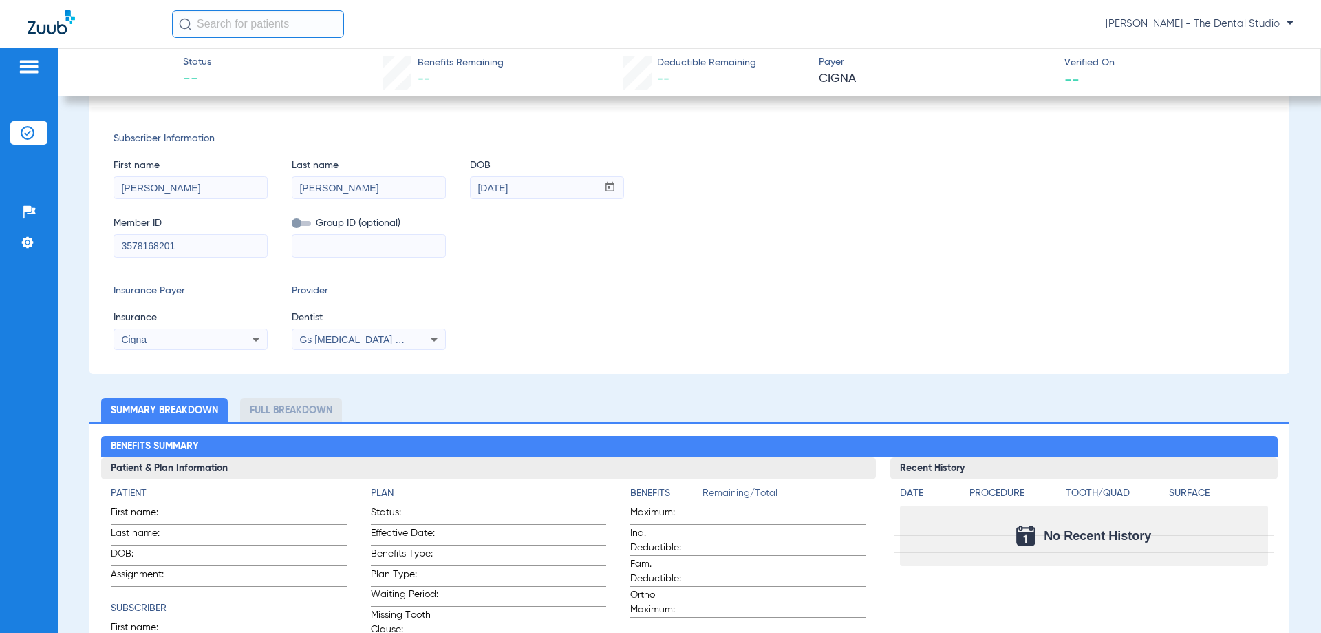
scroll to position [168, 0]
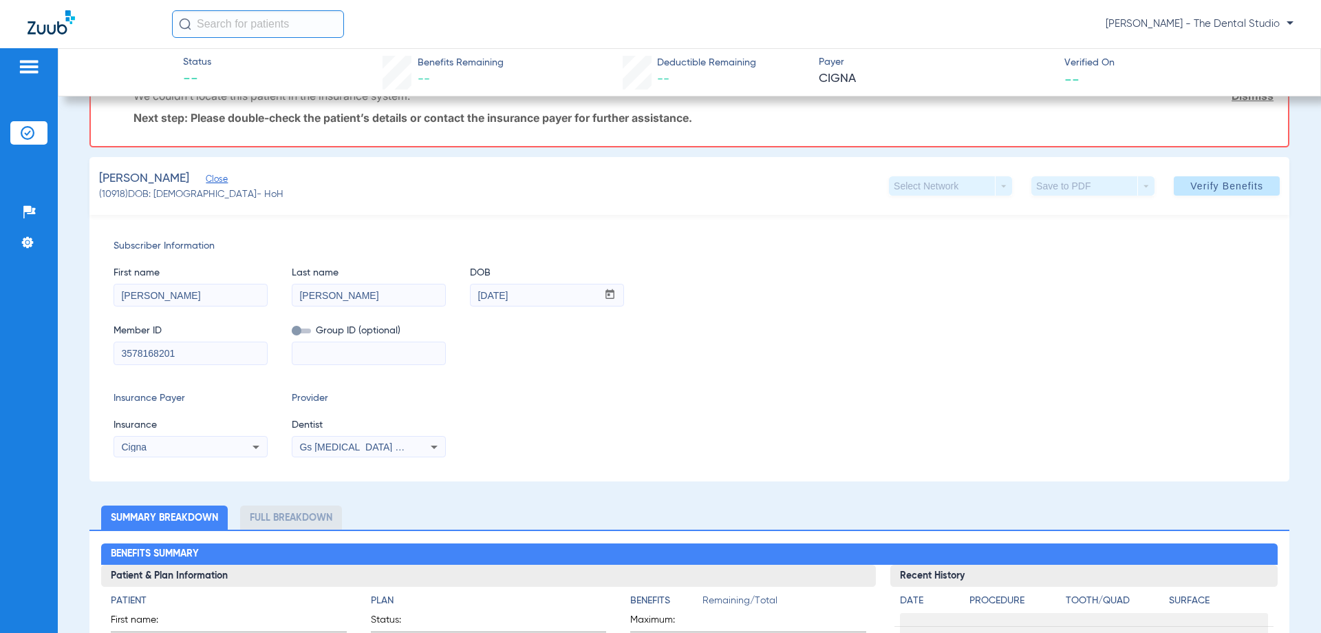
click at [312, 438] on div "Gs [MEDICAL_DATA] Pllc 1972170603" at bounding box center [369, 446] width 153 height 17
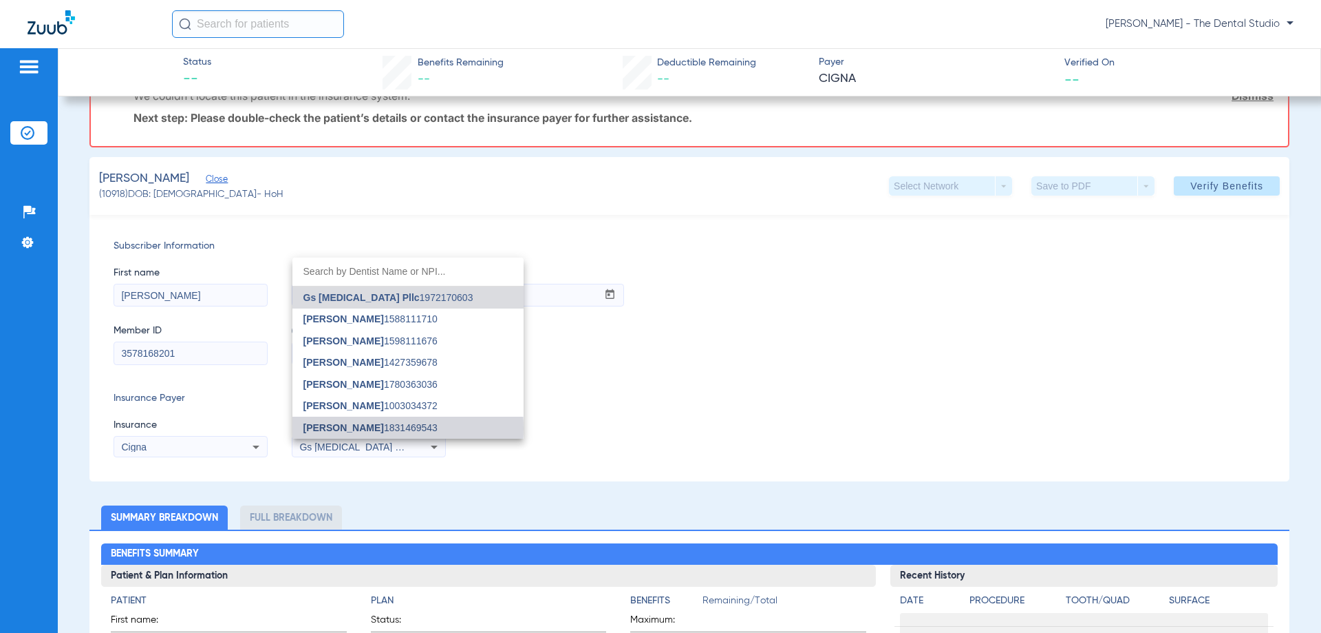
click at [385, 428] on span "[PERSON_NAME] 1831469543" at bounding box center [371, 428] width 134 height 10
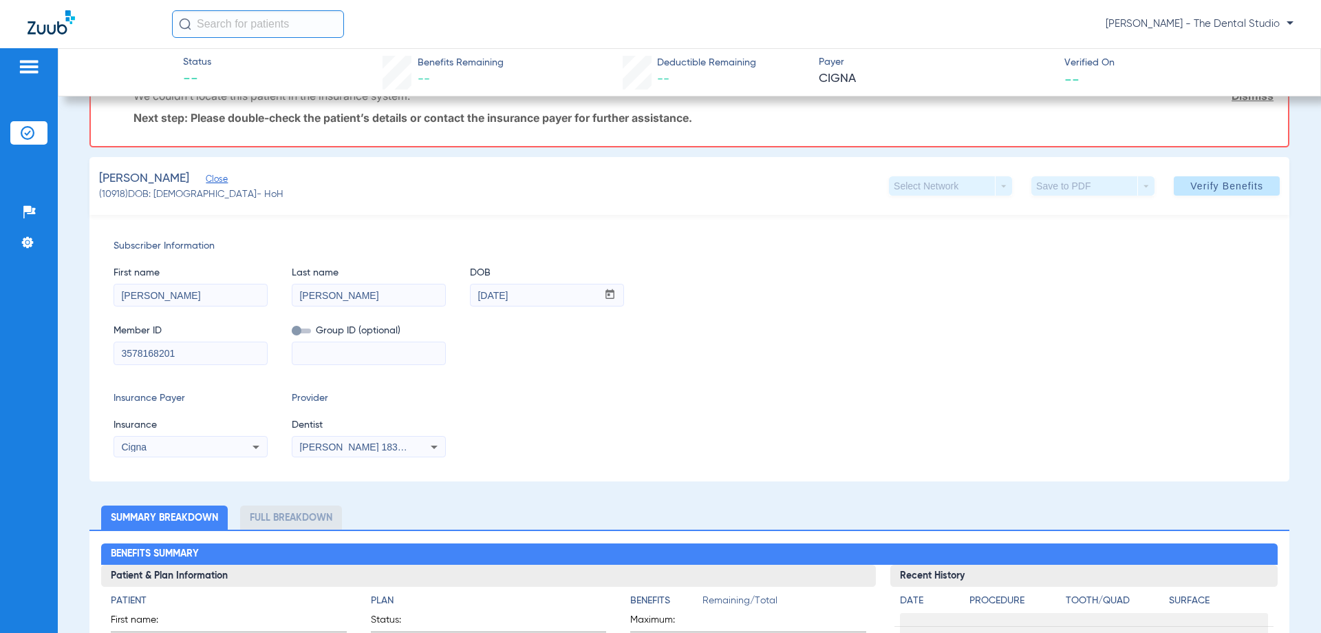
click at [1162, 176] on div "Select Network arrow_drop_down Save to PDF arrow_drop_down Verify Benefits" at bounding box center [1084, 185] width 391 height 19
click at [1191, 184] on span "Verify Benefits" at bounding box center [1227, 185] width 73 height 11
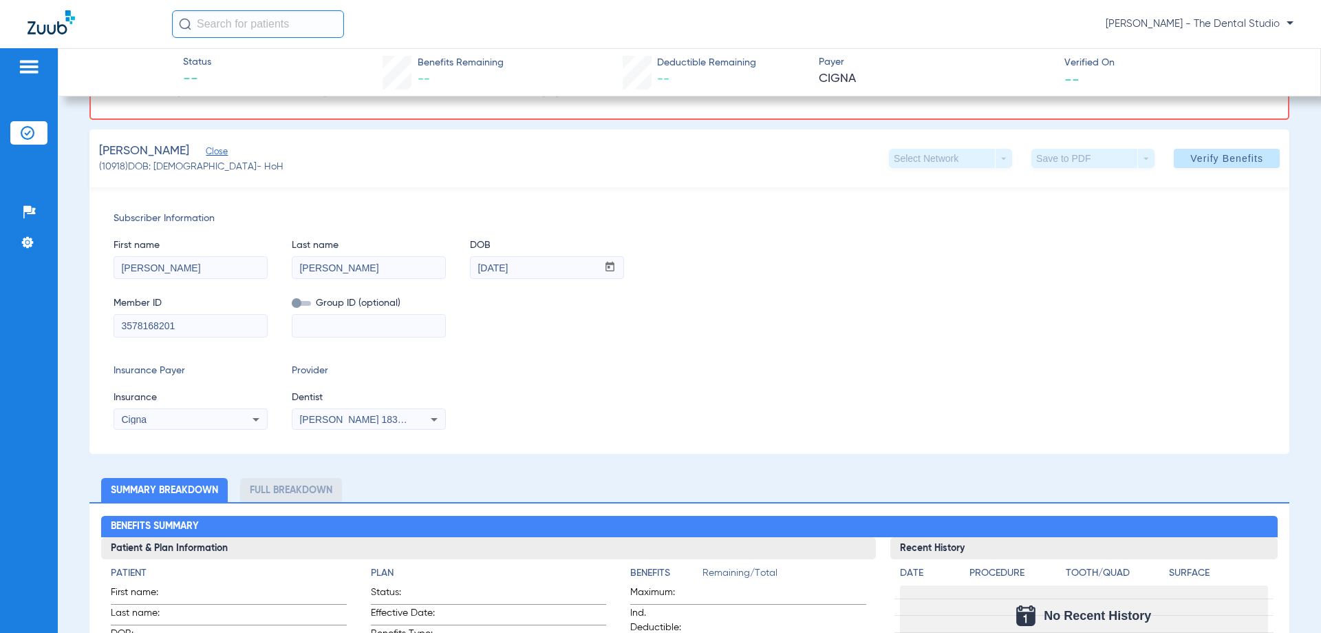
scroll to position [0, 0]
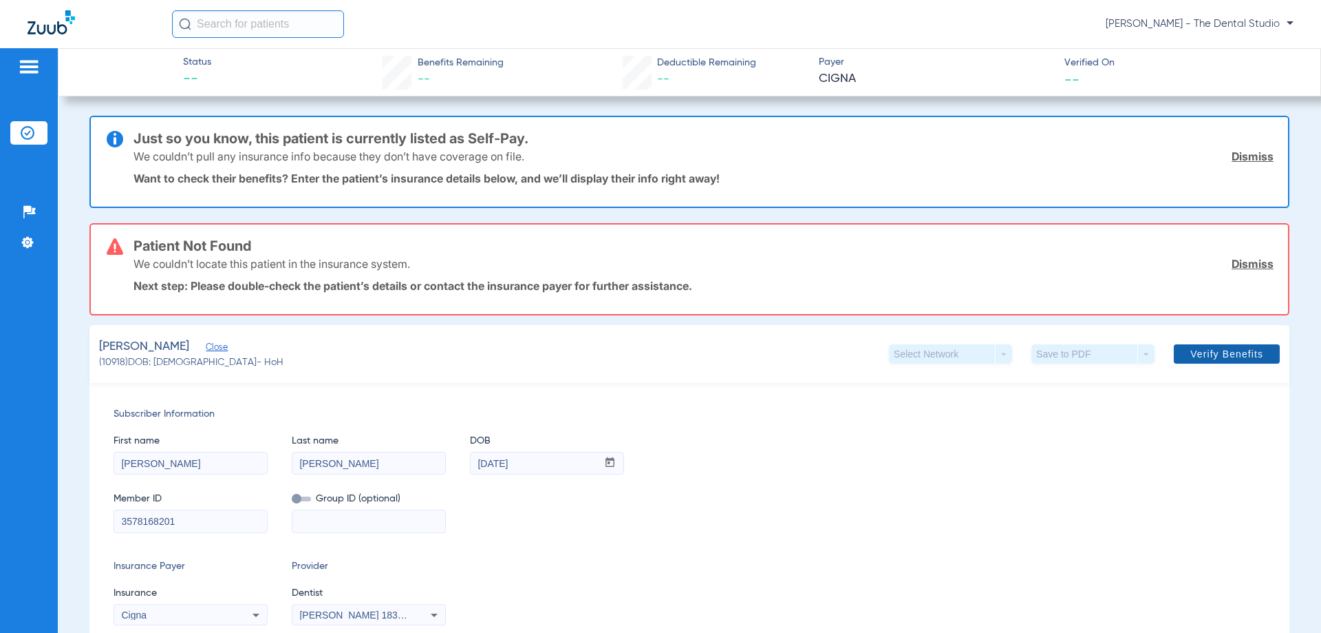
click at [1191, 355] on span "Verify Benefits" at bounding box center [1227, 353] width 73 height 11
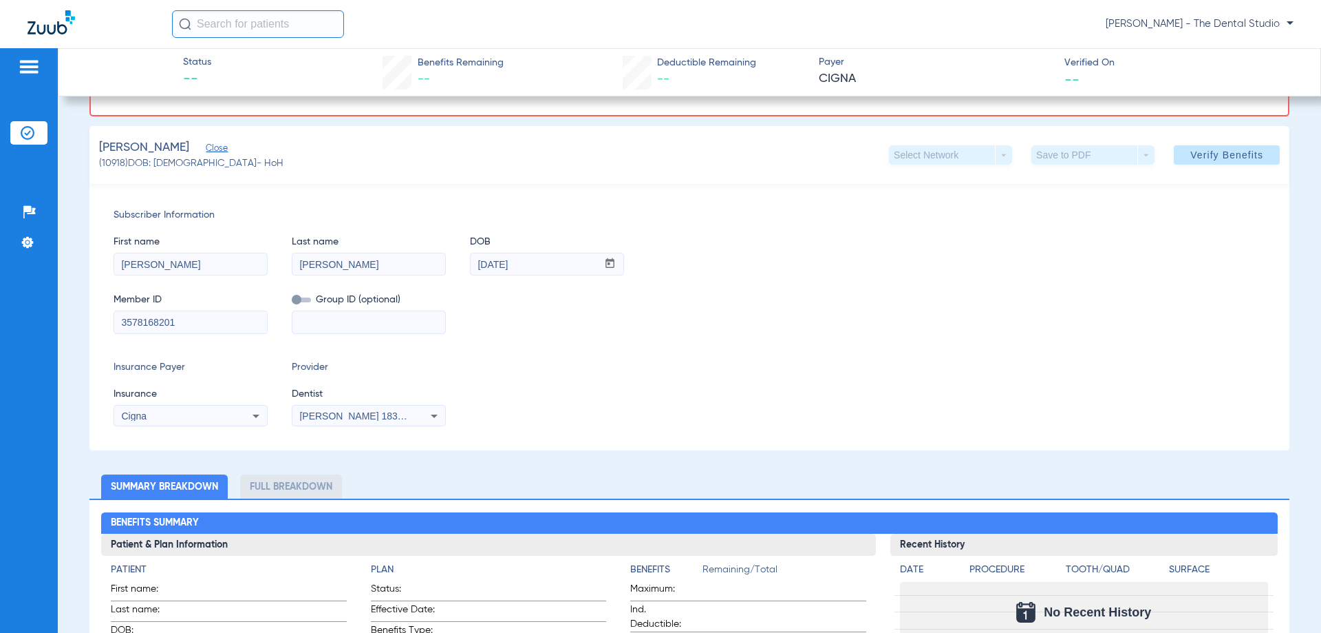
scroll to position [206, 0]
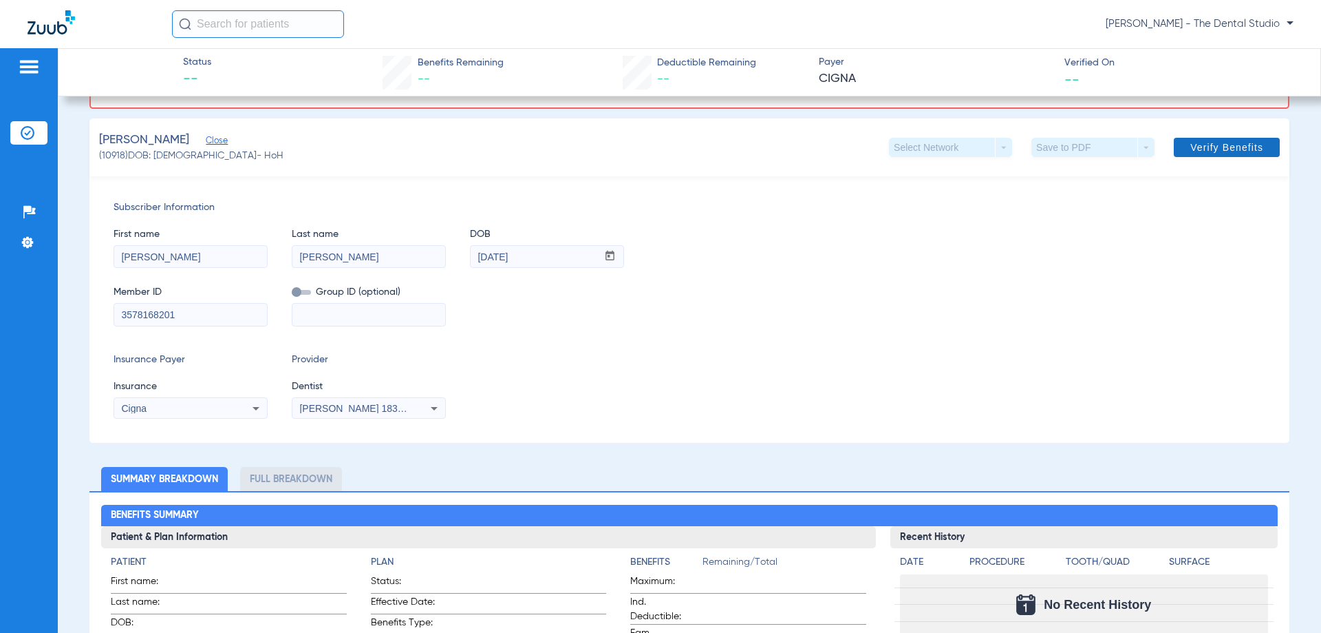
click at [1198, 151] on span "Verify Benefits" at bounding box center [1227, 147] width 73 height 11
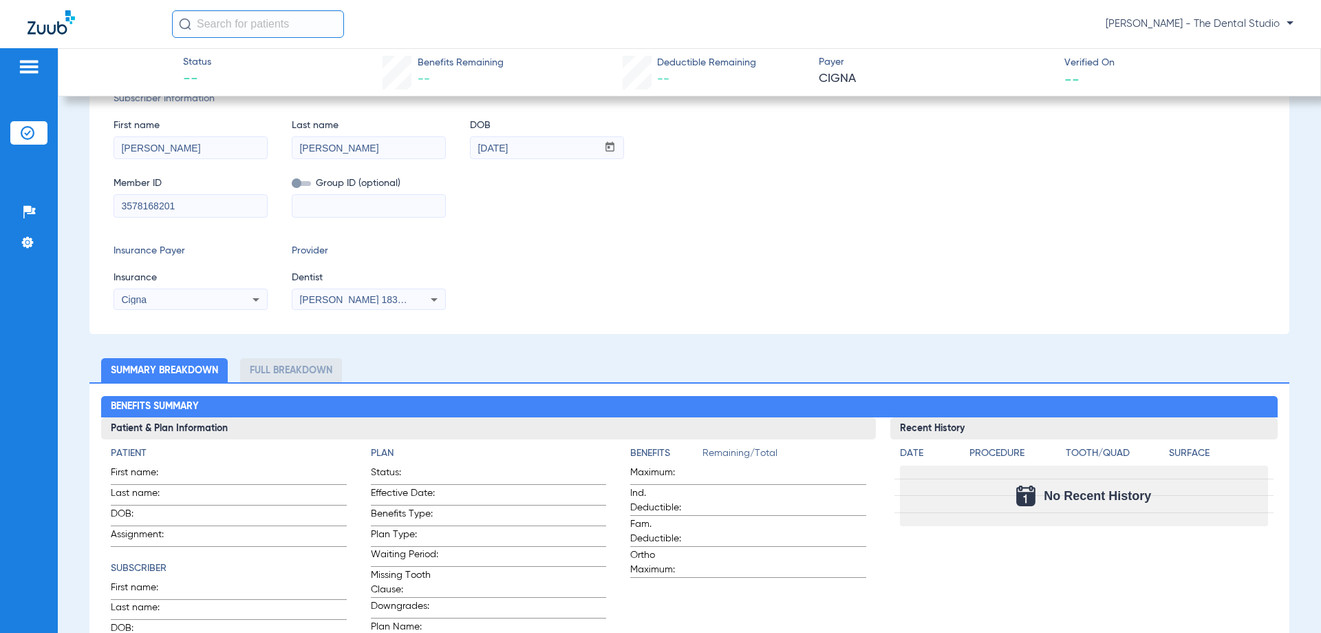
scroll to position [209, 0]
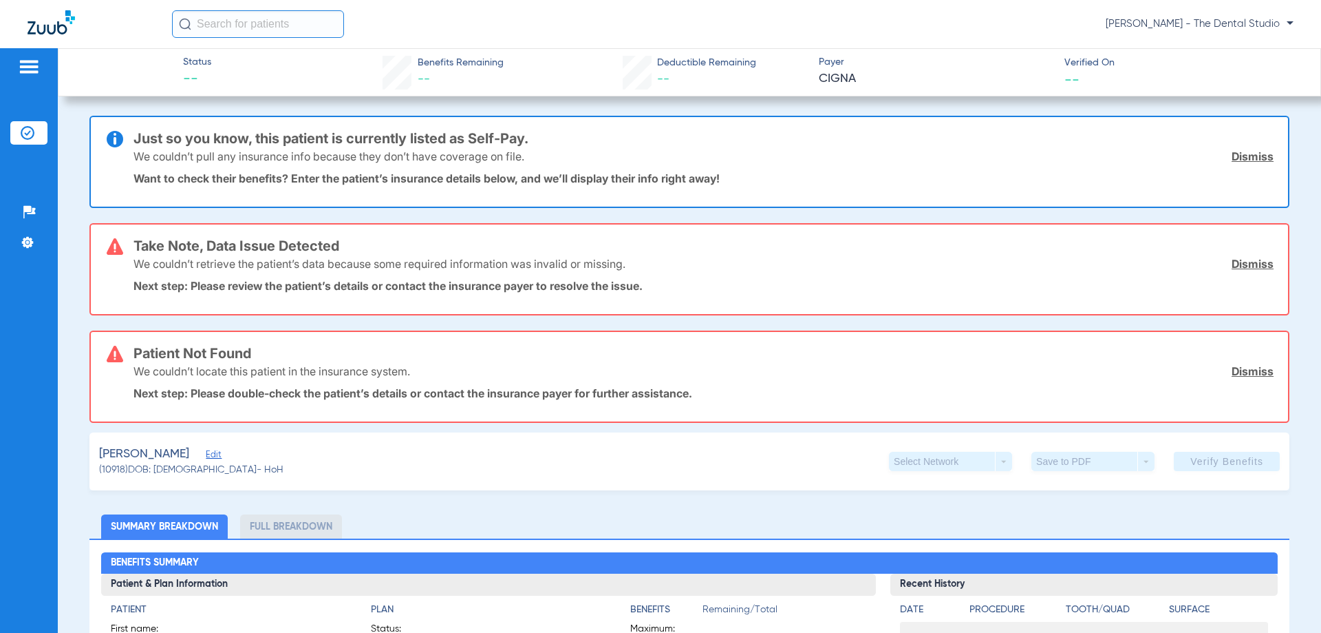
click at [206, 460] on span "Edit" at bounding box center [212, 455] width 12 height 13
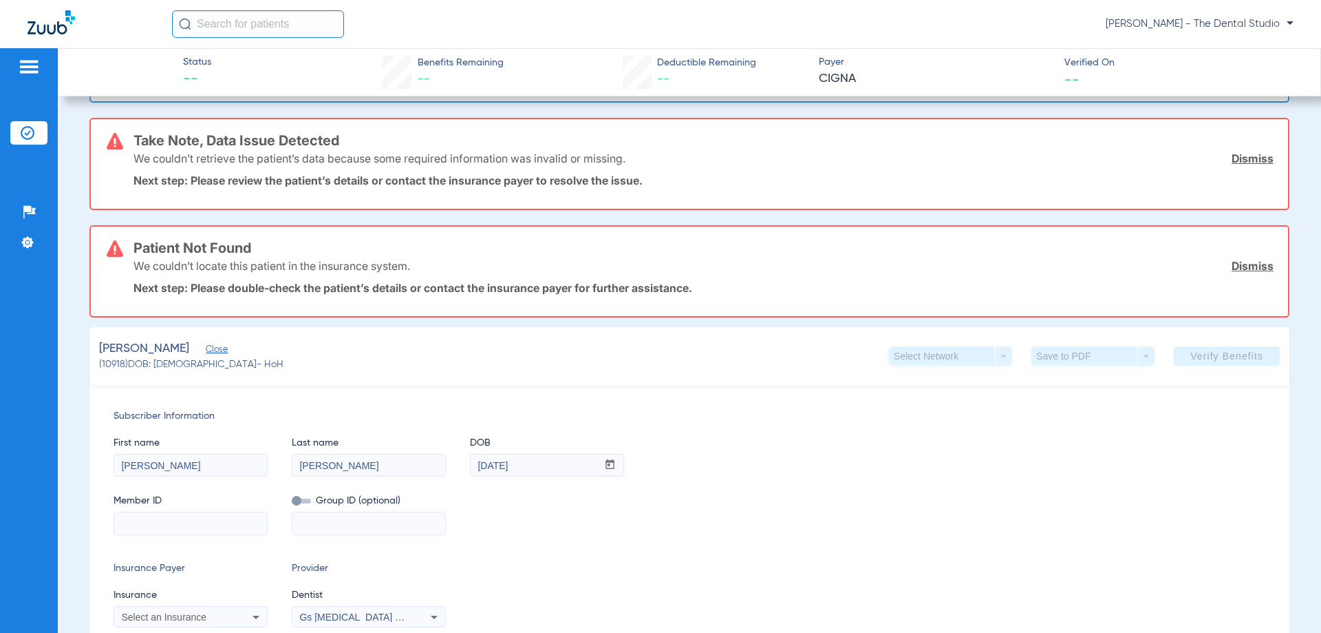
scroll to position [275, 0]
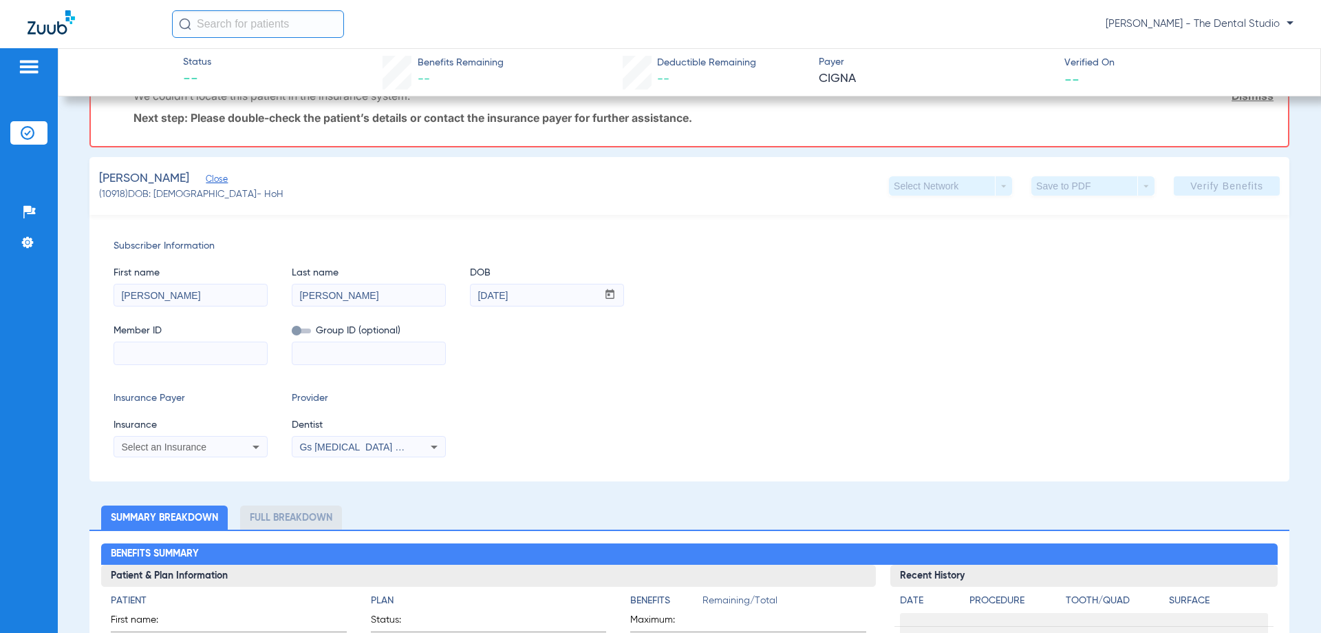
click at [196, 451] on div "Select an Insurance" at bounding box center [190, 446] width 153 height 17
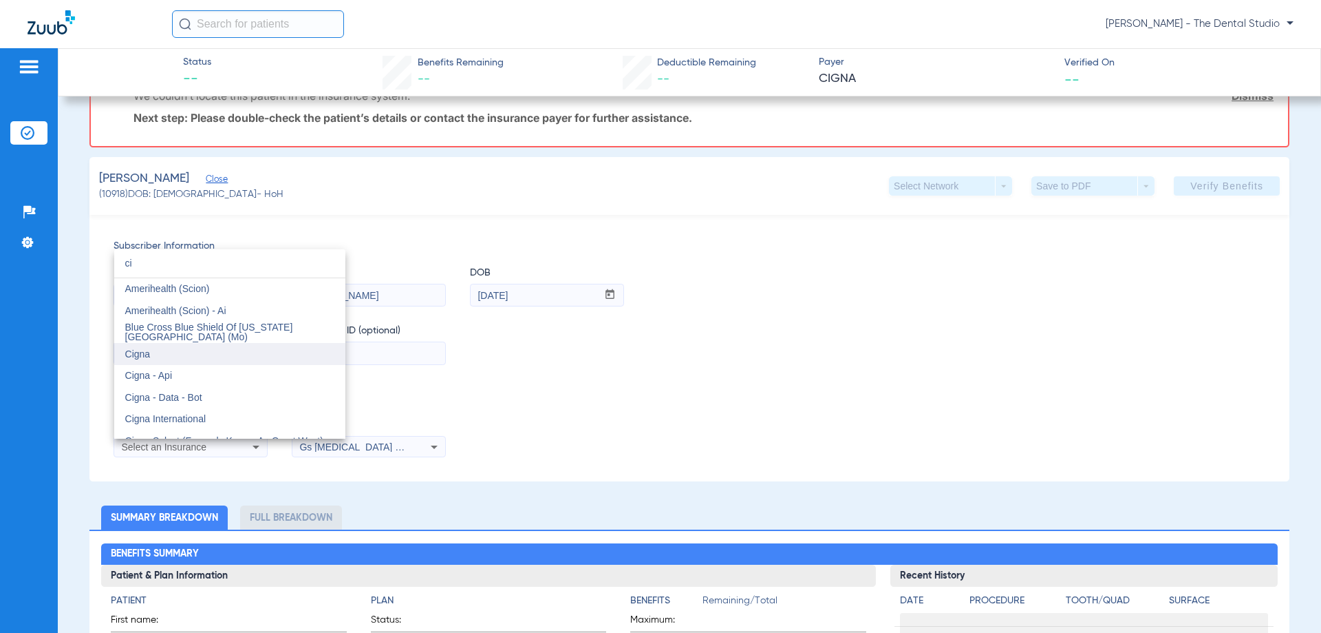
type input "ci"
click at [167, 358] on mat-option "Cigna" at bounding box center [229, 354] width 231 height 22
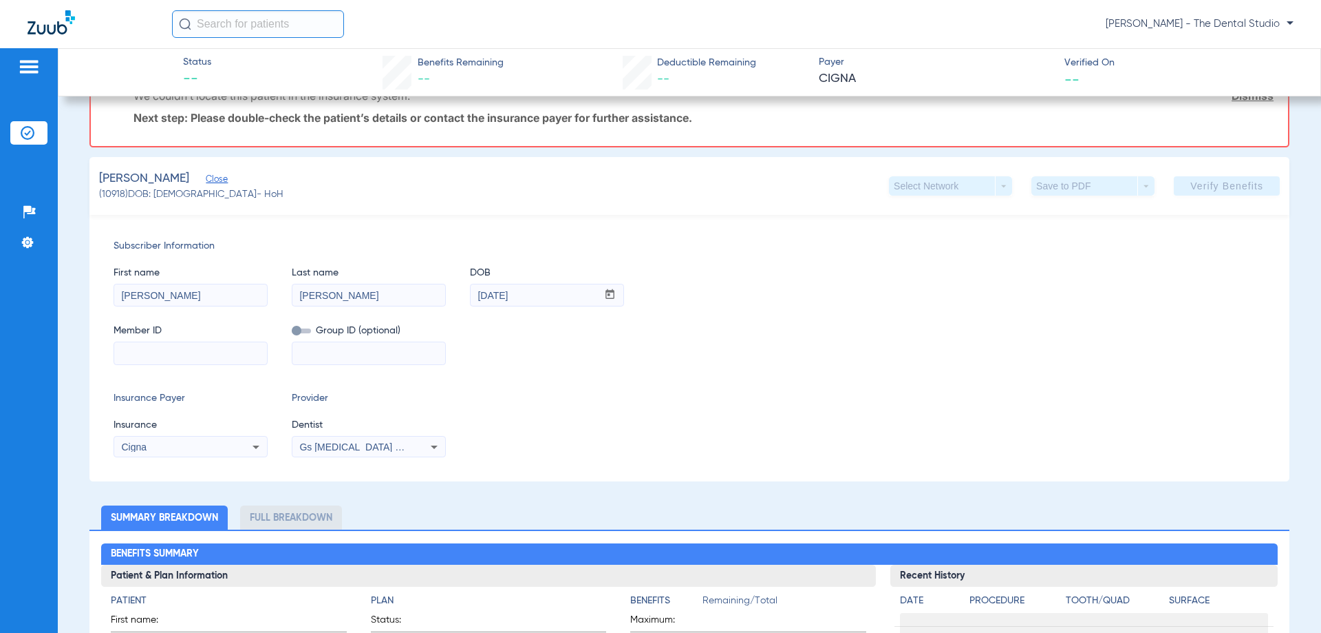
click at [346, 443] on span "Gs Prosthodontics Pllc 1972170603" at bounding box center [382, 446] width 167 height 11
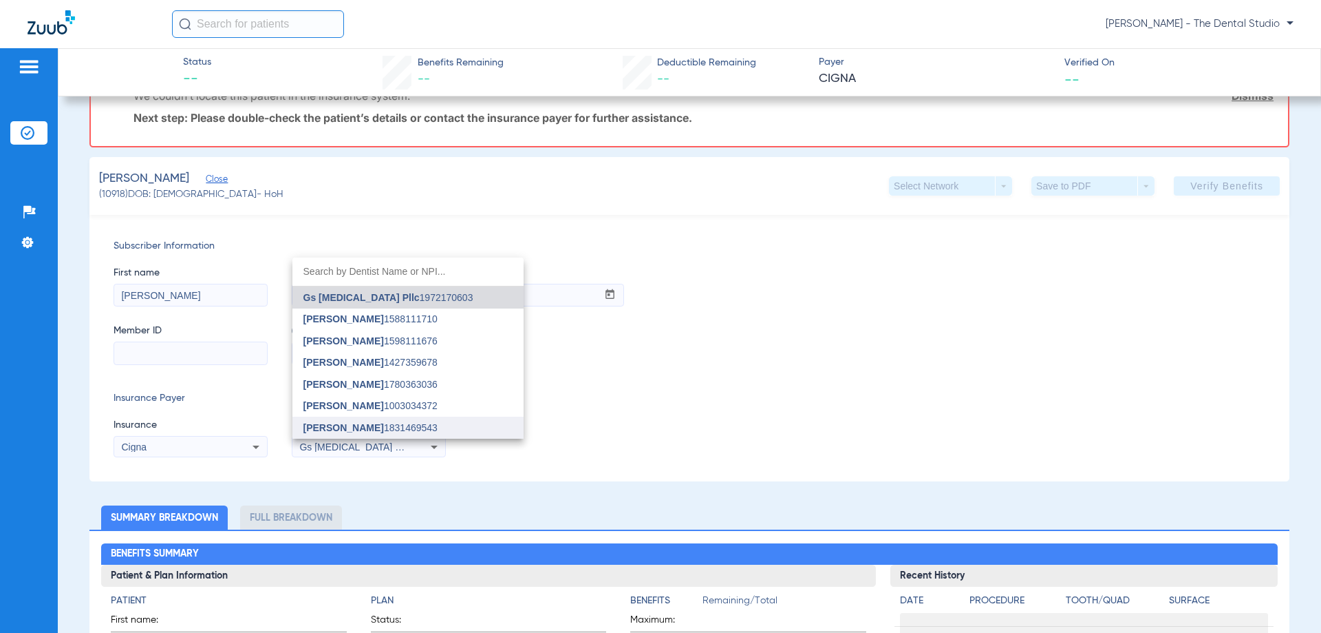
click at [344, 431] on span "Jennifer Naranjo" at bounding box center [344, 427] width 81 height 11
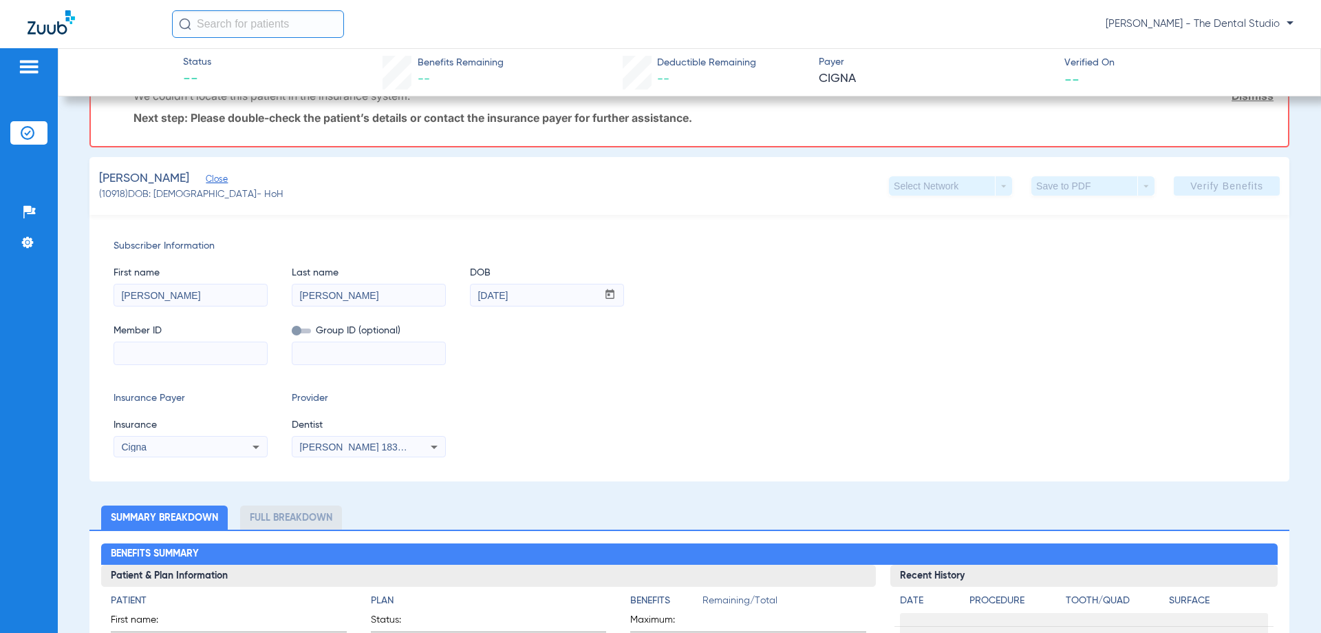
click at [219, 357] on input at bounding box center [190, 353] width 153 height 22
paste input "35781682 01"
drag, startPoint x: 137, startPoint y: 351, endPoint x: 0, endPoint y: 354, distance: 137.0
click at [0, 354] on div "Patients Insurance Verification Setup Help Center Settings Status -- Benefits R…" at bounding box center [660, 364] width 1321 height 633
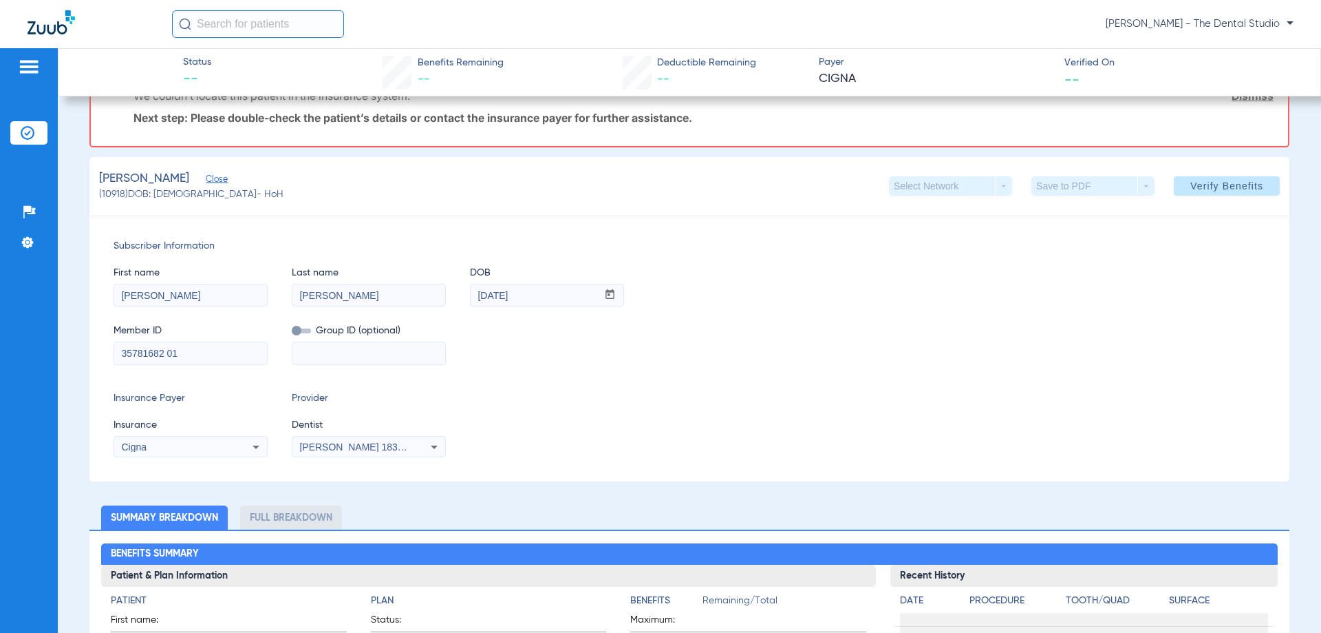
click at [165, 350] on input "35781682 01" at bounding box center [190, 353] width 153 height 22
type input "3578168 01"
drag, startPoint x: 4, startPoint y: 383, endPoint x: 0, endPoint y: 423, distance: 40.1
click at [0, 423] on div "Patients Insurance Verification Setup Help Center Settings Status -- Benefits R…" at bounding box center [660, 364] width 1321 height 633
paste input "35781682 01"
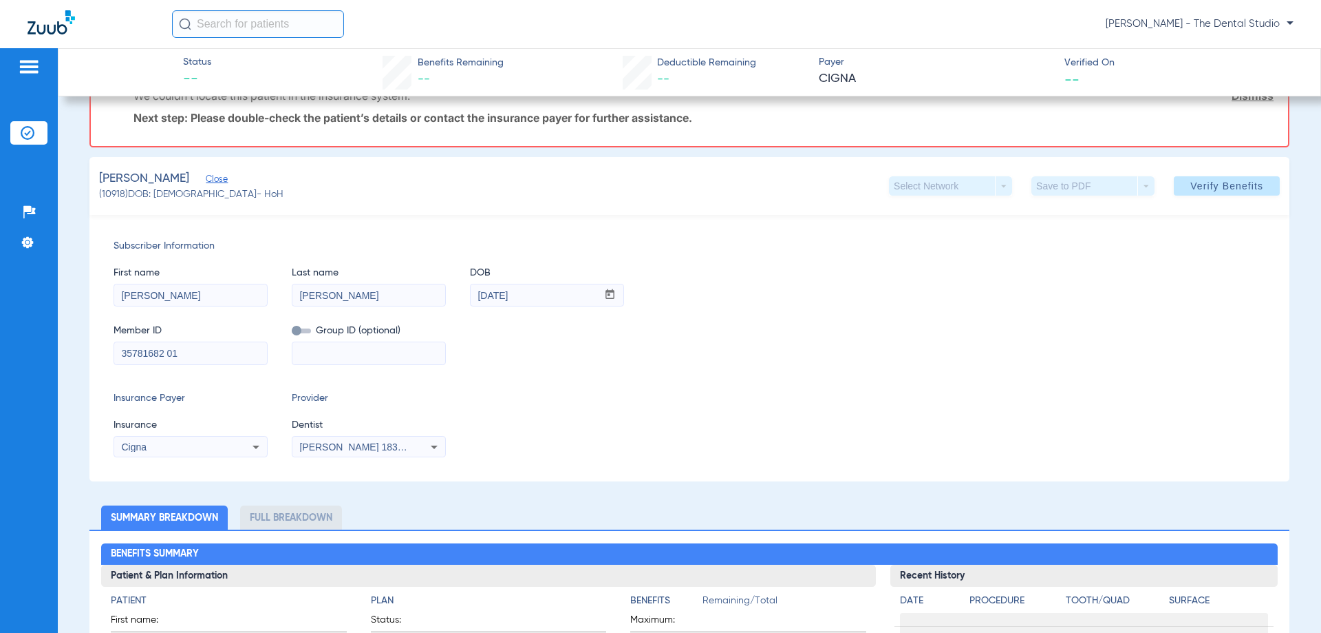
click at [189, 352] on input "35781682 01" at bounding box center [190, 353] width 153 height 22
drag, startPoint x: 142, startPoint y: 351, endPoint x: 54, endPoint y: 353, distance: 88.1
click at [56, 353] on div "Patients Insurance Verification Setup Help Center Settings Status -- Benefits R…" at bounding box center [660, 364] width 1321 height 633
click at [1204, 188] on span "Verify Benefits" at bounding box center [1227, 185] width 73 height 11
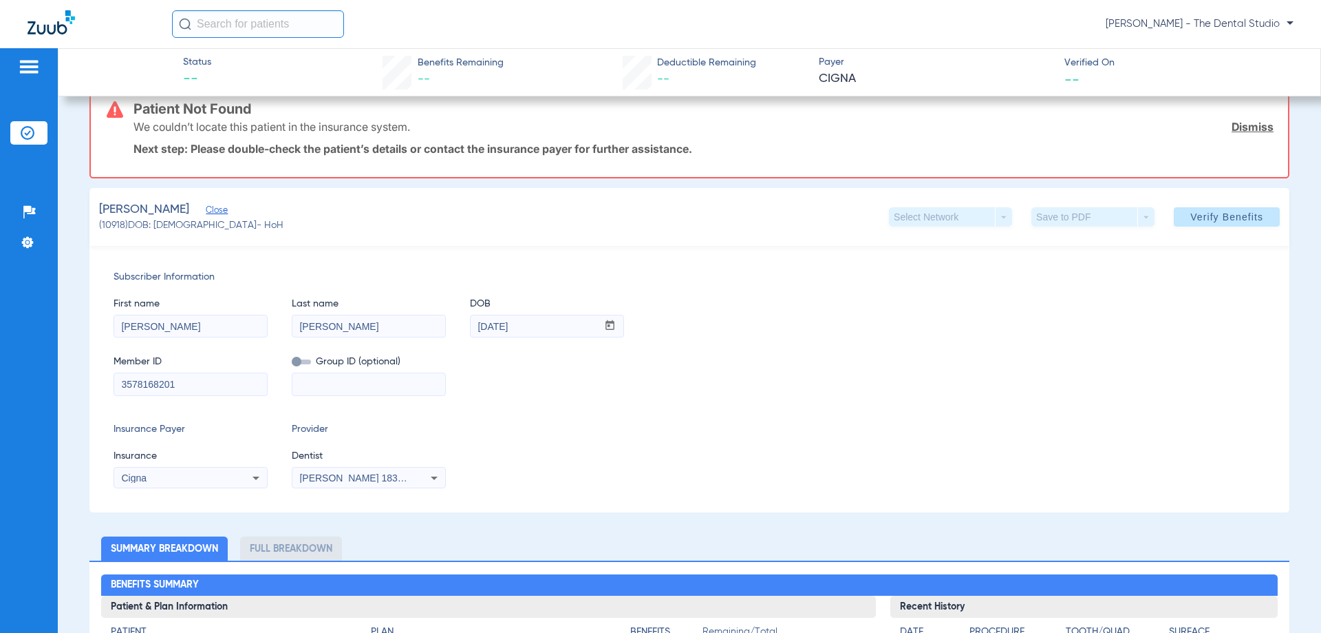
scroll to position [138, 0]
click at [1237, 219] on span "Verify Benefits" at bounding box center [1227, 216] width 73 height 11
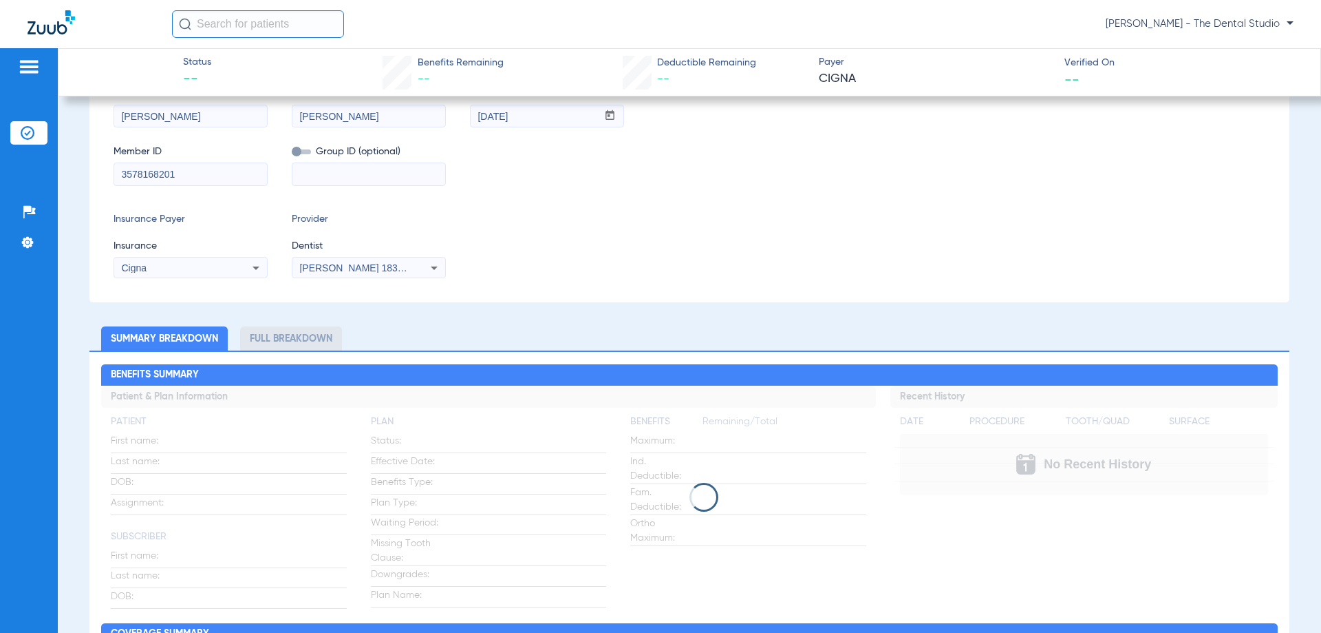
scroll to position [0, 0]
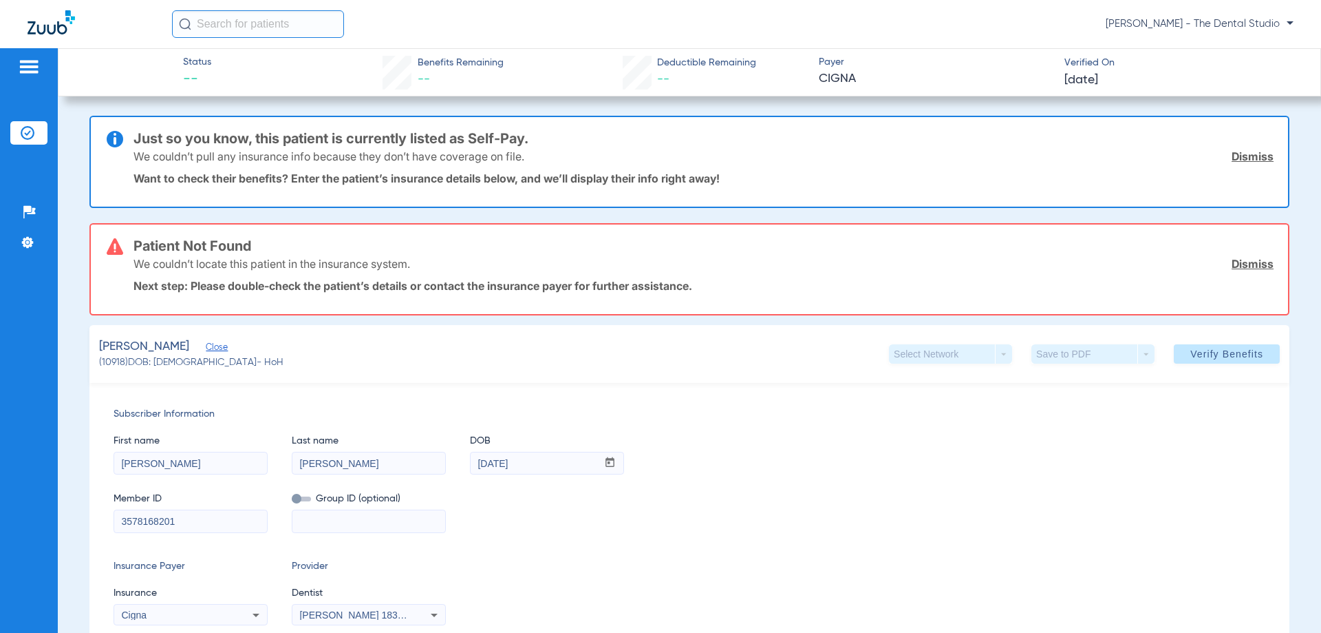
drag, startPoint x: 204, startPoint y: 520, endPoint x: 165, endPoint y: 515, distance: 39.5
click at [165, 515] on input "3578168201" at bounding box center [190, 521] width 153 height 22
drag, startPoint x: 234, startPoint y: 504, endPoint x: 194, endPoint y: 510, distance: 40.3
click at [194, 510] on div "Member ID 3578168201" at bounding box center [191, 505] width 154 height 53
drag, startPoint x: 195, startPoint y: 516, endPoint x: 166, endPoint y: 509, distance: 29.7
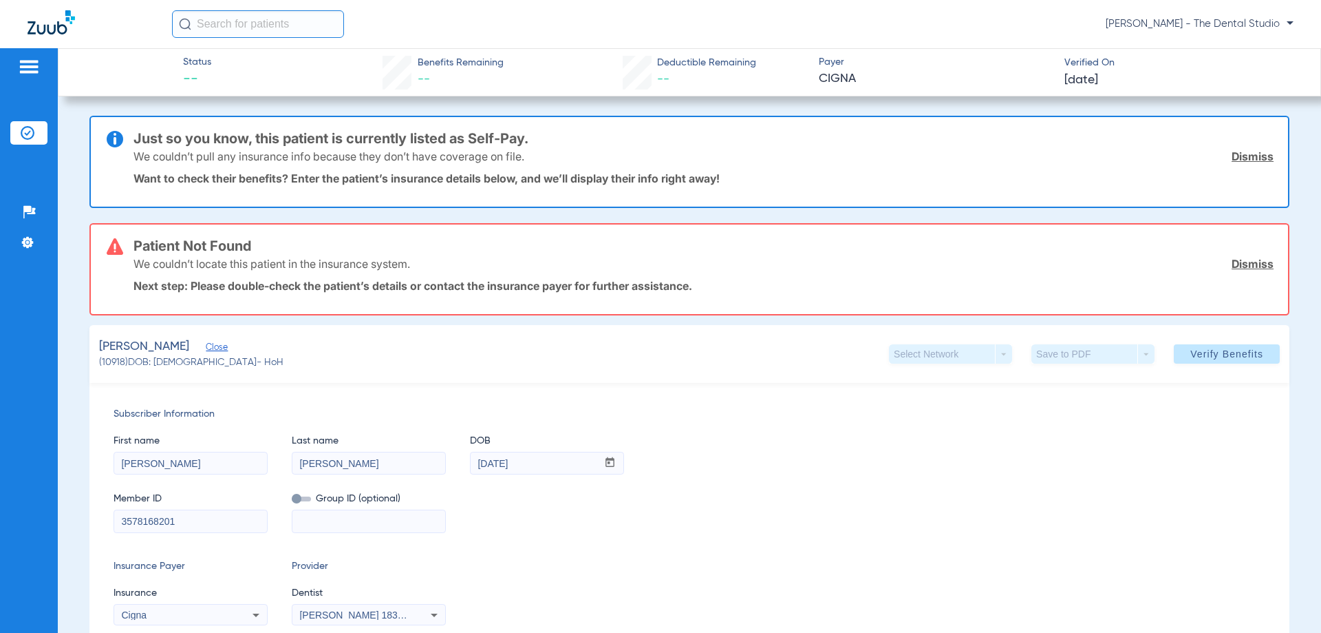
click at [166, 509] on div "3578168201" at bounding box center [191, 520] width 154 height 23
type input "35781682"
click at [1207, 358] on span "Verify Benefits" at bounding box center [1227, 353] width 73 height 11
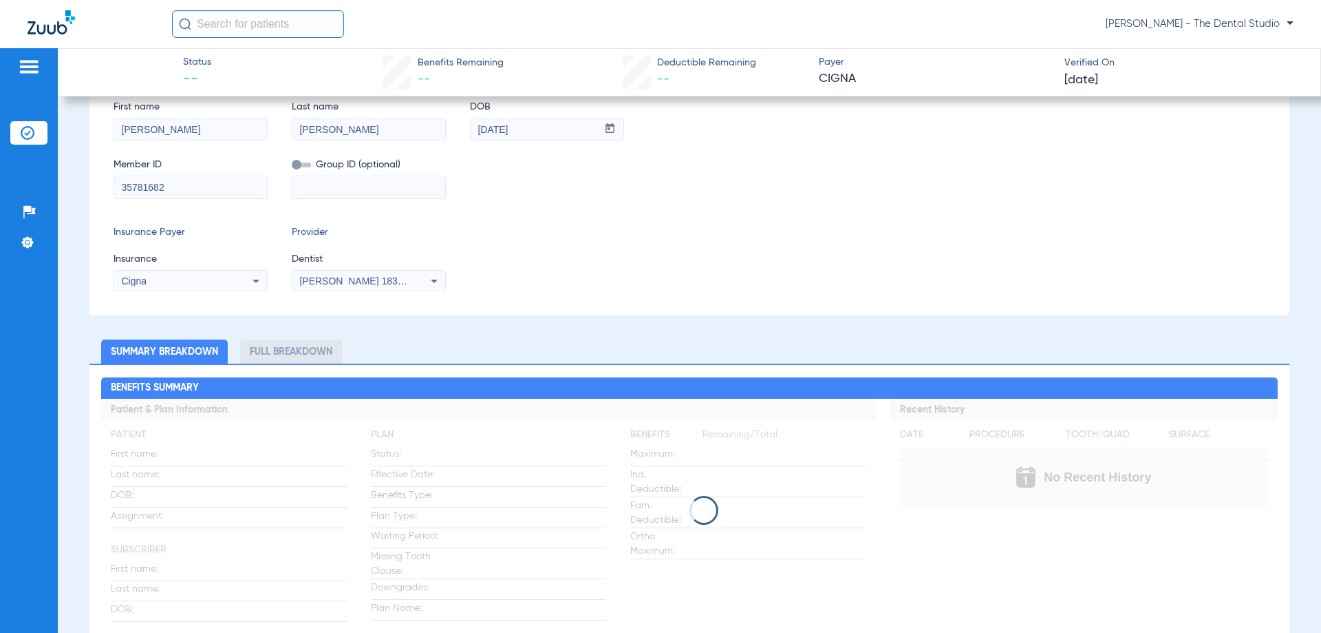
scroll to position [275, 0]
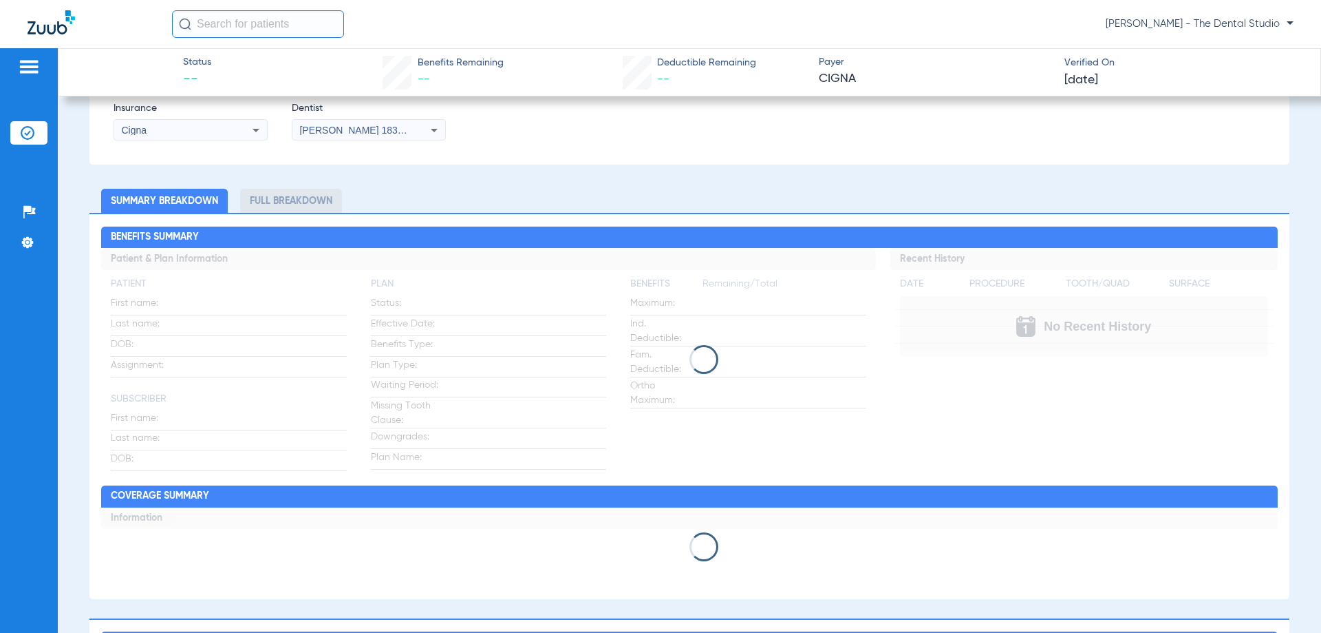
drag, startPoint x: 659, startPoint y: 339, endPoint x: 675, endPoint y: 341, distance: 16.6
click at [664, 340] on app-loading-indicator at bounding box center [689, 359] width 1176 height 223
click at [677, 342] on app-loading-indicator at bounding box center [689, 359] width 1176 height 223
click at [685, 346] on app-loading-indicator at bounding box center [689, 359] width 1176 height 223
click at [697, 354] on span at bounding box center [704, 359] width 29 height 29
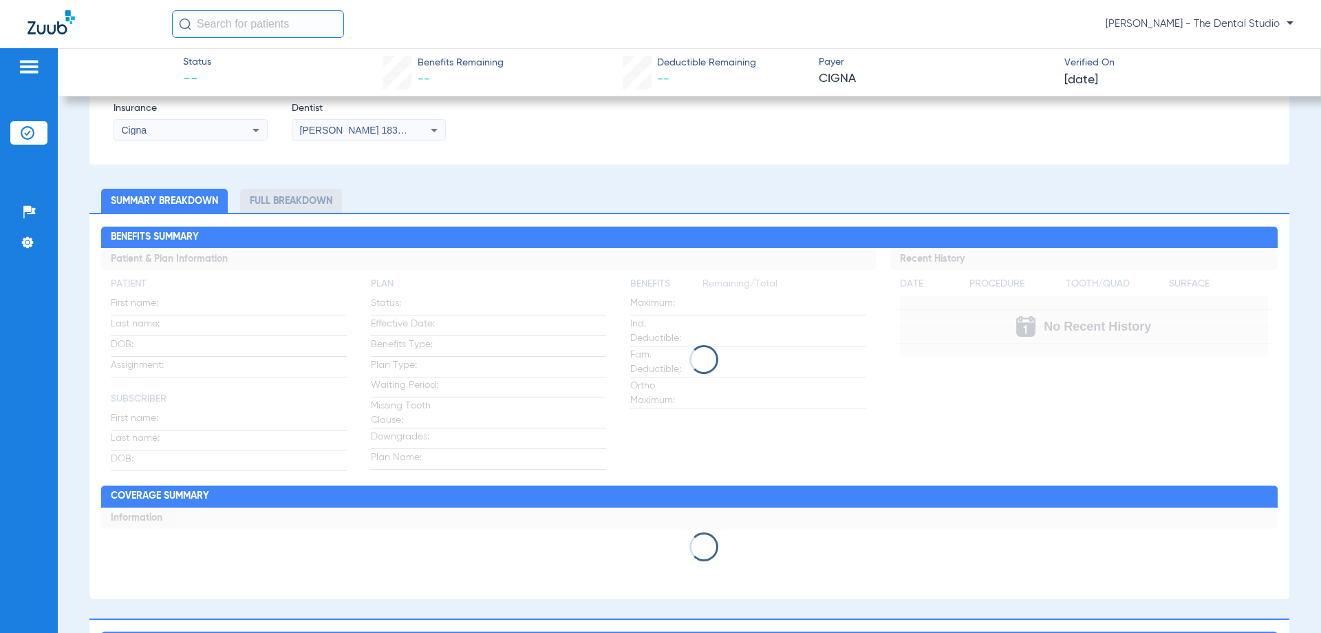
click at [699, 357] on span at bounding box center [704, 359] width 32 height 32
click at [703, 363] on span at bounding box center [703, 358] width 35 height 35
click at [683, 372] on div at bounding box center [689, 359] width 1176 height 29
click at [704, 354] on div at bounding box center [689, 359] width 1176 height 29
drag, startPoint x: 702, startPoint y: 362, endPoint x: 666, endPoint y: 381, distance: 41.3
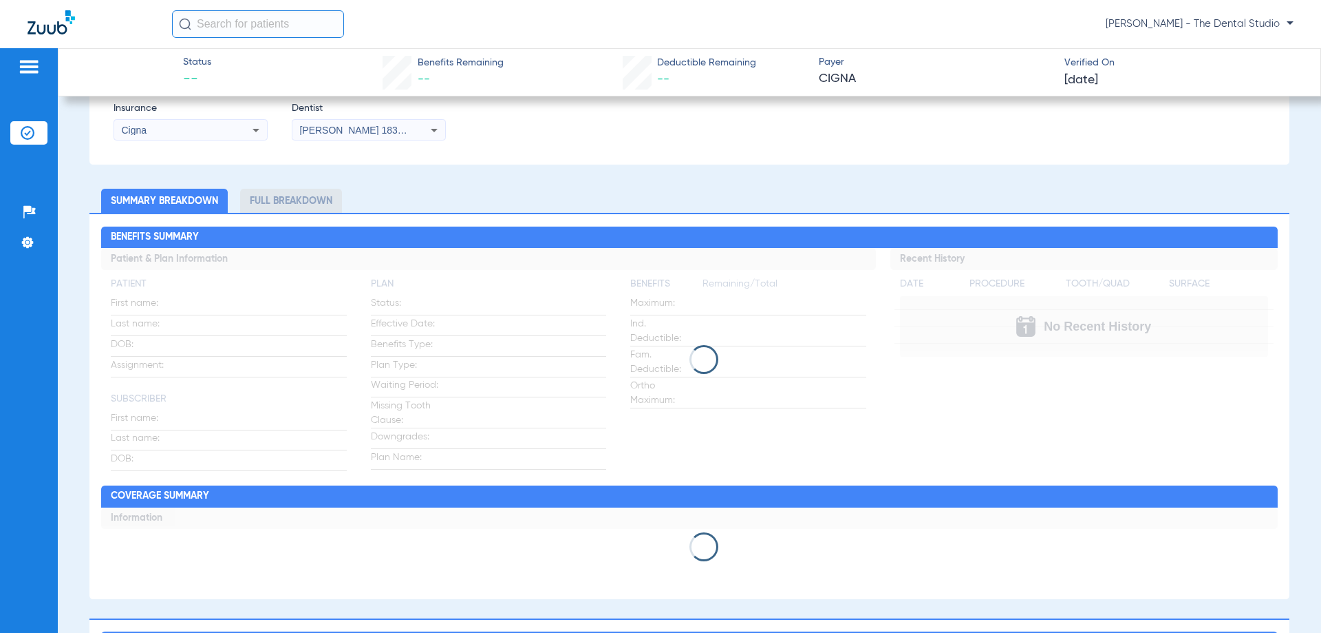
click at [666, 381] on app-loading-indicator at bounding box center [689, 359] width 1176 height 223
click at [699, 355] on div at bounding box center [689, 359] width 1176 height 29
click at [699, 361] on span at bounding box center [704, 359] width 32 height 32
click at [697, 363] on span at bounding box center [704, 359] width 32 height 32
click at [697, 363] on span at bounding box center [704, 359] width 29 height 29
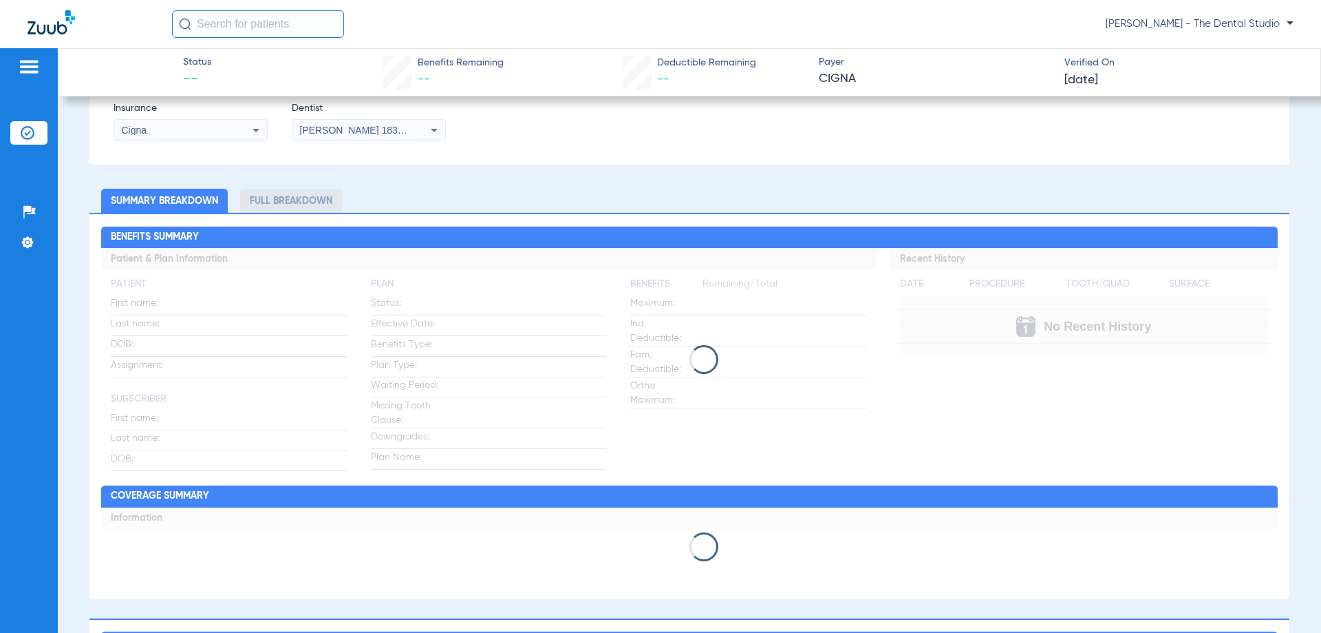
click at [696, 363] on span at bounding box center [704, 359] width 29 height 29
click at [695, 364] on span at bounding box center [704, 359] width 29 height 29
click at [695, 374] on span at bounding box center [704, 359] width 29 height 29
click at [697, 372] on span at bounding box center [704, 359] width 29 height 29
click at [696, 369] on span at bounding box center [704, 359] width 29 height 29
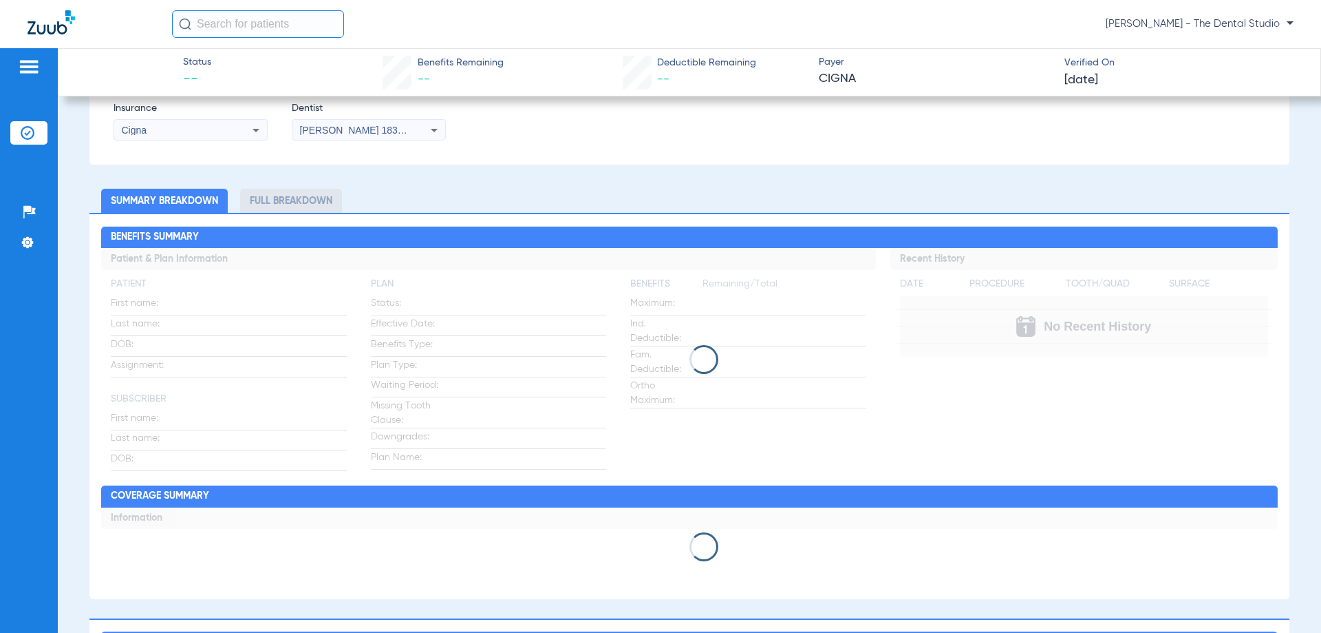
click at [696, 365] on span at bounding box center [704, 359] width 29 height 29
click at [696, 365] on span at bounding box center [704, 359] width 32 height 32
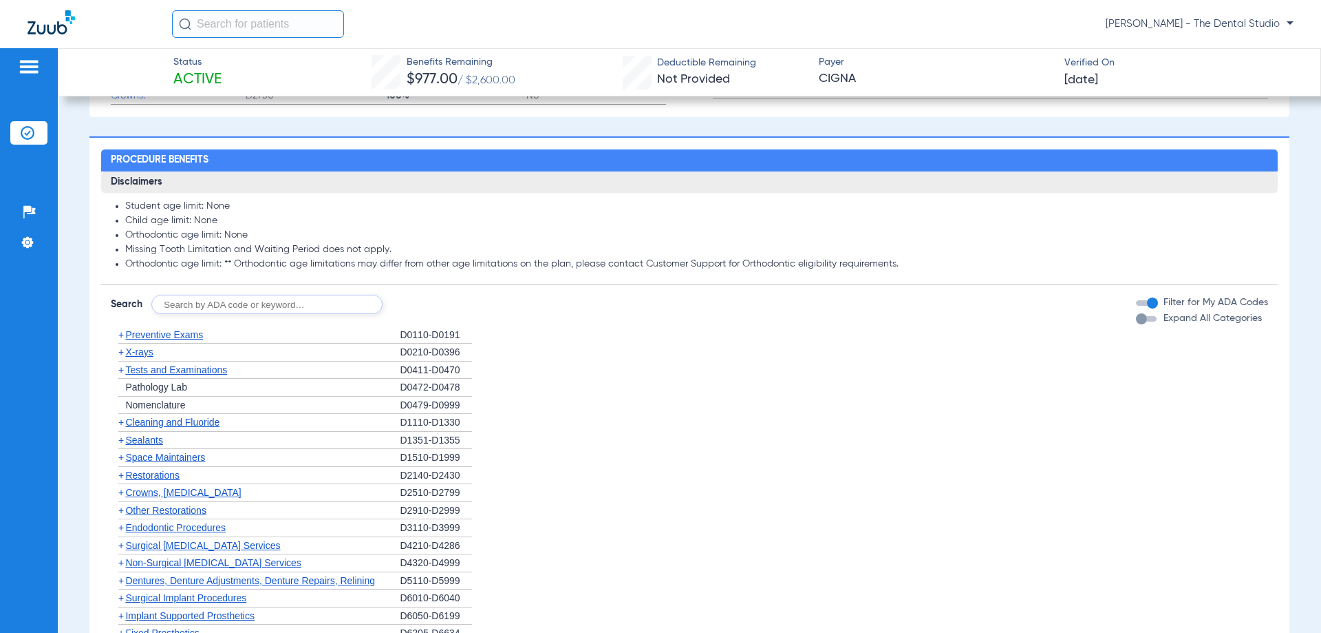
scroll to position [1002, 0]
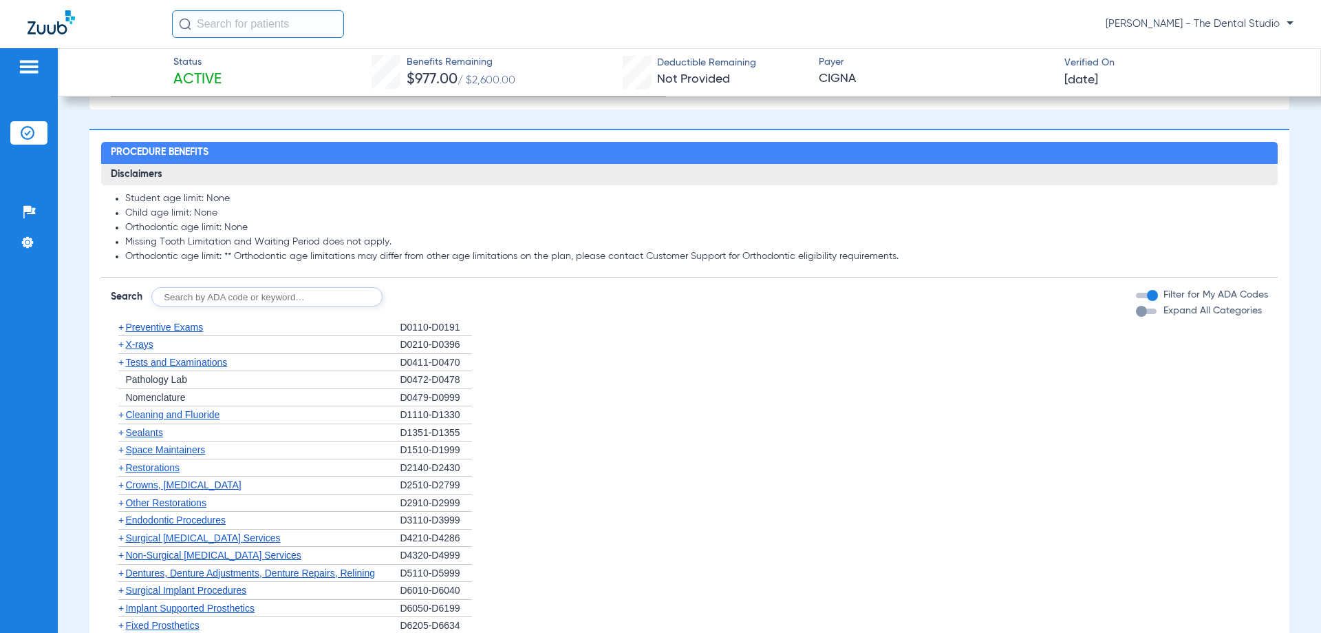
click at [732, 263] on li "Orthodontic age limit: ** Orthodontic age limitations may differ from other age…" at bounding box center [696, 257] width 1142 height 12
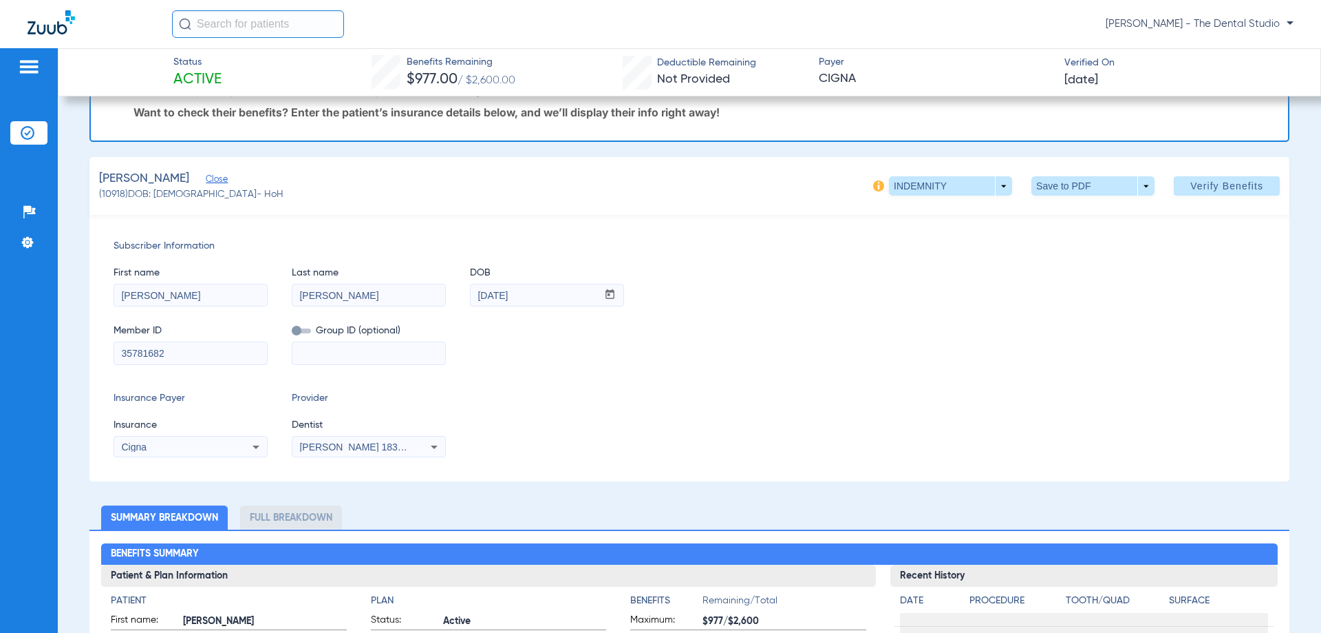
scroll to position [0, 0]
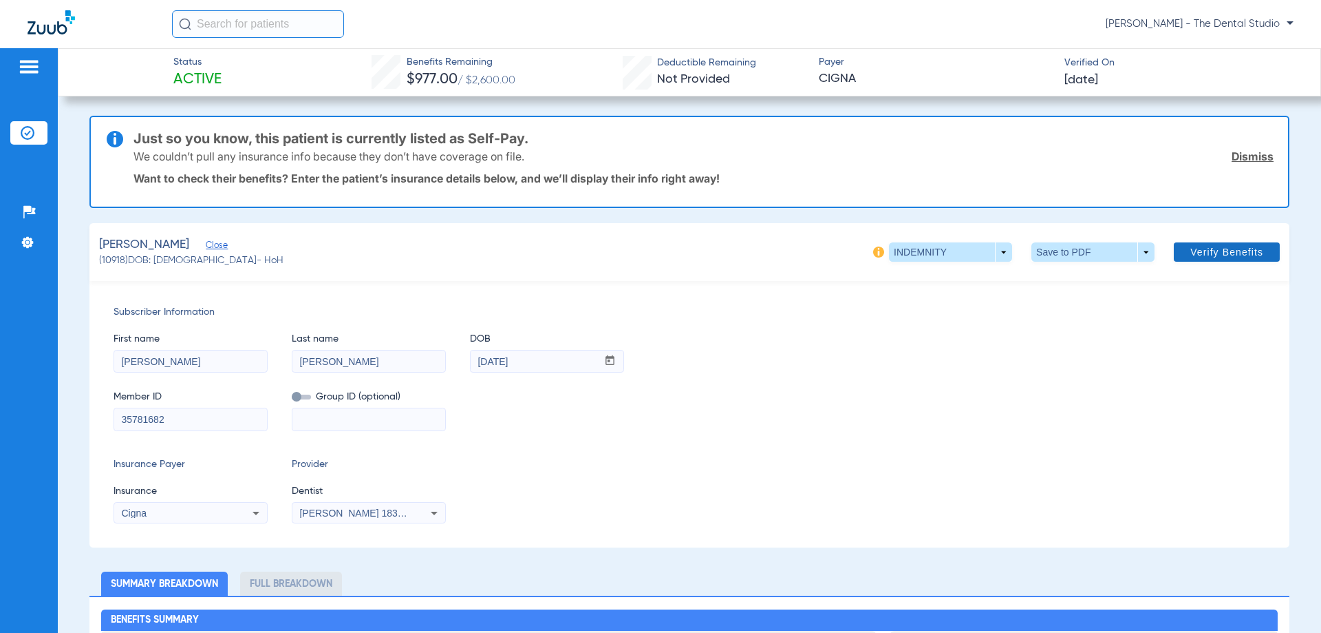
click at [1191, 246] on span "Verify Benefits" at bounding box center [1227, 251] width 73 height 11
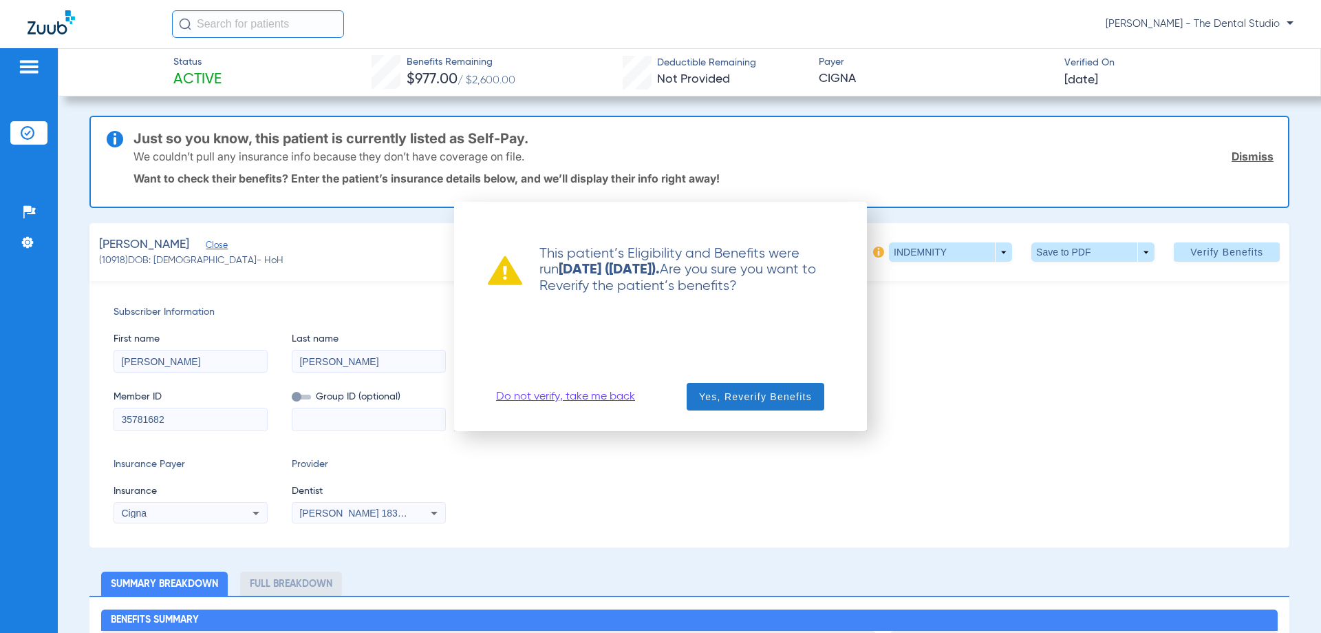
click at [710, 405] on span "button" at bounding box center [756, 396] width 138 height 33
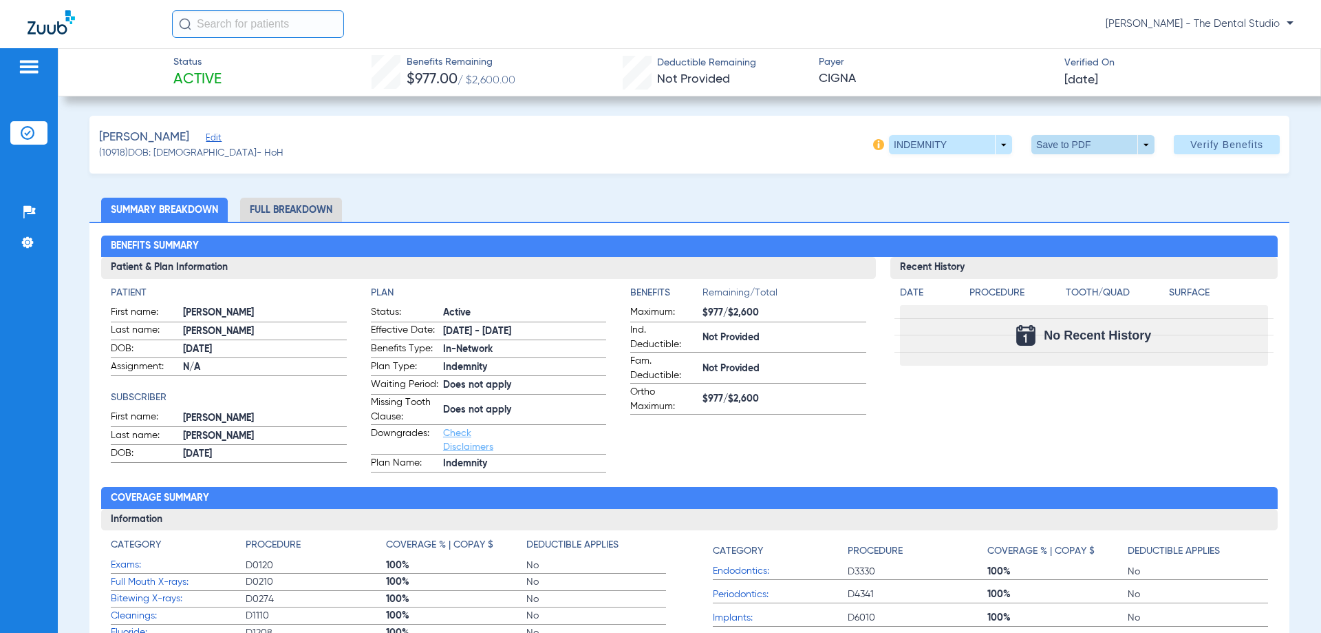
drag, startPoint x: 1186, startPoint y: 142, endPoint x: 1064, endPoint y: 150, distance: 122.1
click at [1064, 150] on span at bounding box center [1093, 144] width 123 height 19
click at [1060, 172] on button "insert_drive_file Save to PDF" at bounding box center [1074, 172] width 104 height 28
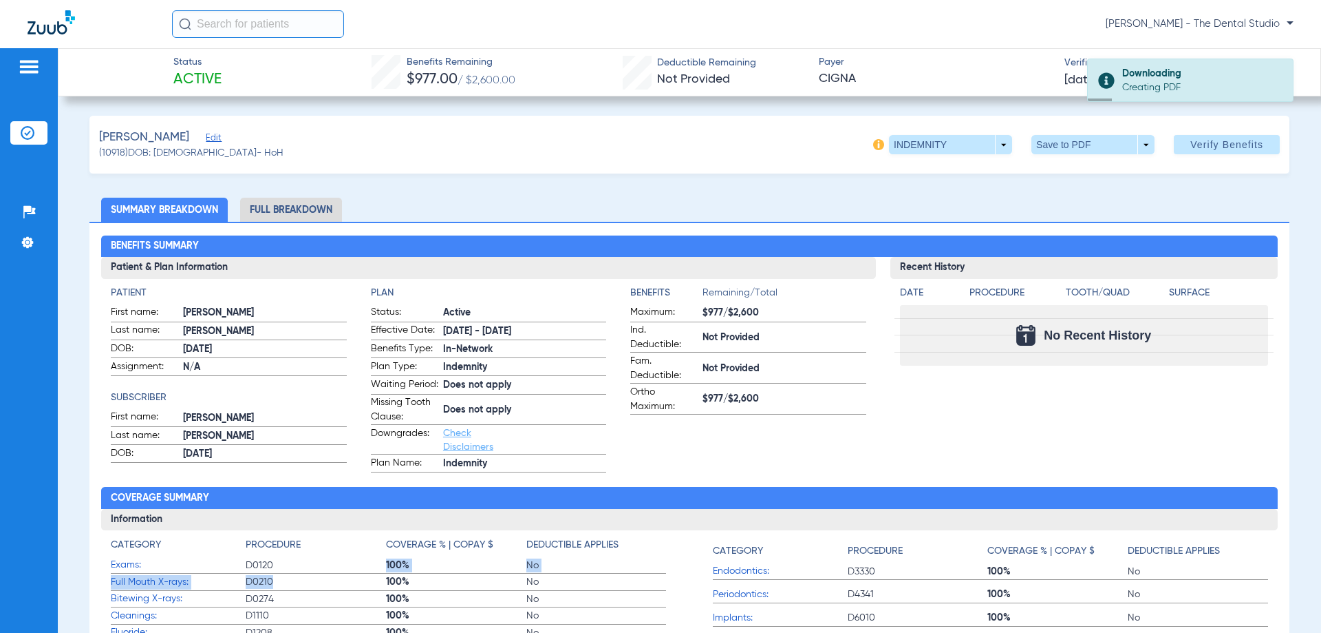
drag, startPoint x: 328, startPoint y: 594, endPoint x: 347, endPoint y: 616, distance: 28.8
click at [335, 602] on app-coverage-list "Category Procedure Coverage % | Copay $ Deductible Applies Exams: D0120 100% No…" at bounding box center [388, 632] width 555 height 188
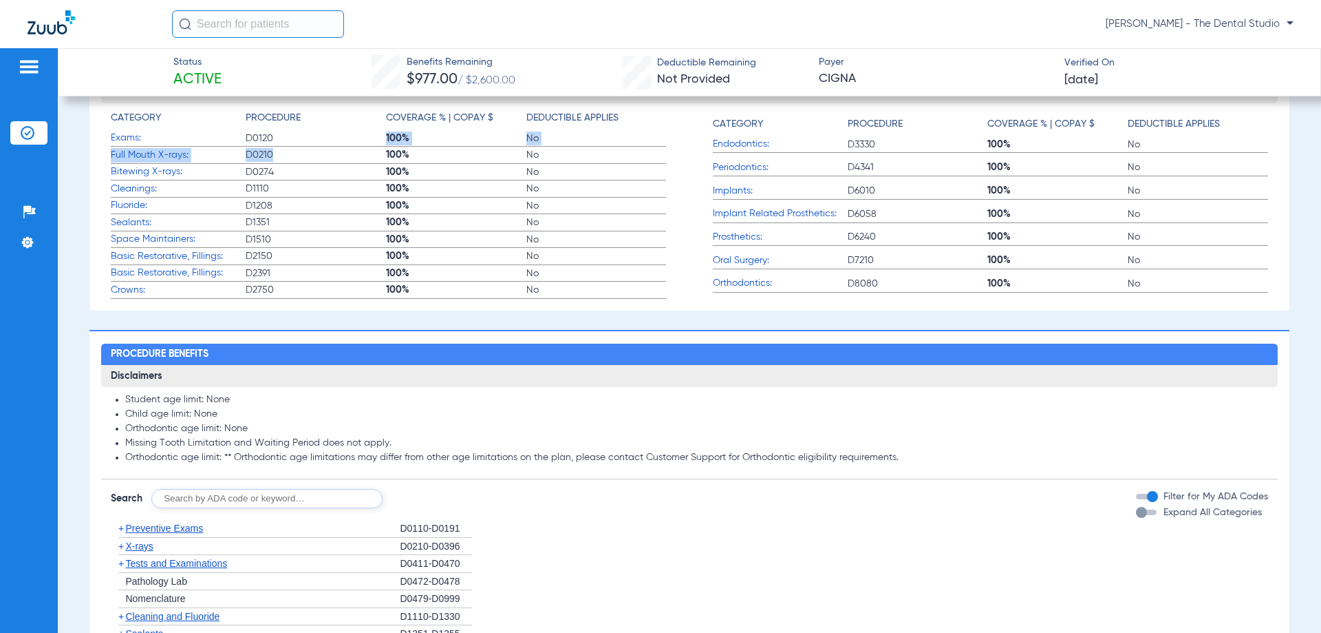
scroll to position [551, 0]
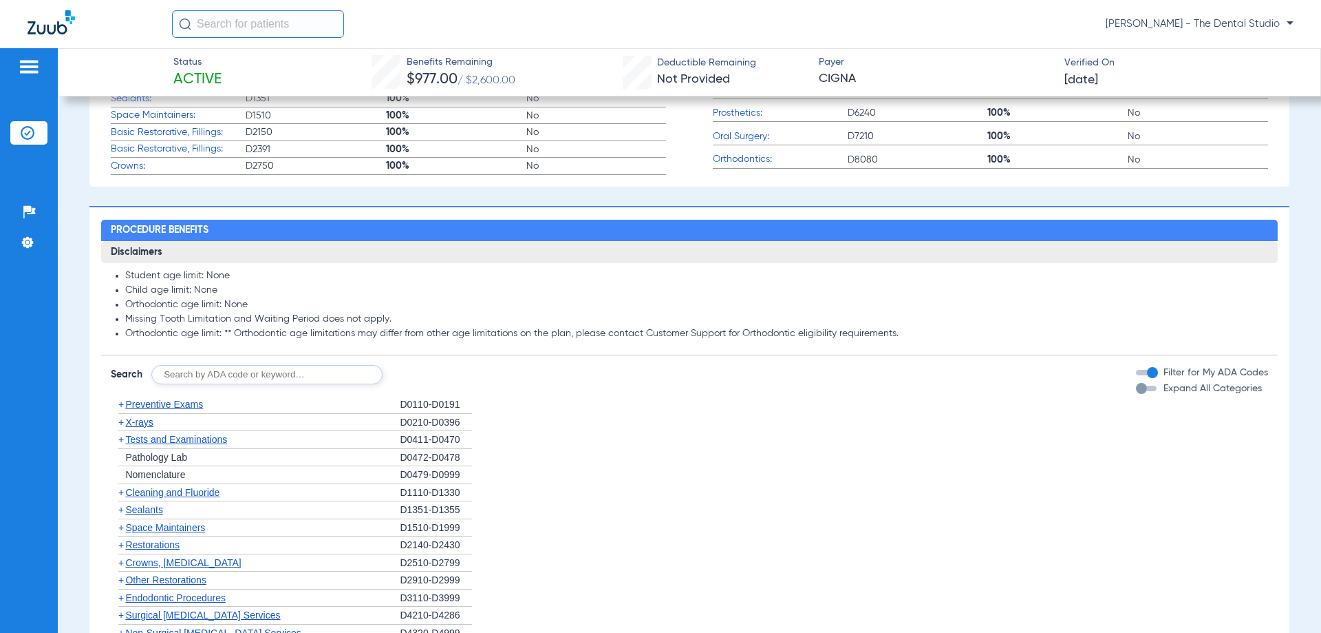
click at [359, 326] on li "Missing Tooth Limitation and Waiting Period does not apply." at bounding box center [696, 319] width 1142 height 12
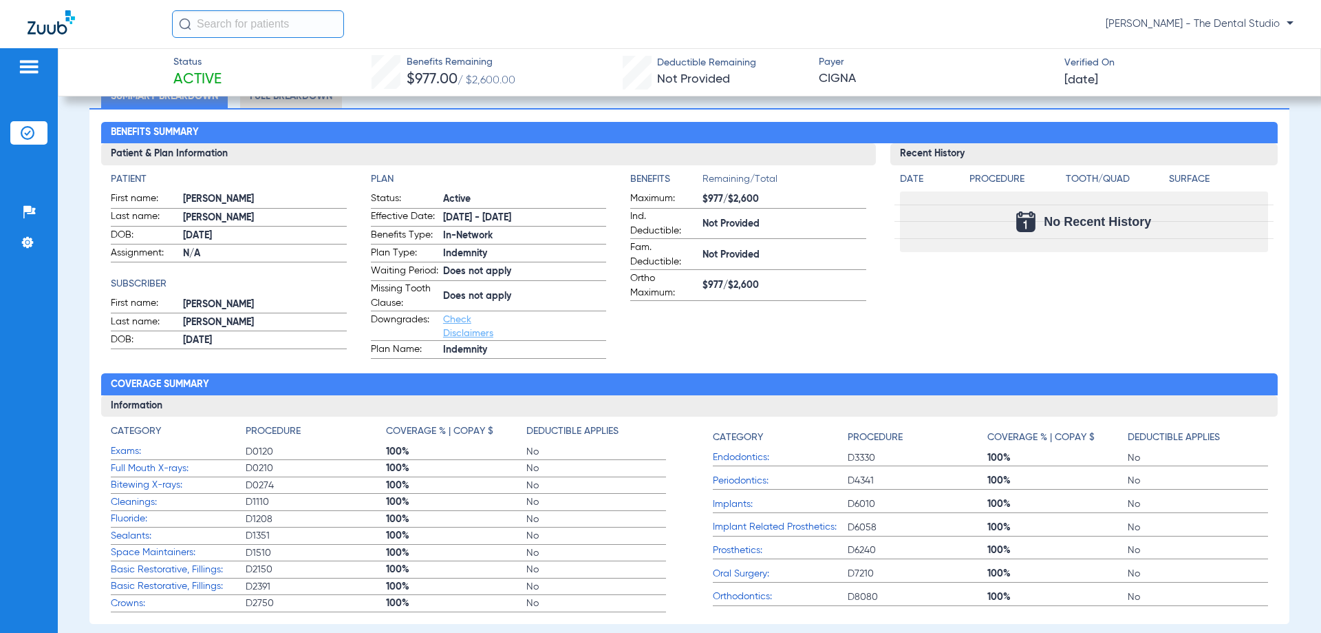
scroll to position [0, 0]
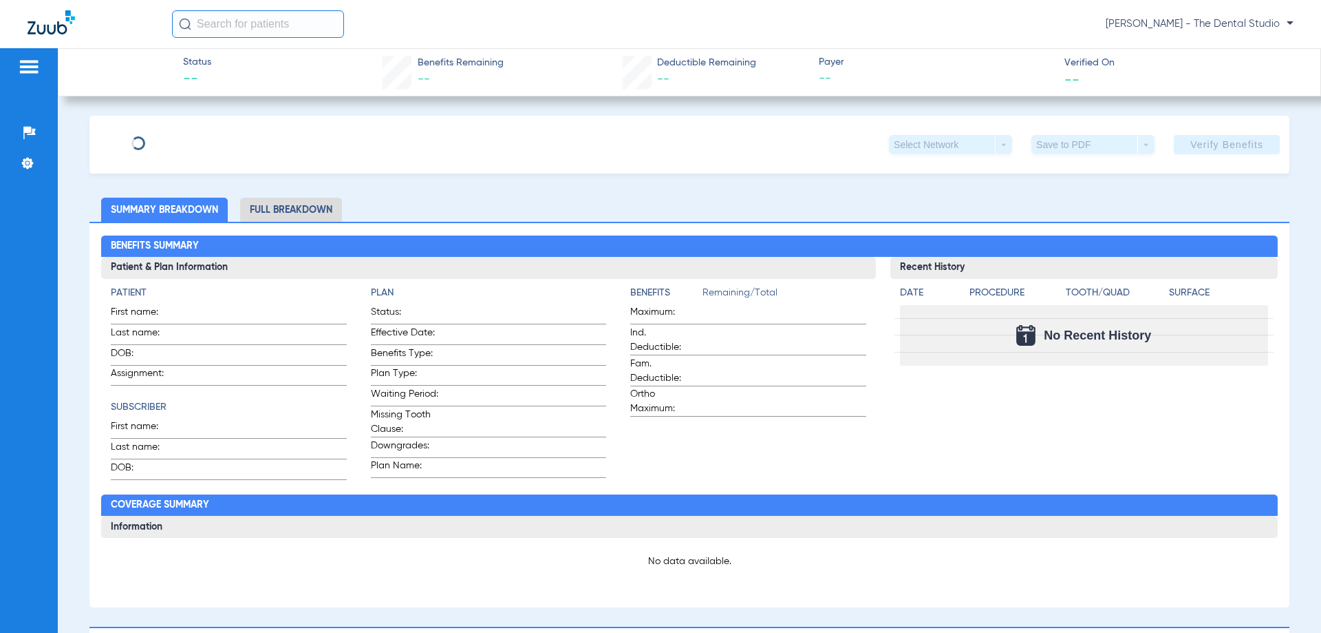
type input "[PERSON_NAME]"
type input "[DATE]"
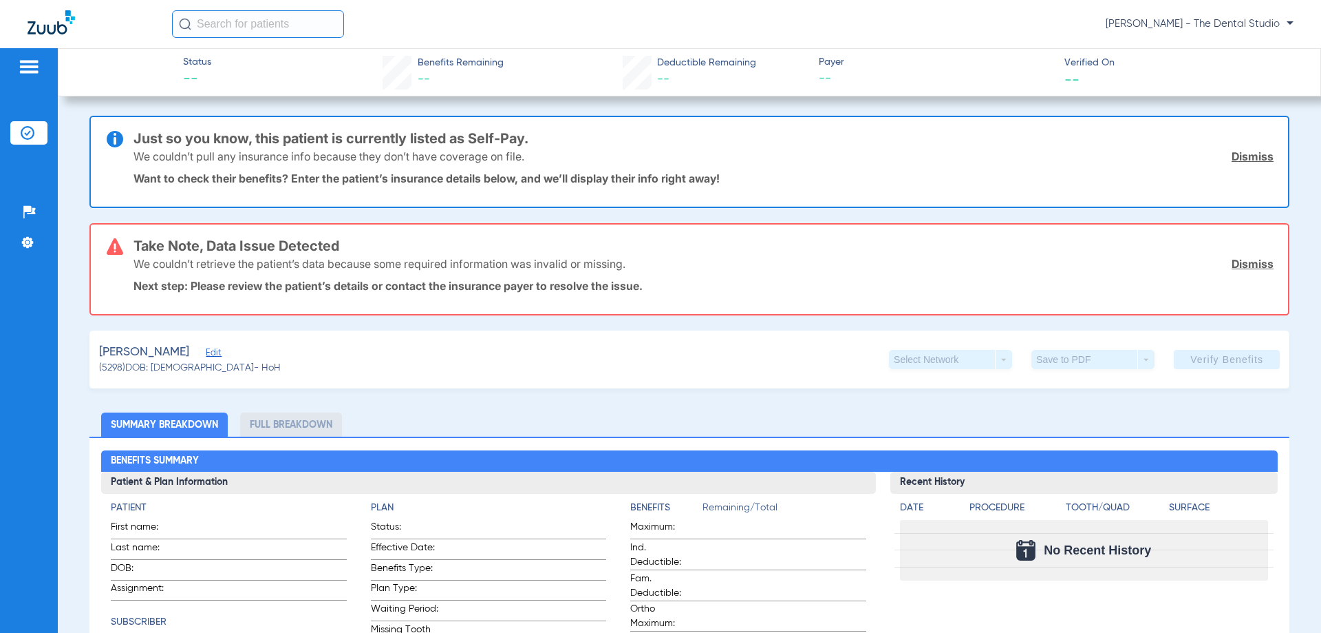
click at [215, 359] on span "Edit" at bounding box center [212, 354] width 12 height 13
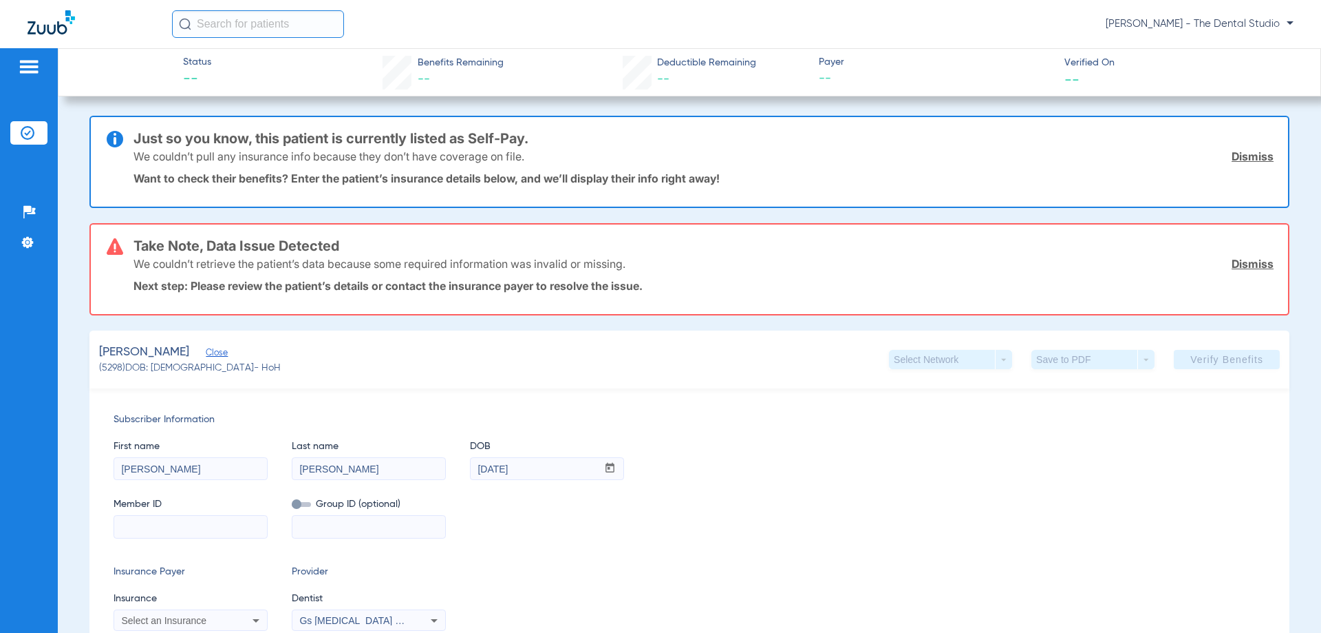
click at [171, 619] on span "Select an Insurance" at bounding box center [163, 620] width 85 height 11
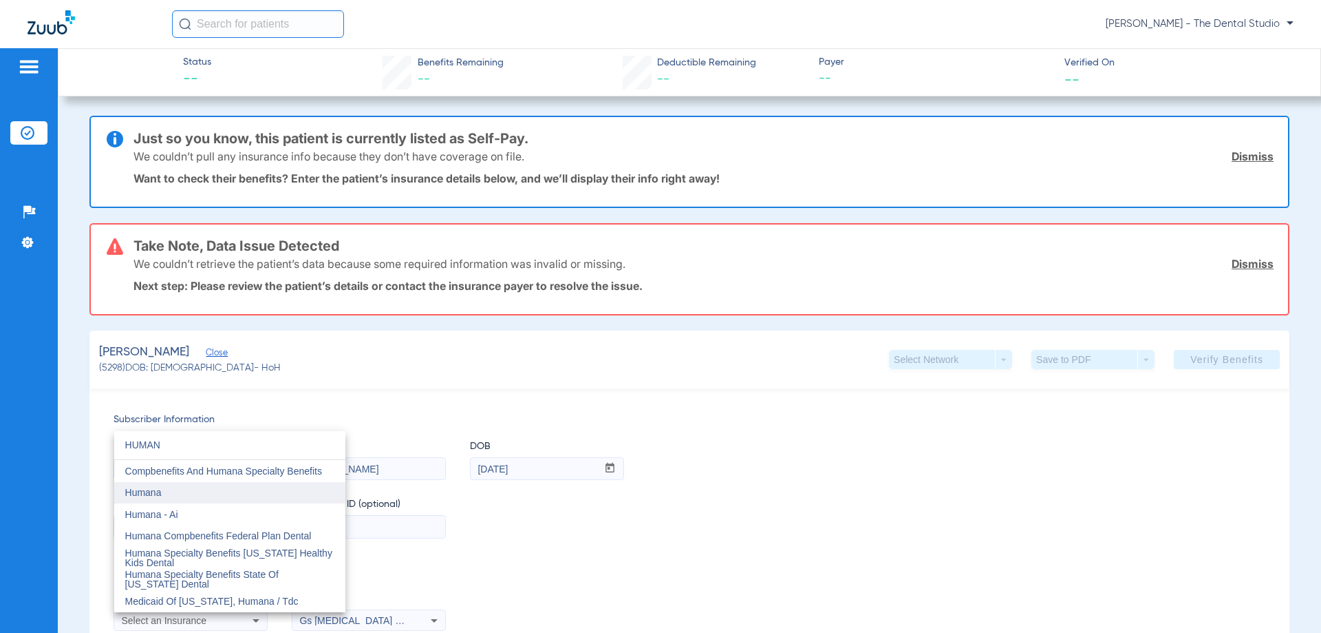
type input "HUMAN"
click at [191, 493] on mat-option "Humana" at bounding box center [229, 493] width 231 height 22
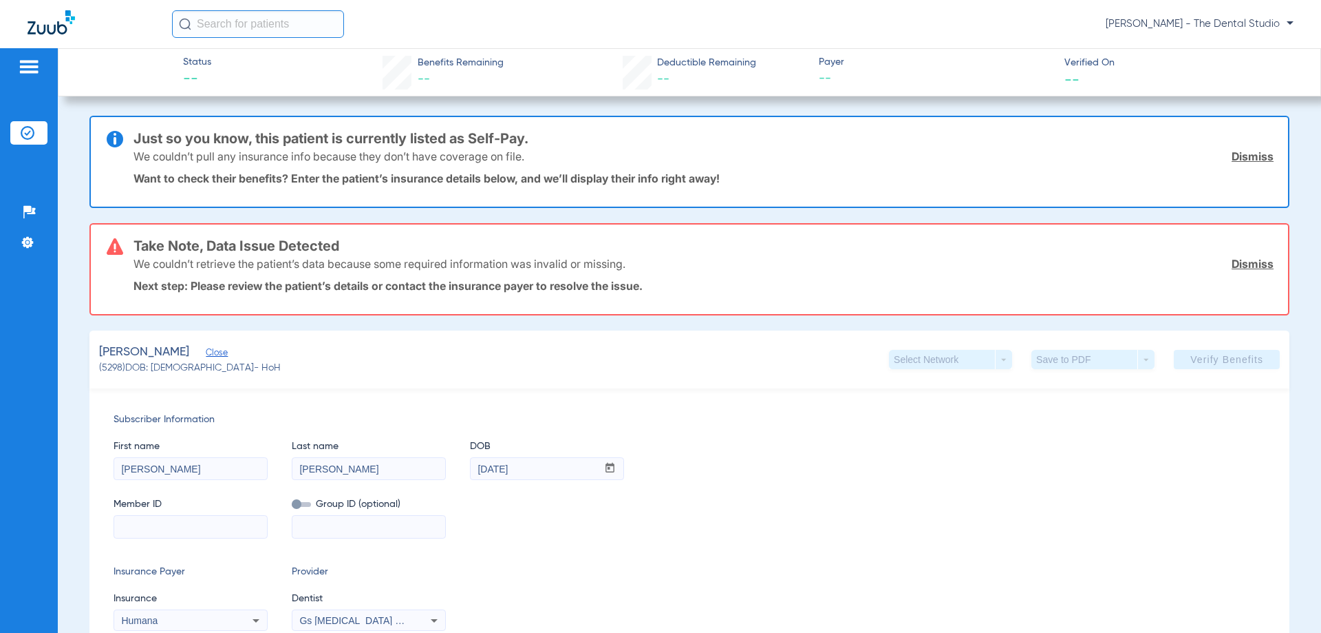
drag, startPoint x: 136, startPoint y: 525, endPoint x: 142, endPoint y: 519, distance: 8.8
click at [136, 524] on input at bounding box center [190, 526] width 153 height 22
paste input "H77384855"
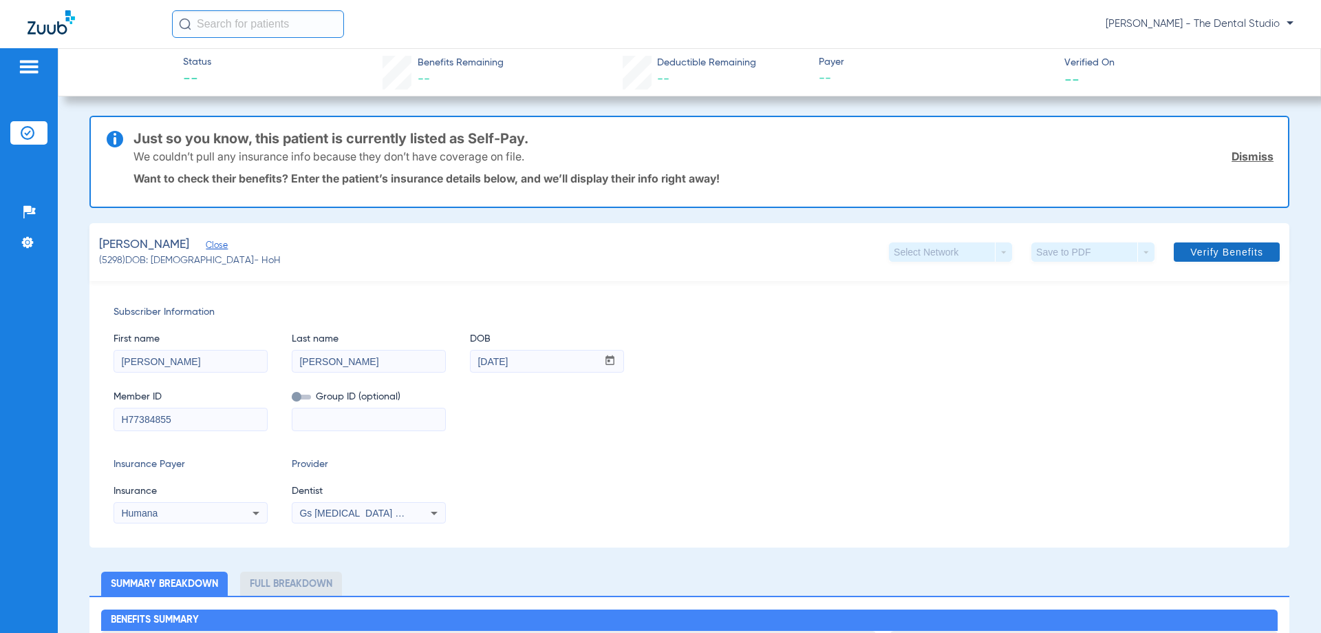
type input "H77384855"
click at [1217, 261] on span at bounding box center [1227, 251] width 106 height 33
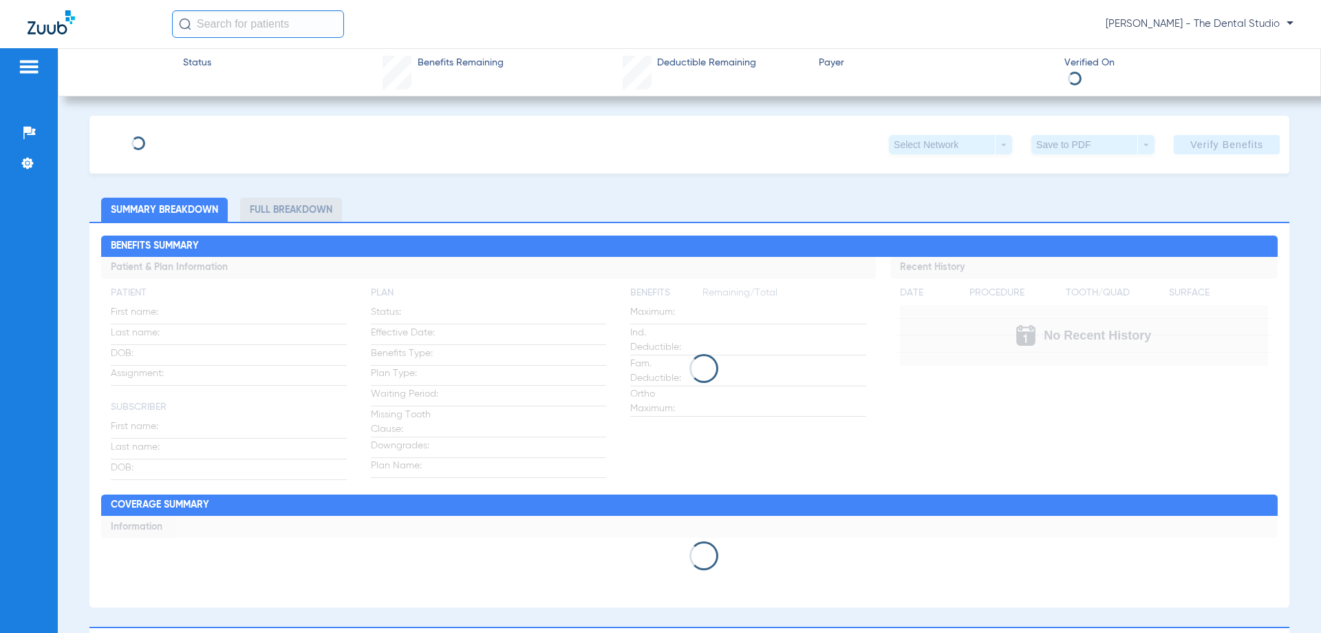
type input "Timothy"
type input "Sonnier"
type input "12/22/1956"
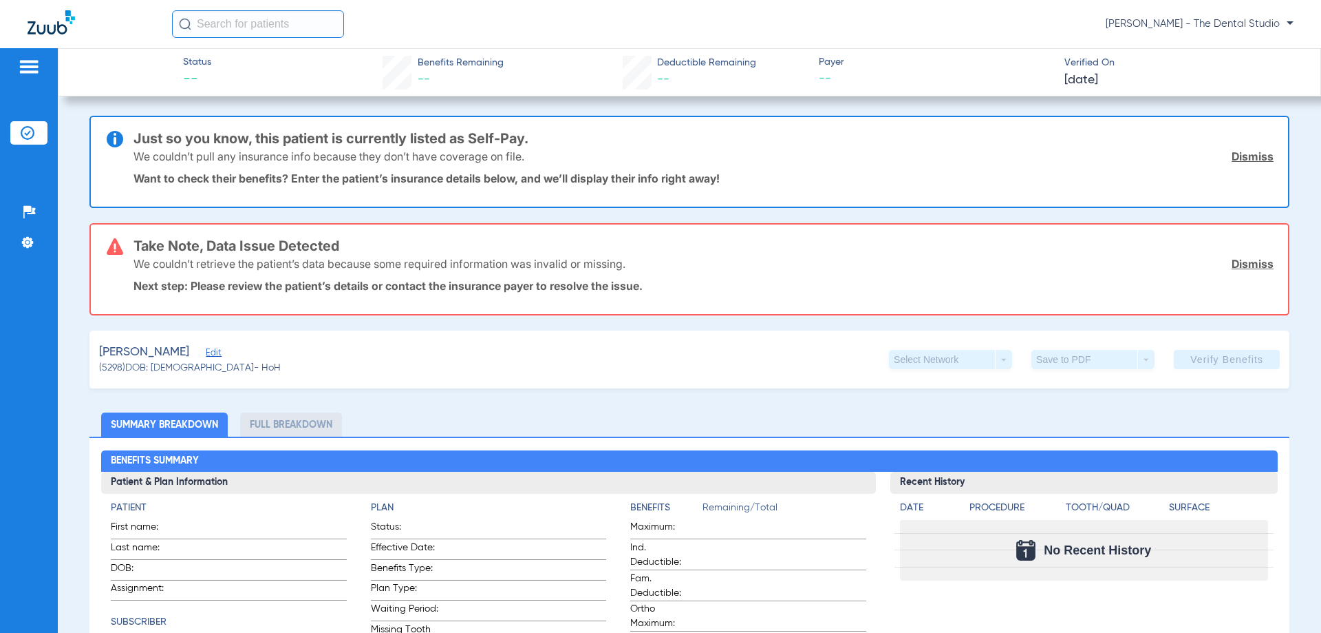
click at [212, 353] on span "Edit" at bounding box center [212, 354] width 12 height 13
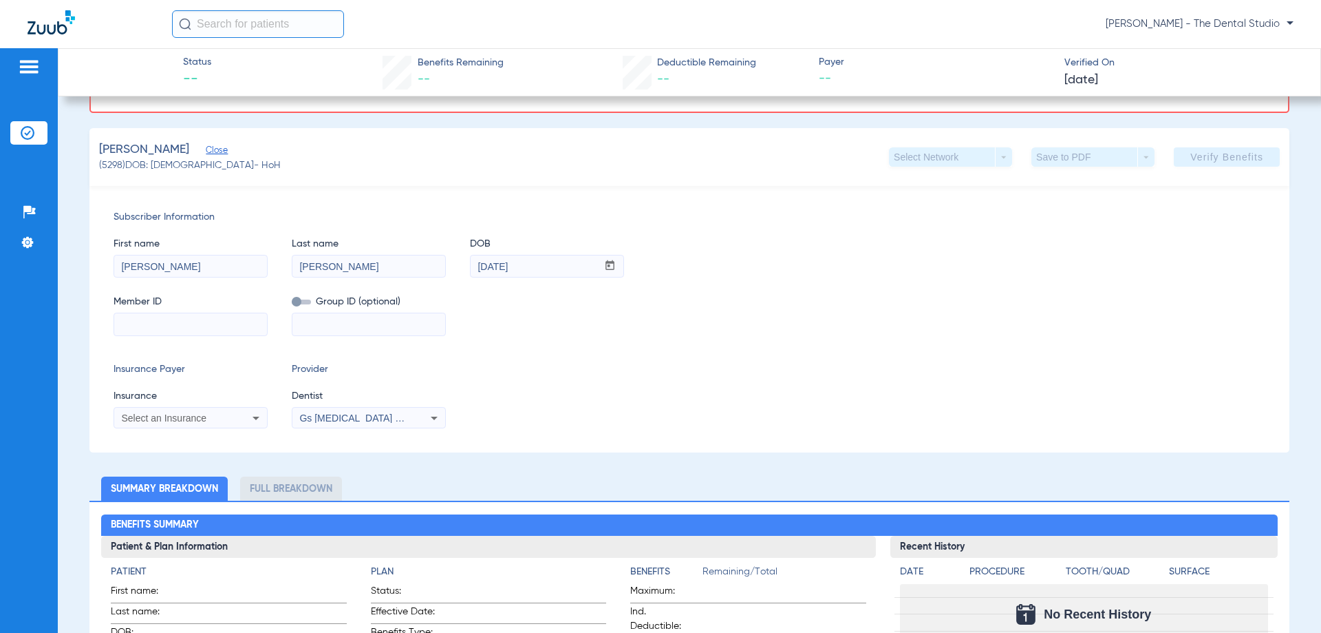
scroll to position [206, 0]
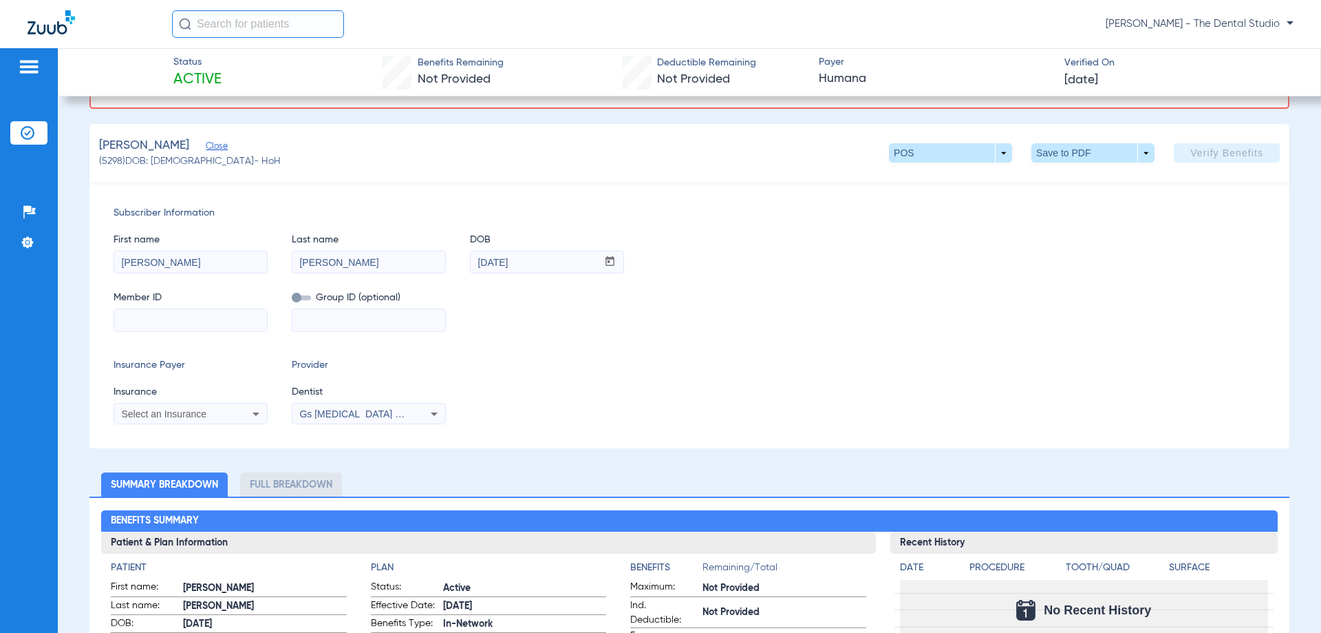
click at [151, 403] on app-form-autocomplete "Insurance Select an Insurance" at bounding box center [191, 405] width 154 height 40
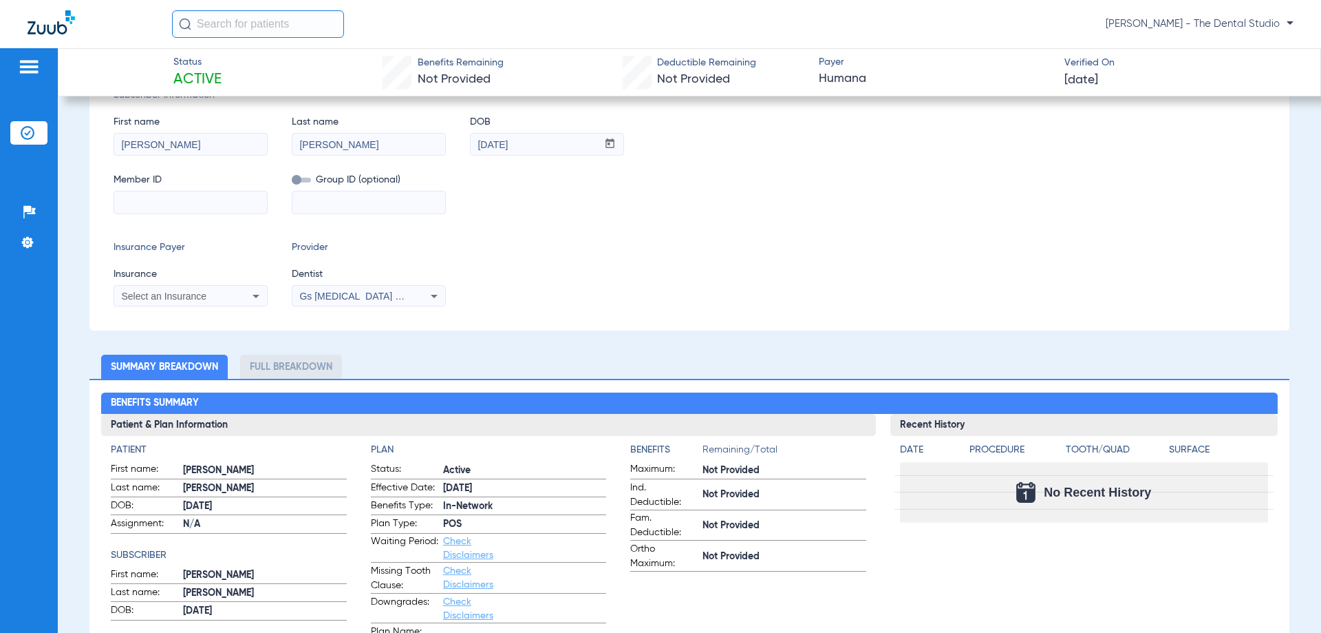
scroll to position [275, 0]
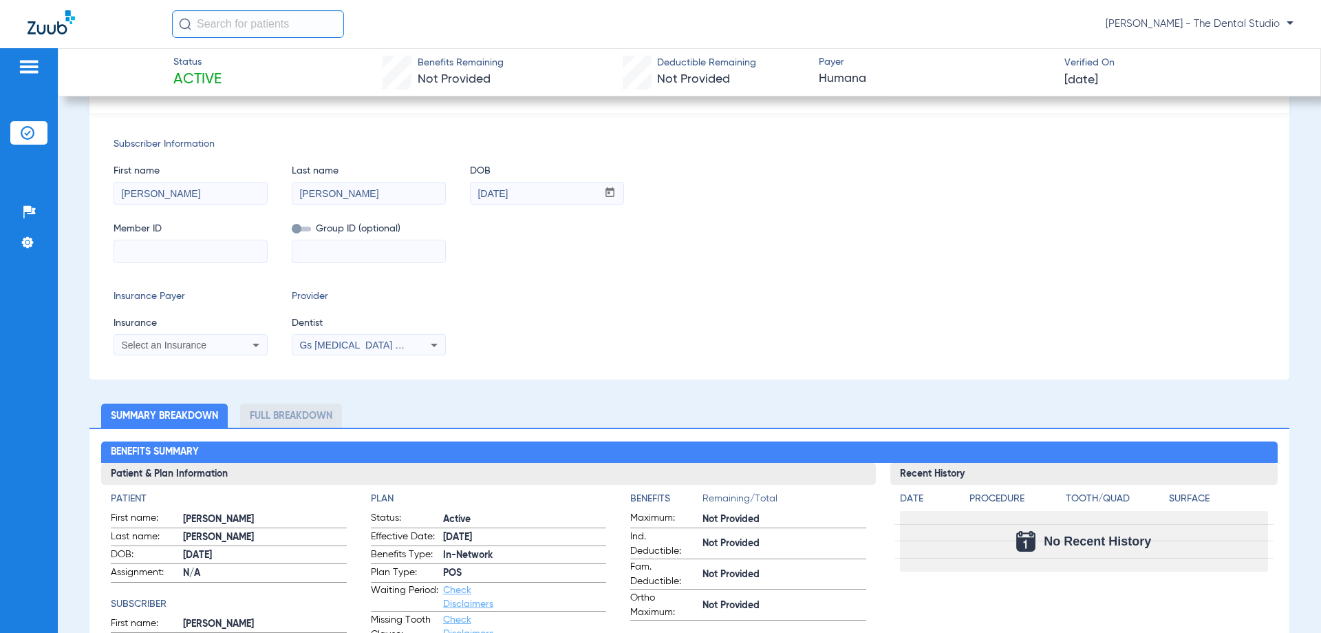
click at [149, 339] on div "Select an Insurance" at bounding box center [190, 345] width 153 height 17
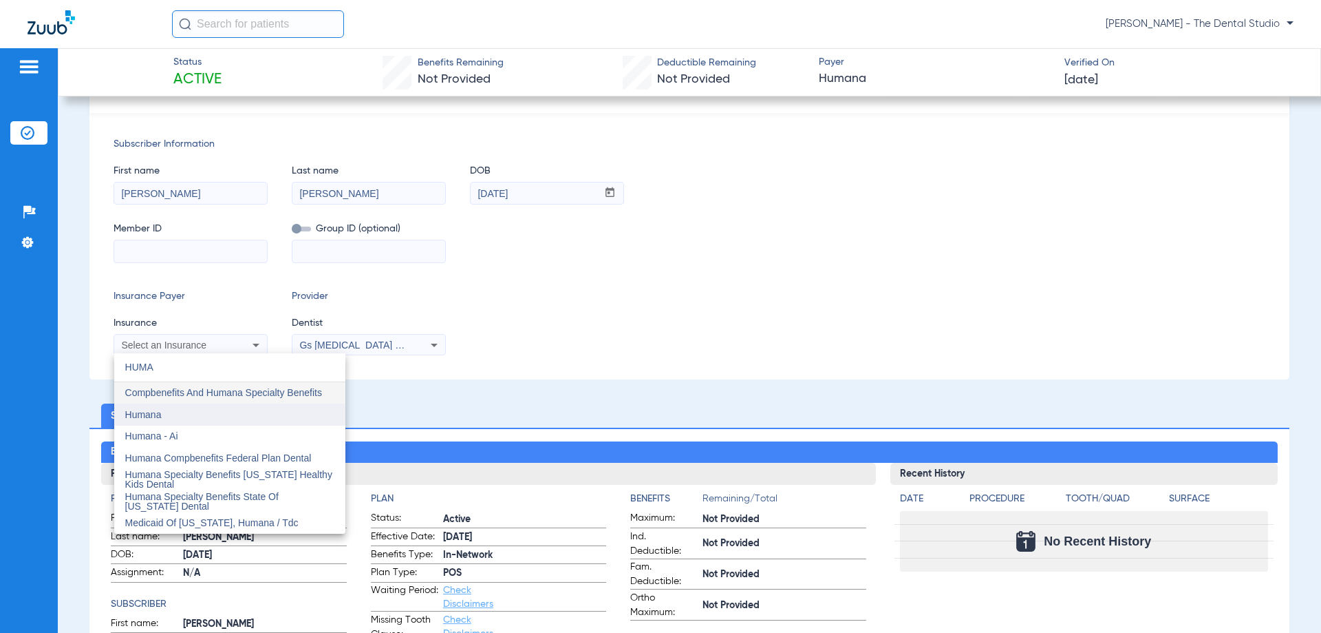
type input "HUMA"
click at [173, 411] on mat-option "Humana" at bounding box center [229, 414] width 231 height 22
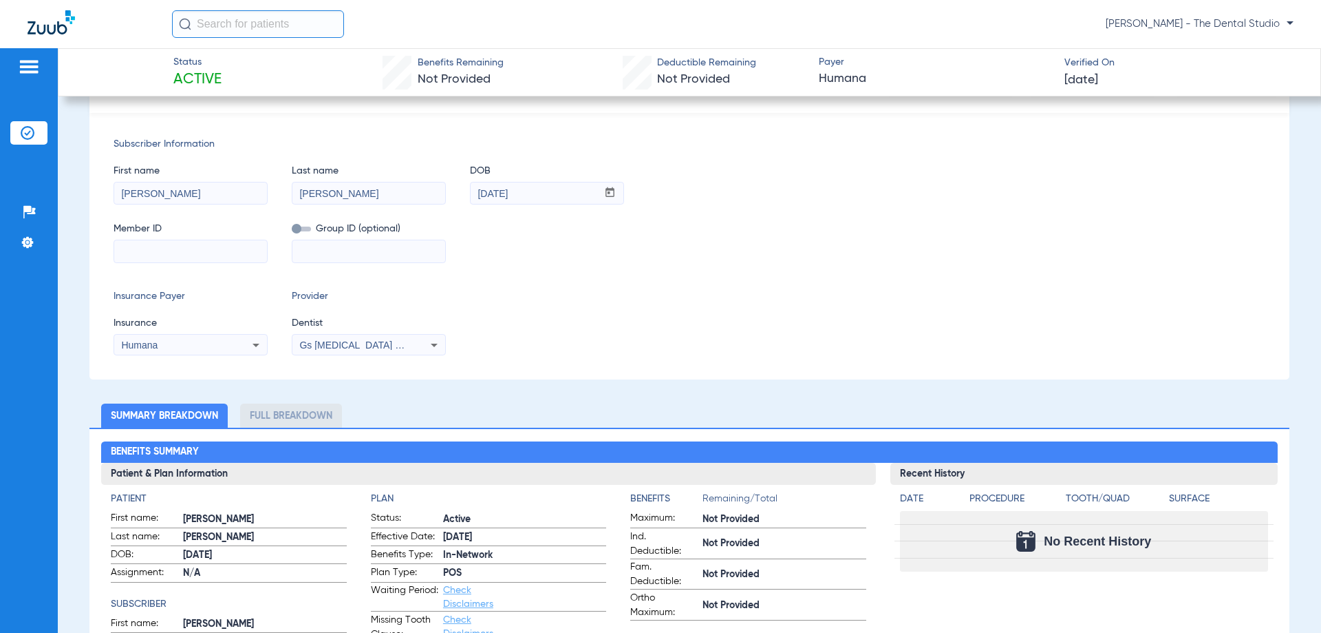
click at [321, 350] on div "Gs Prosthodontics Pllc 1972170603" at bounding box center [369, 345] width 153 height 17
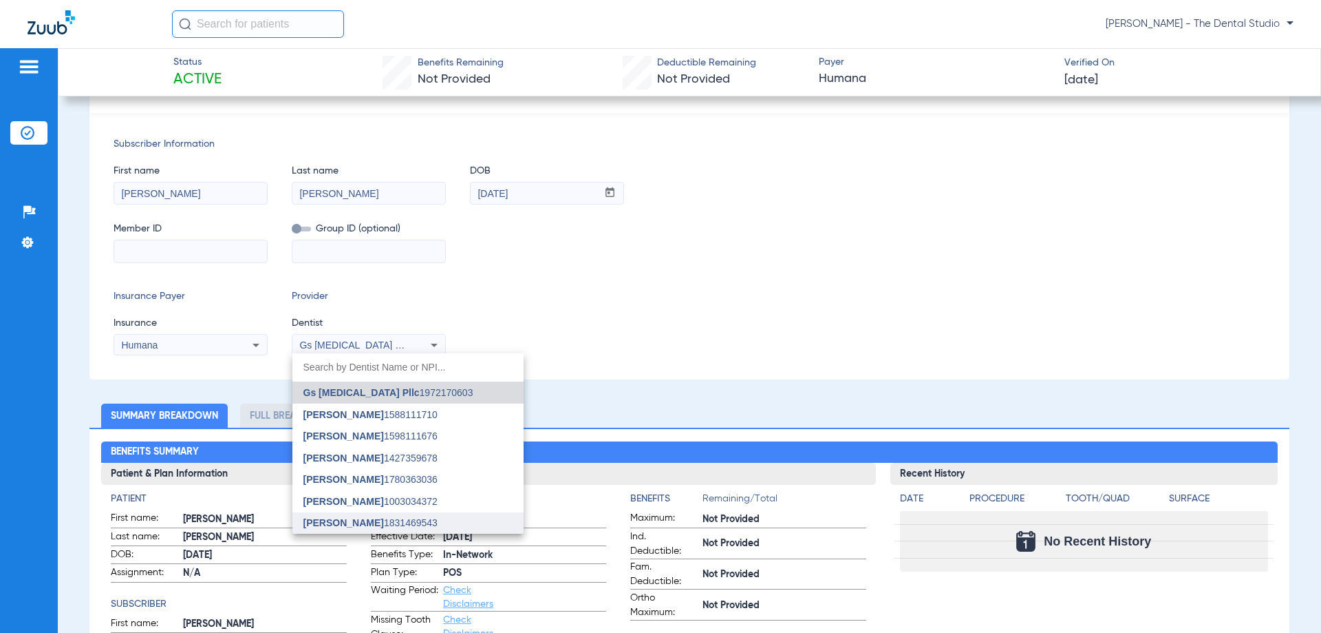
click at [343, 515] on mat-option "Jennifer Naranjo 1831469543" at bounding box center [408, 523] width 231 height 22
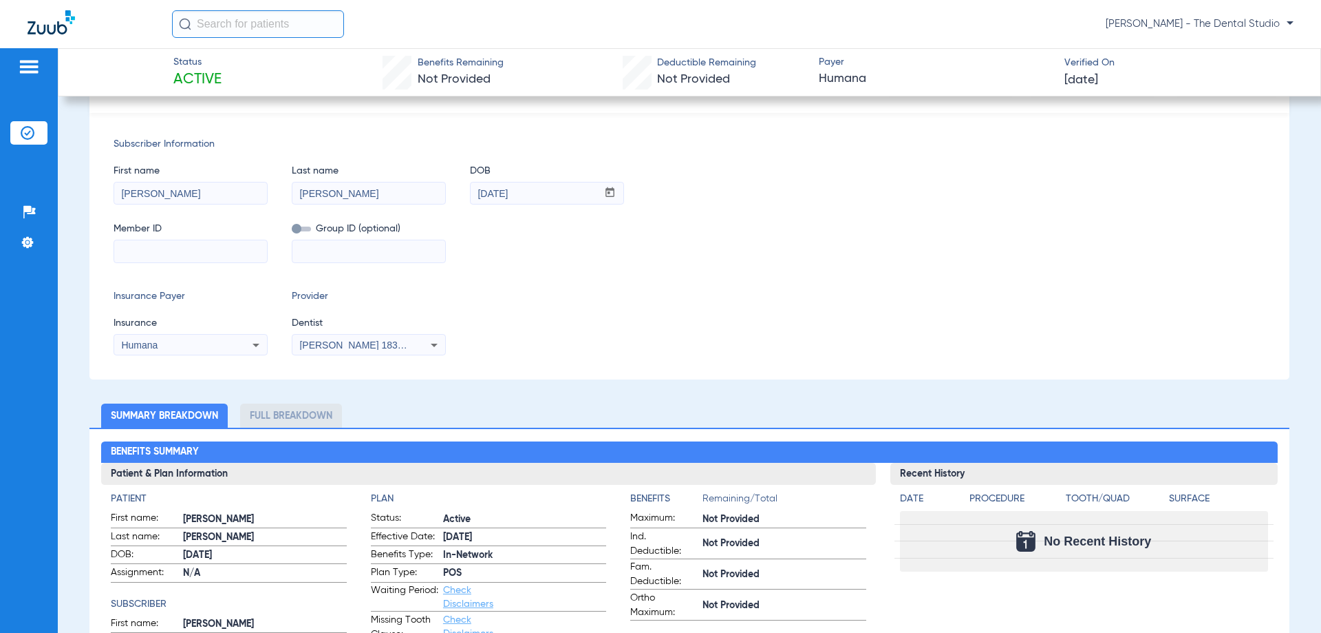
drag, startPoint x: 224, startPoint y: 342, endPoint x: 155, endPoint y: 237, distance: 125.8
click at [156, 228] on div "Member ID" at bounding box center [191, 235] width 154 height 53
click at [153, 256] on input at bounding box center [190, 251] width 153 height 22
paste input "H77384855"
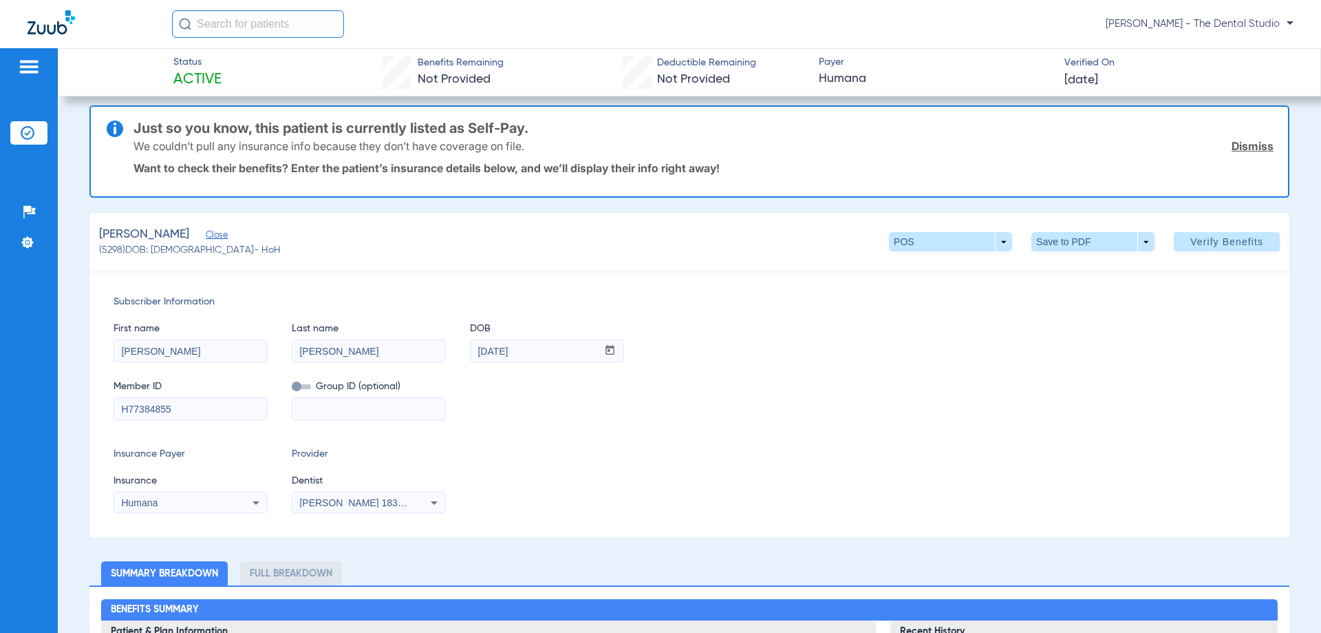
scroll to position [0, 0]
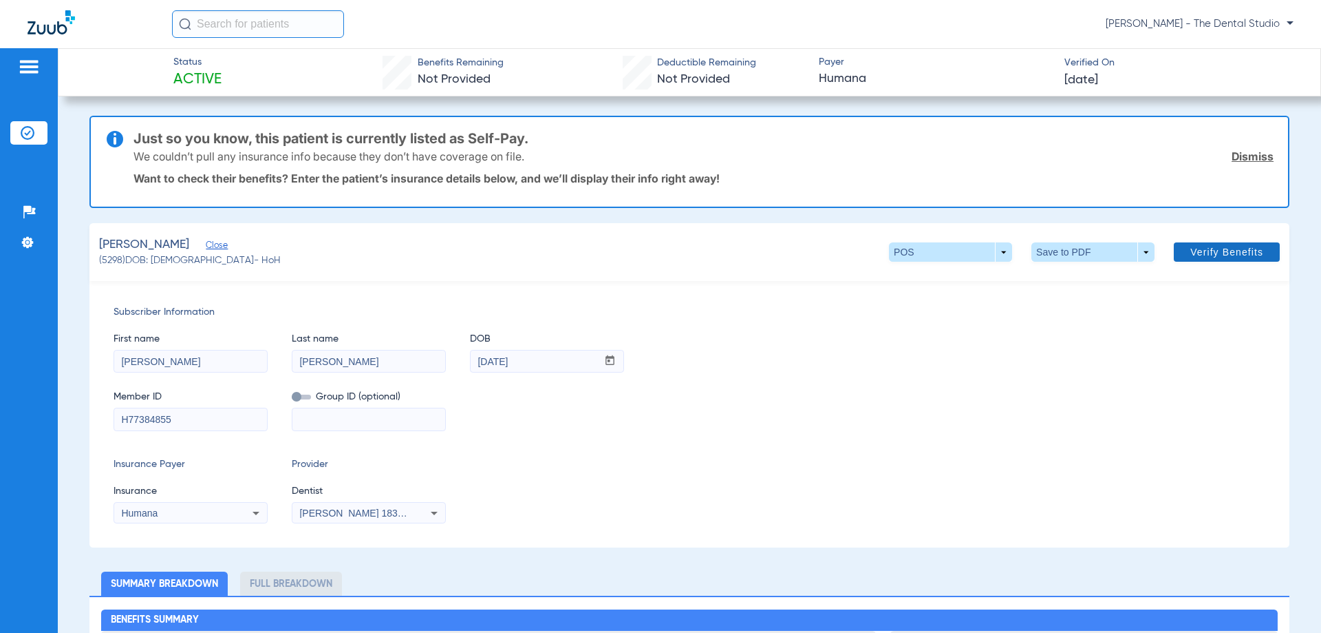
type input "H77384855"
click at [1191, 247] on span "Verify Benefits" at bounding box center [1227, 251] width 73 height 11
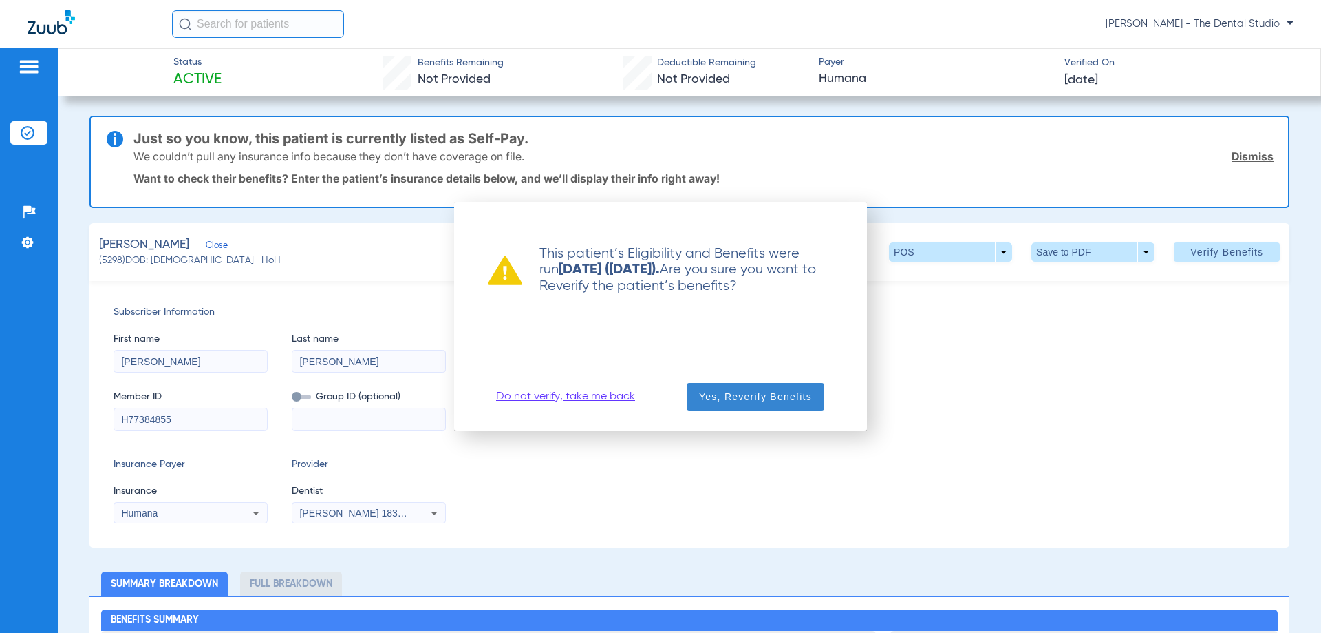
click at [751, 394] on span "Yes, Reverify Benefits" at bounding box center [755, 397] width 113 height 14
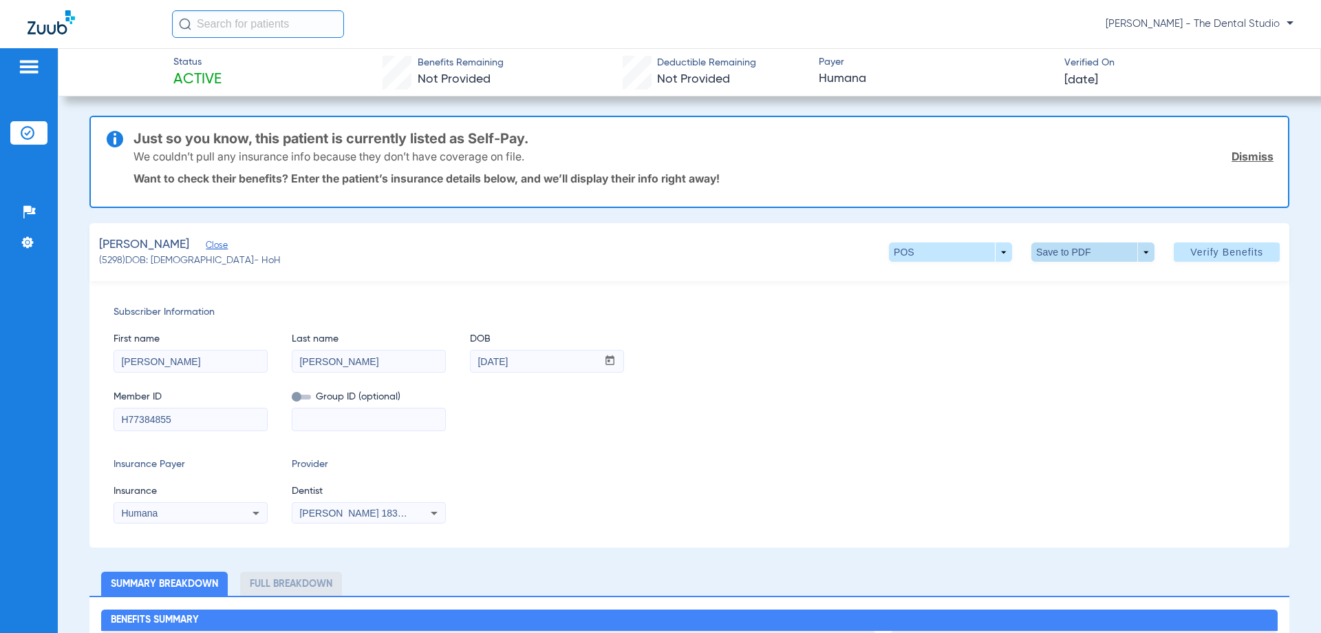
click at [1096, 248] on span at bounding box center [1093, 251] width 33 height 33
click at [1056, 273] on button "insert_drive_file Save to PDF" at bounding box center [1074, 280] width 104 height 28
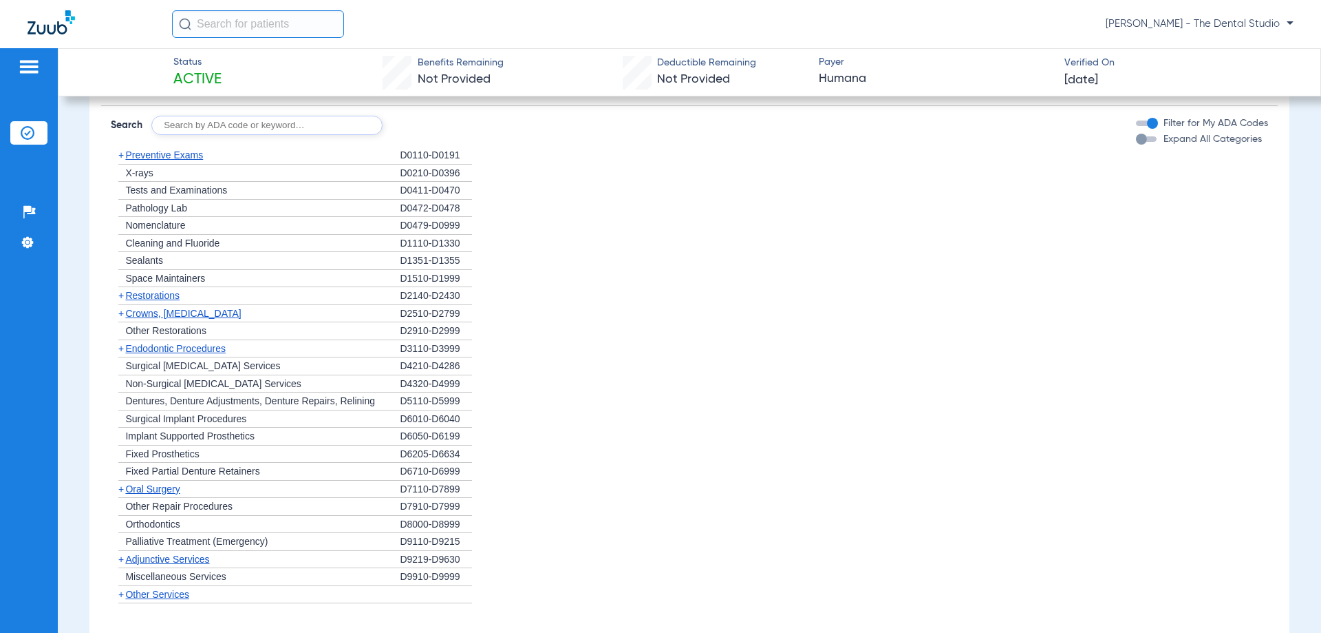
scroll to position [1170, 0]
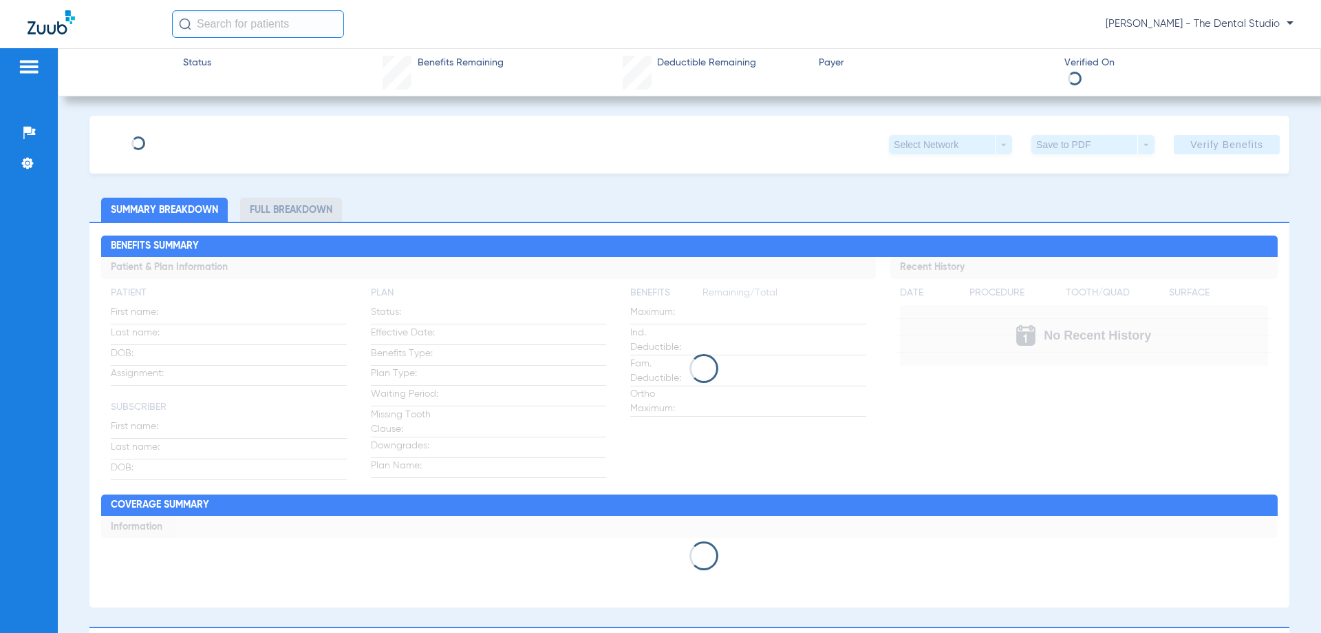
type input "[PERSON_NAME]"
type input "[DATE]"
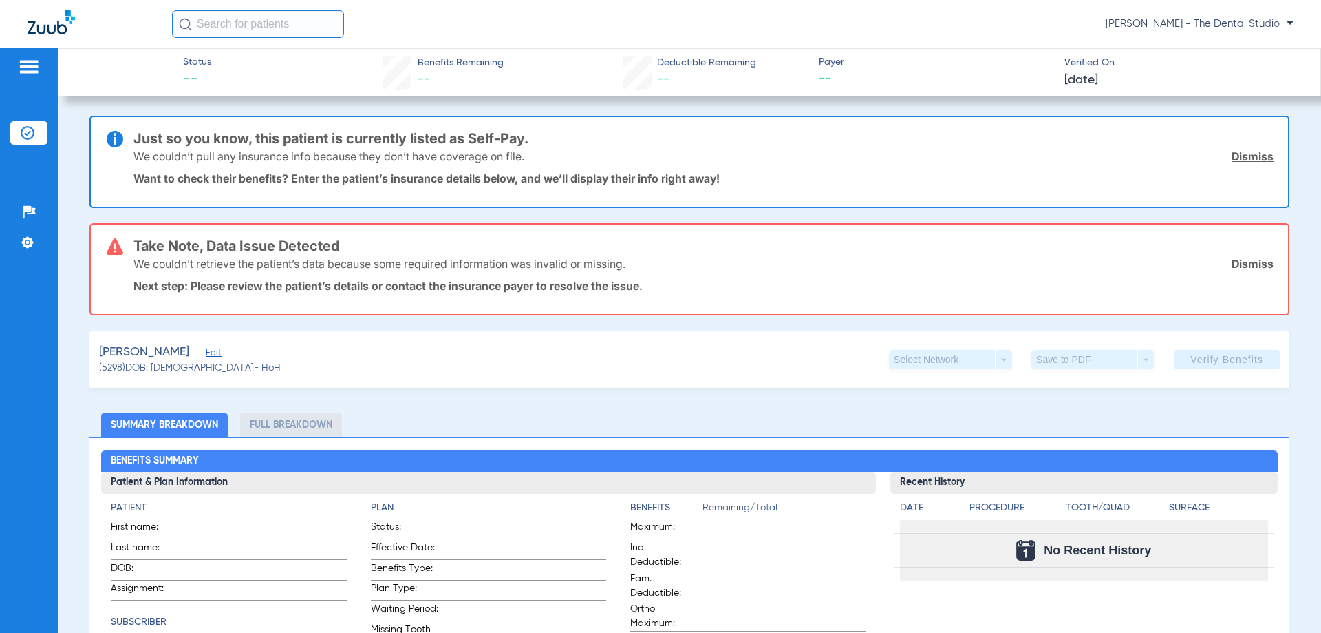
click at [215, 358] on span "Edit" at bounding box center [212, 354] width 12 height 13
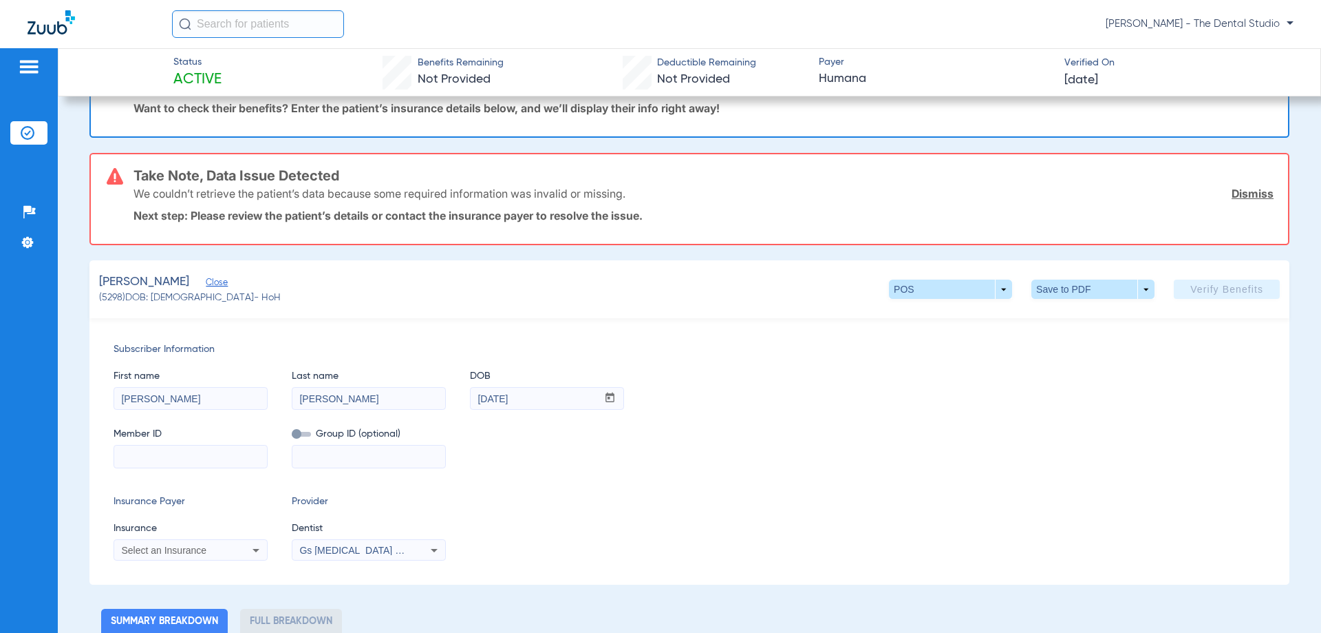
scroll to position [206, 0]
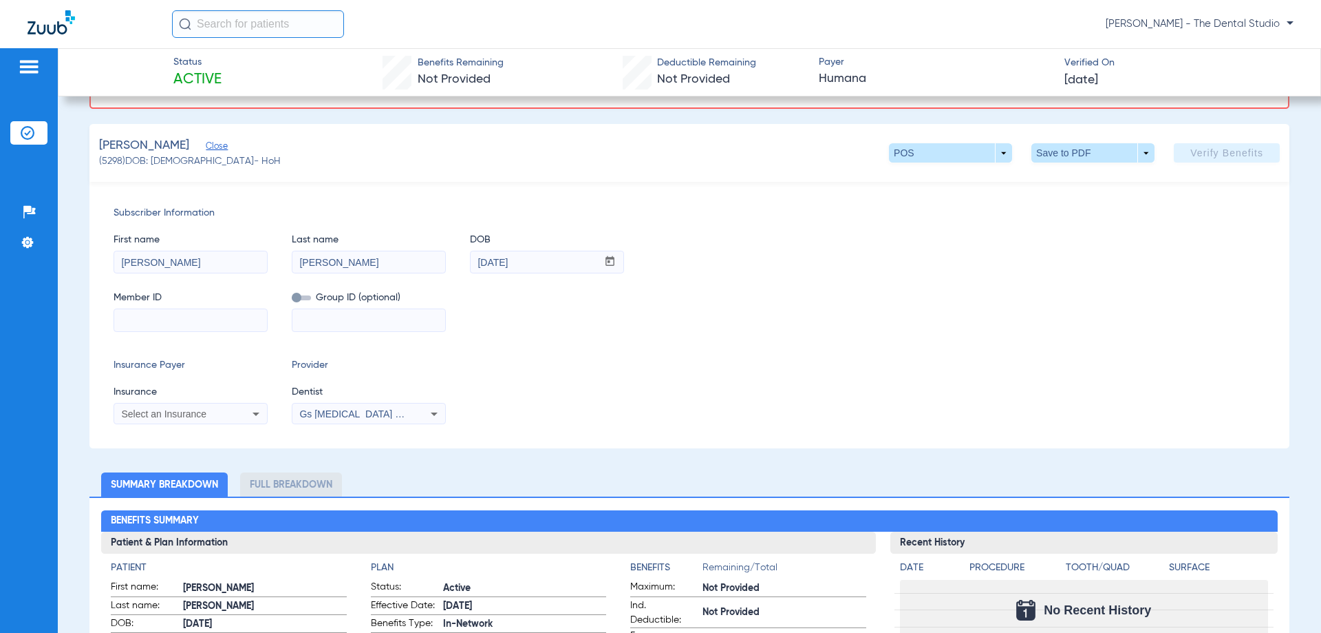
click at [210, 412] on div "Select an Insurance" at bounding box center [176, 414] width 111 height 10
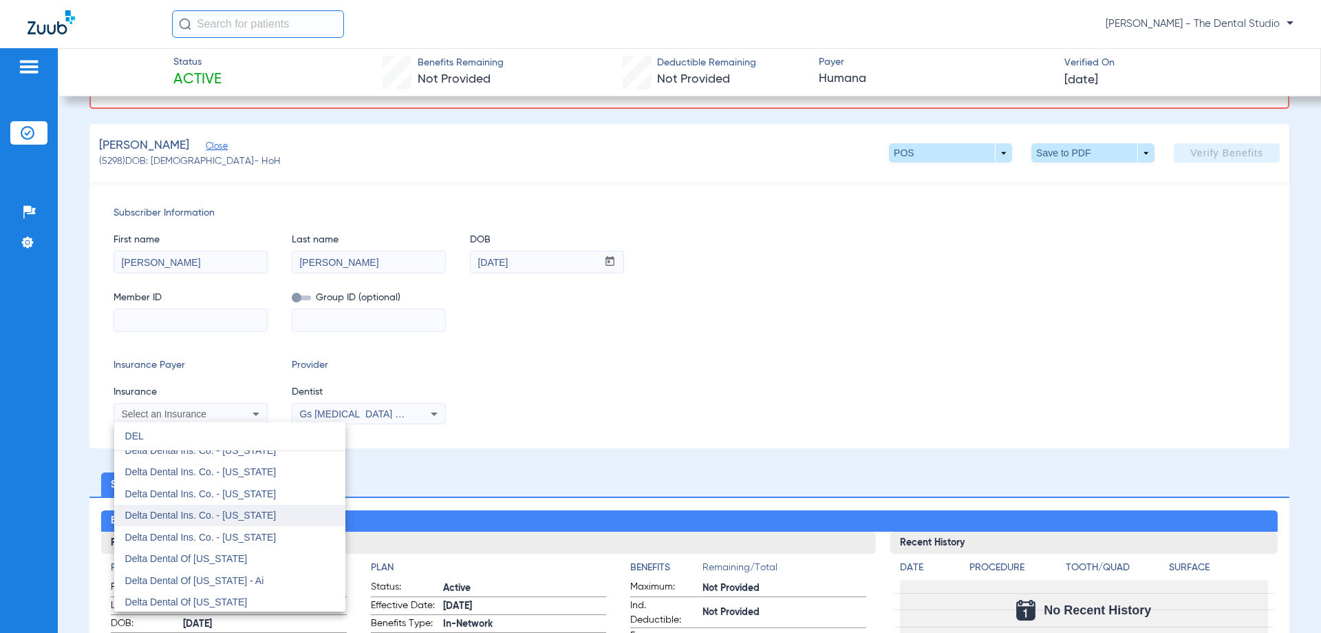
type input "DEL"
click at [224, 514] on span "Delta Dental Ins. Co. - [US_STATE]" at bounding box center [200, 514] width 151 height 11
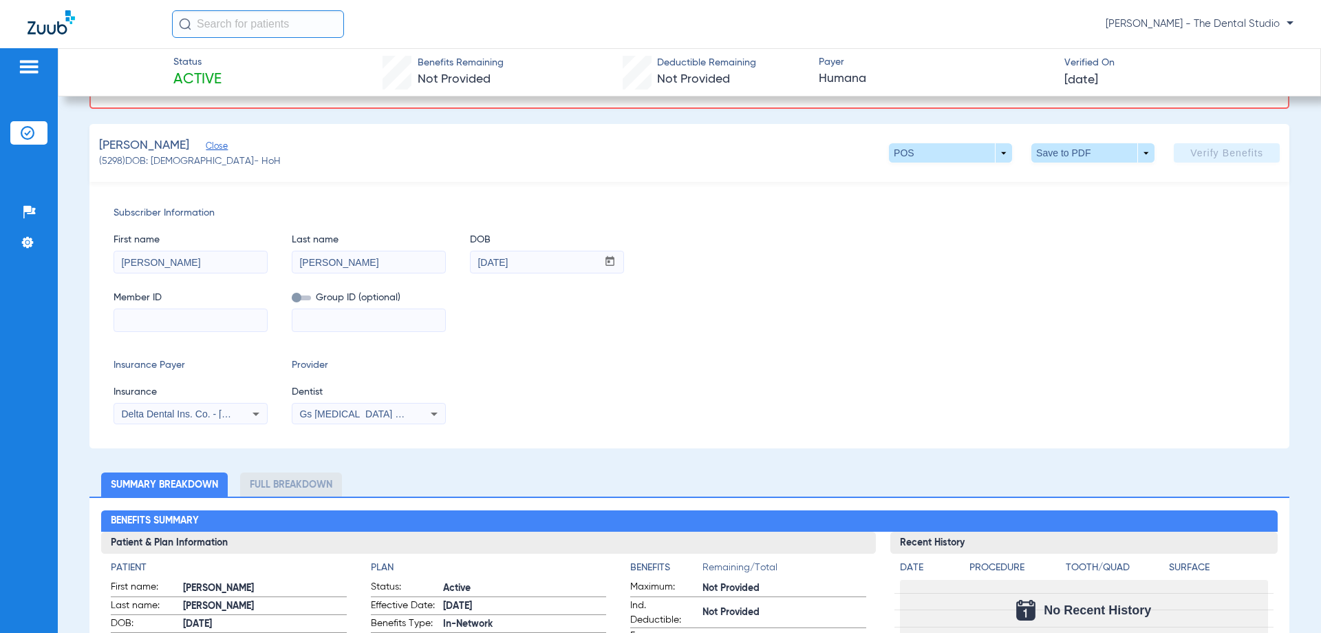
click at [160, 309] on input at bounding box center [190, 320] width 153 height 22
paste input "117674190301"
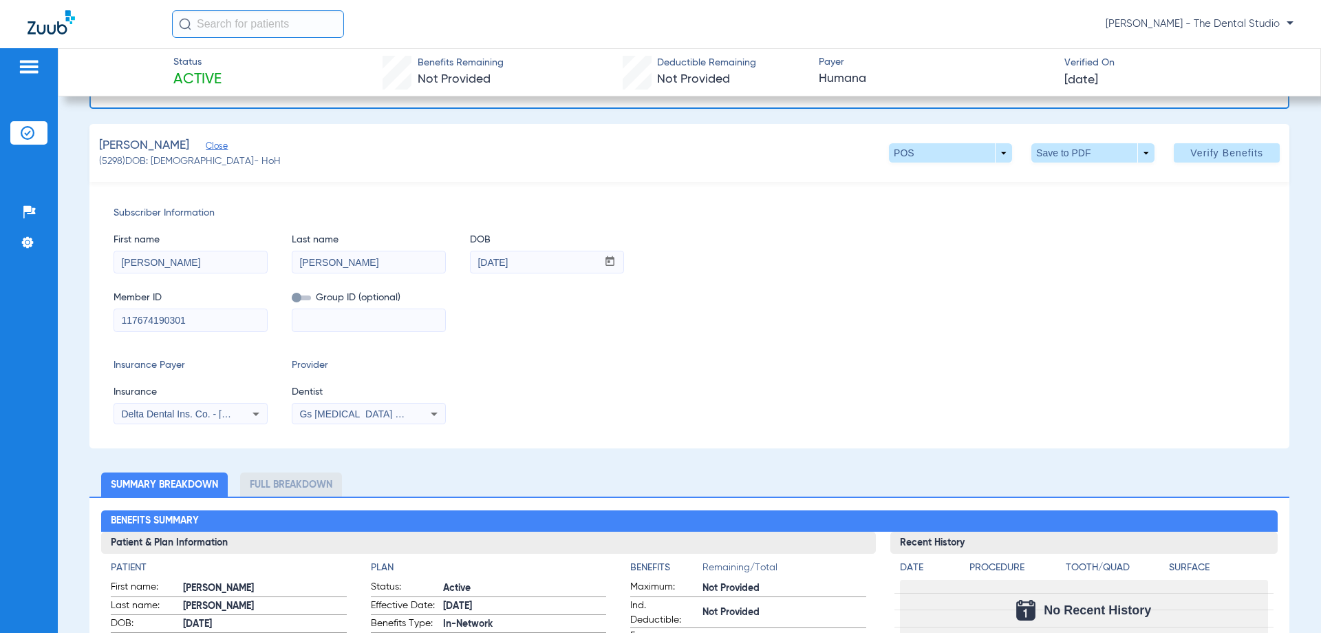
type input "117674190301"
click at [399, 405] on div "Gs [MEDICAL_DATA] Pllc 1972170603" at bounding box center [369, 413] width 153 height 17
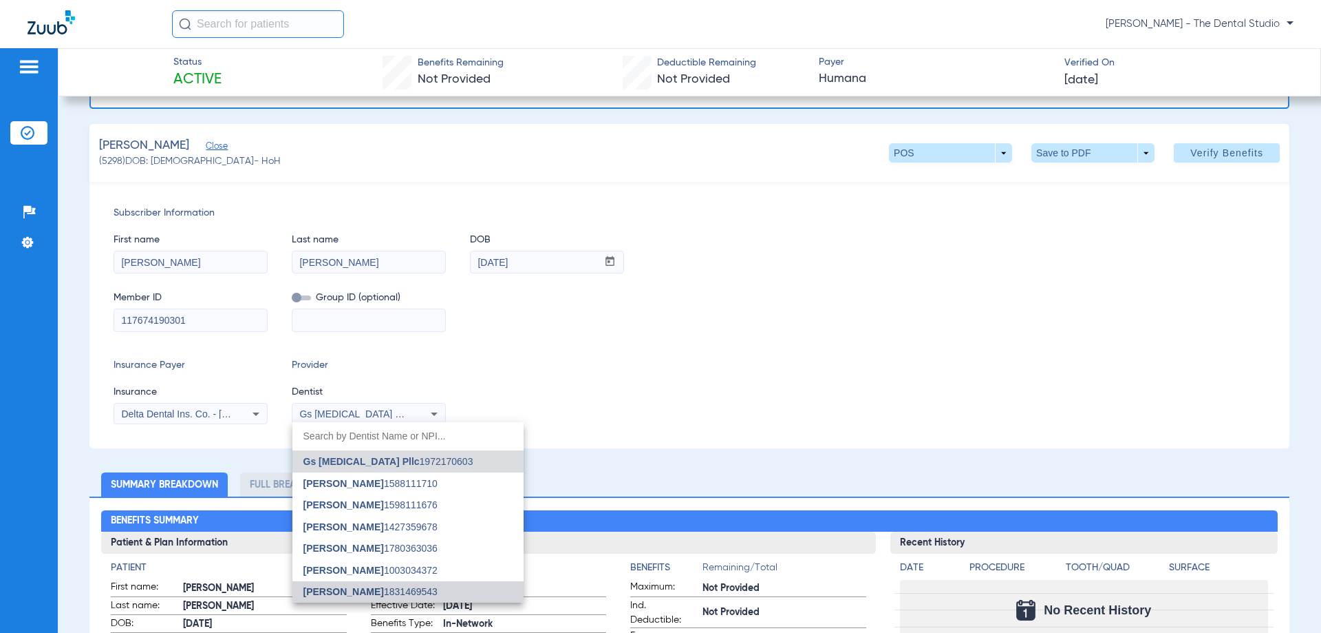
click at [348, 586] on span "[PERSON_NAME]" at bounding box center [344, 591] width 81 height 11
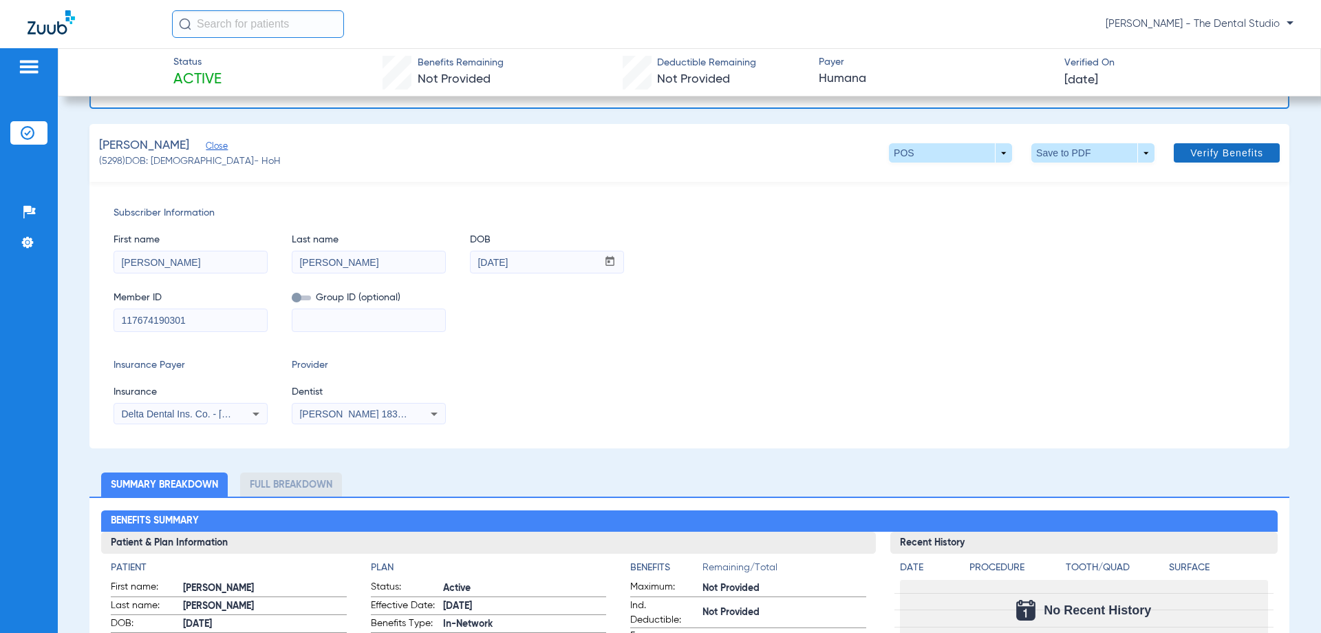
click at [1191, 154] on span "Verify Benefits" at bounding box center [1227, 152] width 73 height 11
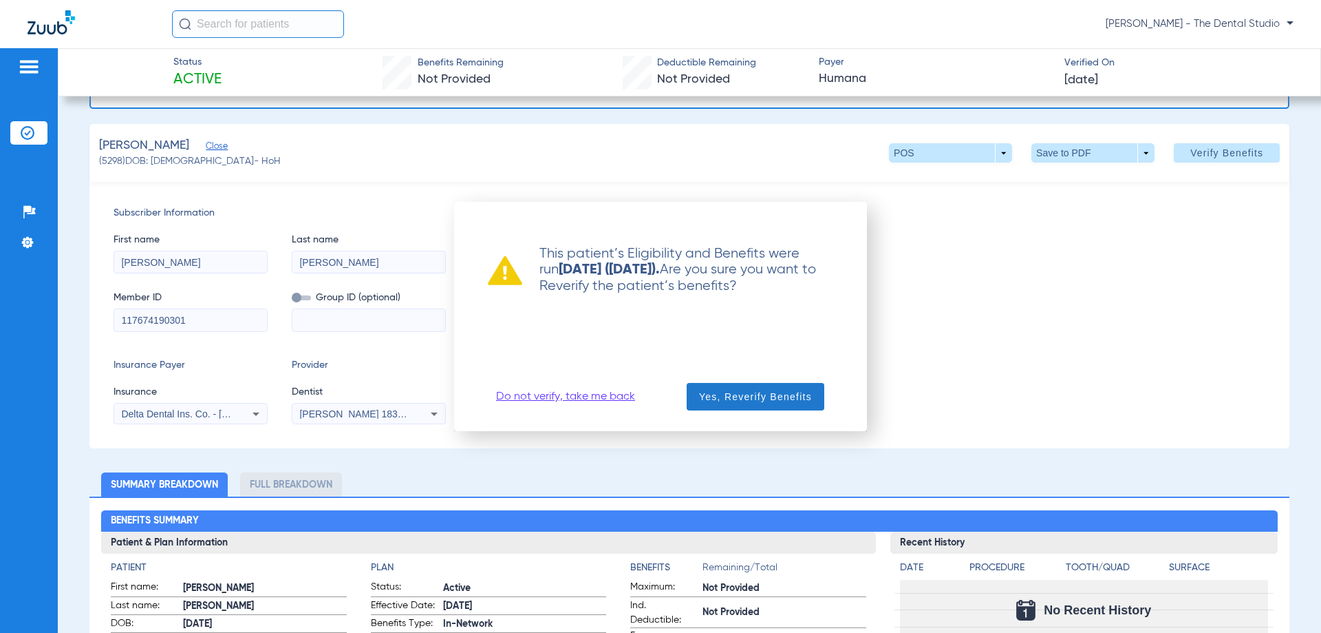
click at [767, 398] on span "Yes, Reverify Benefits" at bounding box center [755, 397] width 113 height 14
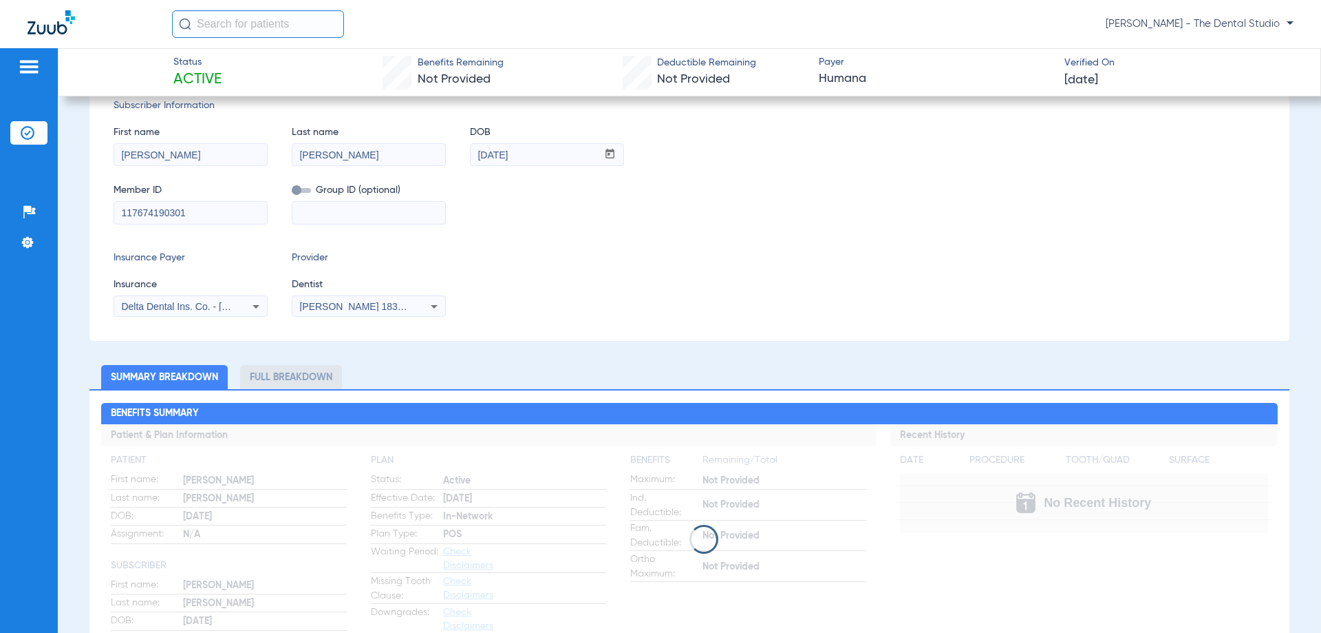
scroll to position [0, 0]
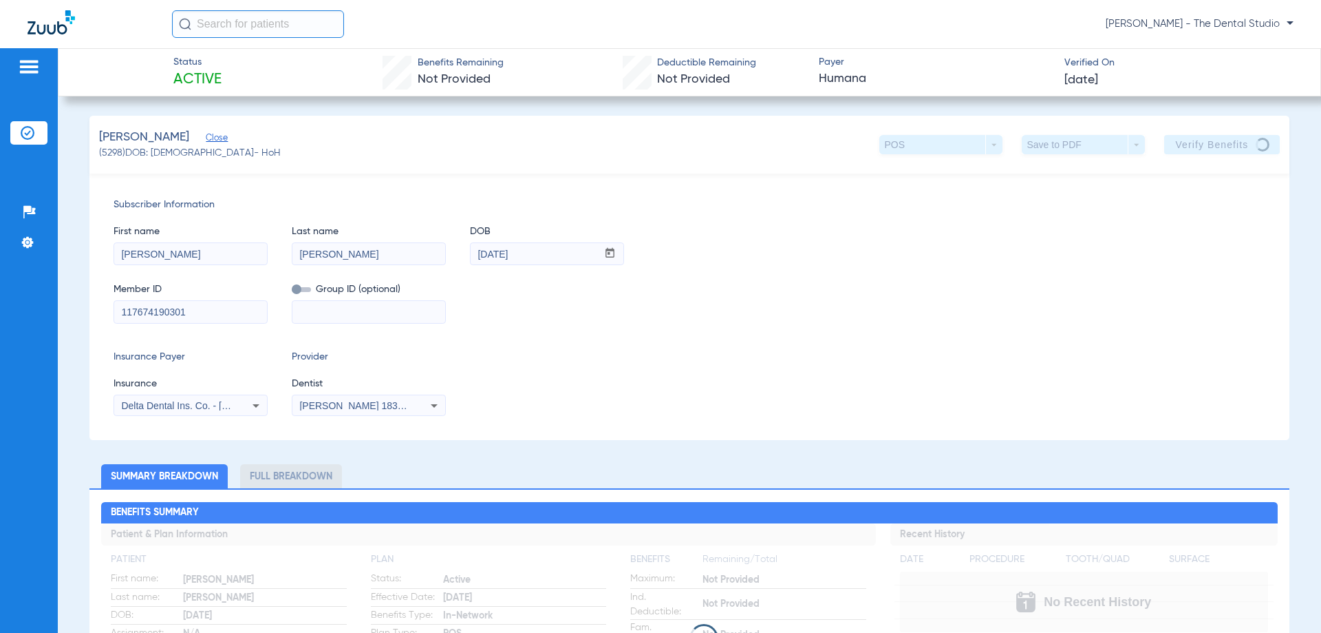
click at [763, 350] on div "Insurance Payer Insurance Delta Dental Ins. Co. - Texas Provider Dentist Jennif…" at bounding box center [690, 383] width 1152 height 66
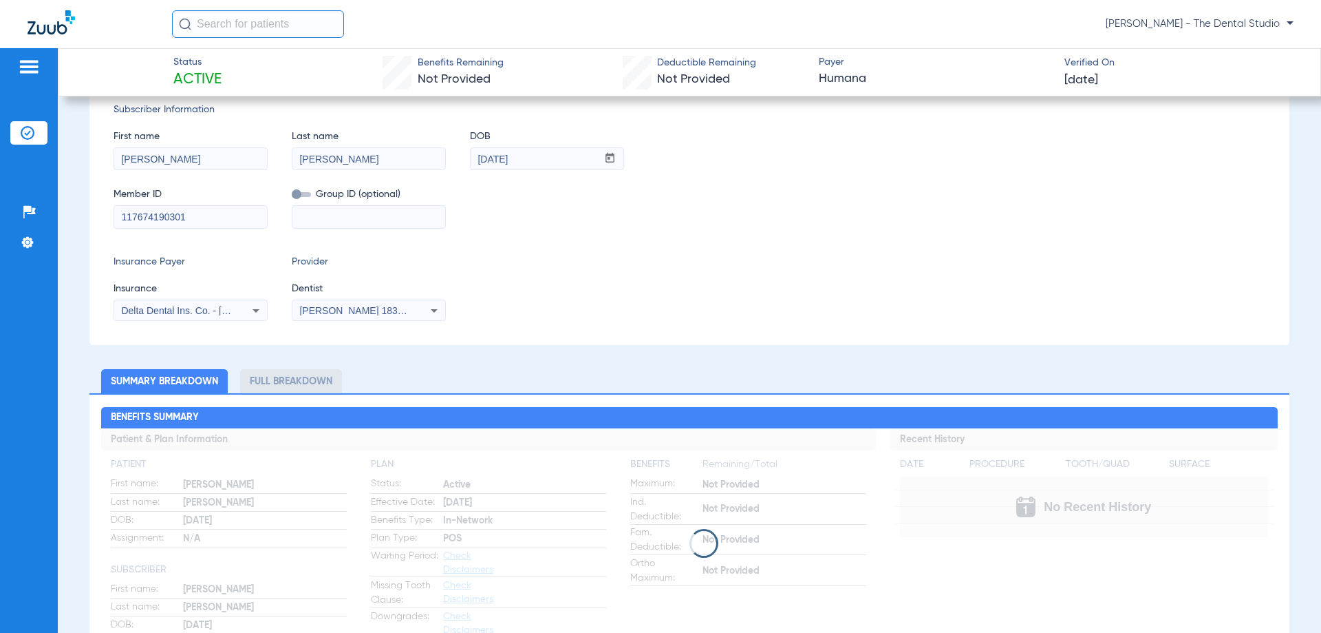
scroll to position [206, 0]
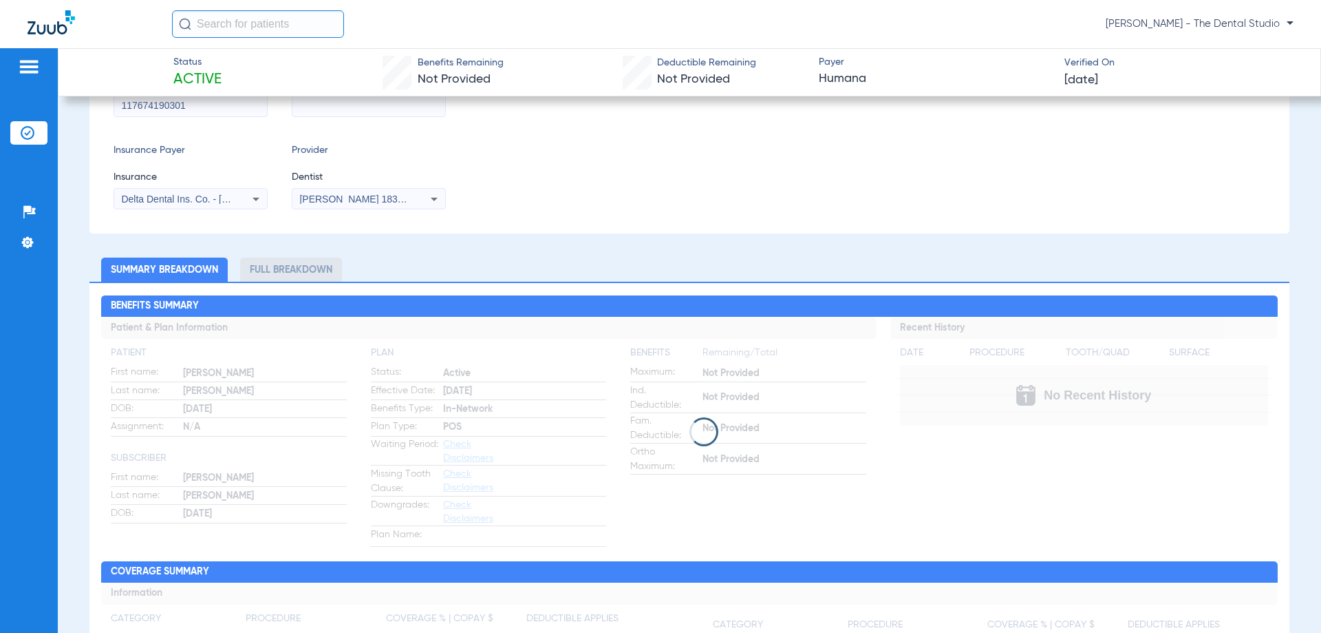
click at [716, 447] on app-loading-indicator at bounding box center [689, 431] width 1176 height 229
click at [725, 434] on div at bounding box center [689, 431] width 1176 height 29
click at [725, 398] on app-loading-indicator at bounding box center [689, 431] width 1176 height 229
click at [730, 398] on app-loading-indicator at bounding box center [689, 431] width 1176 height 229
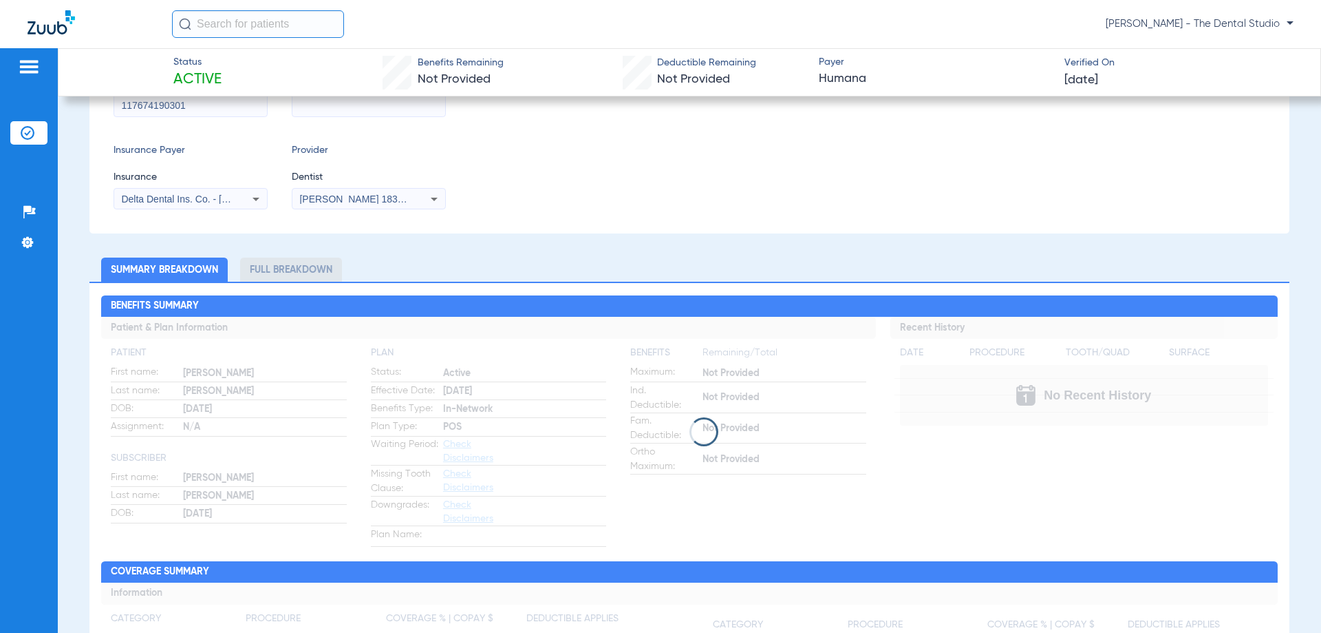
click at [730, 398] on app-loading-indicator at bounding box center [689, 431] width 1176 height 229
click at [732, 397] on app-loading-indicator at bounding box center [689, 431] width 1176 height 229
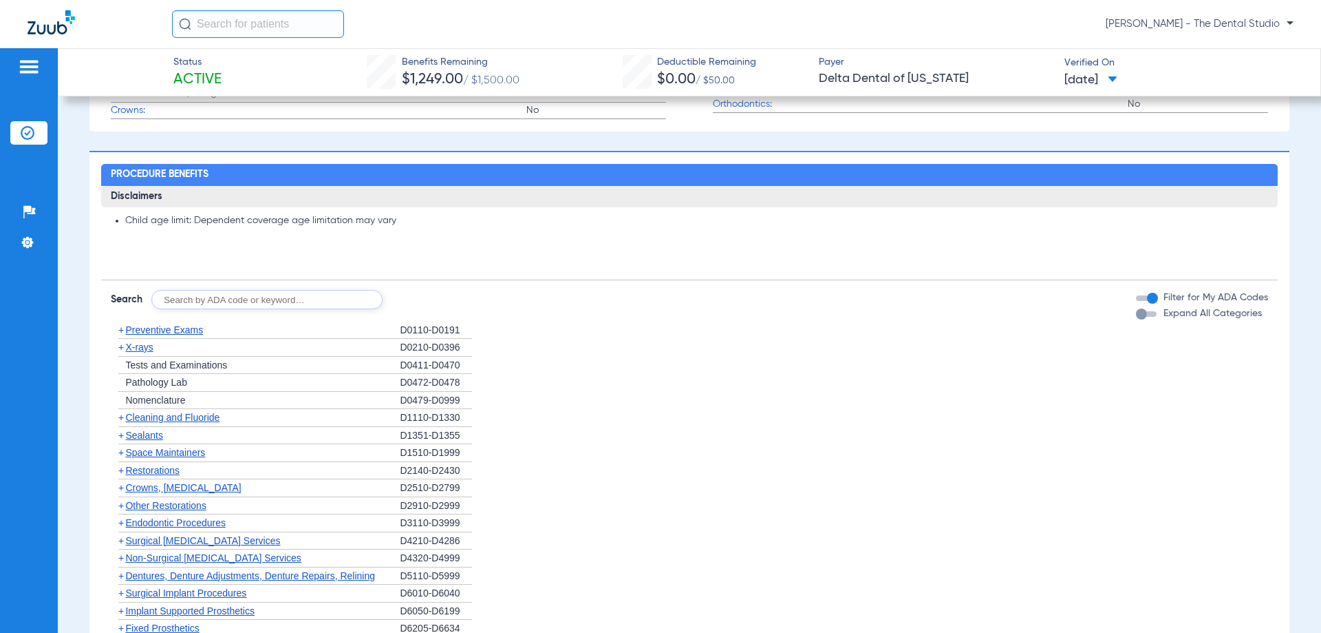
scroll to position [757, 0]
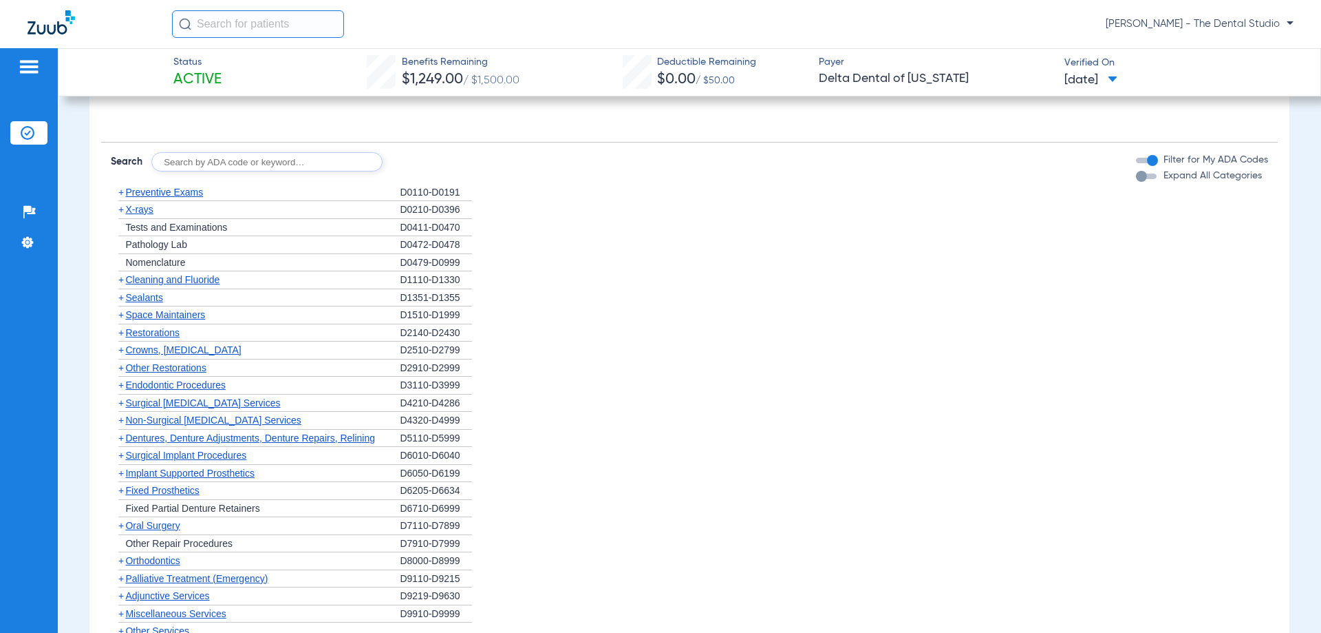
click at [277, 159] on input "text" at bounding box center [266, 161] width 231 height 19
type input "0120"
click button "Search" at bounding box center [434, 161] width 54 height 19
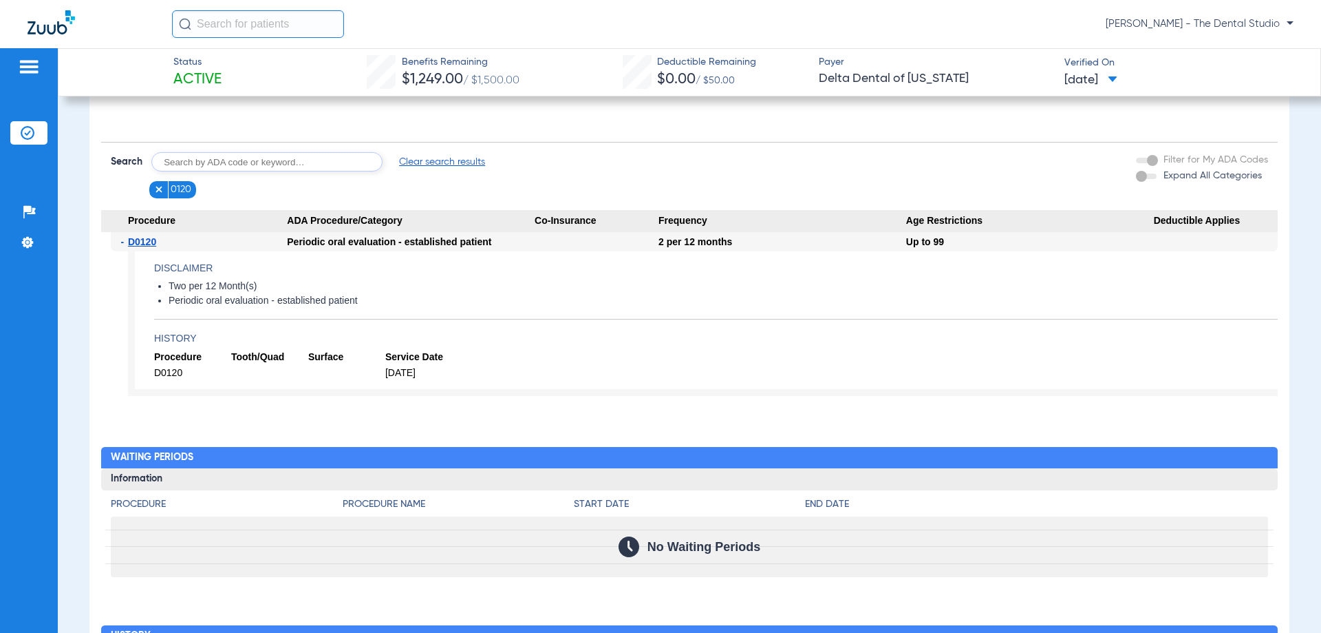
click at [193, 166] on input "text" at bounding box center [266, 161] width 231 height 19
type input "4910"
click button "Search" at bounding box center [434, 161] width 54 height 19
